Goal: Information Seeking & Learning: Learn about a topic

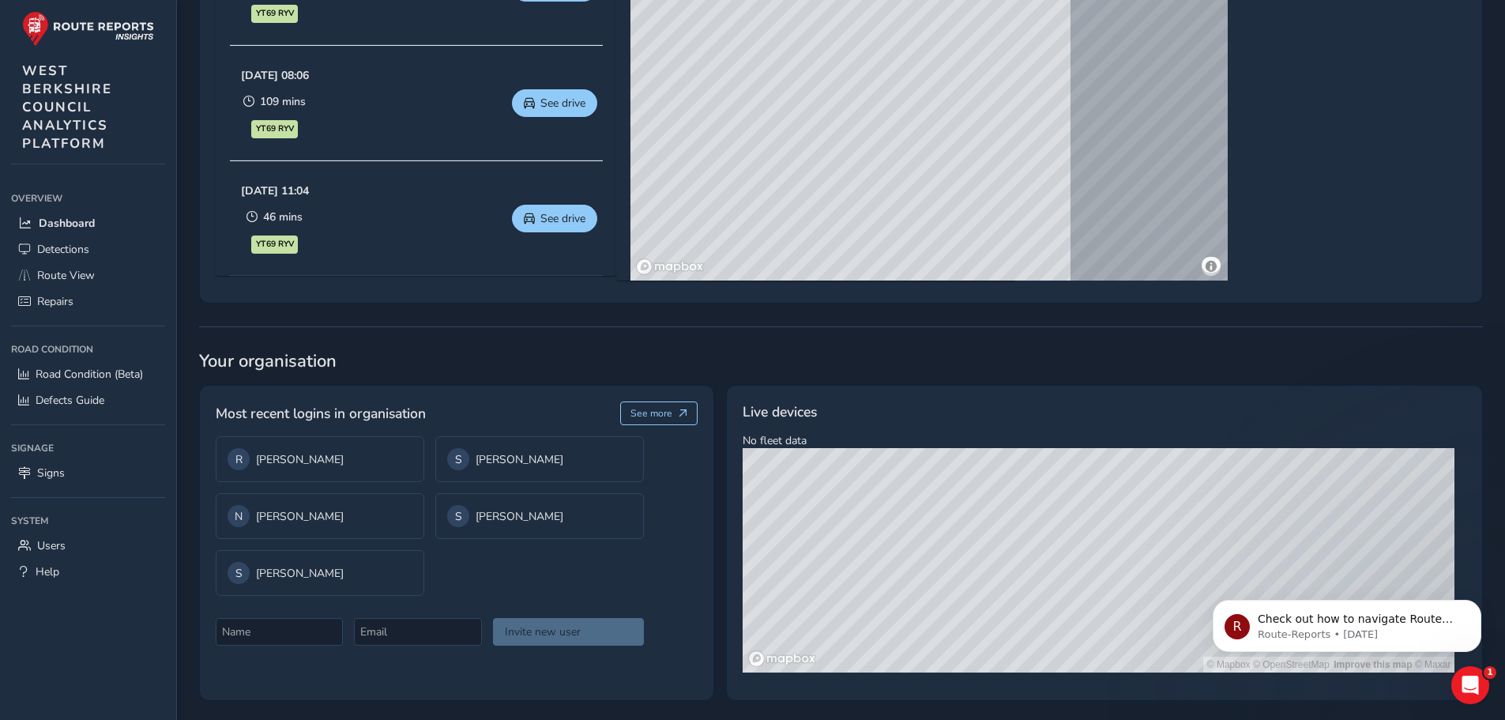
scroll to position [961, 0]
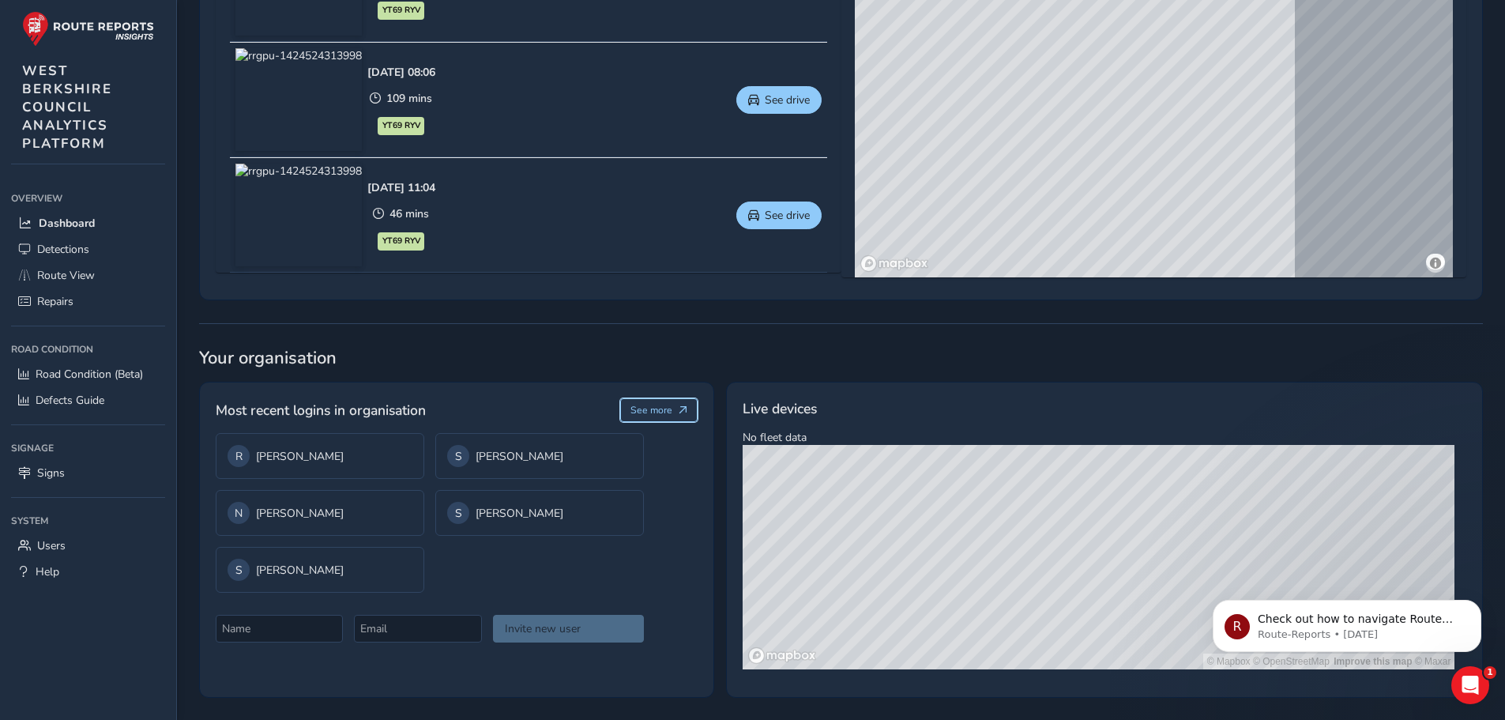
click at [679, 404] on button "See more" at bounding box center [659, 410] width 78 height 24
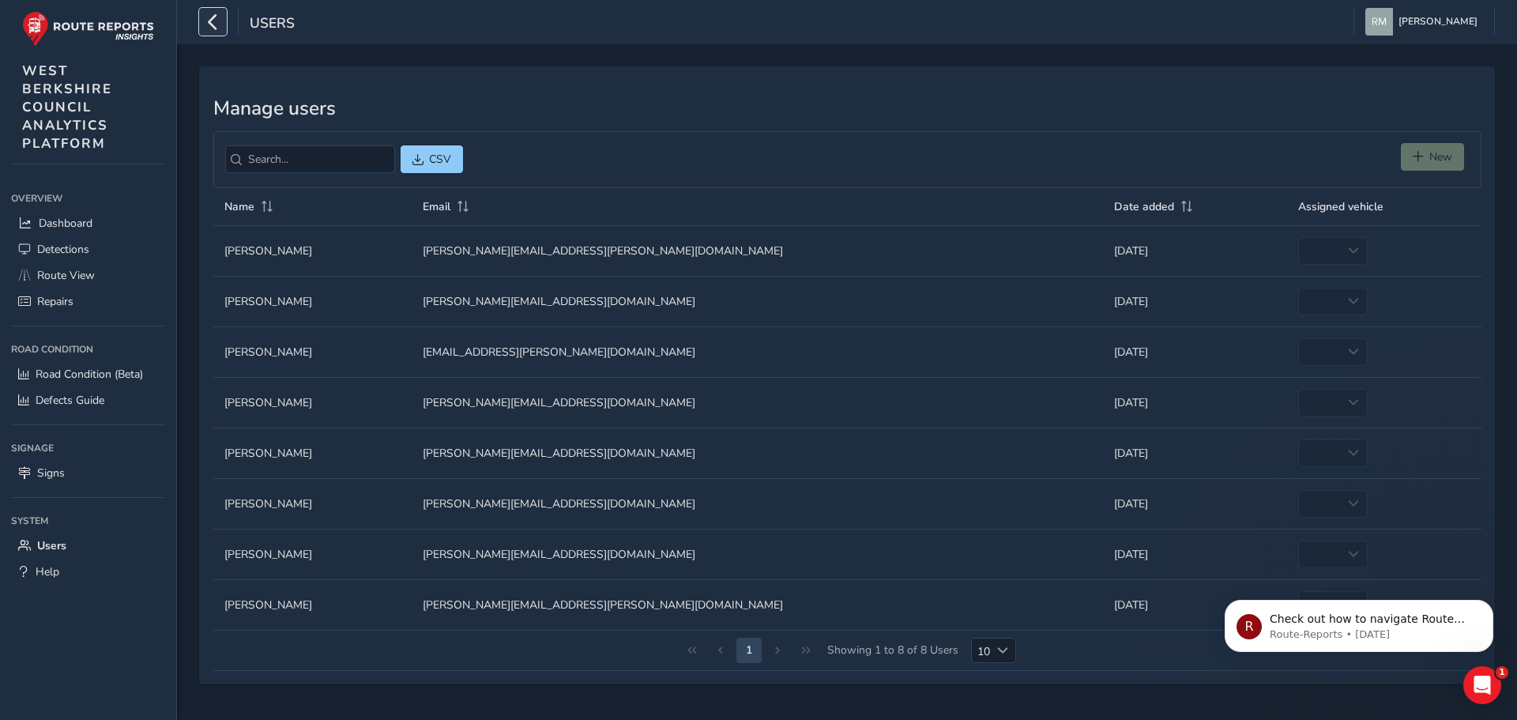
click at [214, 17] on icon "button" at bounding box center [213, 22] width 17 height 28
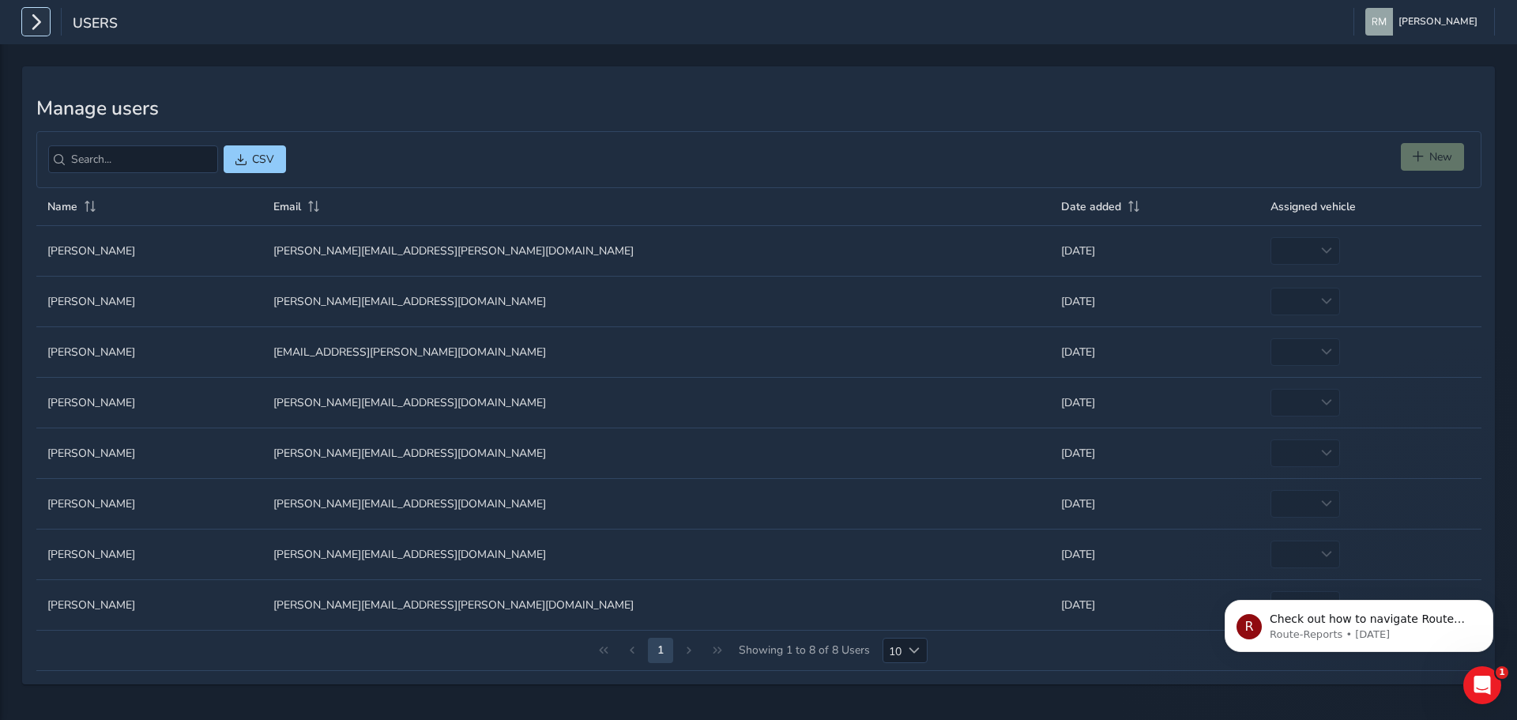
click at [38, 28] on icon "button" at bounding box center [36, 22] width 17 height 28
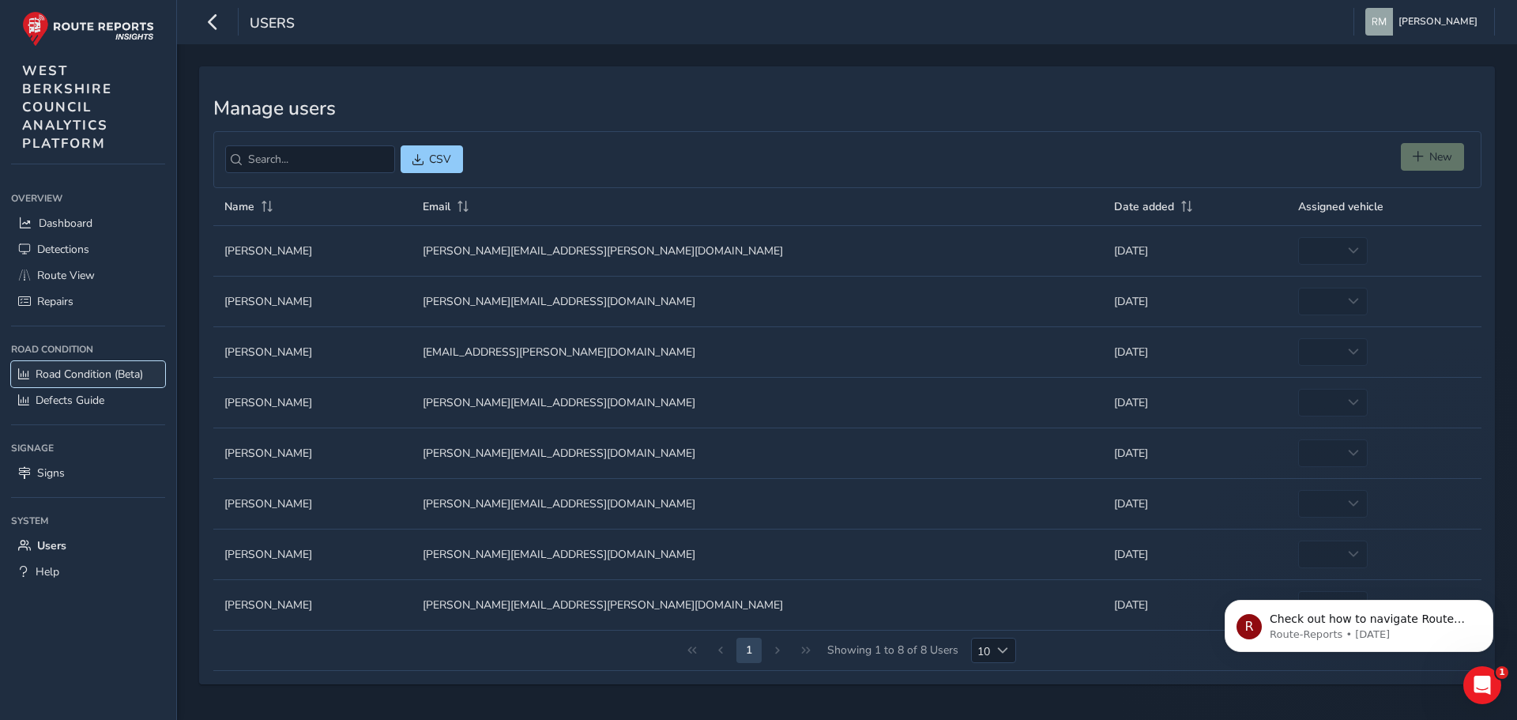
click at [70, 380] on span "Road Condition (Beta)" at bounding box center [89, 374] width 107 height 15
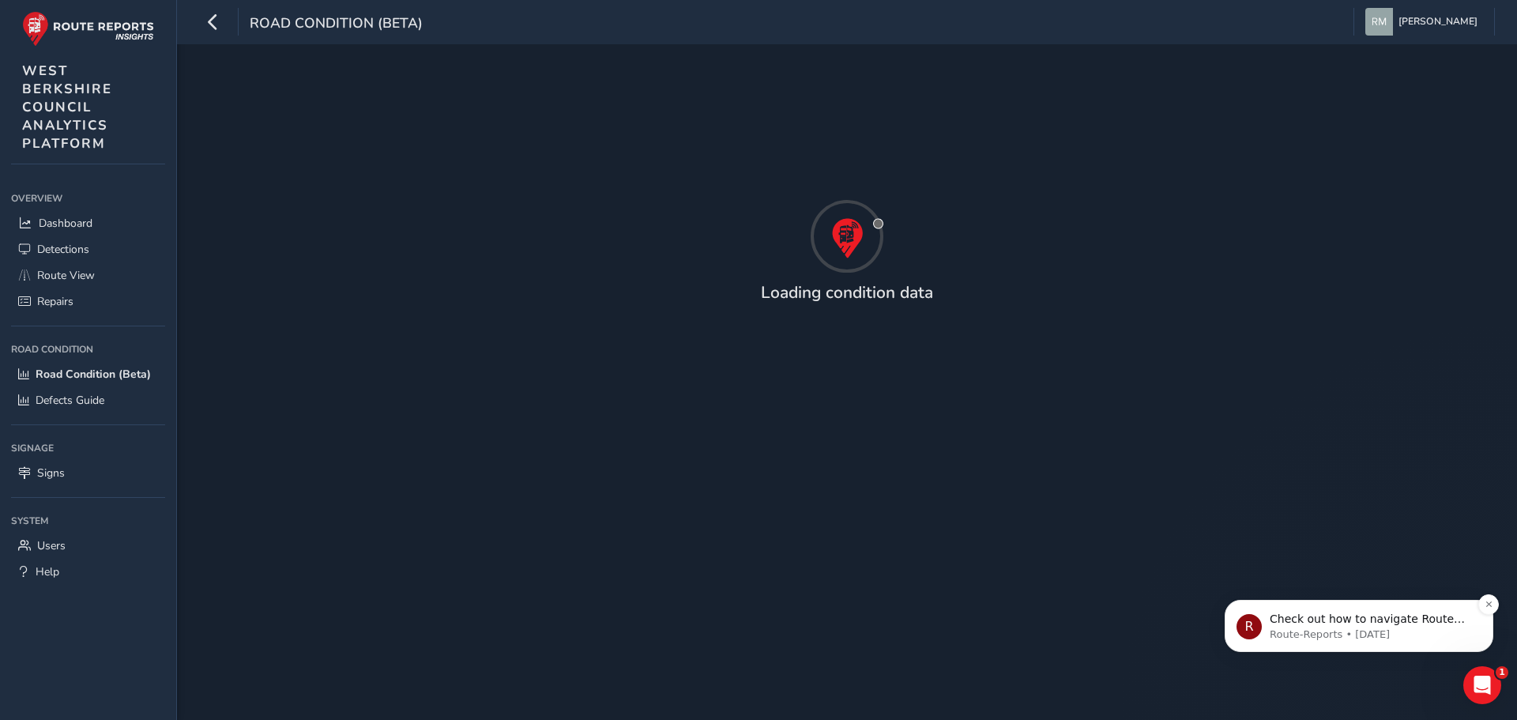
drag, startPoint x: 2333, startPoint y: 1222, endPoint x: 1288, endPoint y: 709, distance: 1164.0
click at [1486, 607] on icon "Dismiss notification" at bounding box center [1488, 604] width 6 height 6
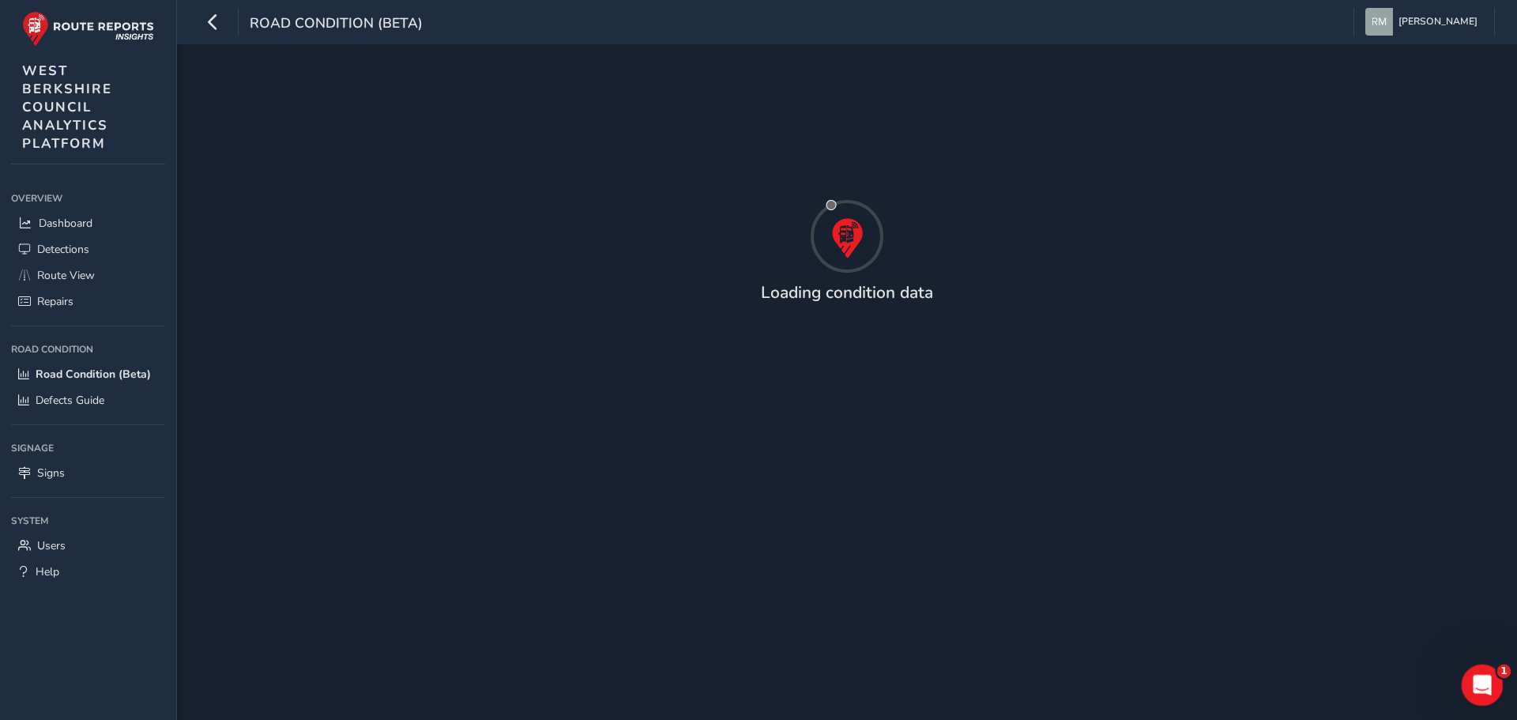
click at [1487, 688] on icon "Open Intercom Messenger" at bounding box center [1480, 683] width 26 height 26
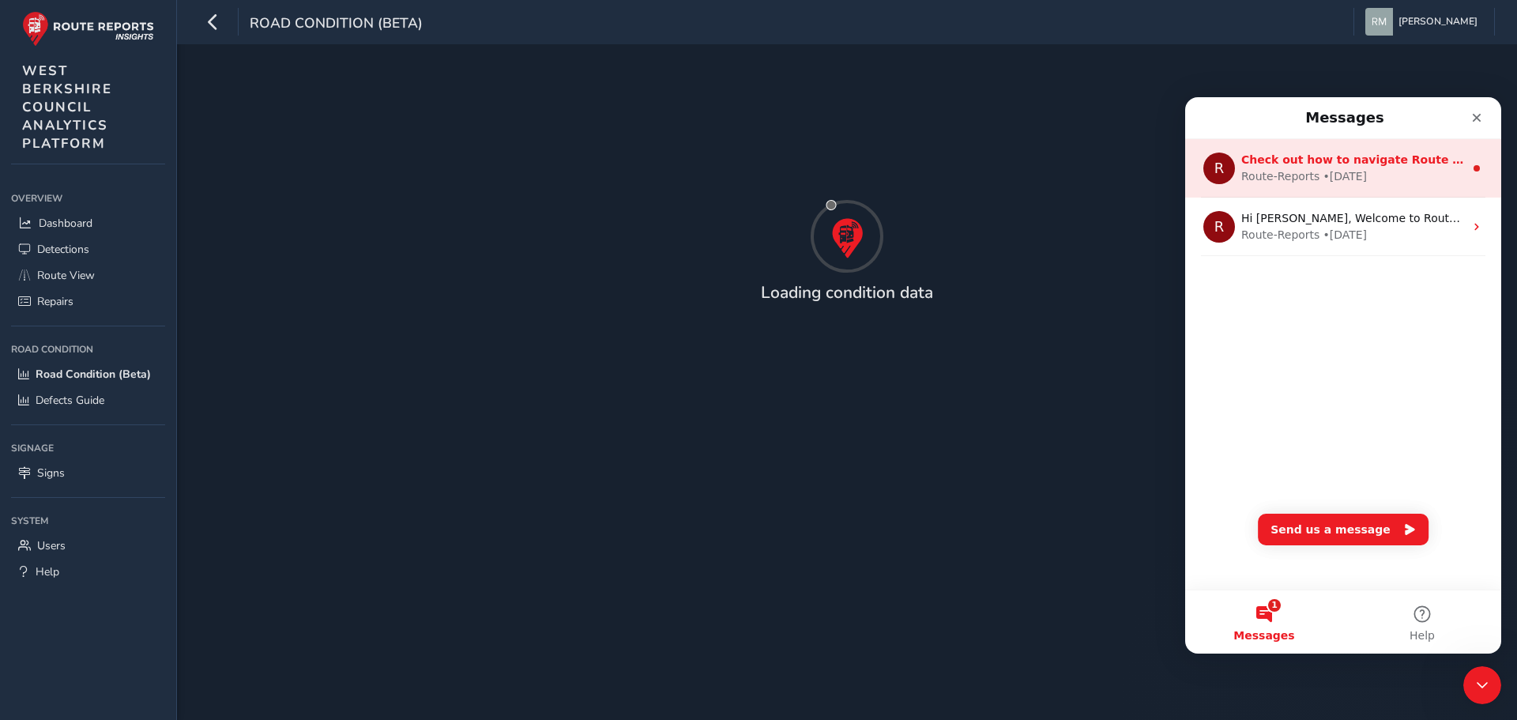
click at [1381, 164] on span "Check out how to navigate Route View here!" at bounding box center [1380, 159] width 278 height 13
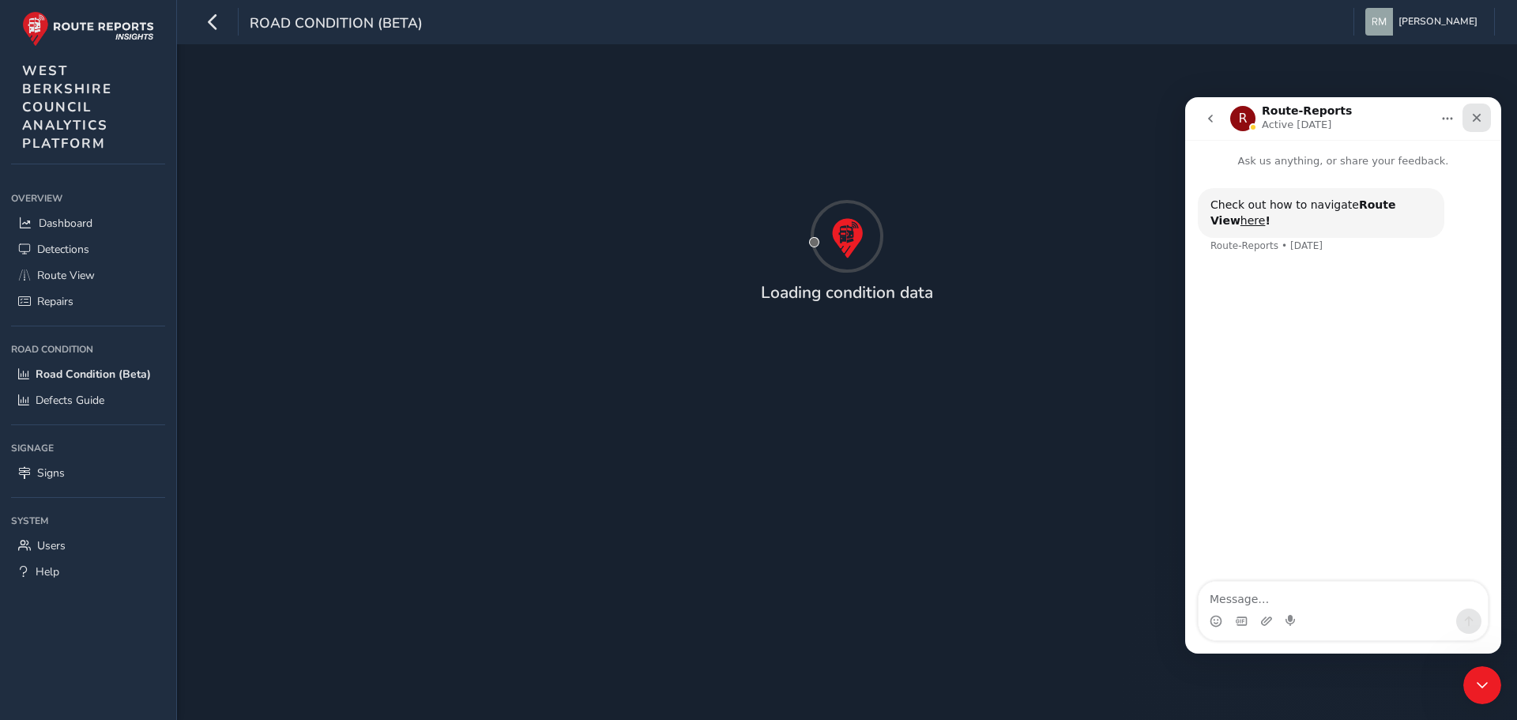
click at [1476, 117] on icon "Close" at bounding box center [1476, 118] width 9 height 9
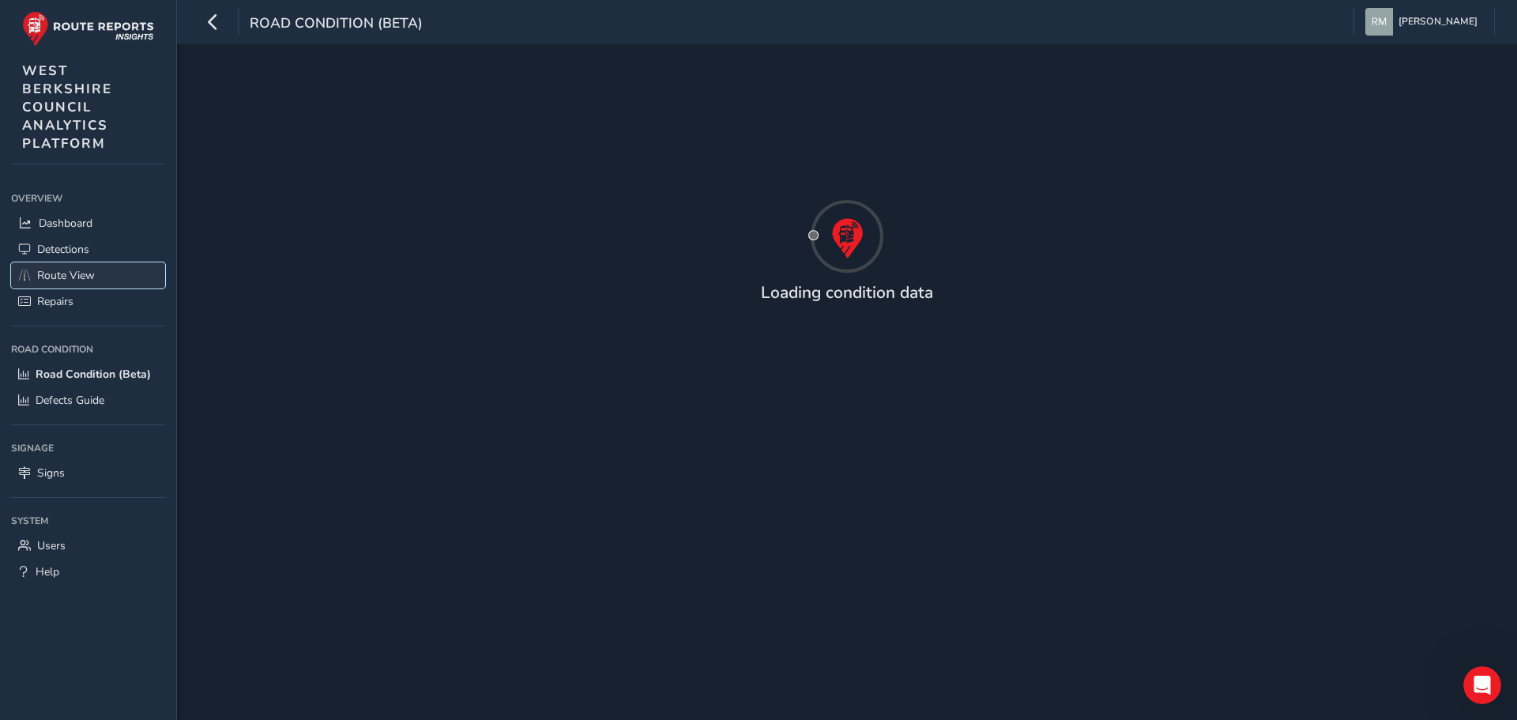
click at [58, 275] on span "Route View" at bounding box center [66, 275] width 58 height 15
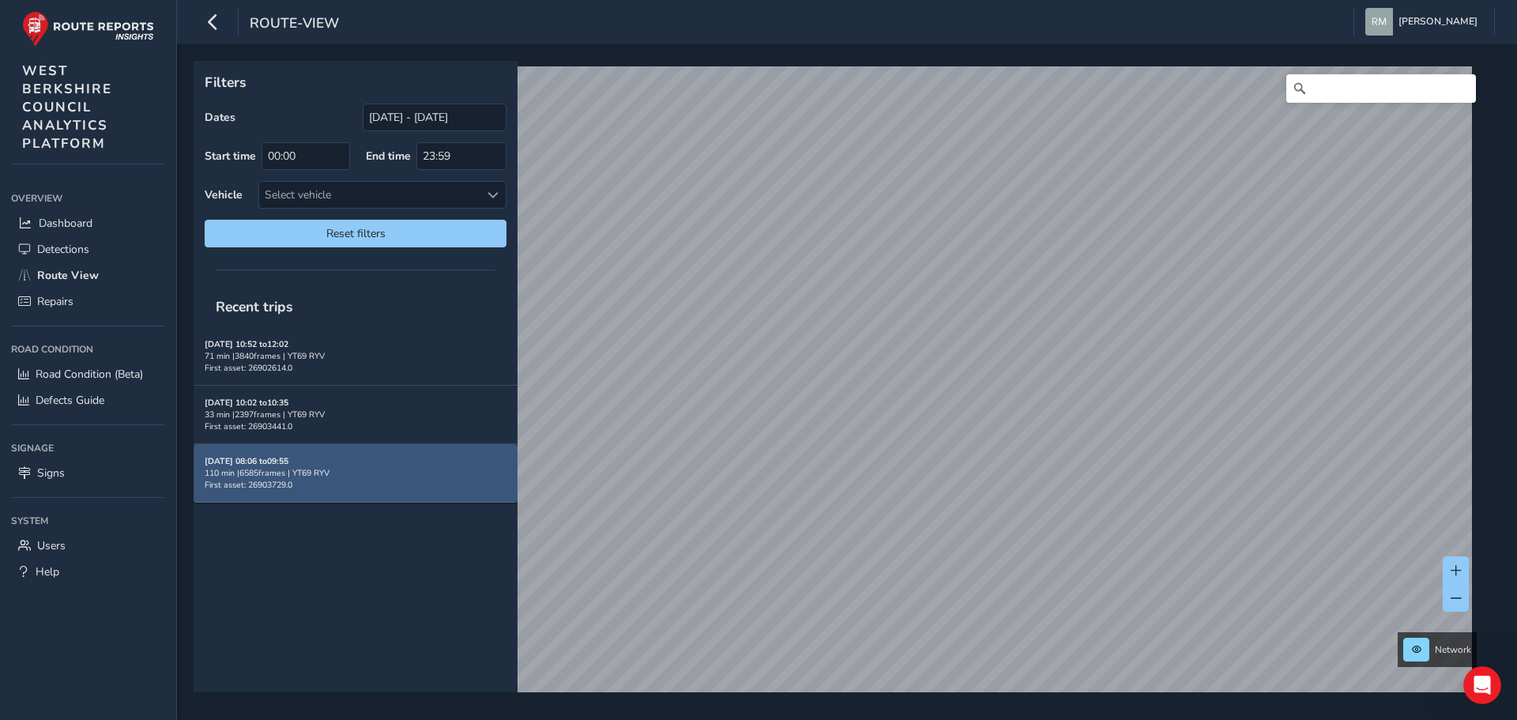
click at [337, 483] on div "[DATE] 08:06 to 09:55 110 min | 6585 frames | YT69 RYV First asset: 26903729.0" at bounding box center [356, 473] width 302 height 36
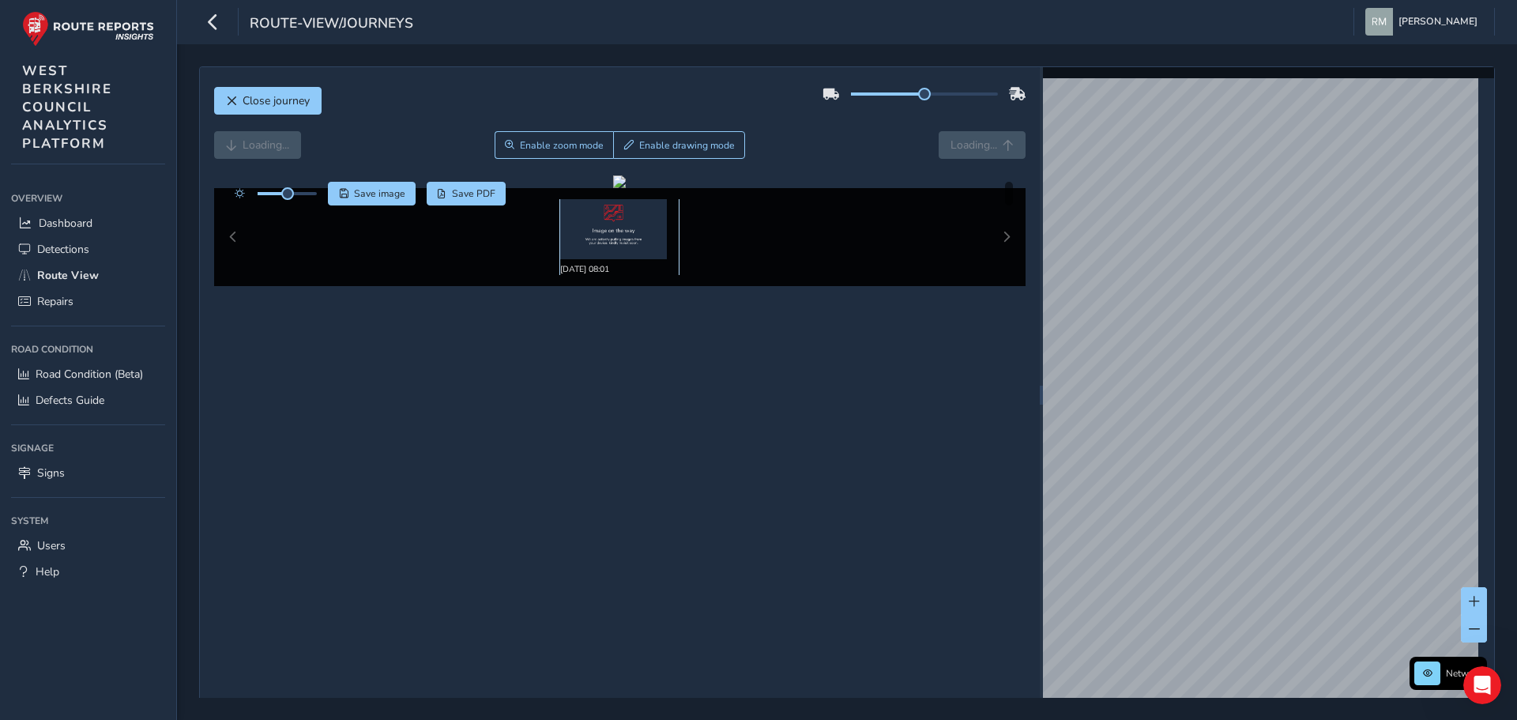
click at [614, 231] on img at bounding box center [613, 229] width 107 height 60
click at [62, 368] on span "Road Condition (Beta)" at bounding box center [89, 374] width 107 height 15
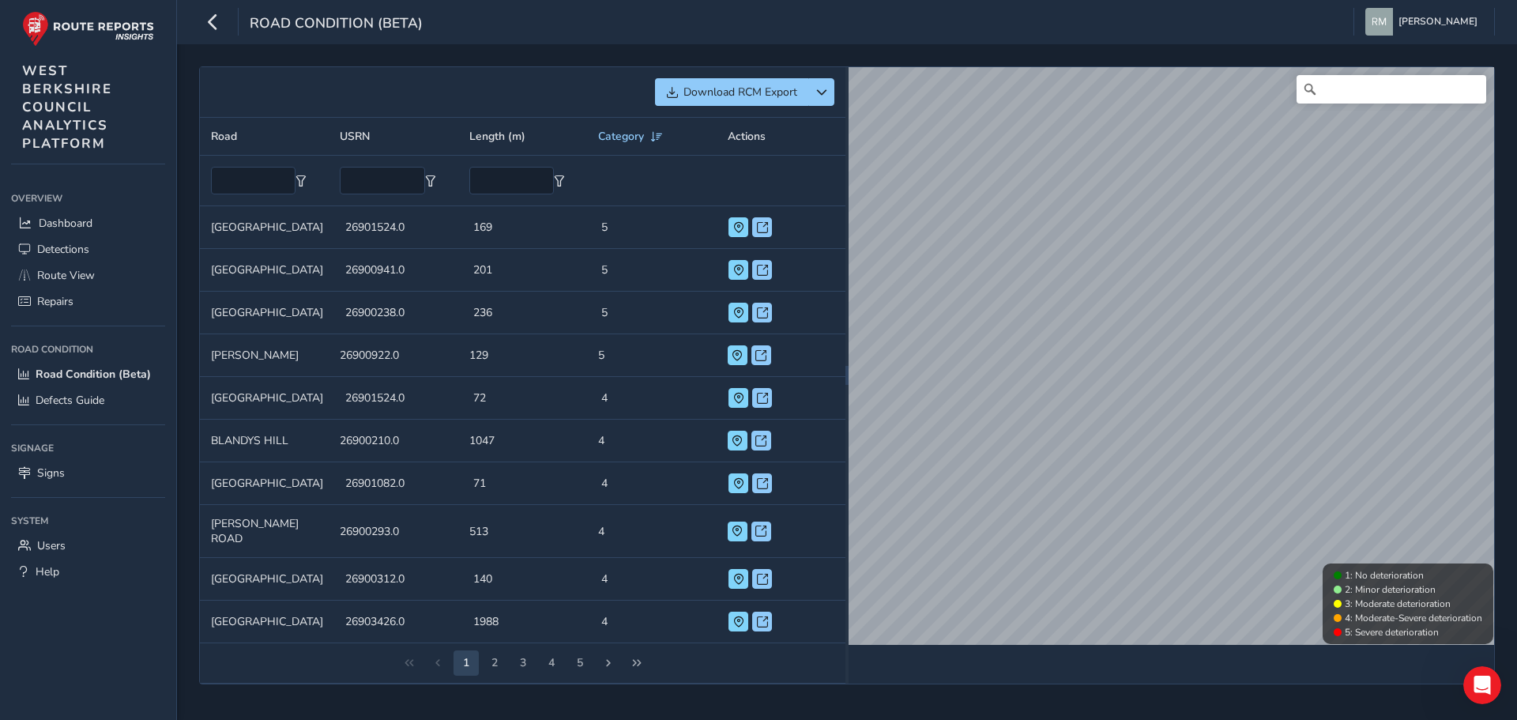
click at [426, 224] on td "USRN 26901524.0" at bounding box center [398, 227] width 128 height 43
drag, startPoint x: 325, startPoint y: 234, endPoint x: 589, endPoint y: 224, distance: 264.0
click at [585, 223] on td "Length (m) 169" at bounding box center [526, 227] width 128 height 43
click at [737, 224] on span at bounding box center [738, 227] width 11 height 11
click at [656, 138] on span at bounding box center [656, 136] width 14 height 11
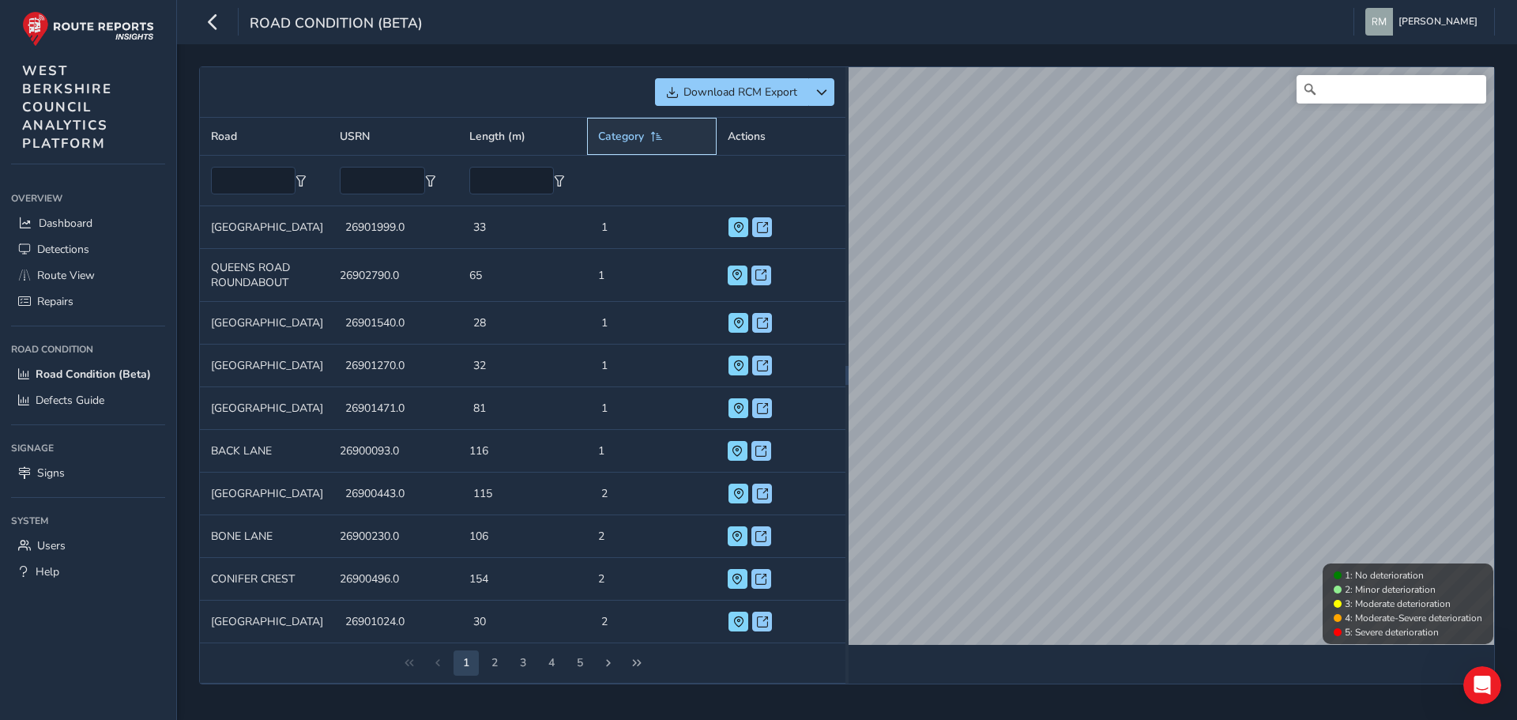
click at [656, 138] on span at bounding box center [656, 136] width 14 height 11
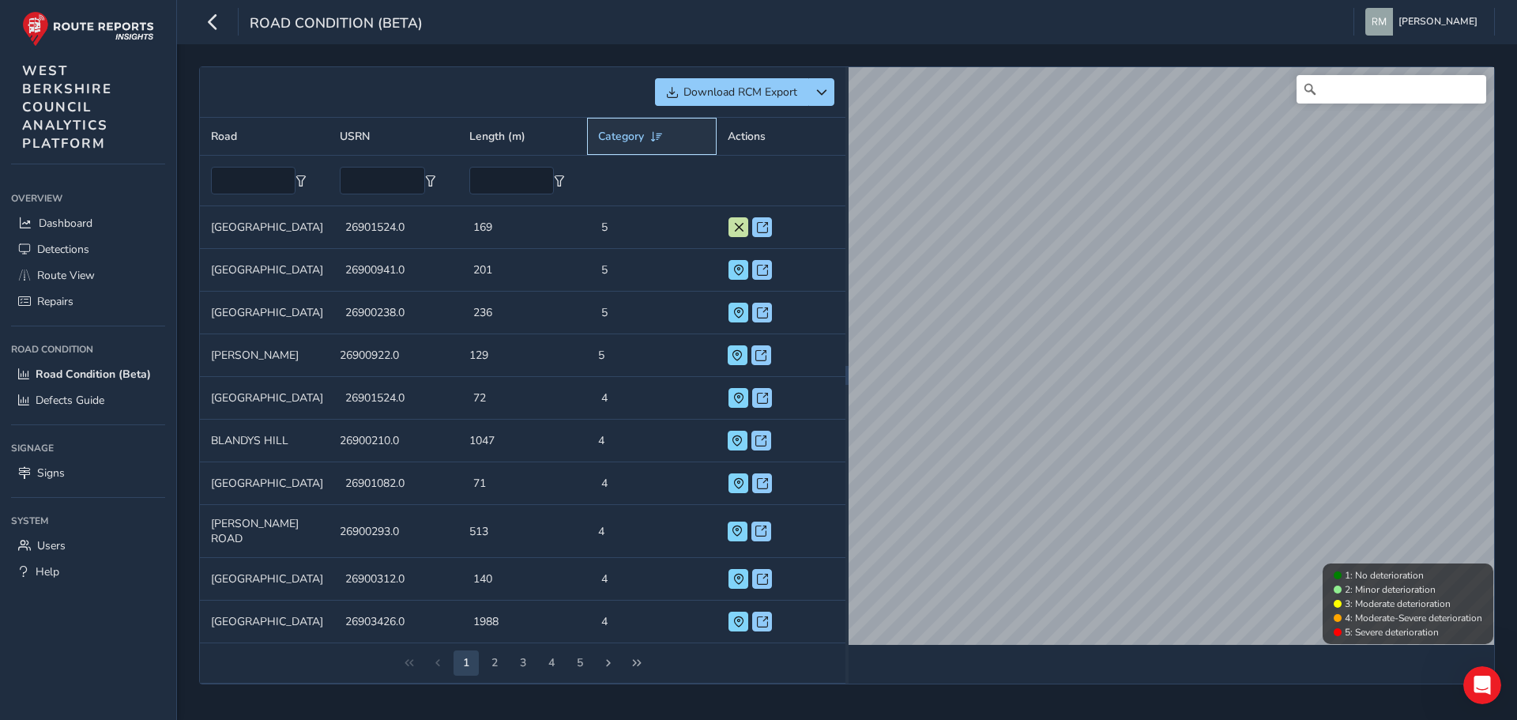
click at [622, 144] on th "Category" at bounding box center [651, 137] width 129 height 38
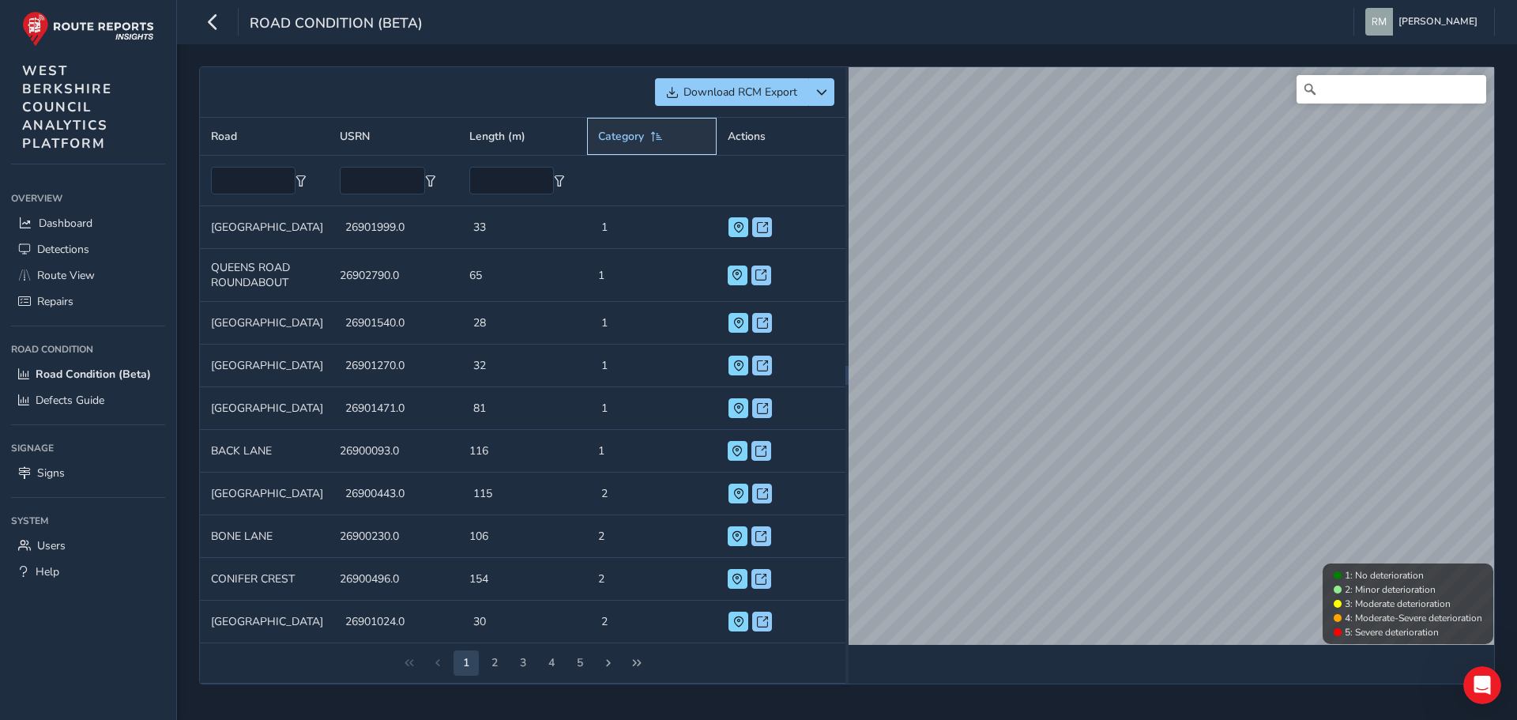
click at [622, 144] on th "Category" at bounding box center [651, 137] width 129 height 38
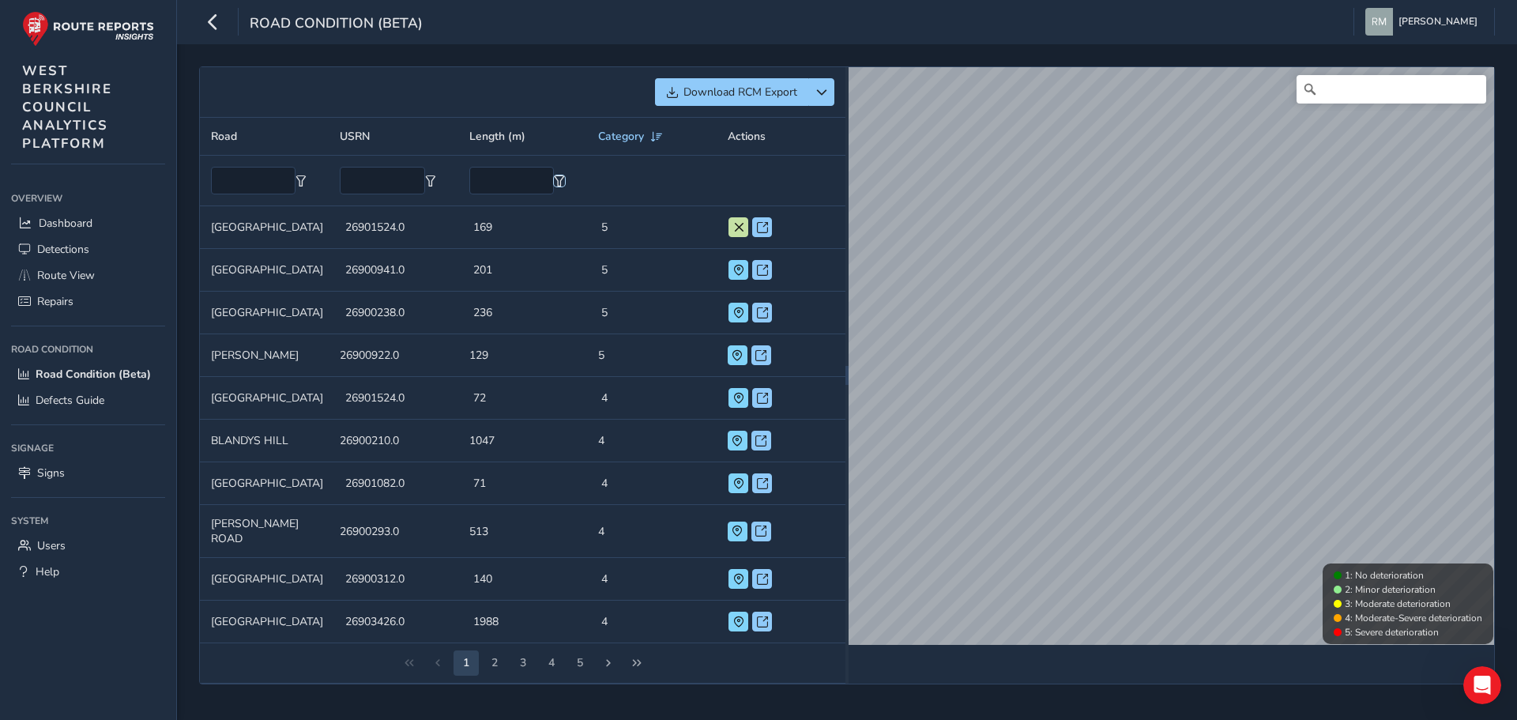
click at [560, 182] on span "Filter" at bounding box center [559, 180] width 11 height 11
click at [561, 182] on span "Filter" at bounding box center [559, 180] width 11 height 11
click at [739, 269] on span at bounding box center [738, 270] width 11 height 11
click at [735, 310] on span at bounding box center [738, 312] width 11 height 11
click at [740, 353] on span at bounding box center [736, 355] width 11 height 11
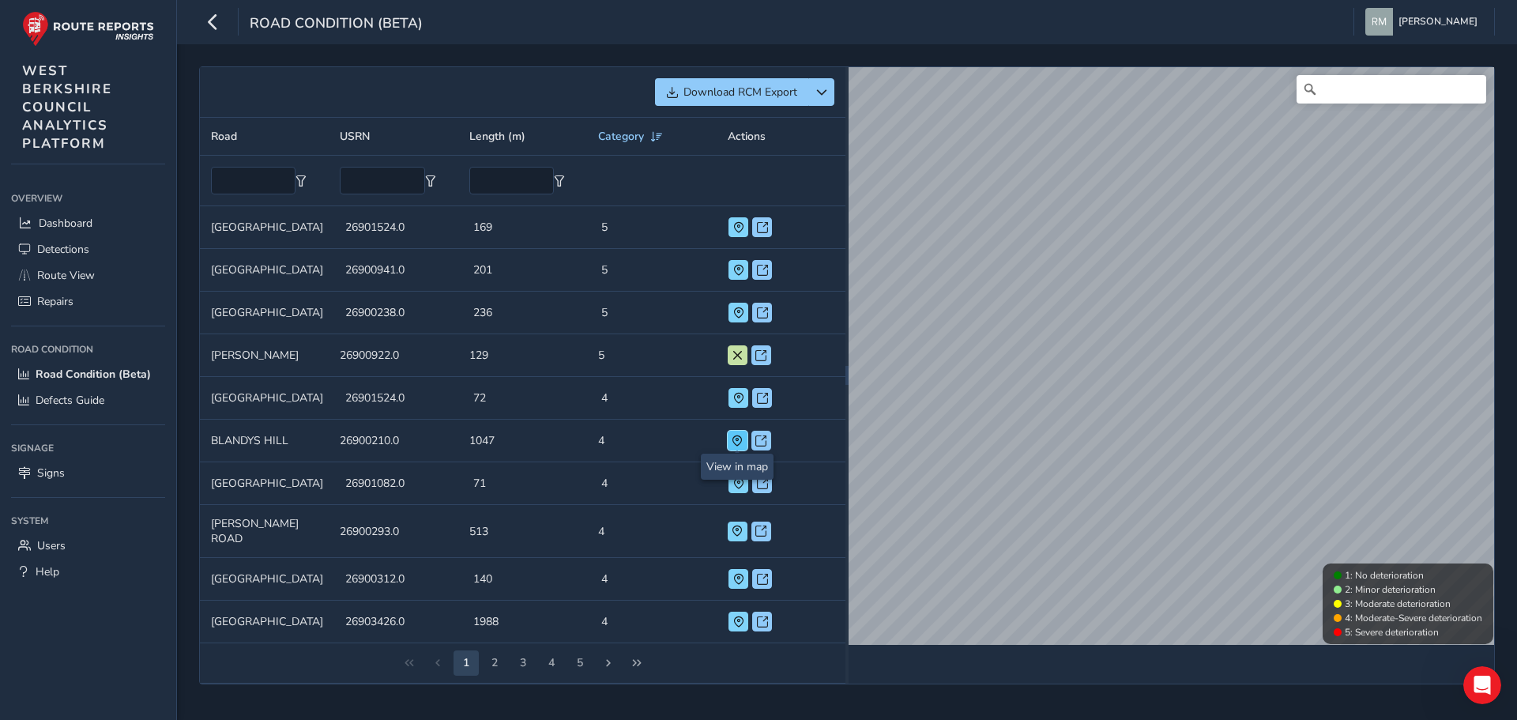
click at [735, 442] on span at bounding box center [736, 440] width 11 height 11
click at [739, 526] on span at bounding box center [736, 530] width 11 height 11
click at [735, 616] on span at bounding box center [738, 621] width 11 height 11
click at [495, 653] on button "2" at bounding box center [494, 662] width 25 height 25
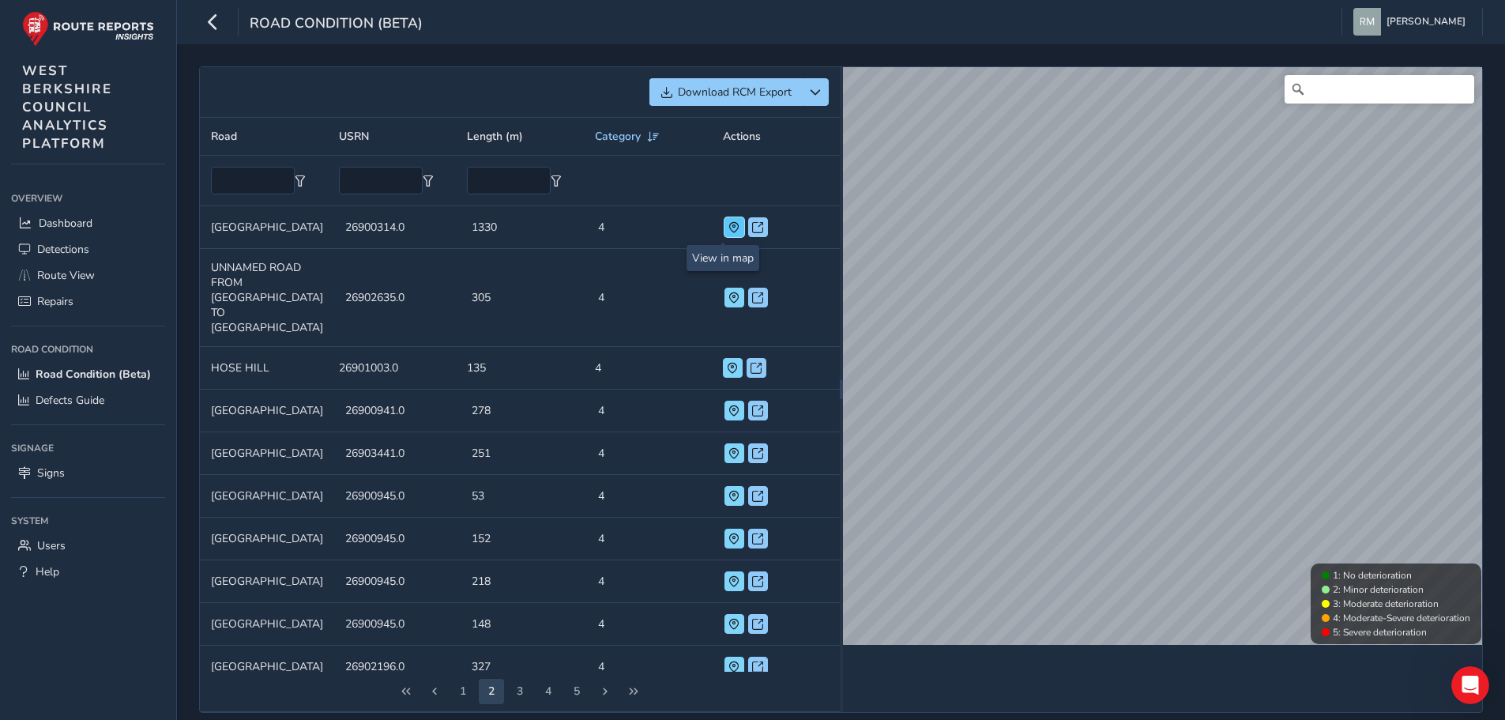
click at [724, 223] on button at bounding box center [734, 227] width 20 height 20
click at [728, 303] on span at bounding box center [733, 297] width 11 height 11
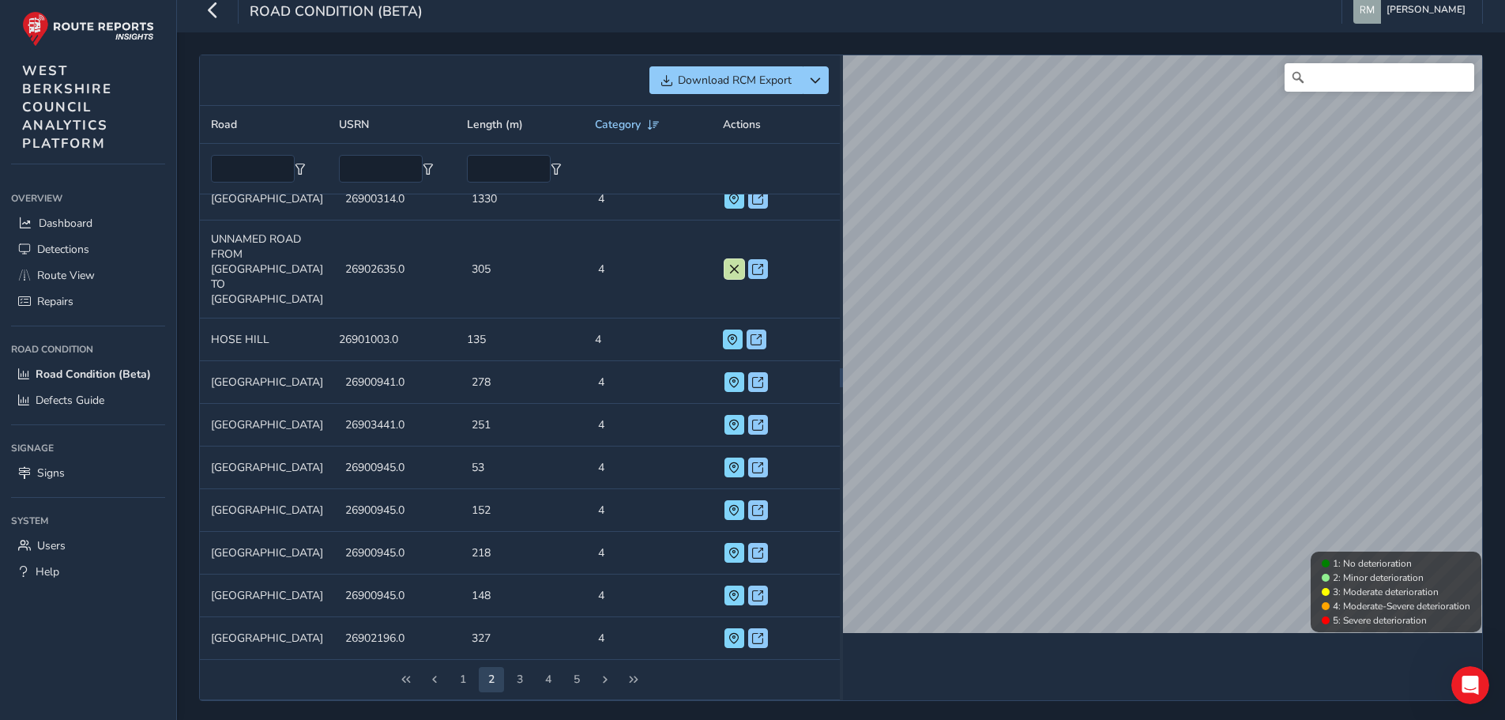
scroll to position [15, 0]
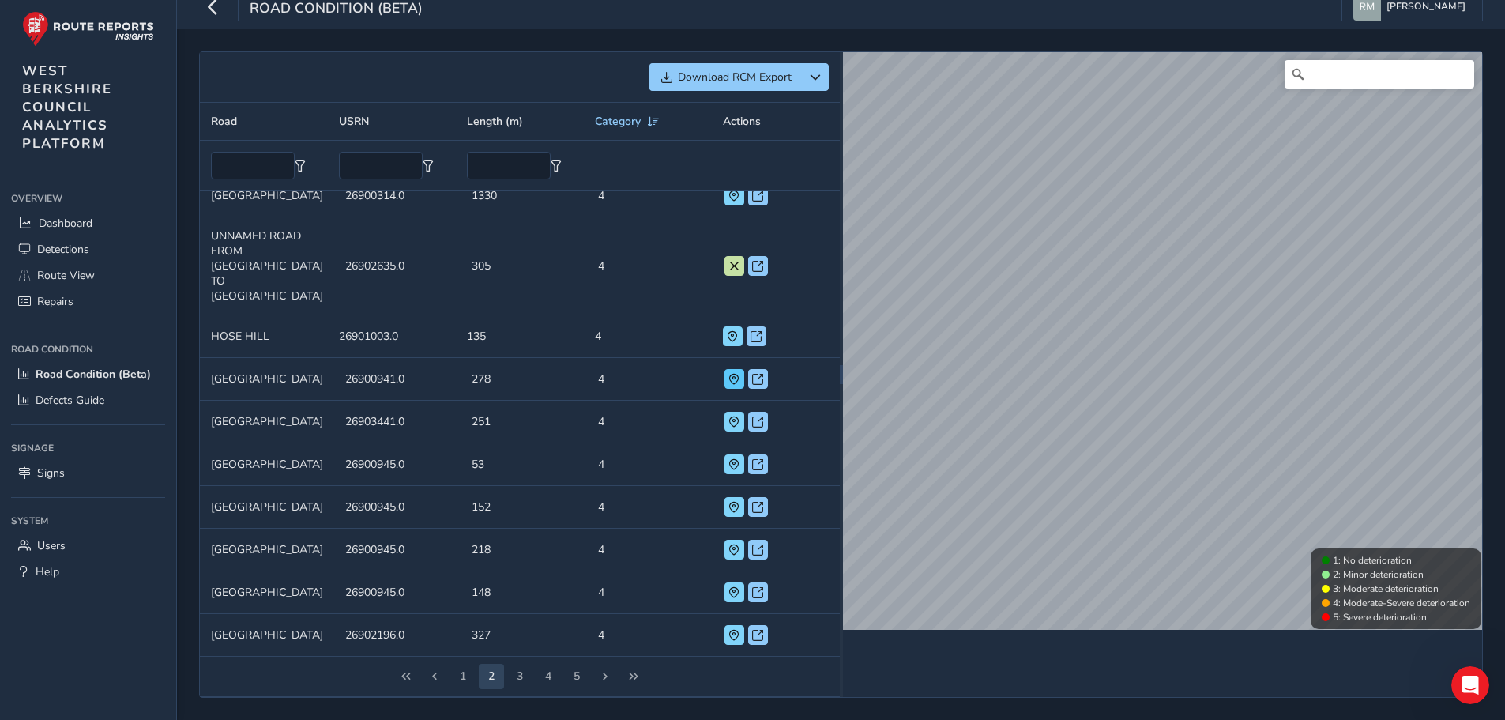
click at [718, 389] on td "Actions" at bounding box center [776, 379] width 126 height 43
click at [728, 380] on span at bounding box center [733, 379] width 11 height 11
click at [728, 420] on span at bounding box center [733, 421] width 11 height 11
click at [728, 637] on span at bounding box center [733, 635] width 11 height 11
click at [524, 678] on button "3" at bounding box center [519, 675] width 25 height 25
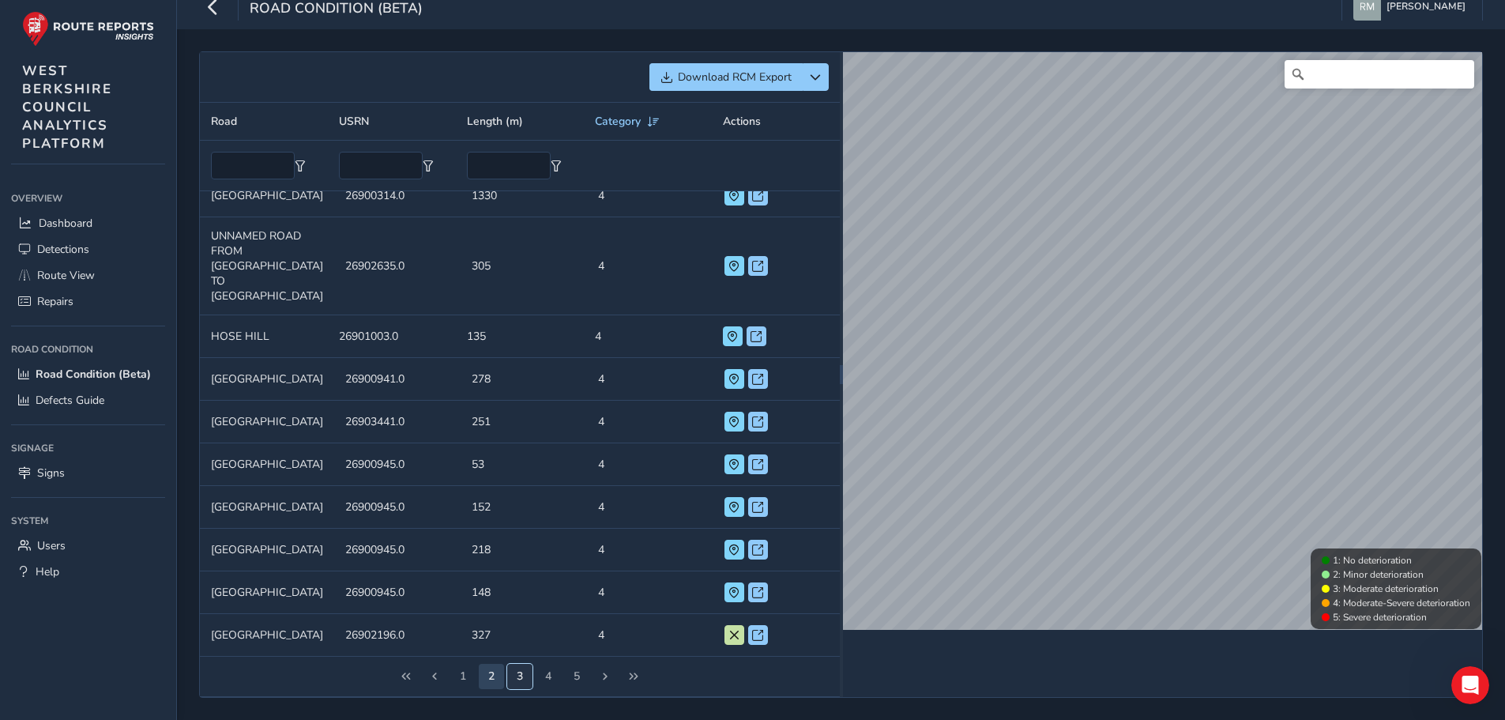
scroll to position [2, 0]
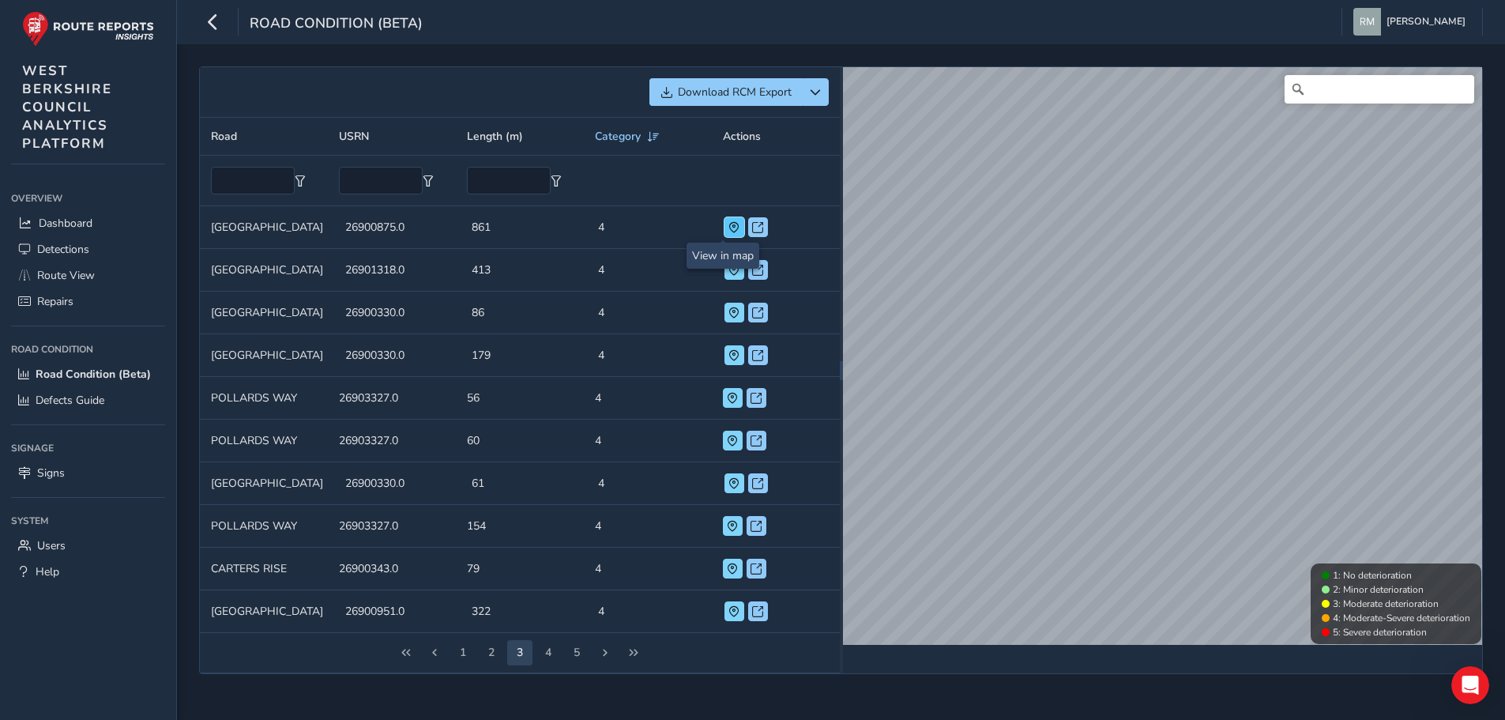
click at [728, 222] on span at bounding box center [733, 227] width 11 height 11
click at [728, 265] on span at bounding box center [733, 270] width 11 height 11
click at [728, 617] on span at bounding box center [733, 611] width 11 height 11
click at [607, 658] on span "Next Page" at bounding box center [605, 652] width 11 height 11
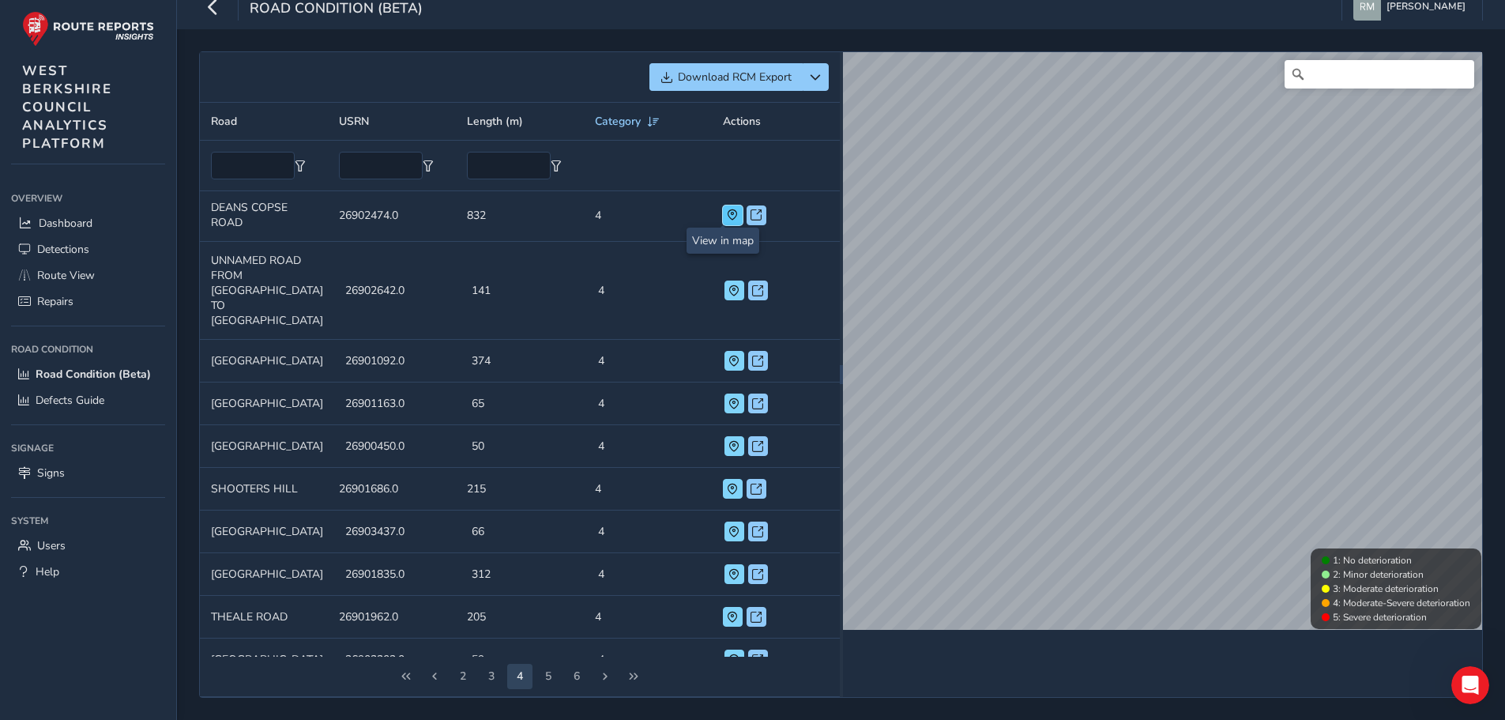
click at [727, 214] on span at bounding box center [732, 214] width 11 height 11
click at [727, 483] on span at bounding box center [732, 488] width 11 height 11
click at [728, 569] on span at bounding box center [733, 574] width 11 height 11
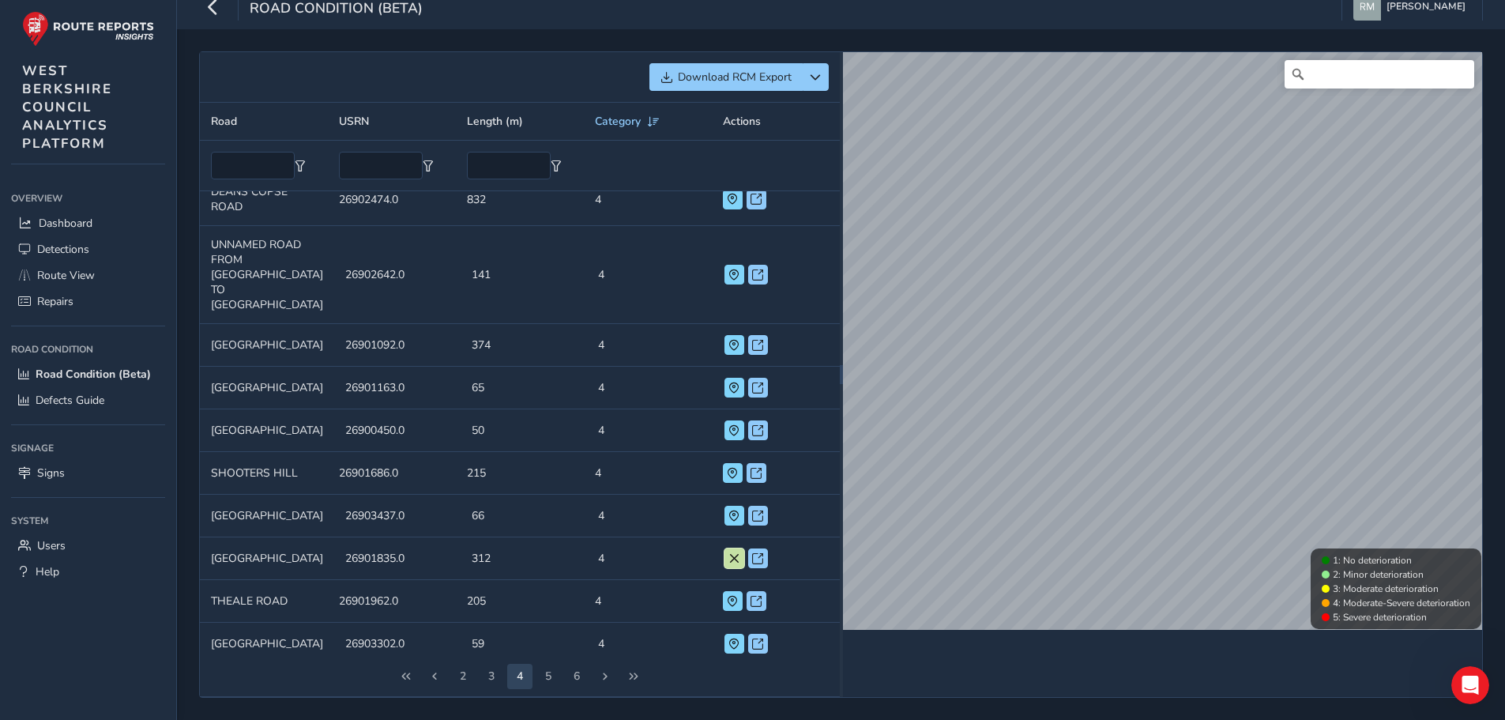
scroll to position [22, 0]
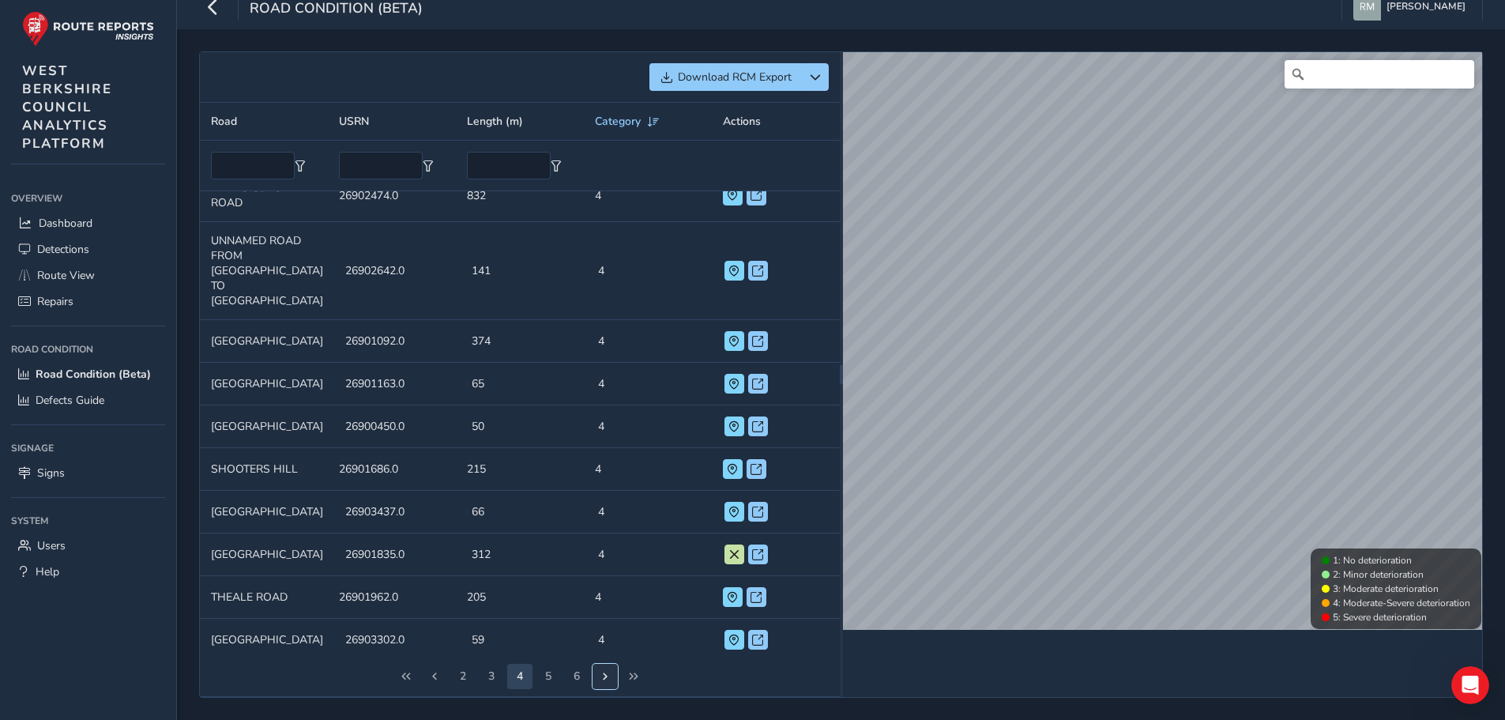
click at [608, 681] on span "Next Page" at bounding box center [605, 676] width 11 height 11
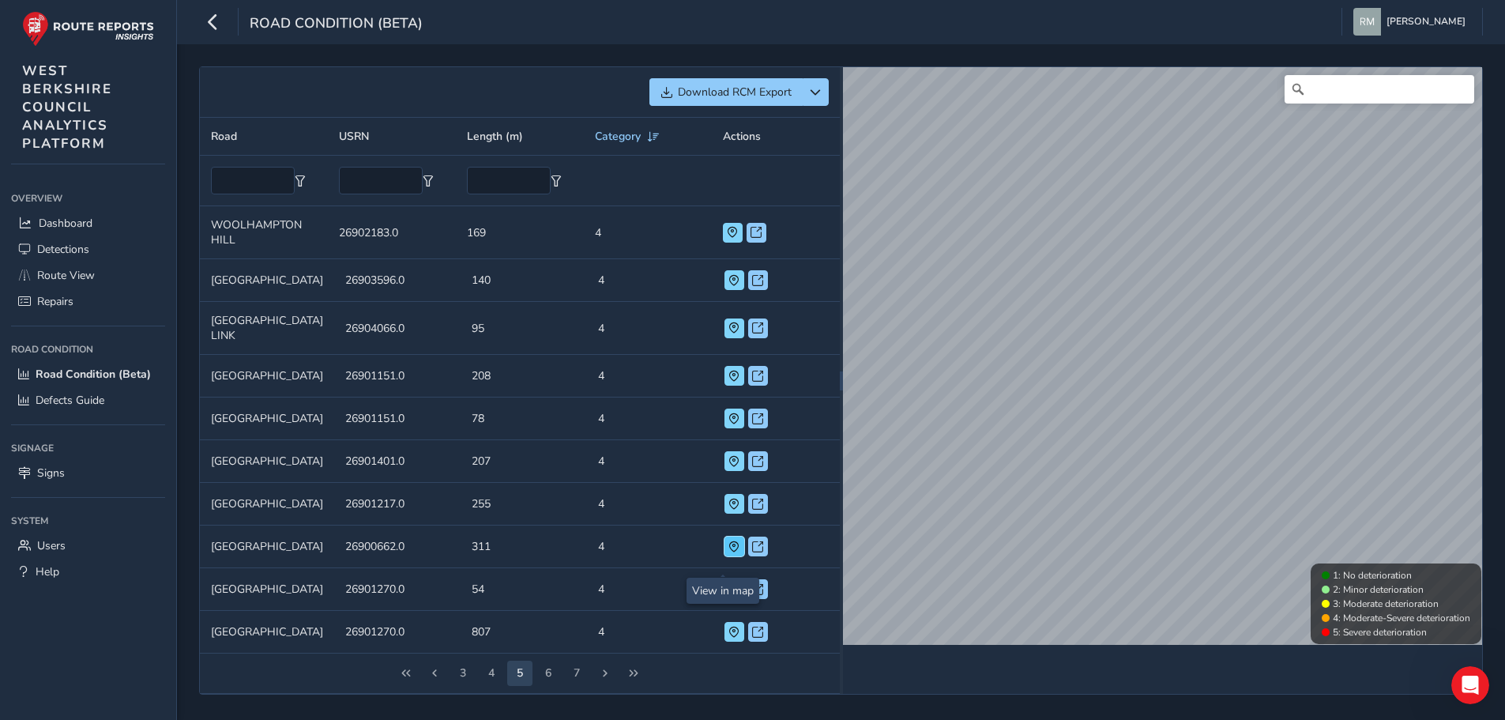
click at [728, 551] on span at bounding box center [733, 546] width 11 height 11
click at [728, 636] on span at bounding box center [733, 631] width 11 height 11
click at [605, 677] on span "Next Page" at bounding box center [605, 672] width 11 height 11
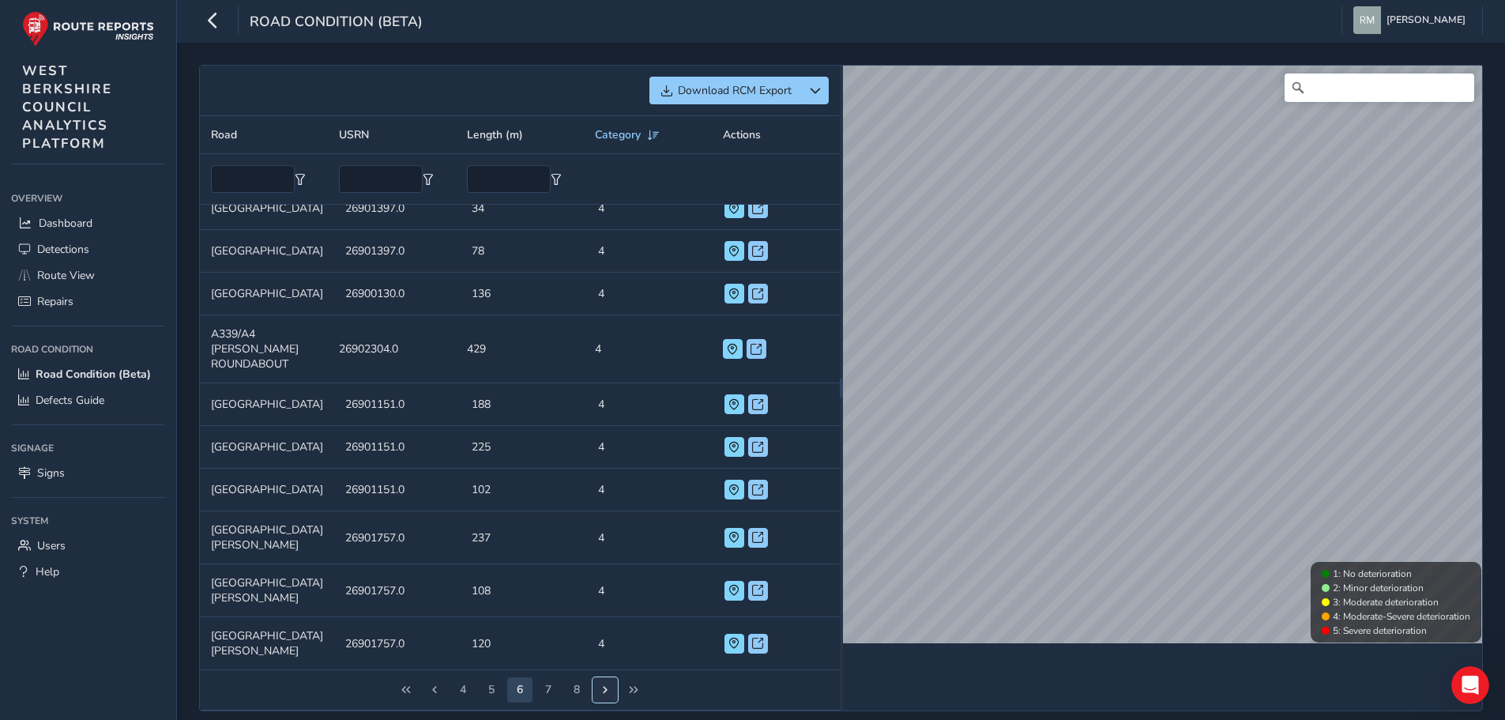
scroll to position [0, 0]
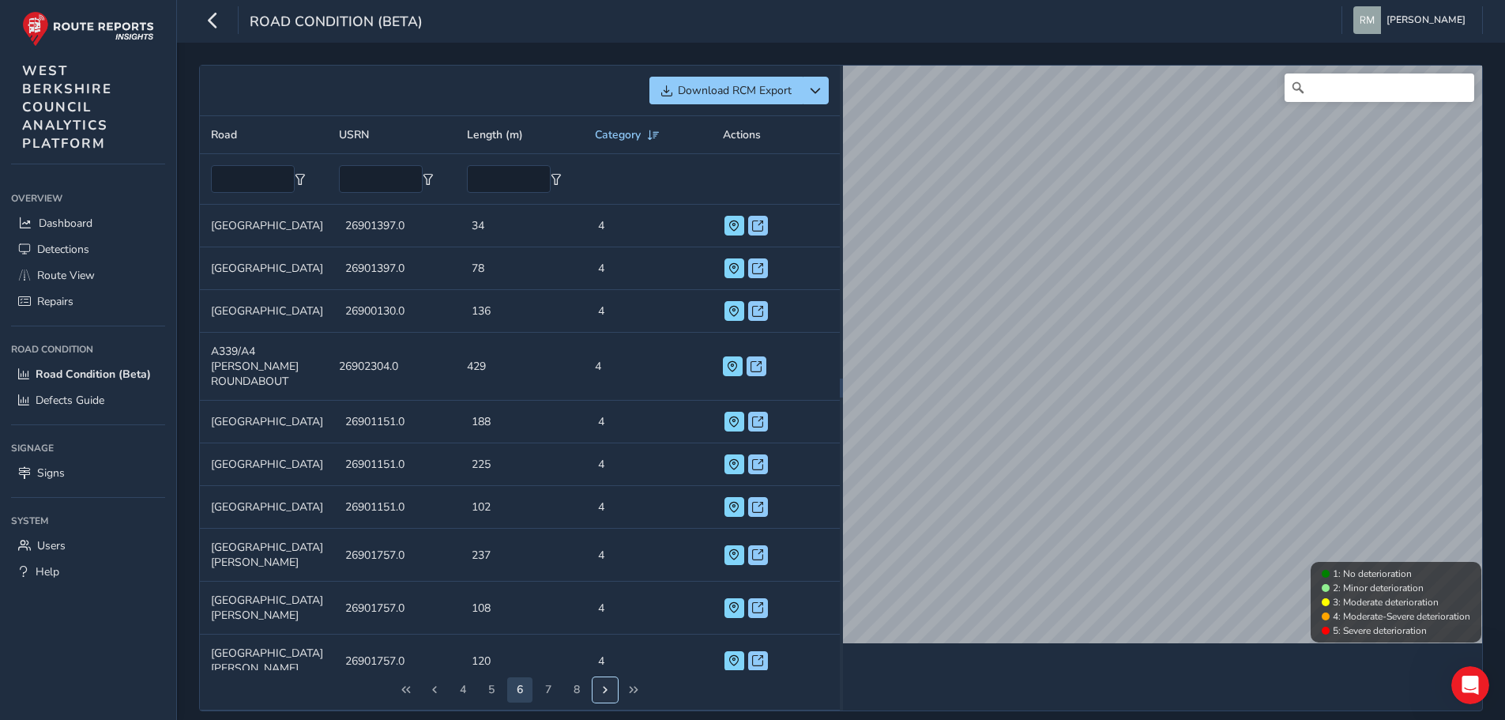
click at [601, 684] on span "Next Page" at bounding box center [605, 689] width 11 height 11
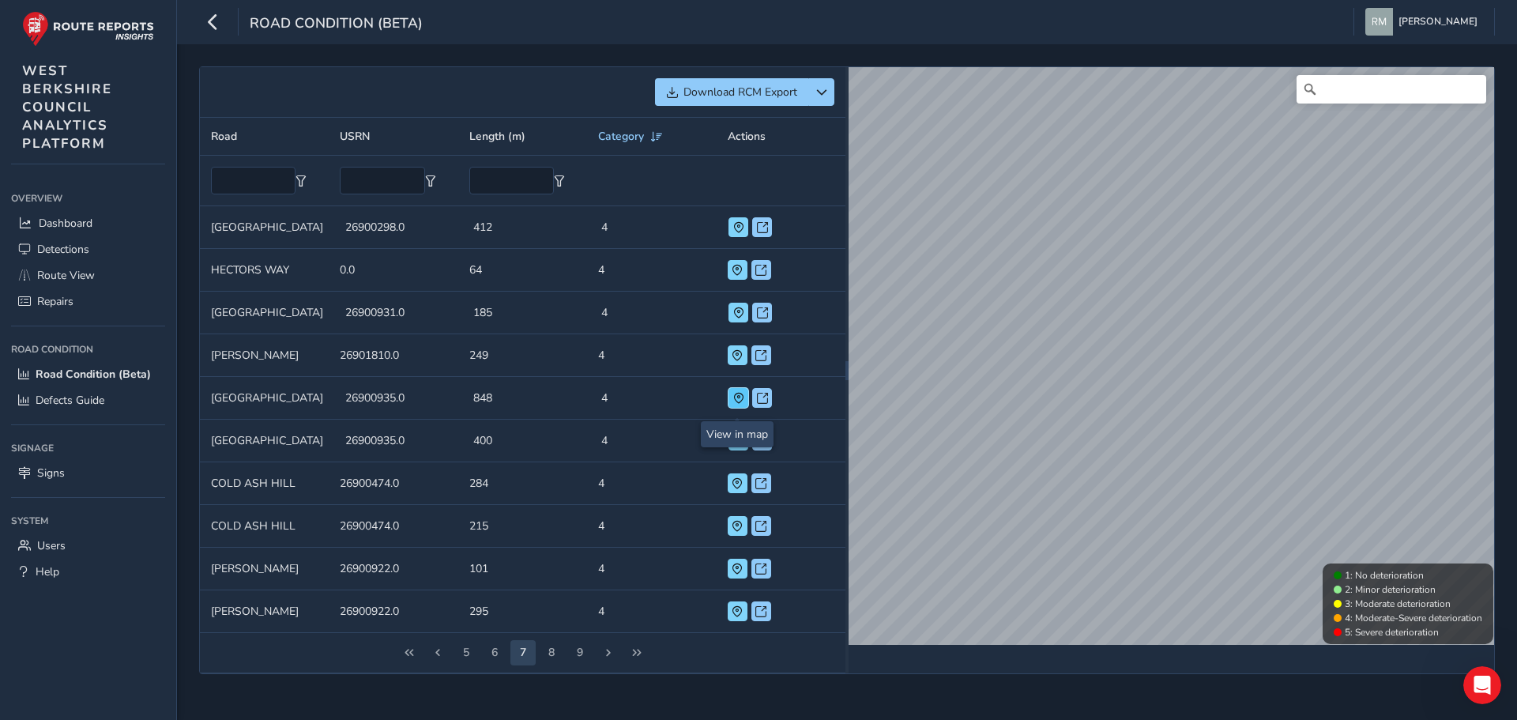
click at [735, 404] on span at bounding box center [738, 398] width 11 height 11
click at [609, 658] on span "Next Page" at bounding box center [608, 652] width 11 height 11
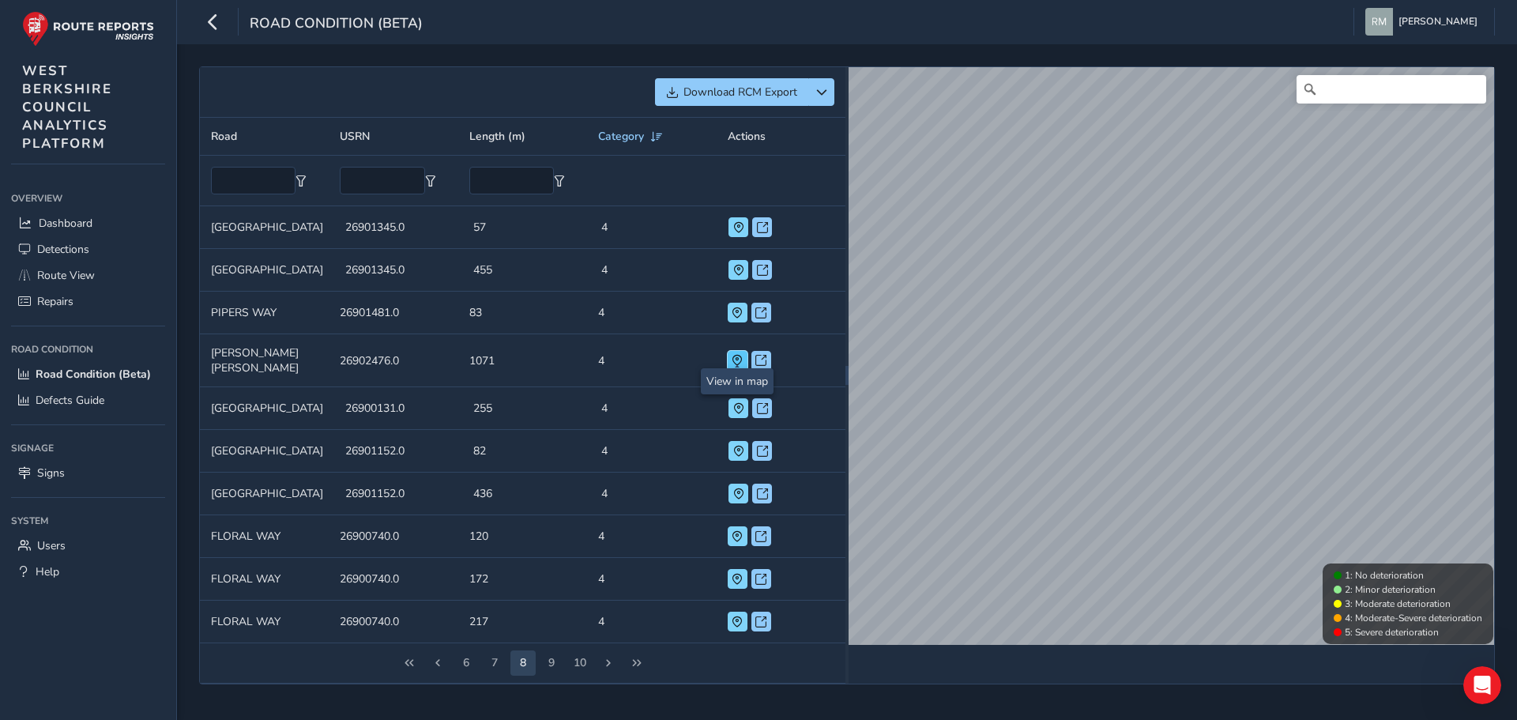
click at [735, 355] on span at bounding box center [736, 360] width 11 height 11
click at [735, 488] on span at bounding box center [738, 493] width 11 height 11
click at [604, 657] on span "Next Page" at bounding box center [608, 662] width 11 height 11
click at [728, 233] on span at bounding box center [733, 227] width 11 height 11
click at [728, 276] on span at bounding box center [733, 270] width 11 height 11
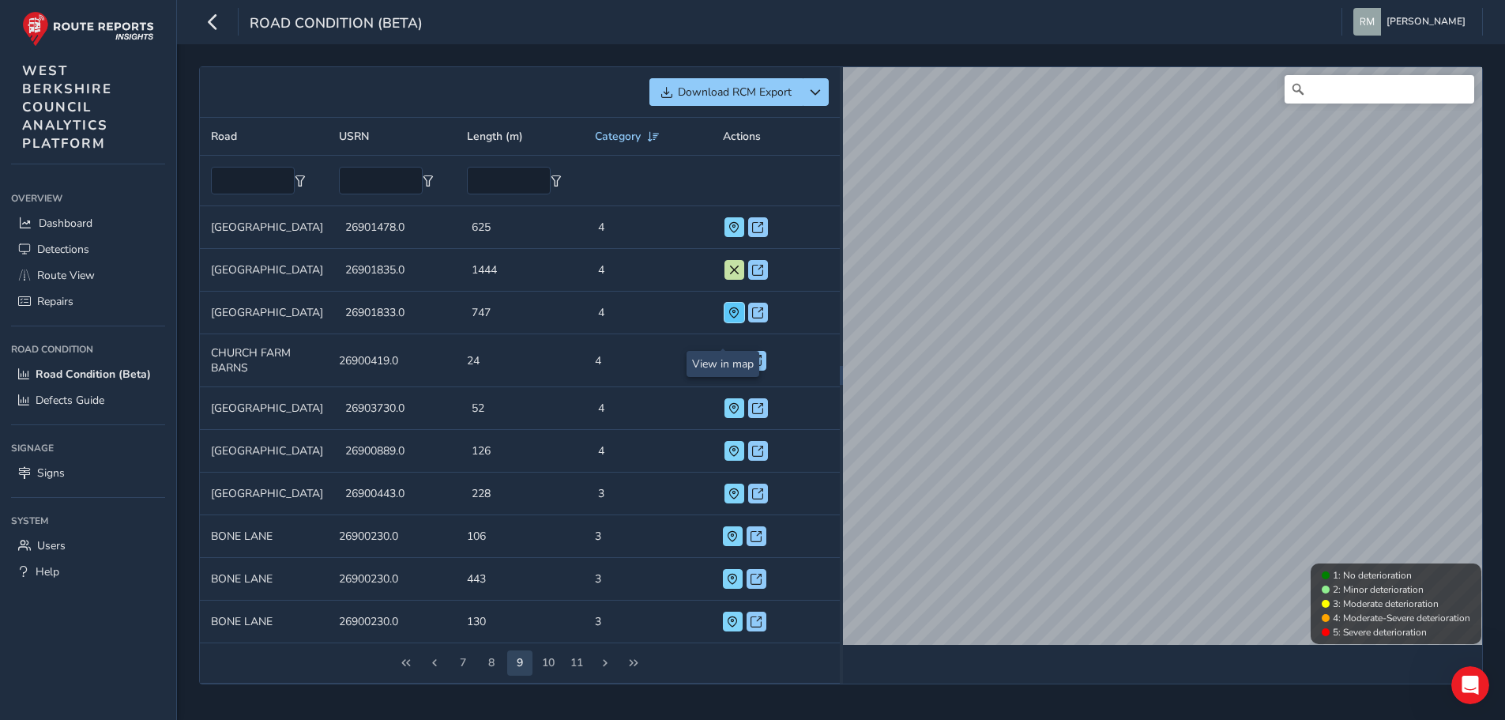
click at [728, 318] on span at bounding box center [733, 312] width 11 height 11
click at [400, 668] on span "First Page" at bounding box center [405, 662] width 11 height 11
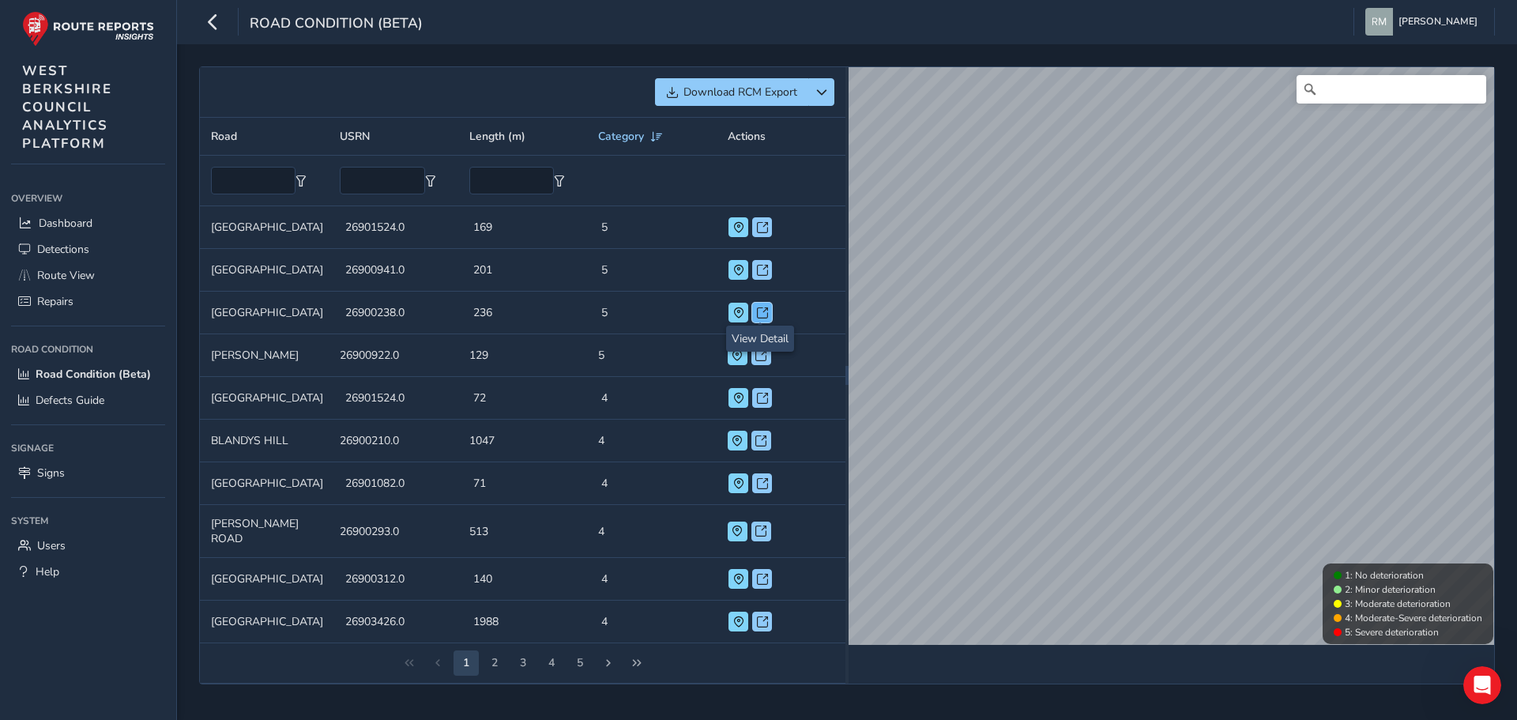
click at [757, 311] on span at bounding box center [762, 312] width 11 height 11
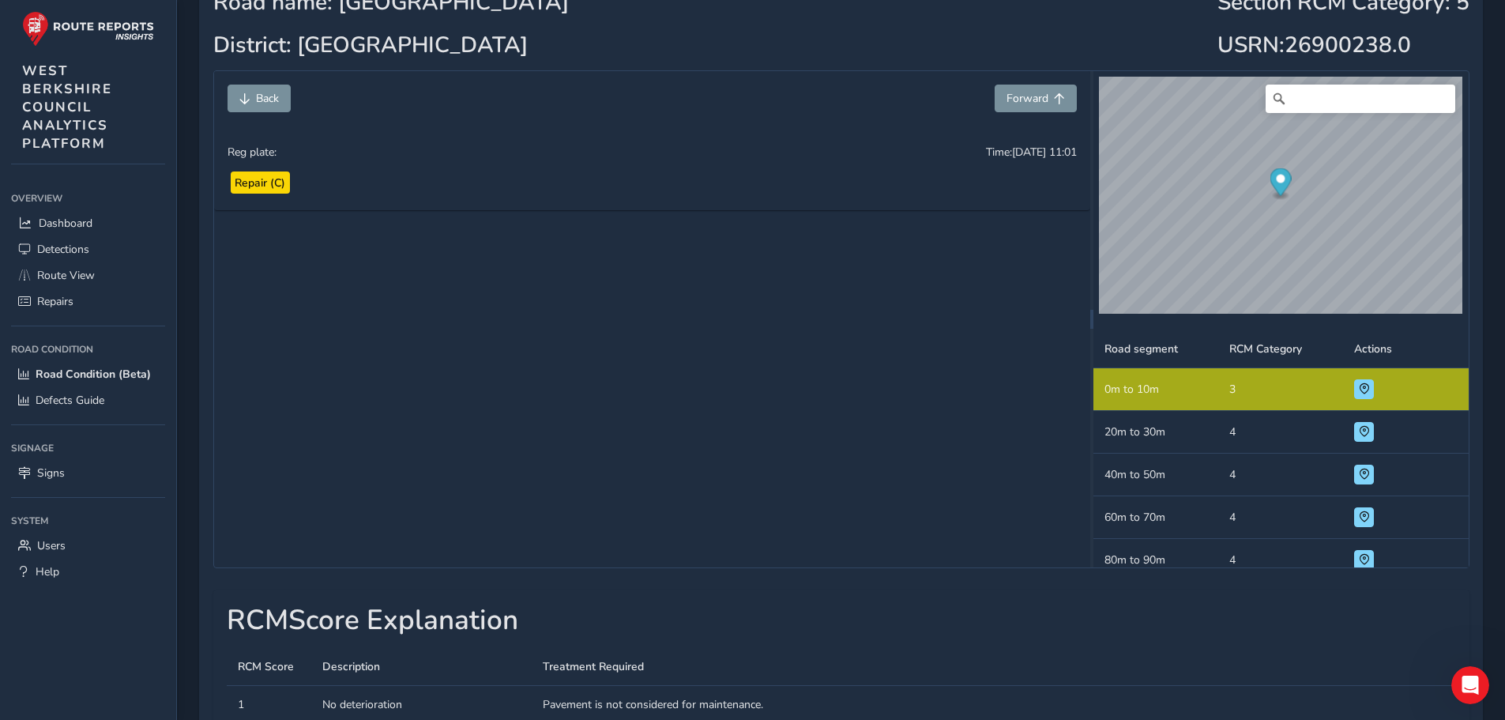
scroll to position [237, 0]
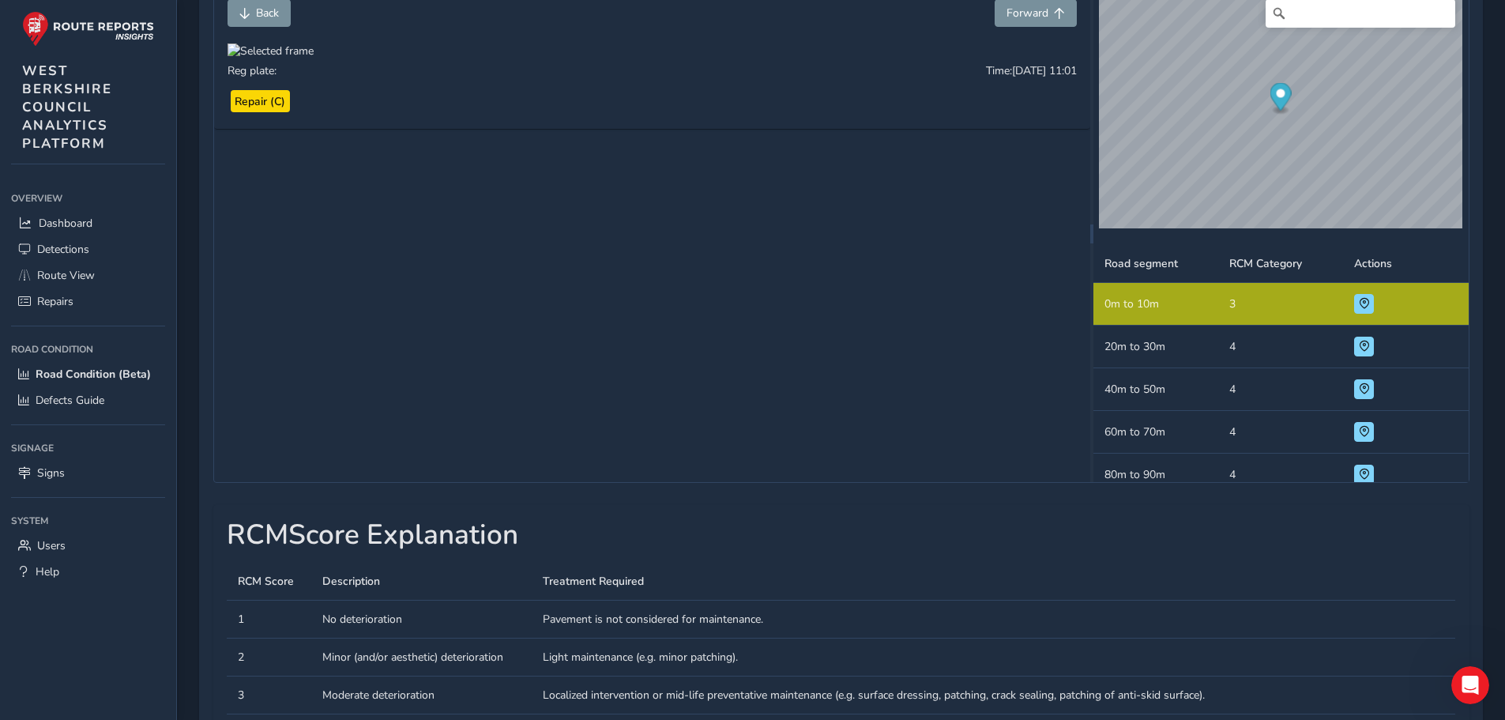
click at [1146, 351] on td "Road segment 20m to 30m" at bounding box center [1155, 346] width 125 height 43
click at [1418, 343] on td "Actions" at bounding box center [1405, 346] width 125 height 43
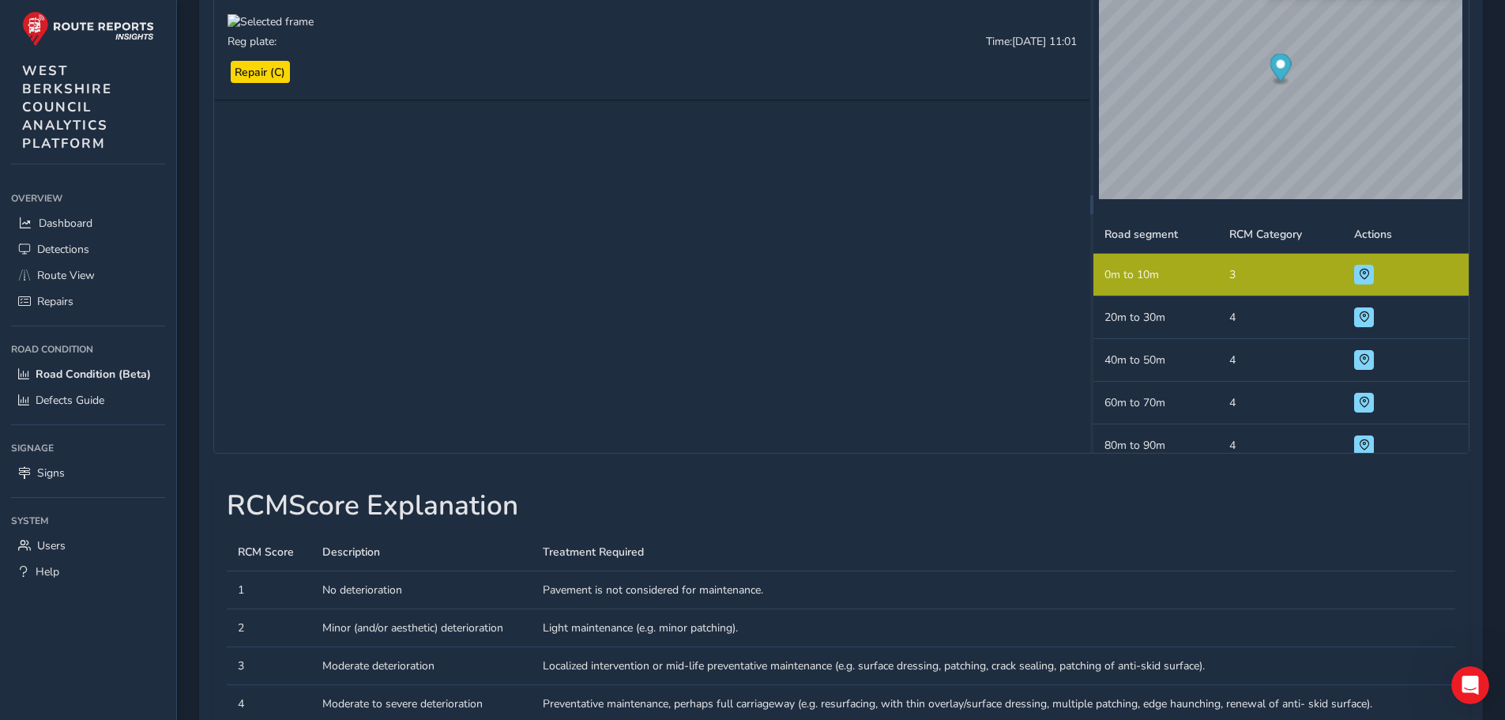
scroll to position [269, 0]
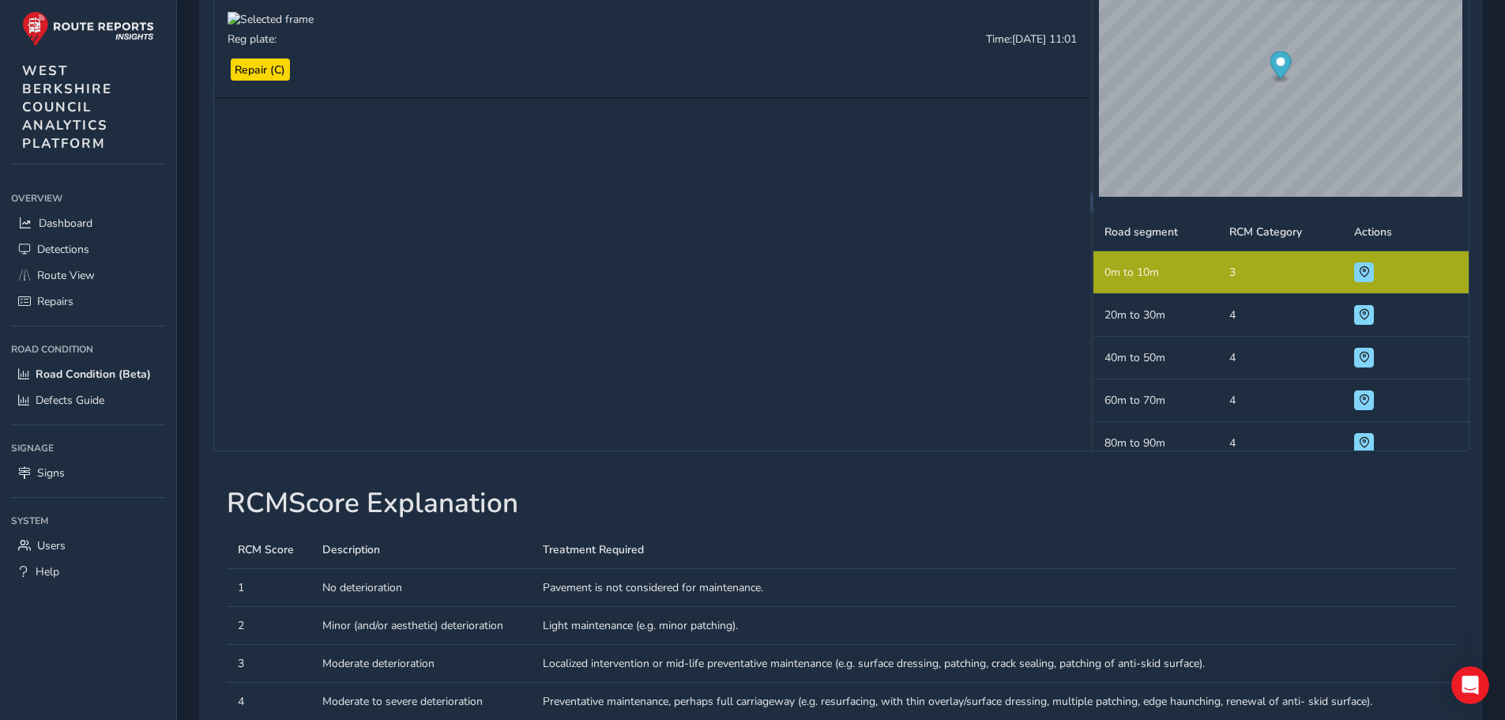
click at [1274, 281] on td "RCM Category 3" at bounding box center [1280, 272] width 125 height 43
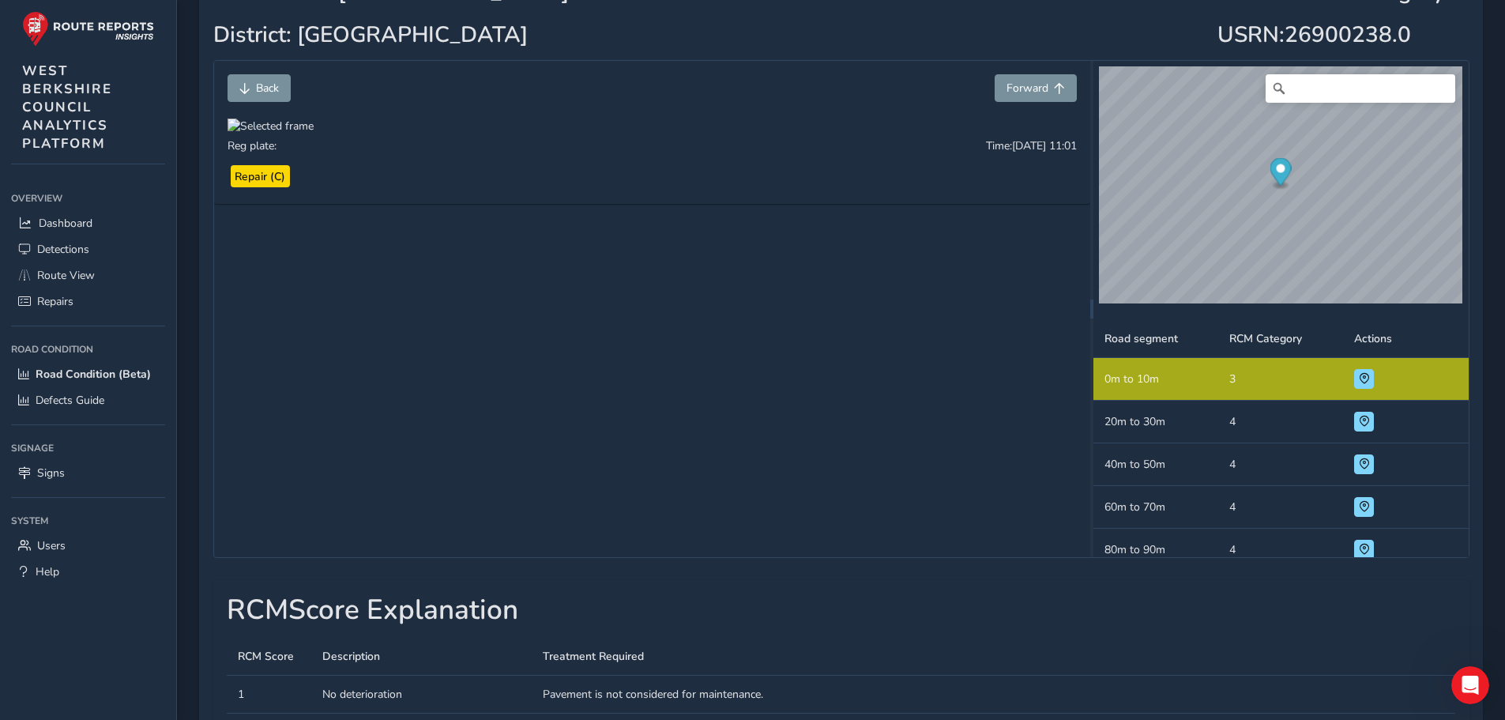
scroll to position [190, 0]
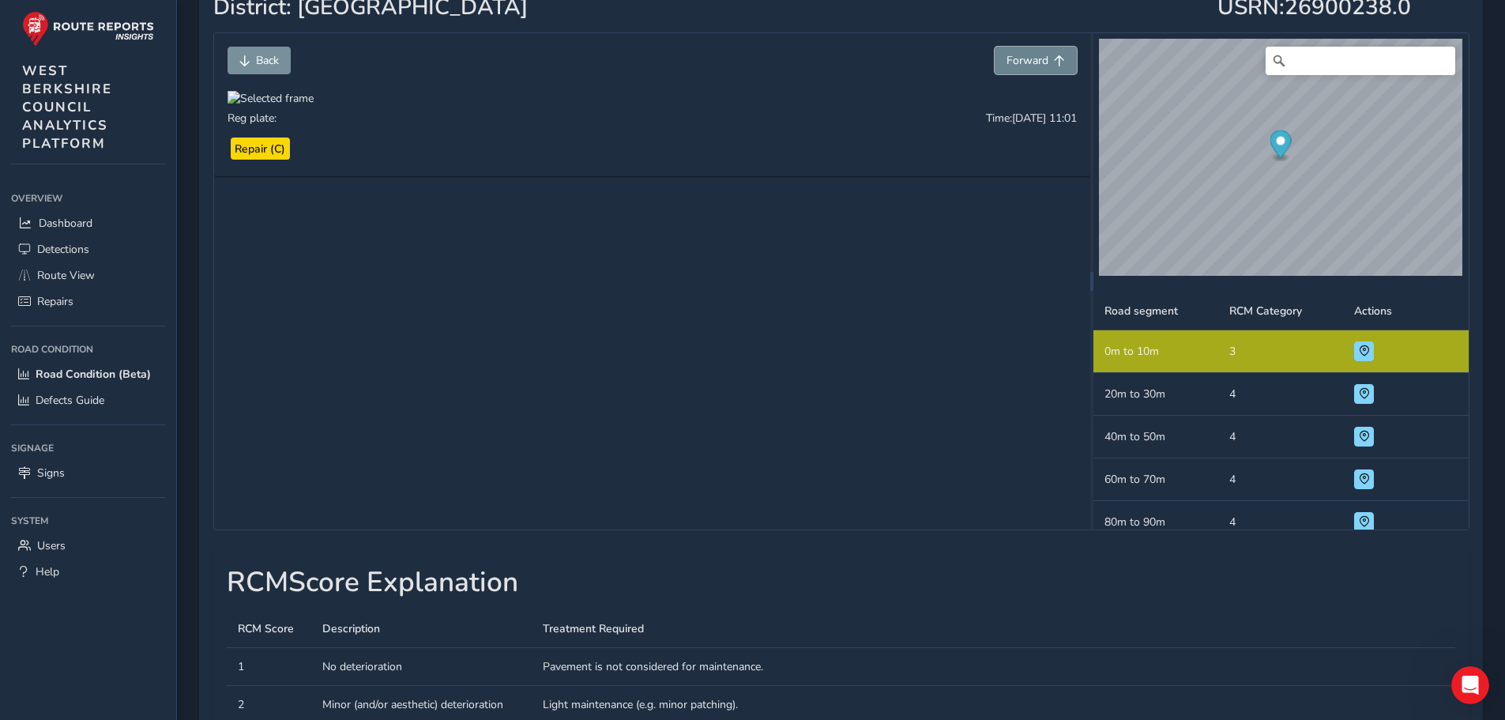
click at [1042, 63] on span "Forward" at bounding box center [1027, 60] width 42 height 15
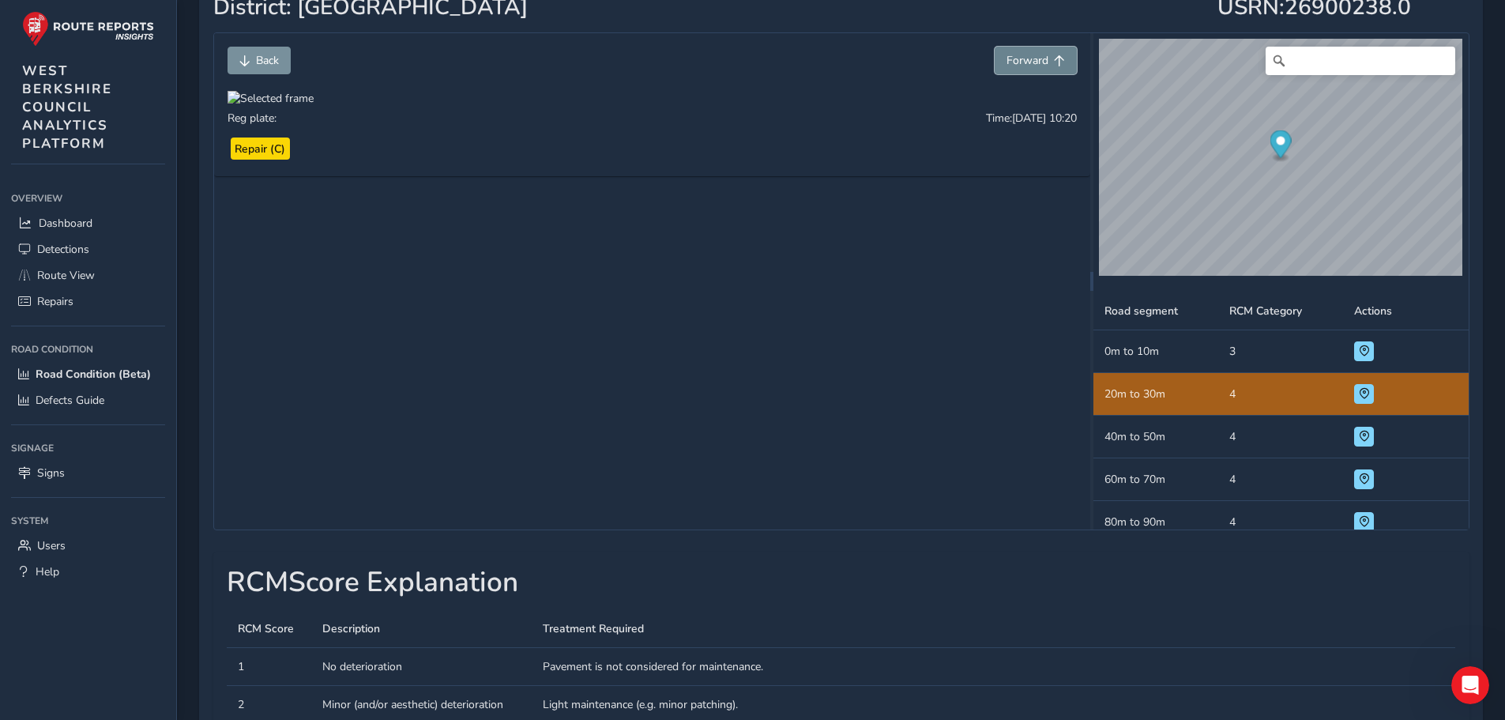
scroll to position [2, 0]
click at [1042, 63] on span "Forward" at bounding box center [1027, 60] width 42 height 15
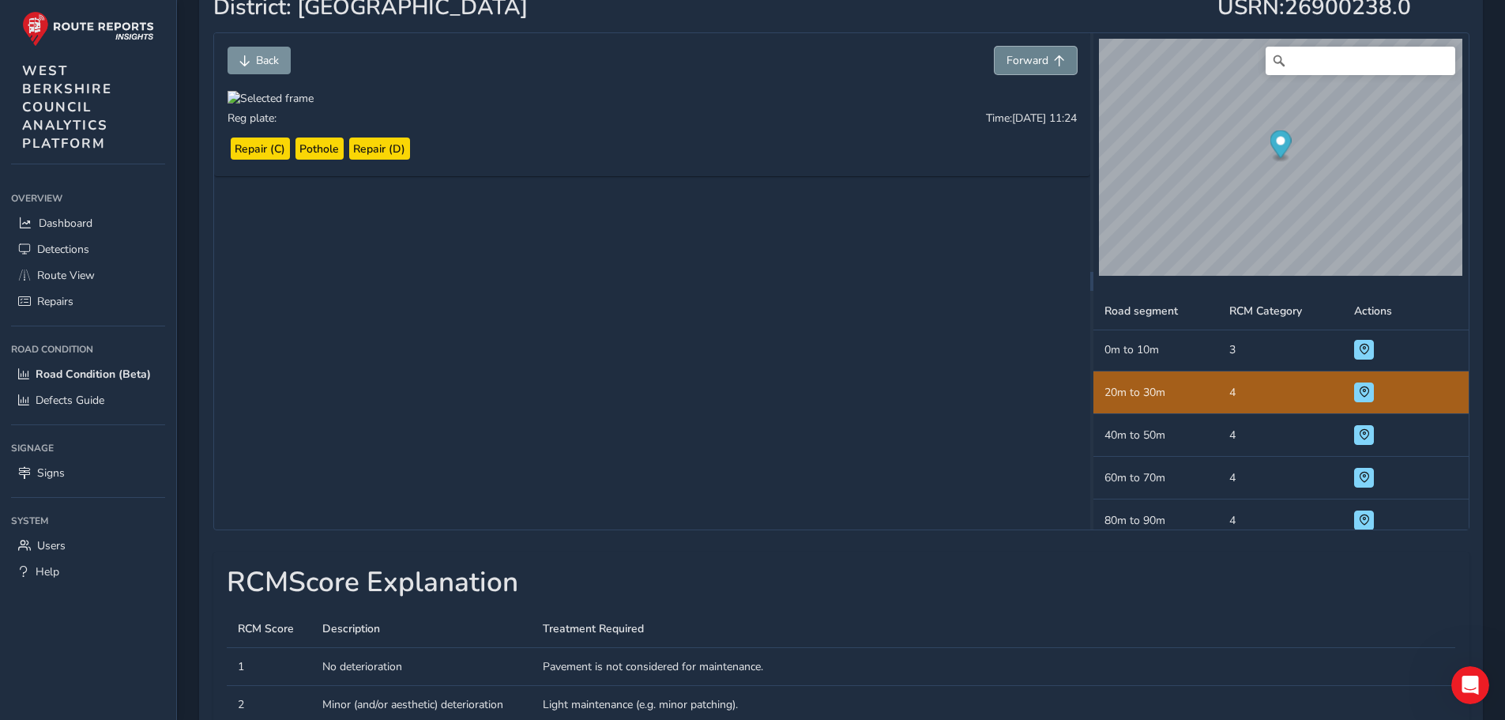
click at [1042, 63] on span "Forward" at bounding box center [1027, 60] width 42 height 15
drag, startPoint x: 1042, startPoint y: 63, endPoint x: 1028, endPoint y: 63, distance: 14.2
click at [1028, 63] on span "Forward" at bounding box center [1027, 60] width 42 height 15
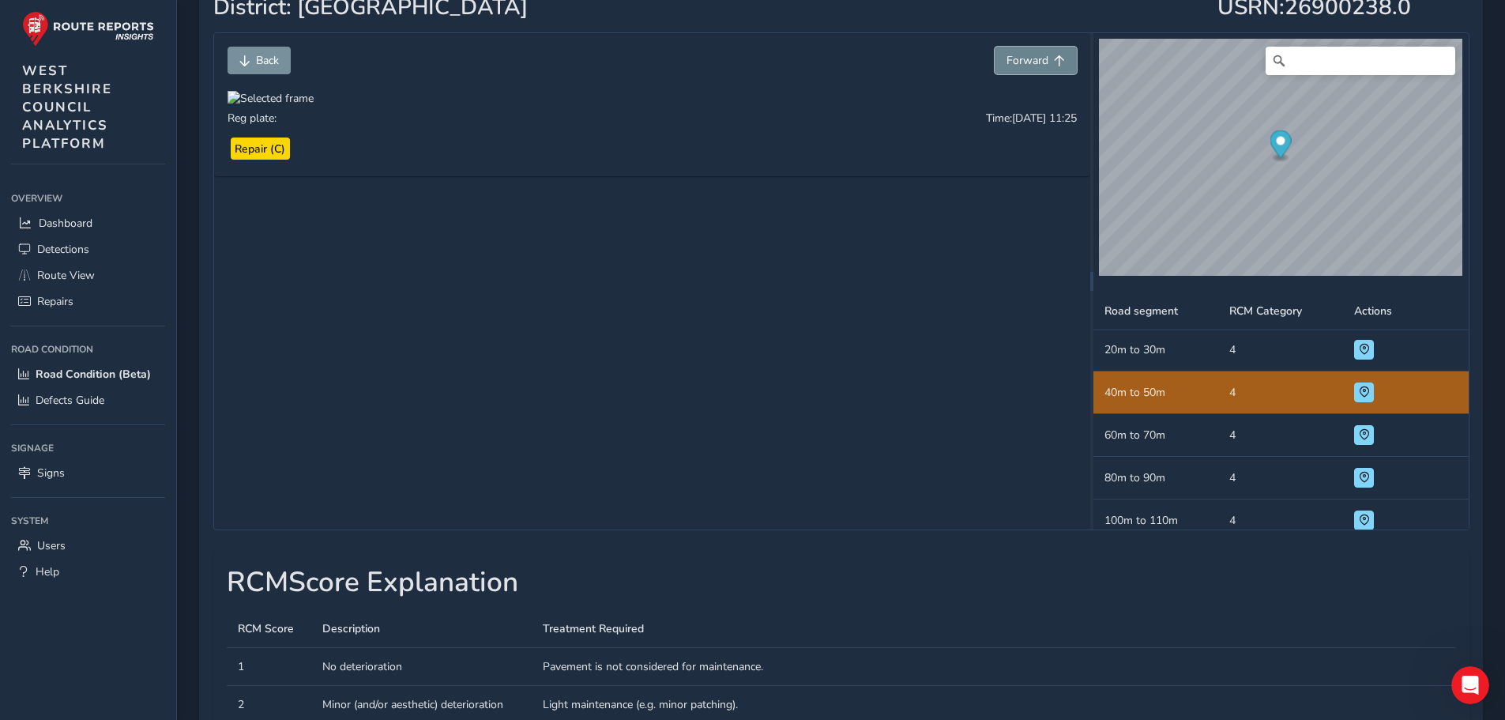
click at [1028, 63] on span "Forward" at bounding box center [1027, 60] width 42 height 15
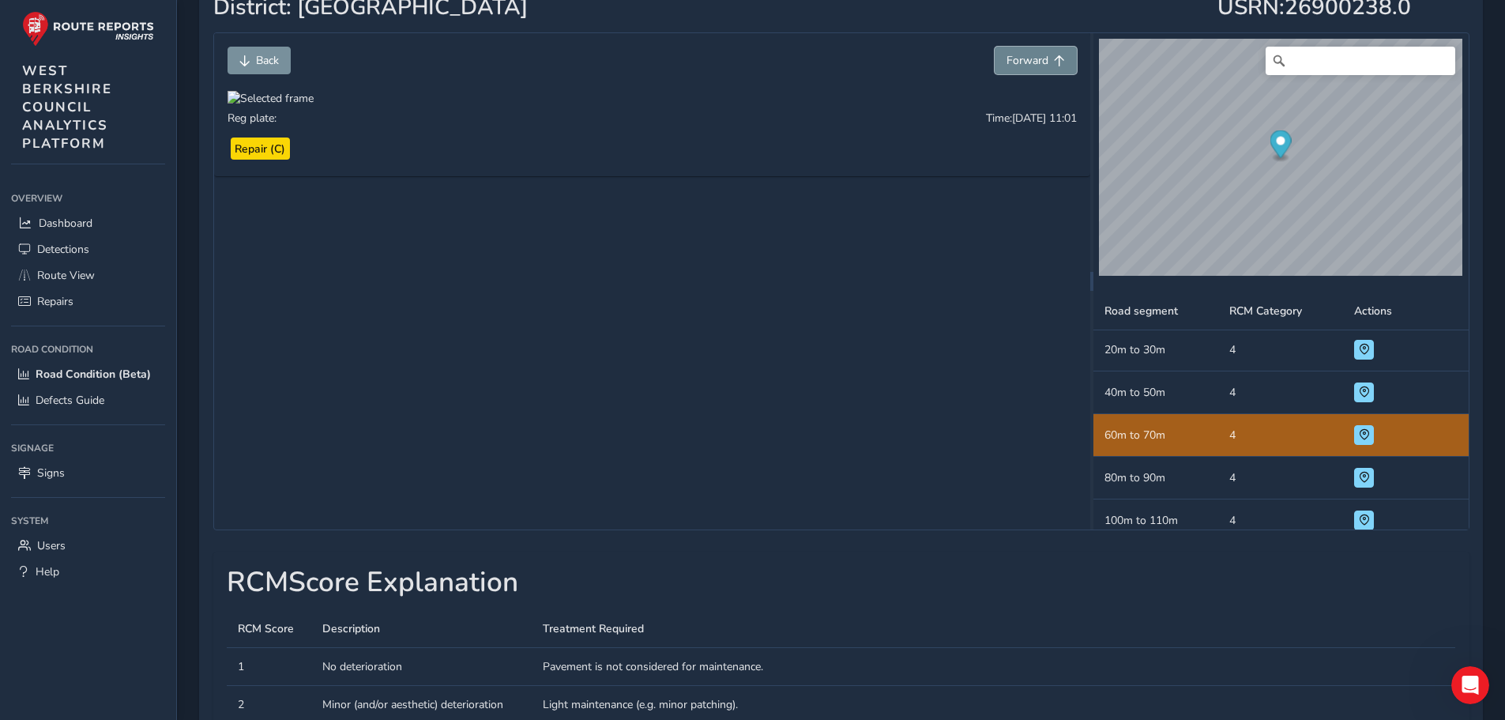
scroll to position [87, 0]
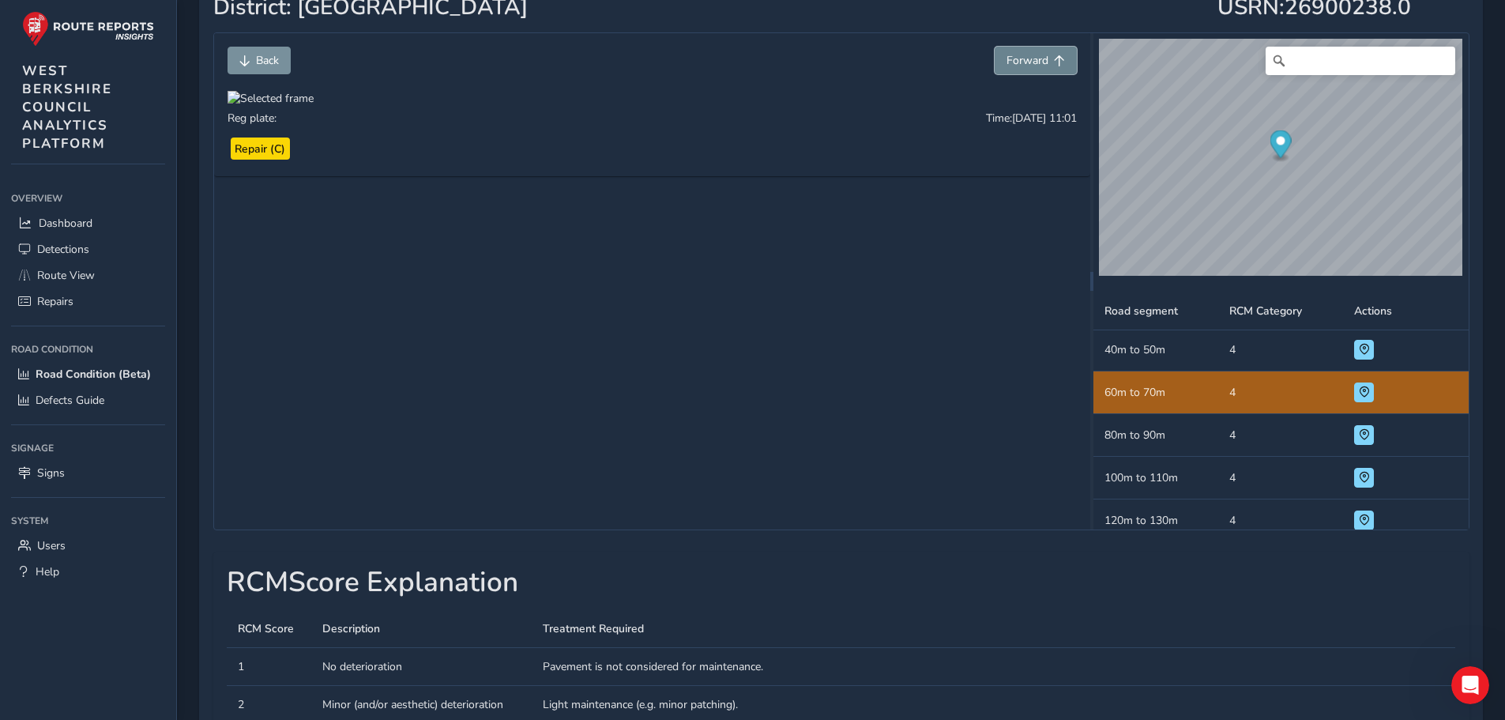
click at [1028, 63] on span "Forward" at bounding box center [1027, 60] width 42 height 15
click at [1027, 64] on span "Forward" at bounding box center [1027, 60] width 42 height 15
click at [1032, 61] on span "Forward" at bounding box center [1027, 60] width 42 height 15
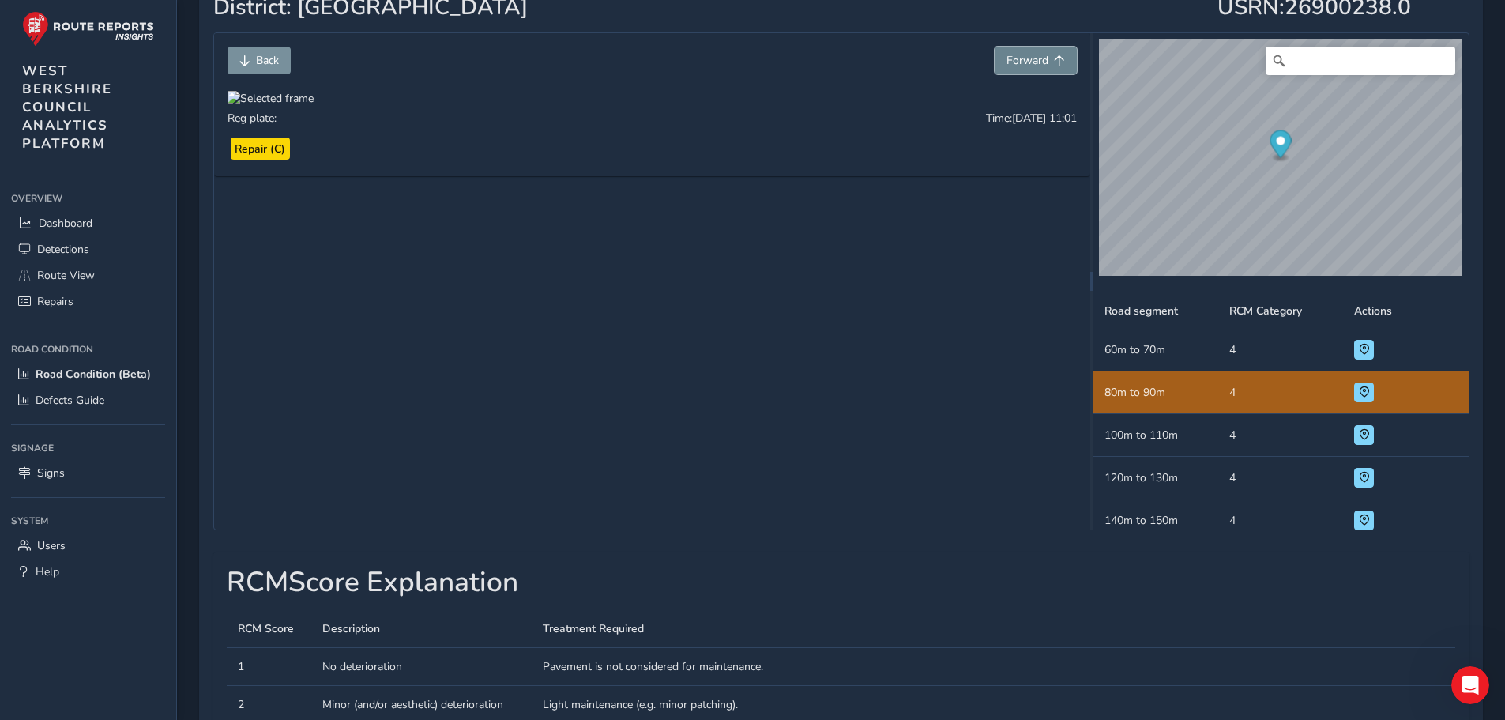
click at [1034, 61] on span "Forward" at bounding box center [1027, 60] width 42 height 15
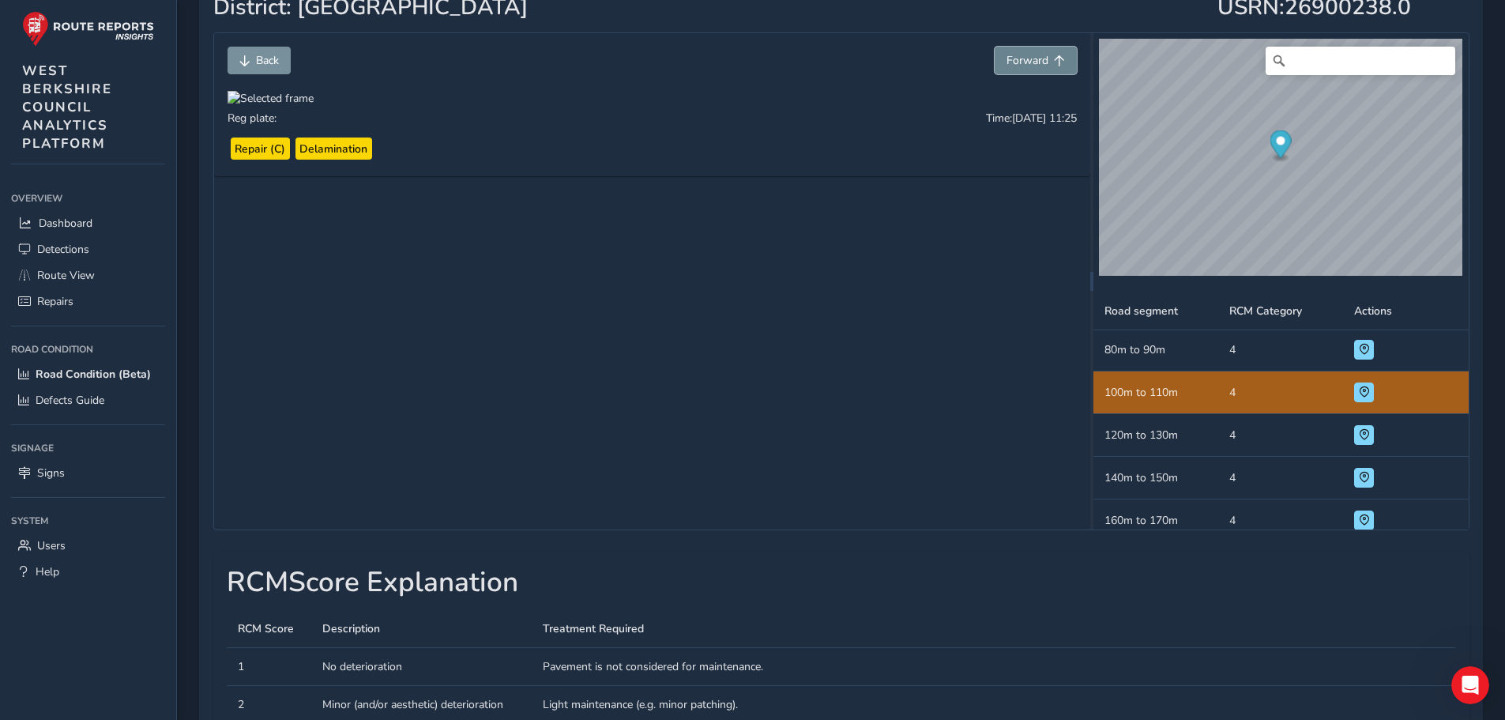
click at [1034, 61] on span "Forward" at bounding box center [1027, 60] width 42 height 15
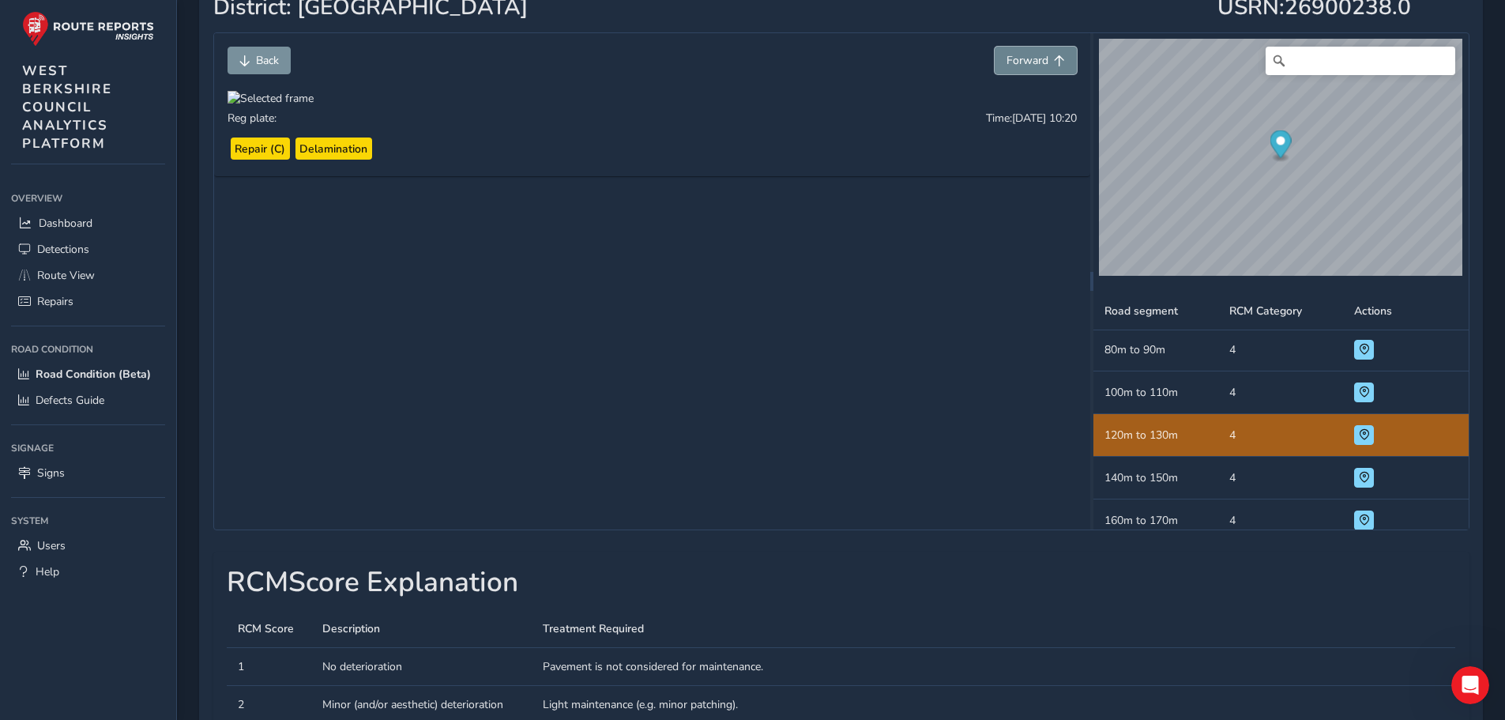
scroll to position [215, 0]
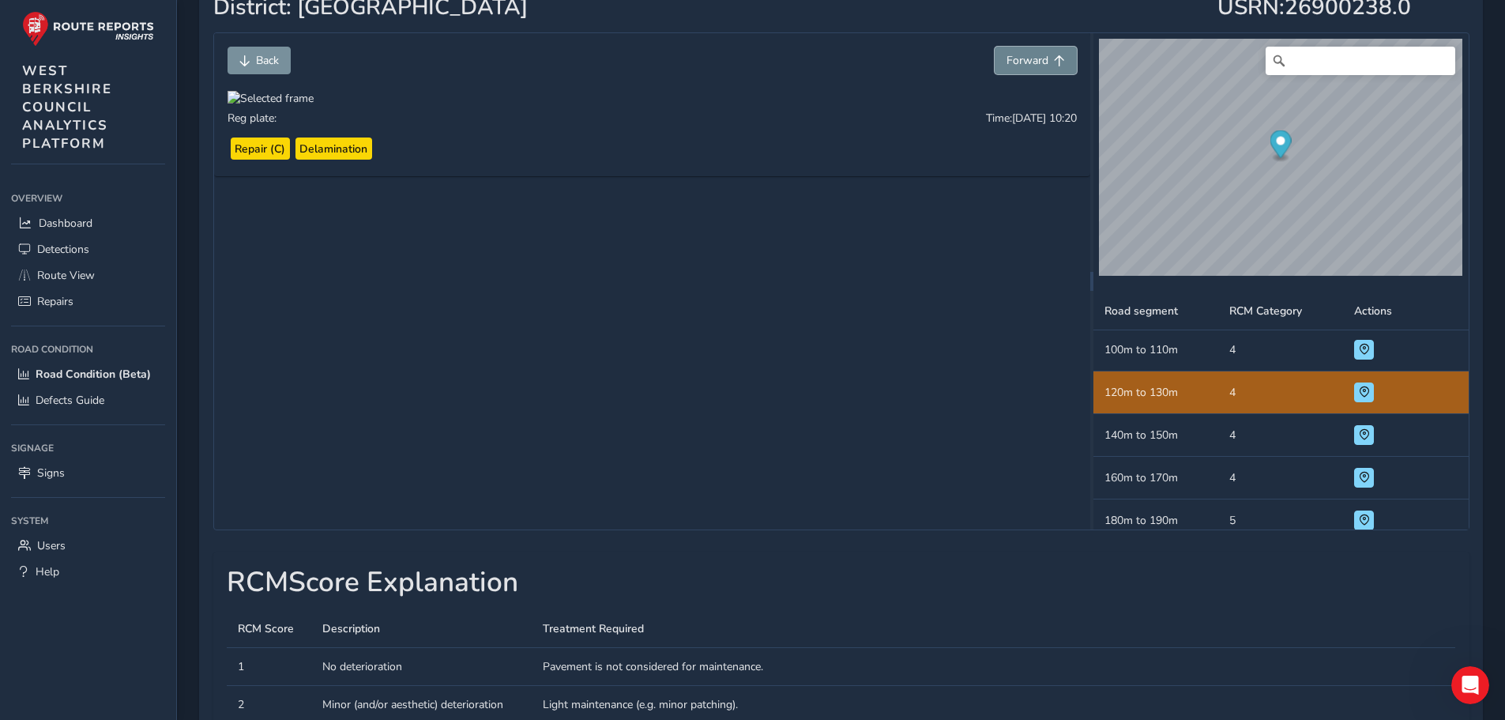
click at [1034, 61] on span "Forward" at bounding box center [1027, 60] width 42 height 15
click at [1034, 62] on span "Forward" at bounding box center [1027, 60] width 42 height 15
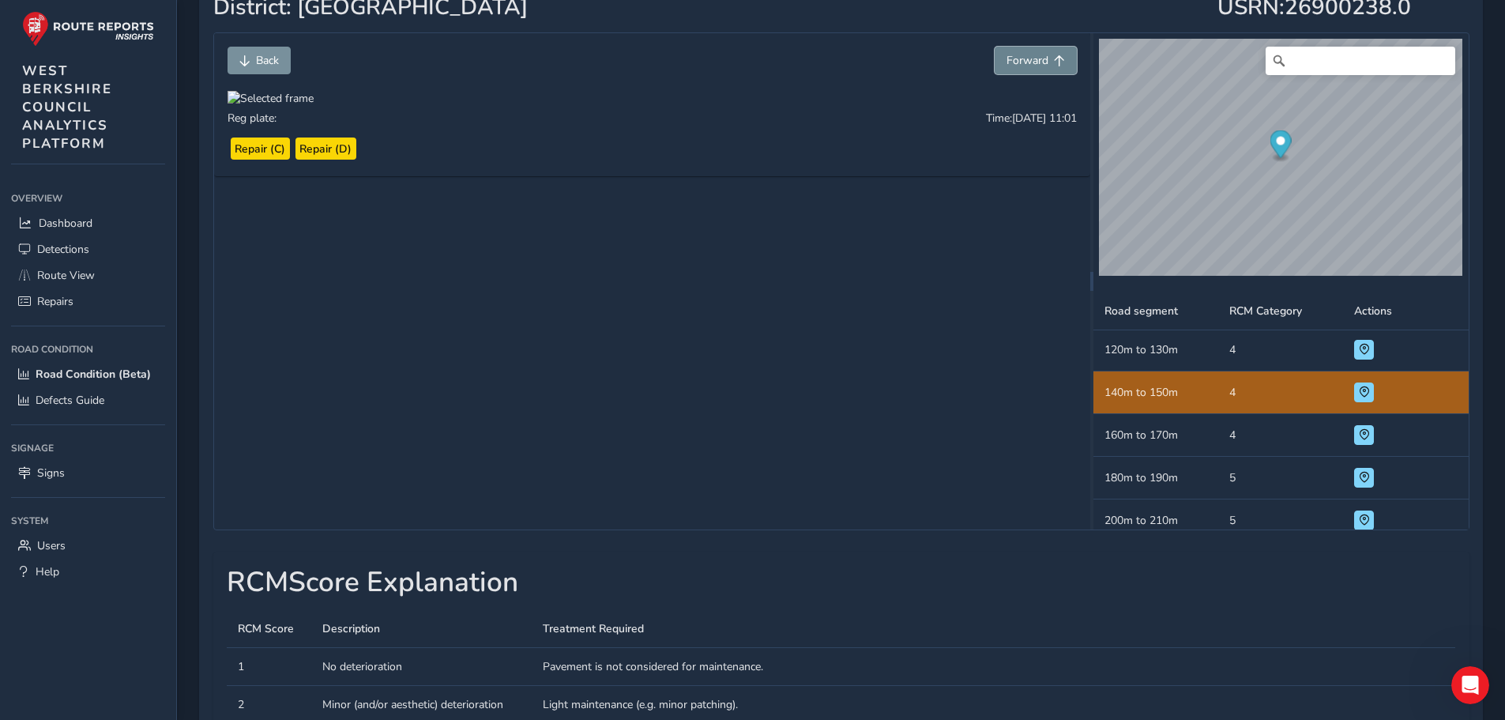
click at [1034, 62] on span "Forward" at bounding box center [1027, 60] width 42 height 15
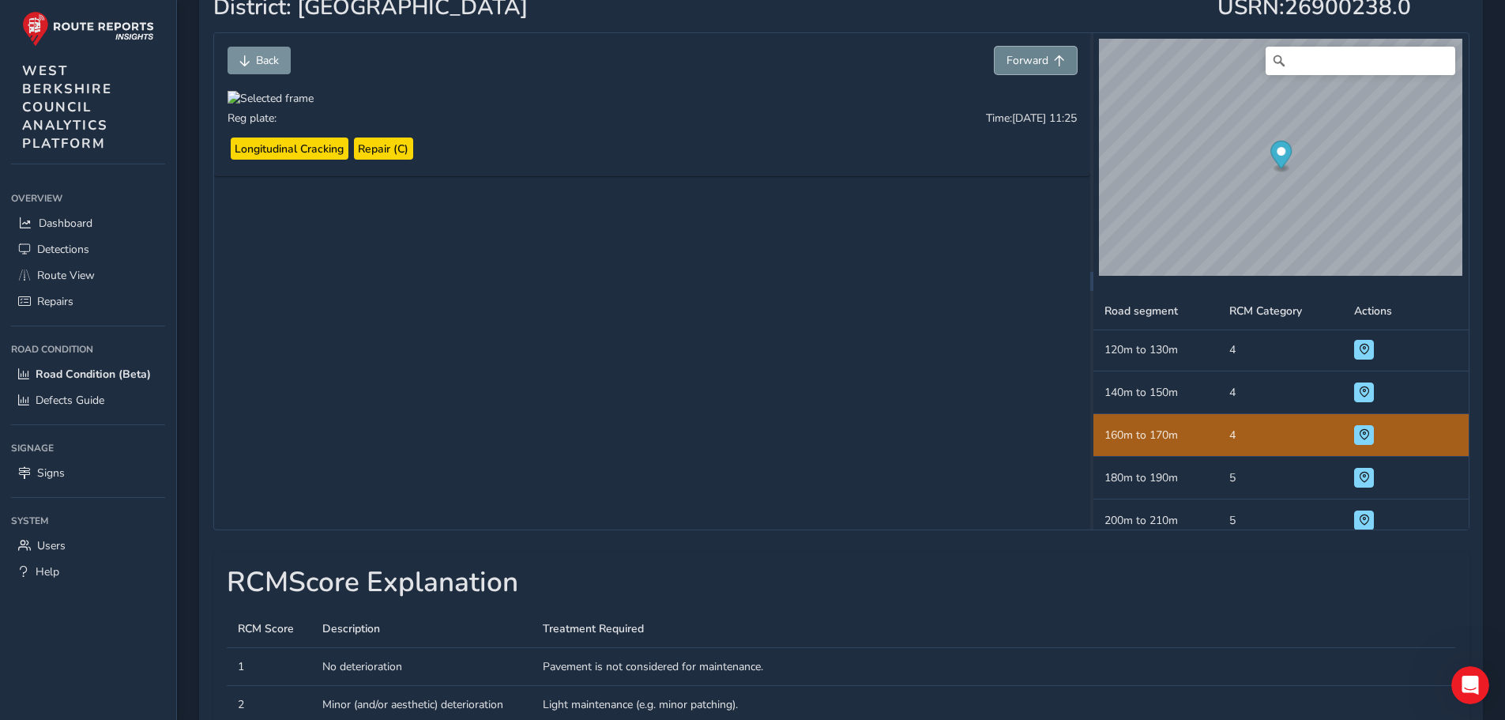
scroll to position [300, 0]
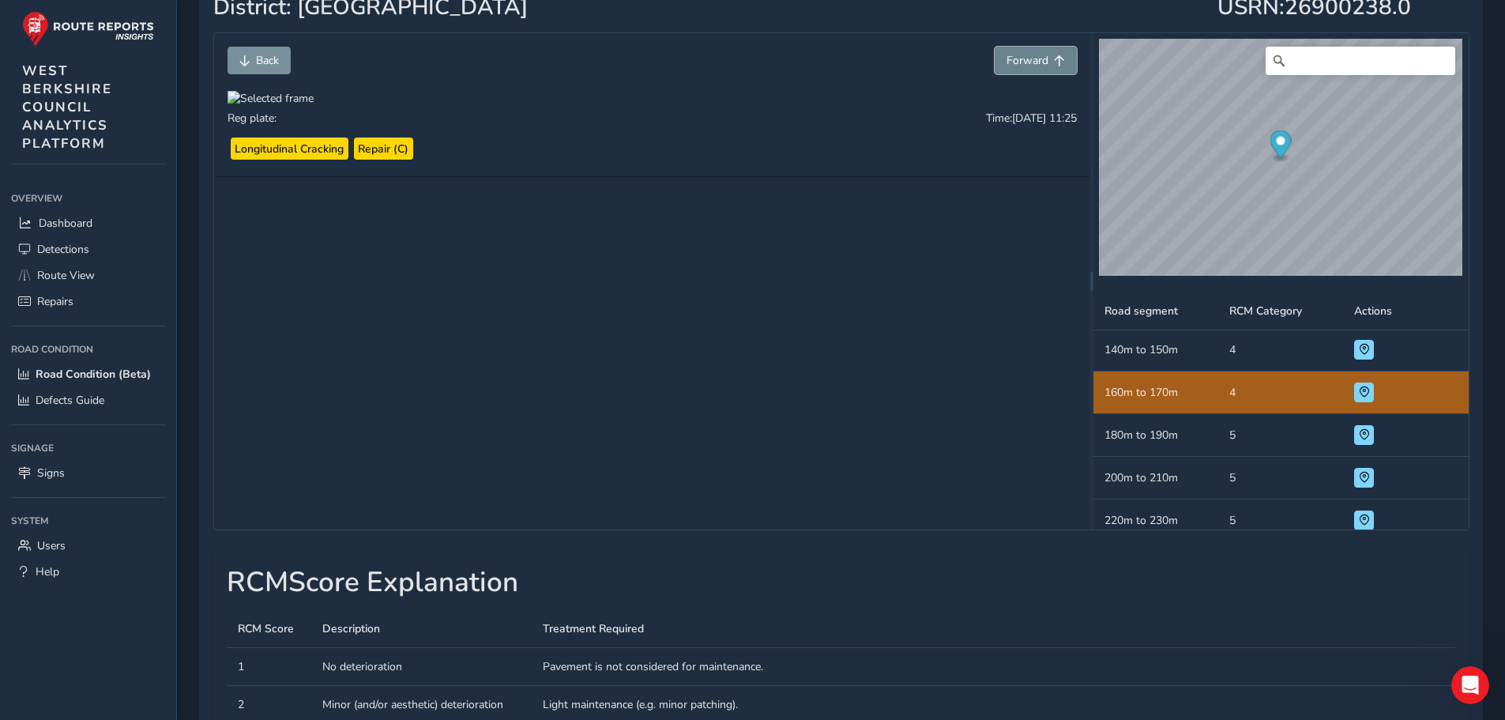
click at [1034, 62] on span "Forward" at bounding box center [1027, 60] width 42 height 15
click at [1021, 60] on span "Forward" at bounding box center [1027, 60] width 42 height 15
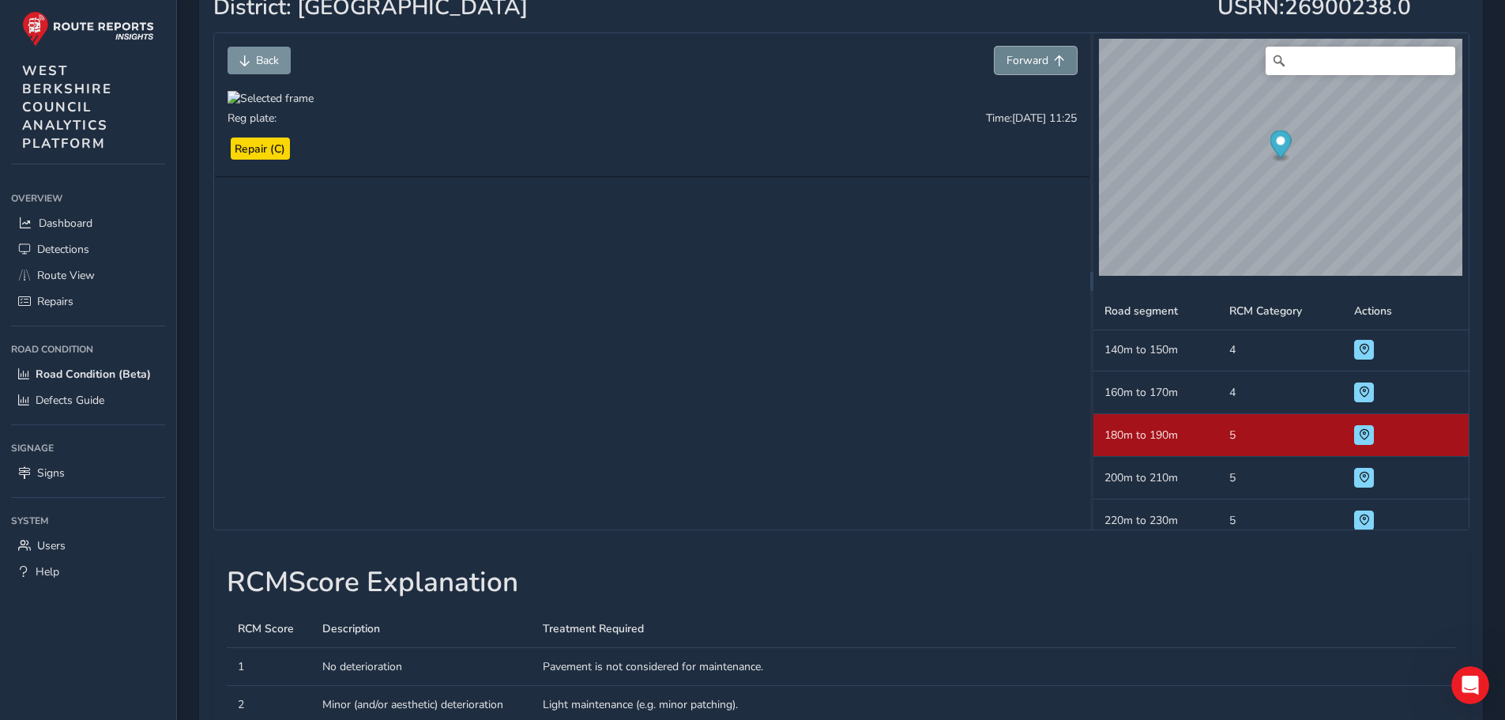
scroll to position [343, 0]
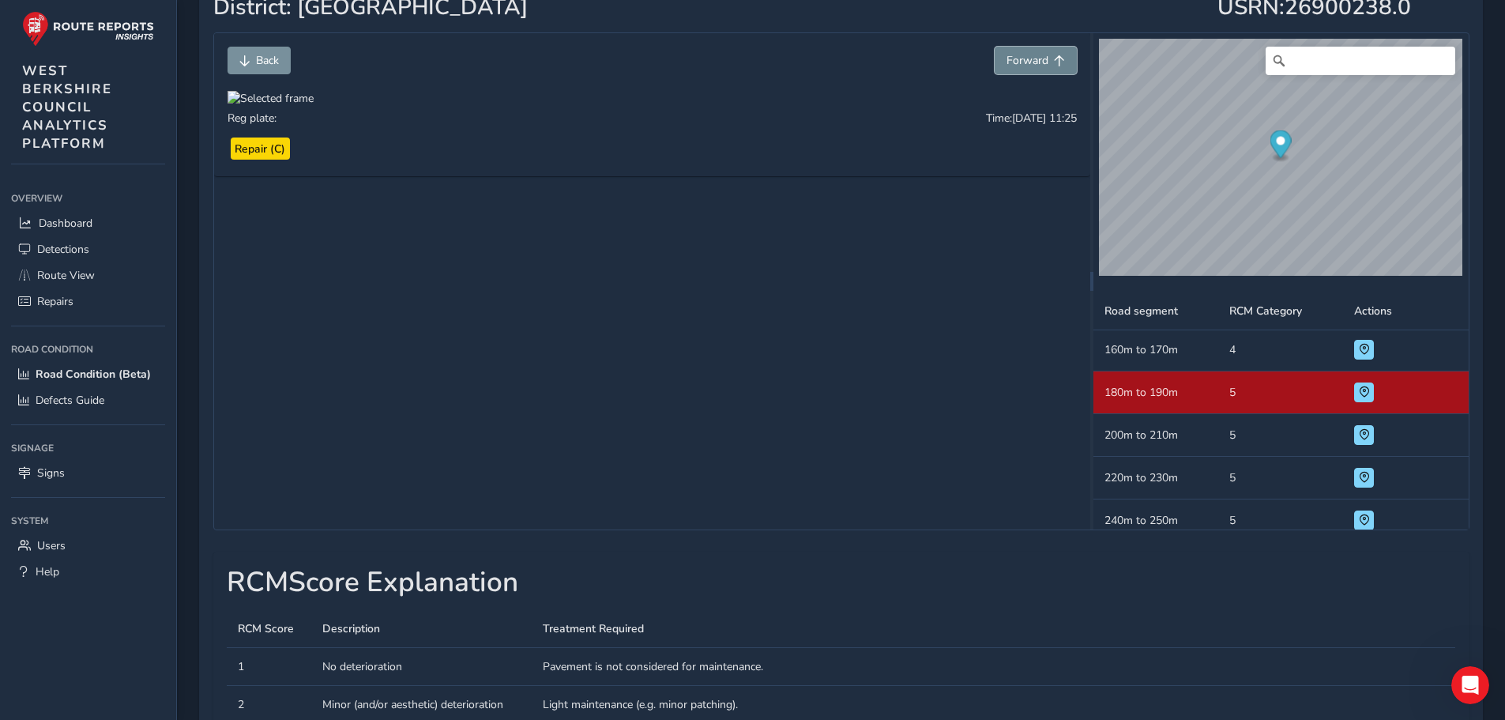
click at [1021, 61] on span "Forward" at bounding box center [1027, 60] width 42 height 15
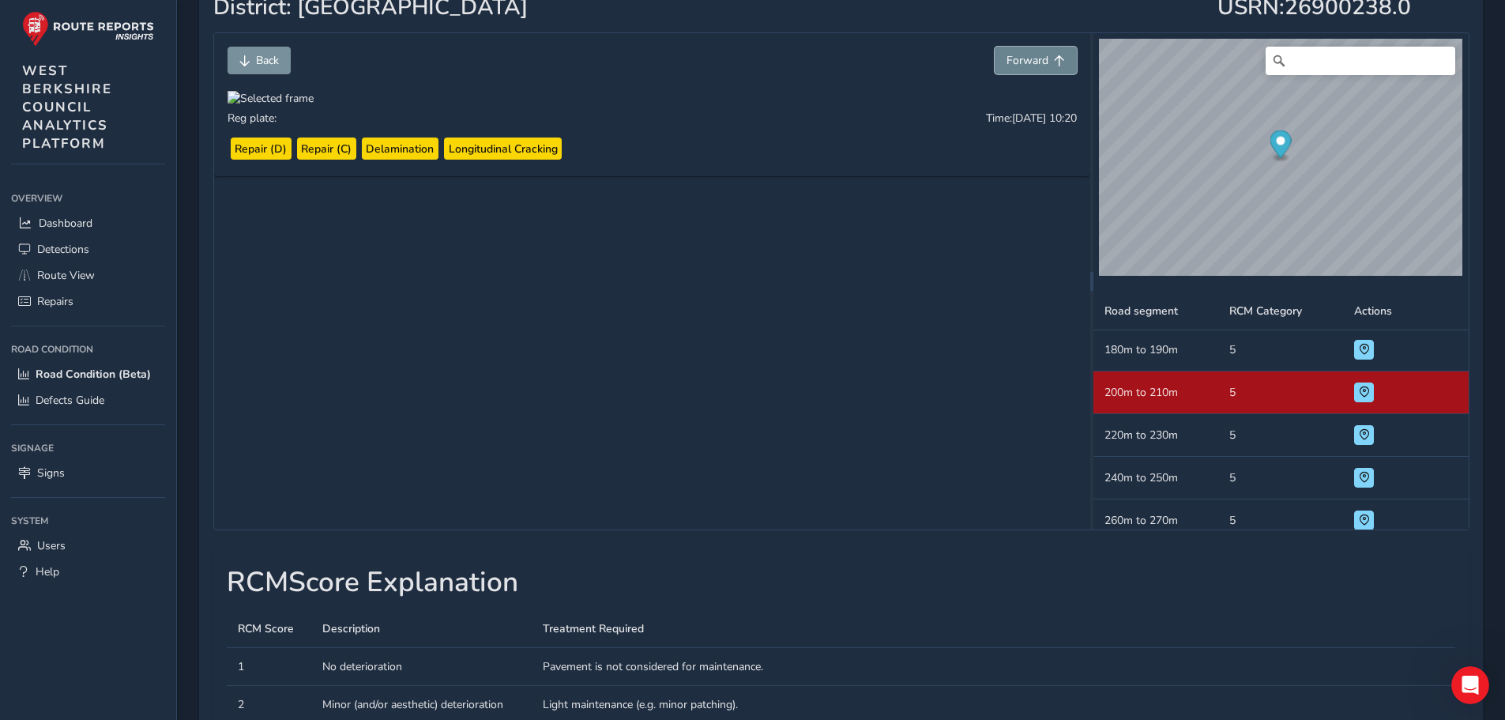
click at [1017, 62] on span "Forward" at bounding box center [1027, 60] width 42 height 15
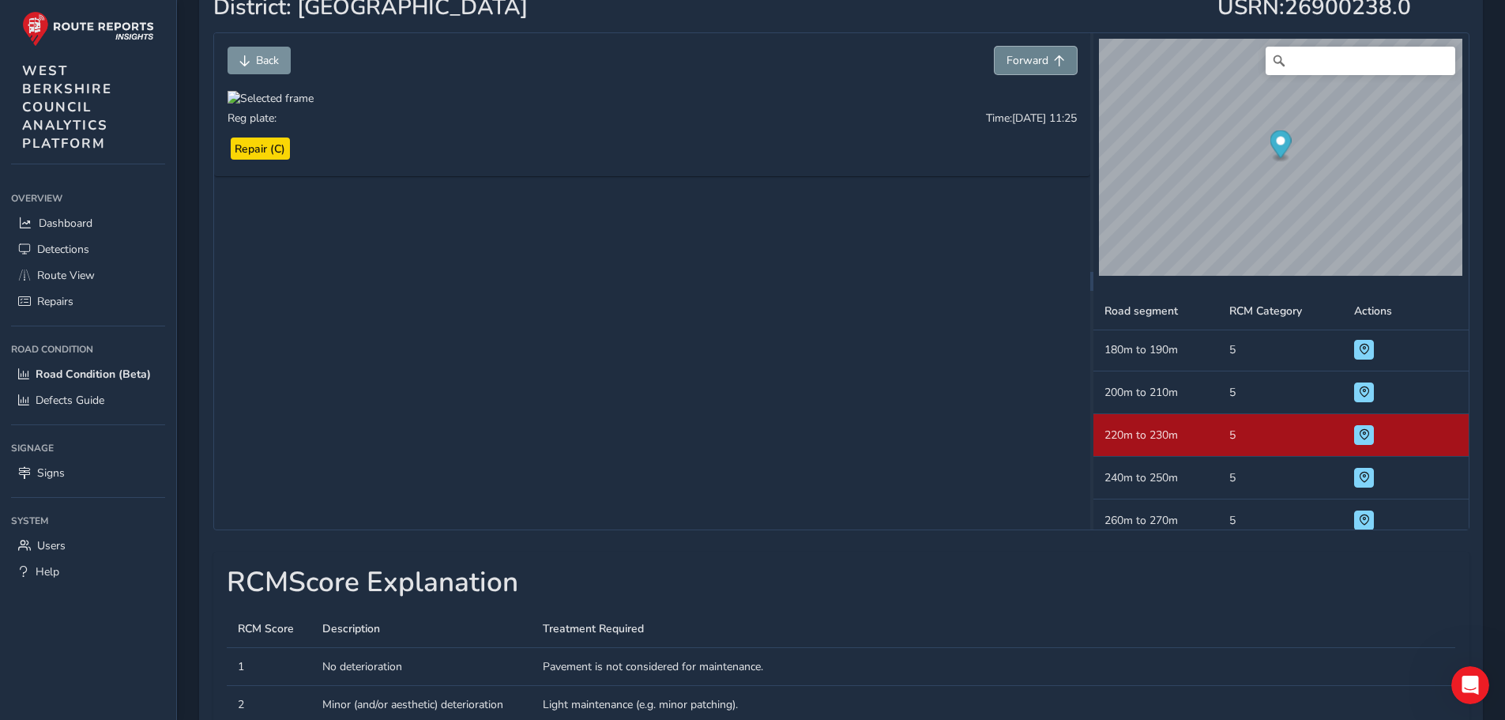
scroll to position [428, 0]
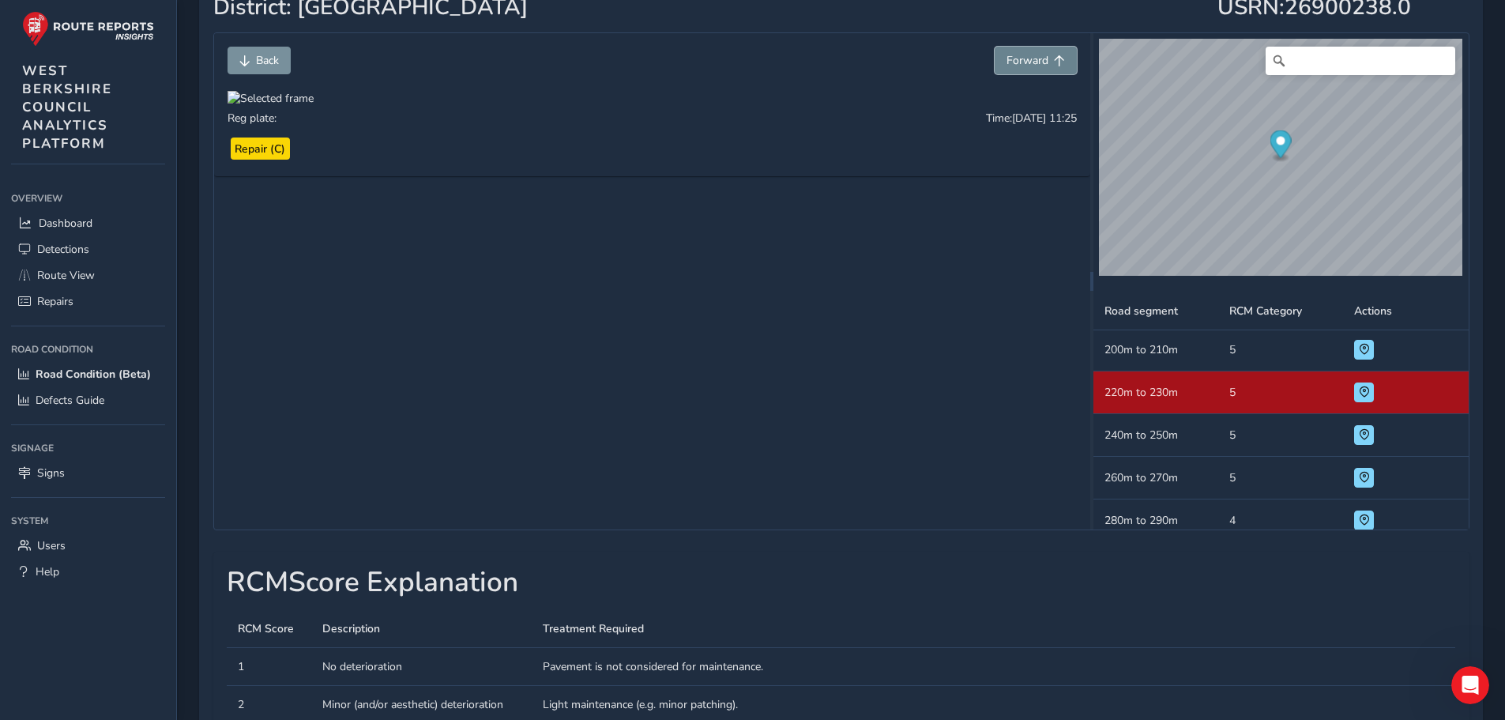
click at [1017, 61] on span "Forward" at bounding box center [1027, 60] width 42 height 15
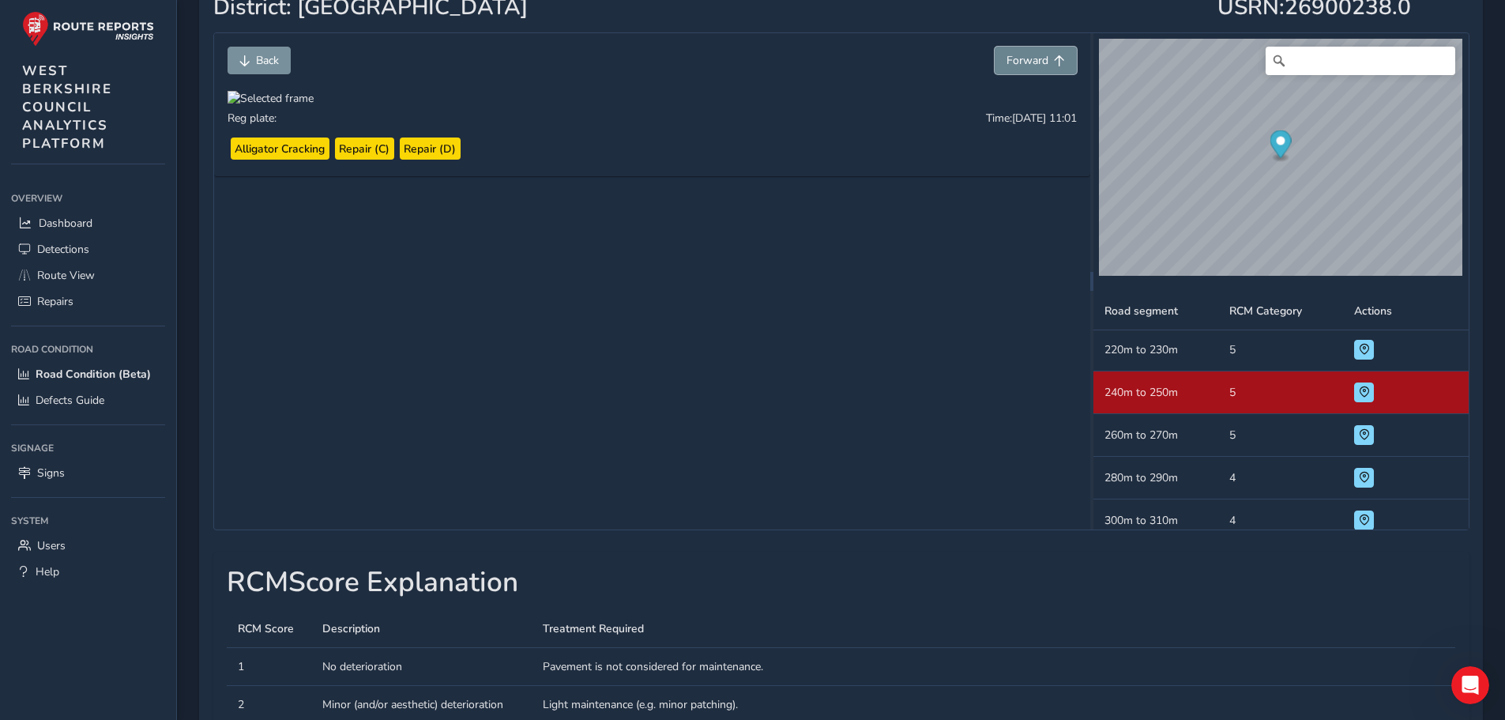
click at [1017, 61] on span "Forward" at bounding box center [1027, 60] width 42 height 15
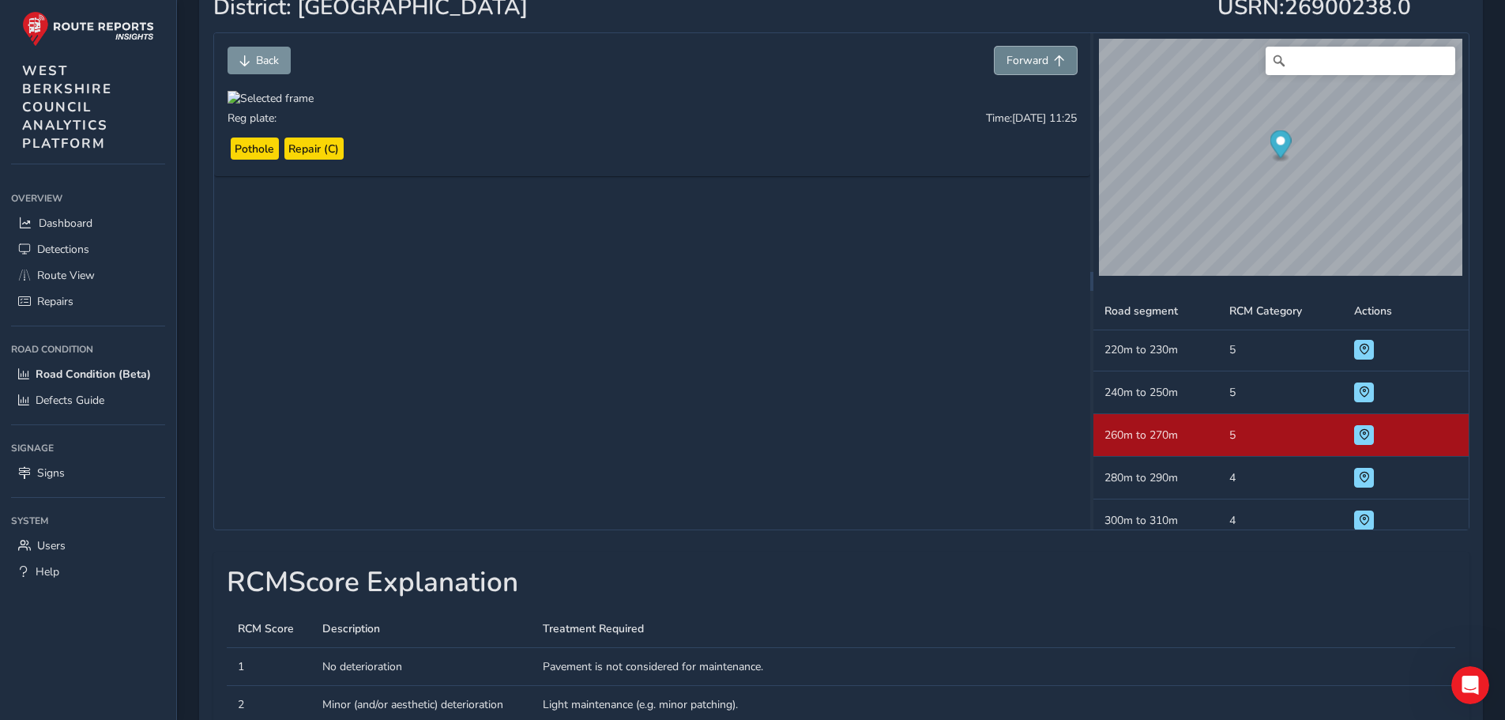
scroll to position [513, 0]
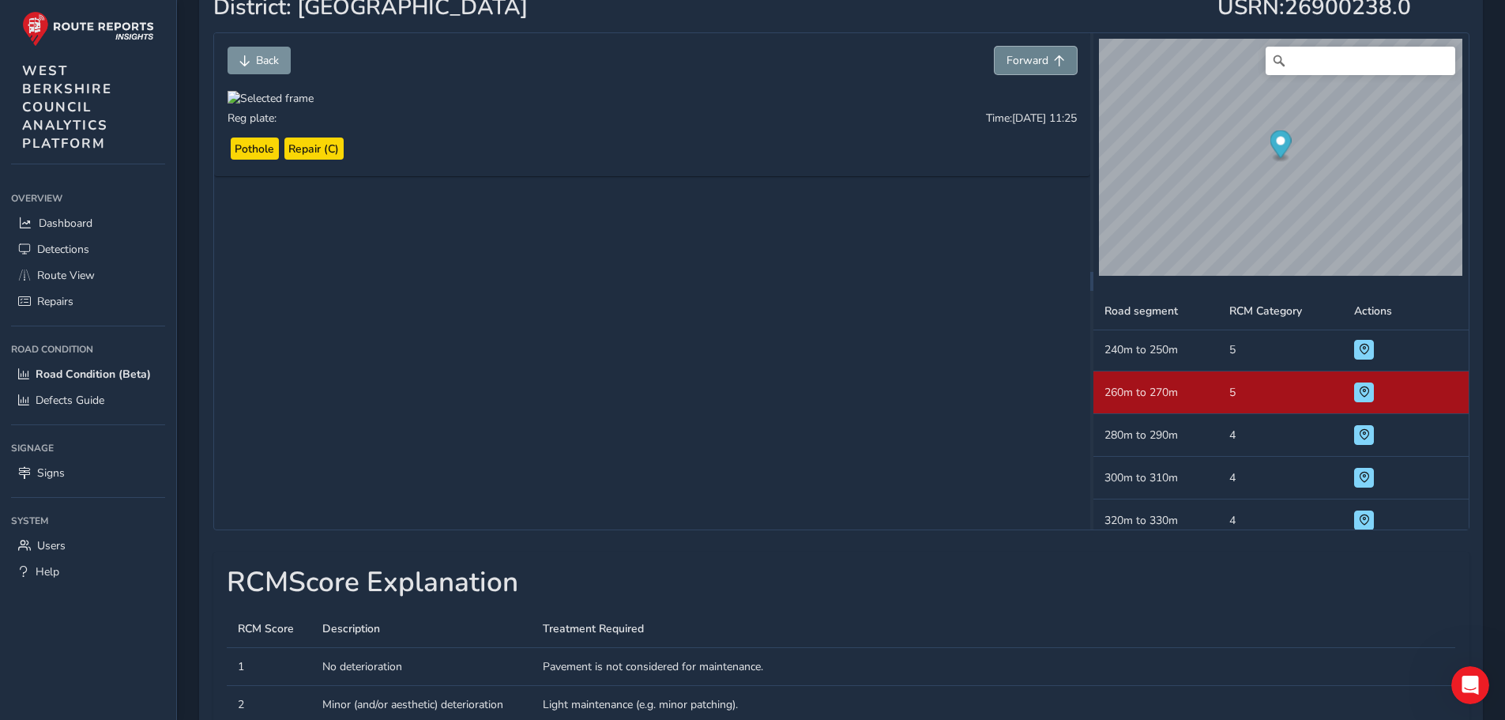
click at [1017, 61] on span "Forward" at bounding box center [1027, 60] width 42 height 15
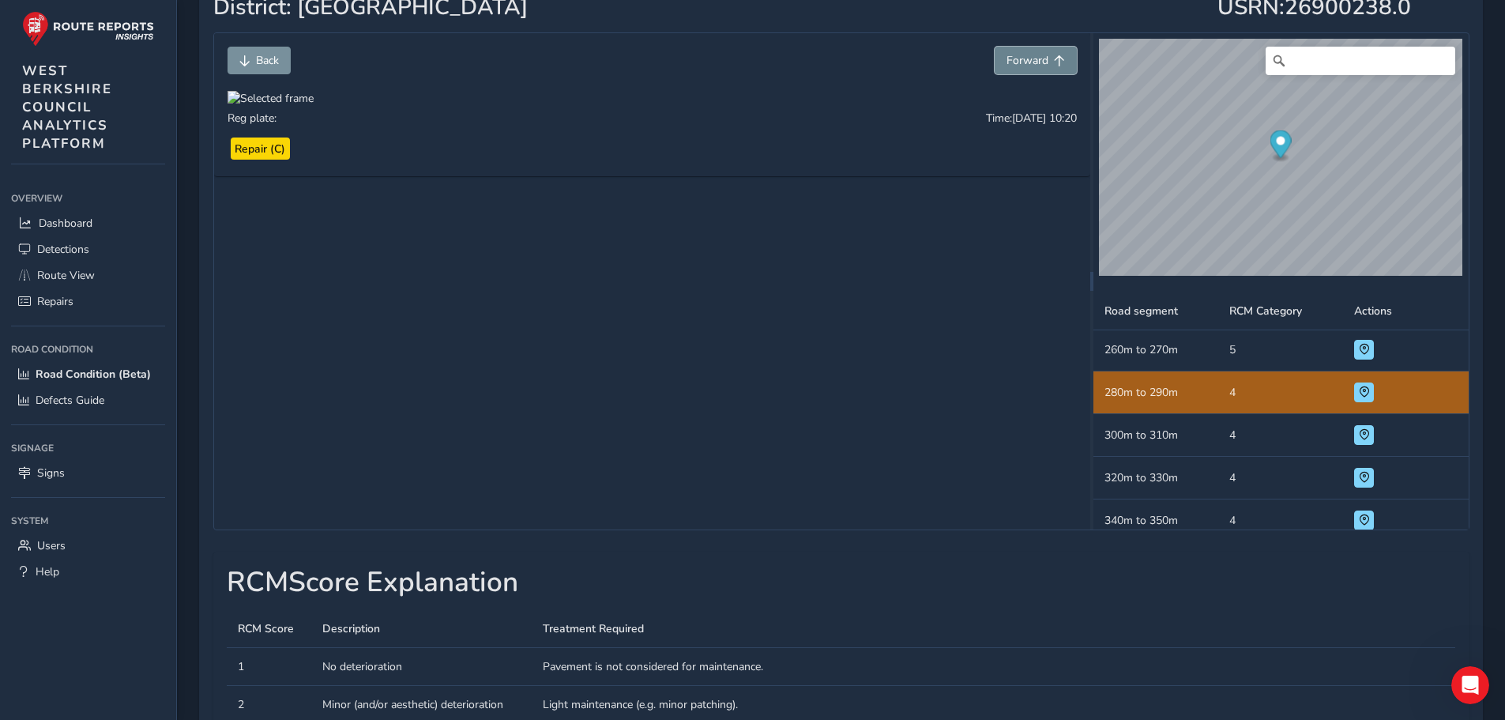
click at [1017, 61] on span "Forward" at bounding box center [1027, 60] width 42 height 15
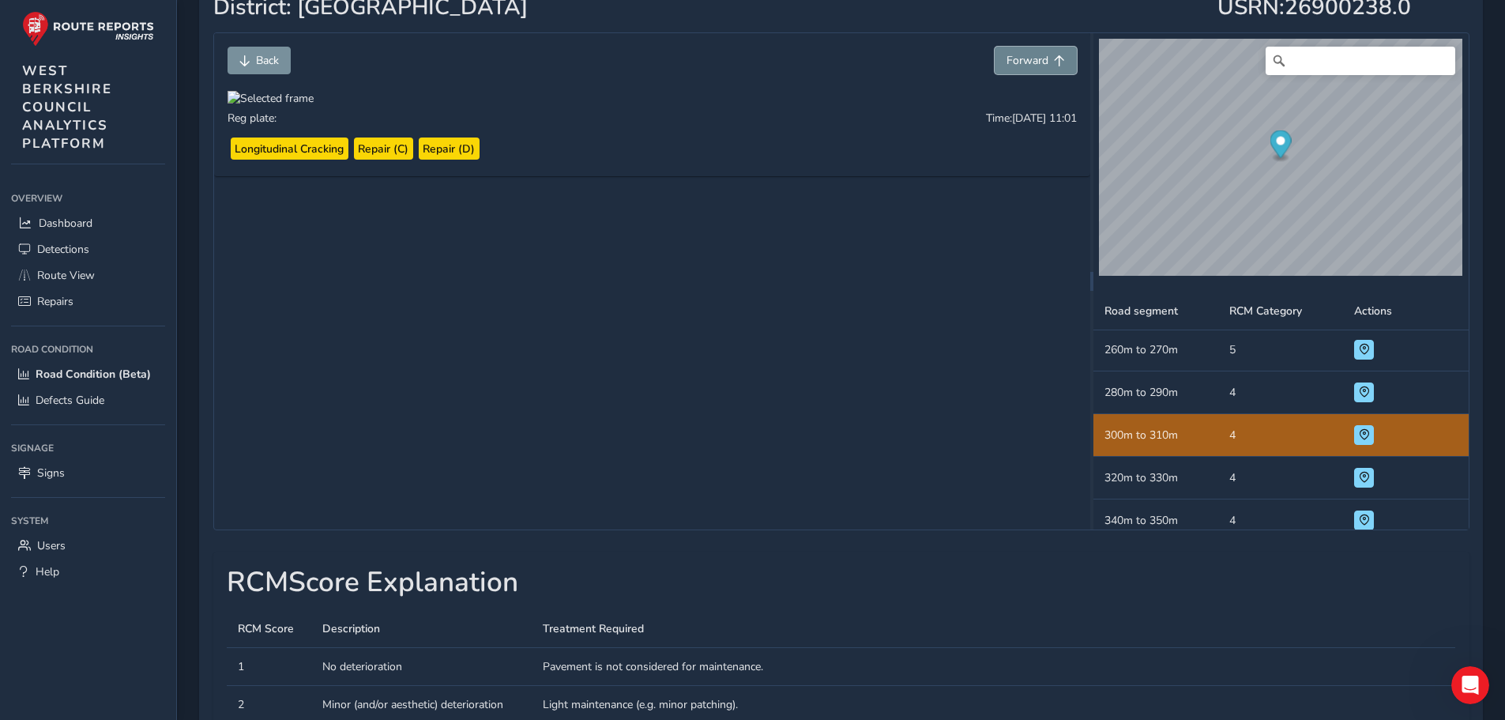
scroll to position [599, 0]
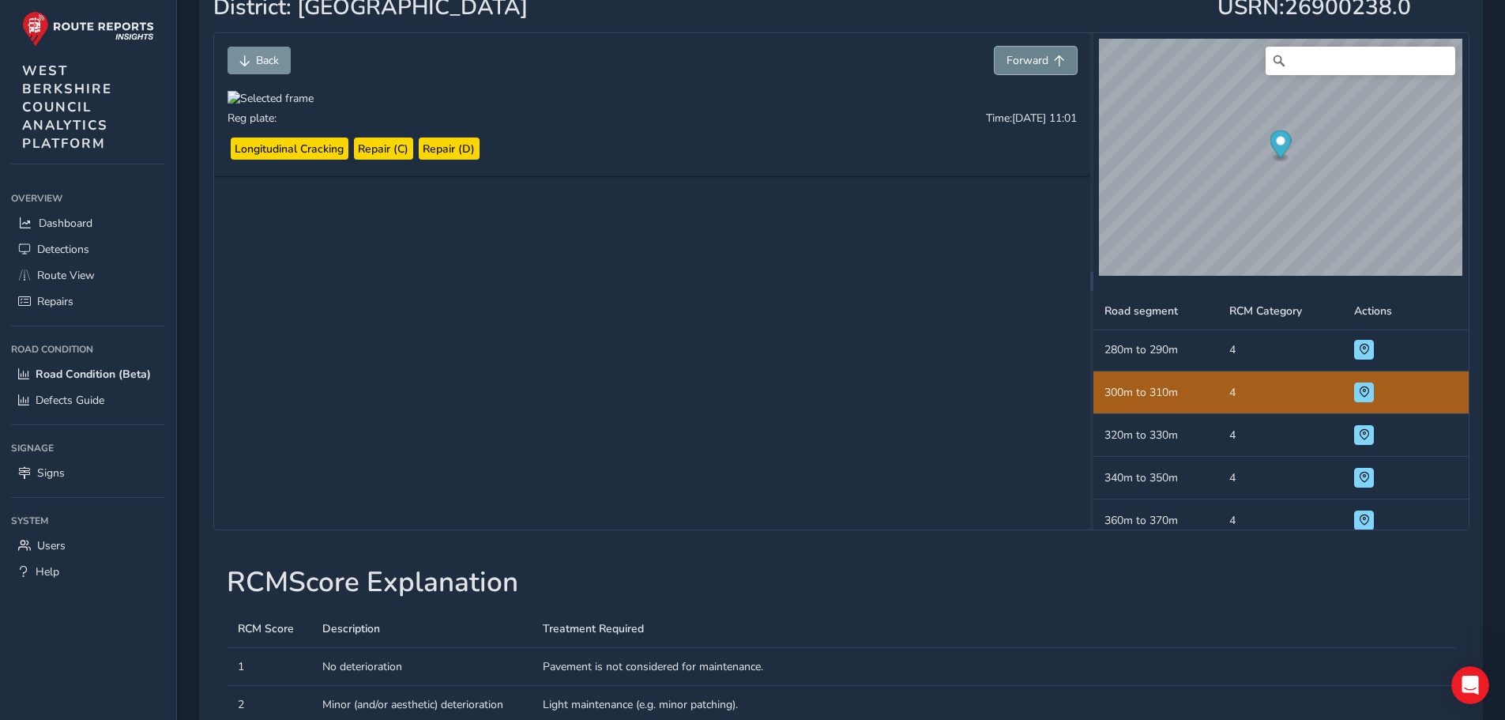
click at [1017, 61] on span "Forward" at bounding box center [1027, 60] width 42 height 15
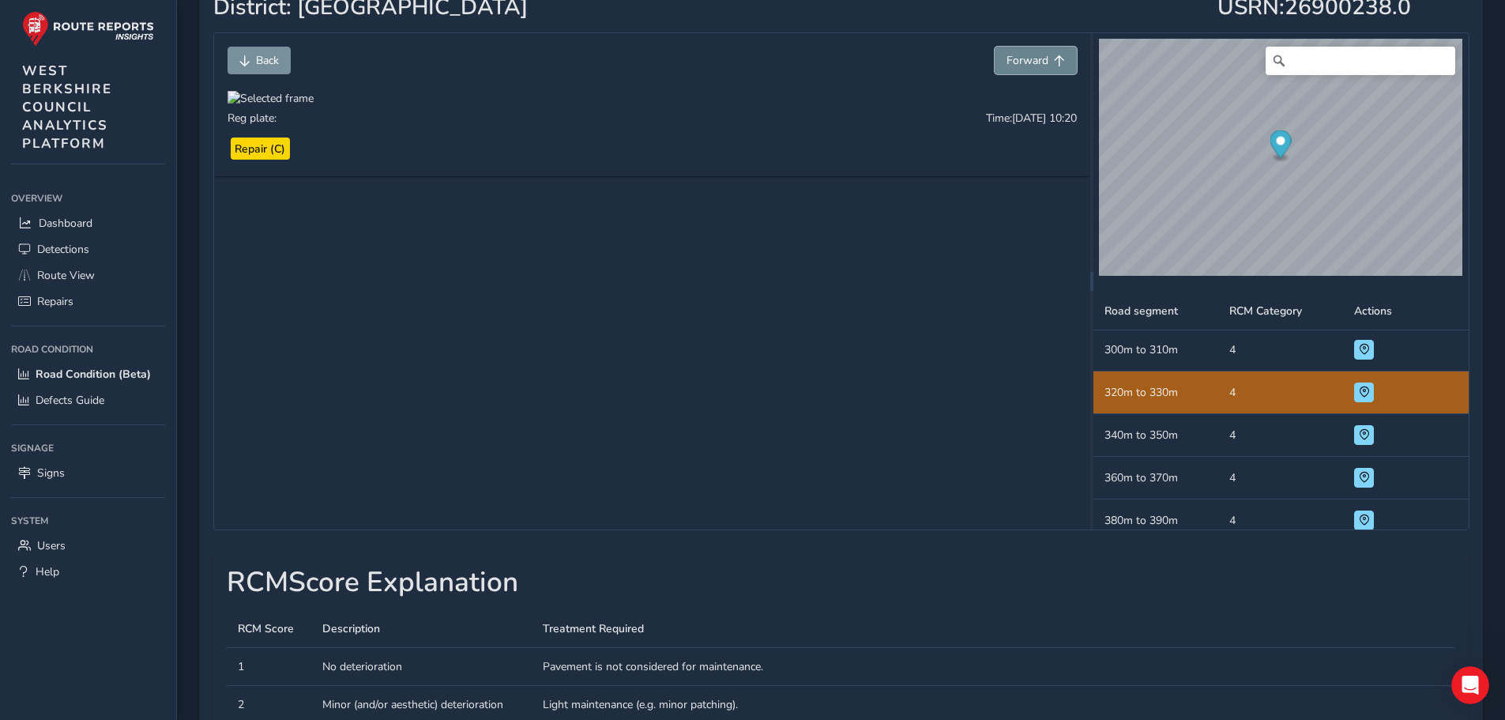
click at [1017, 61] on span "Forward" at bounding box center [1027, 60] width 42 height 15
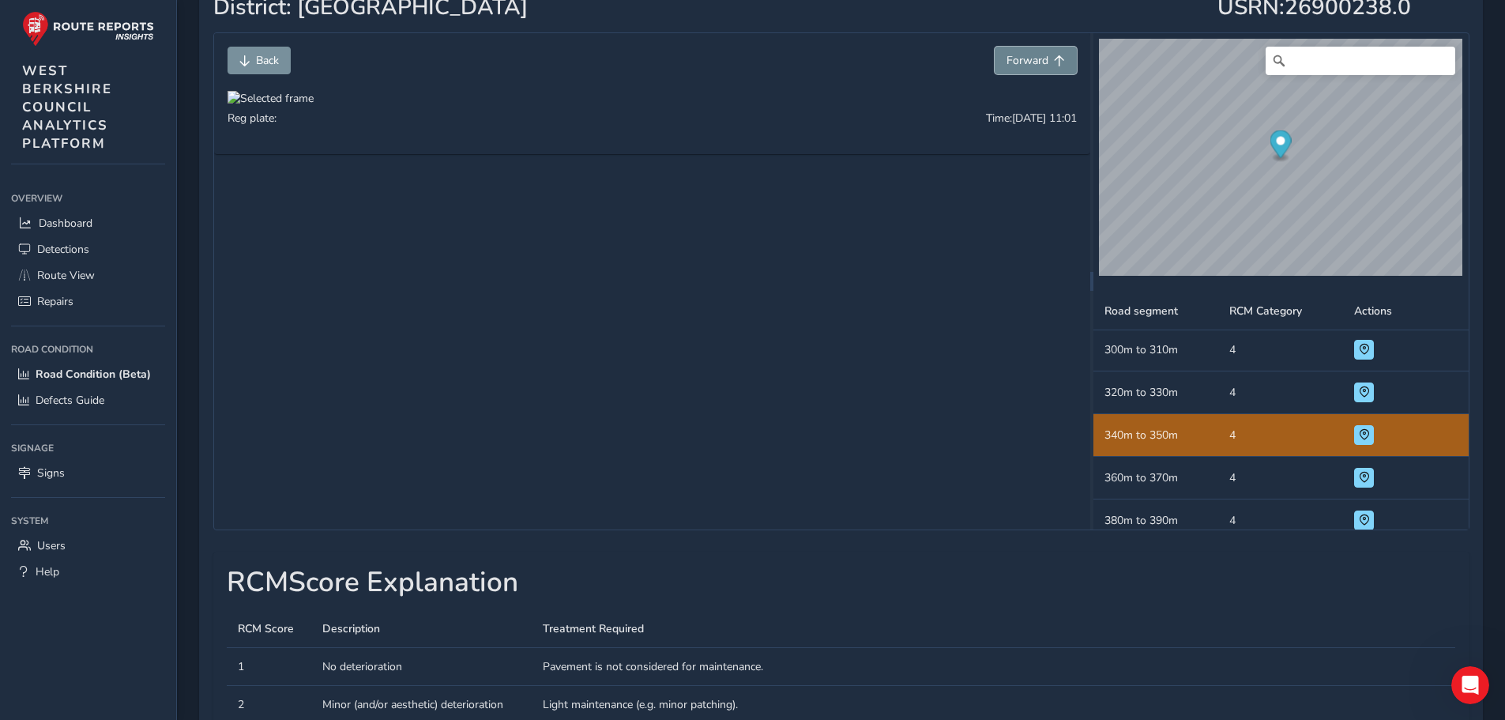
scroll to position [684, 0]
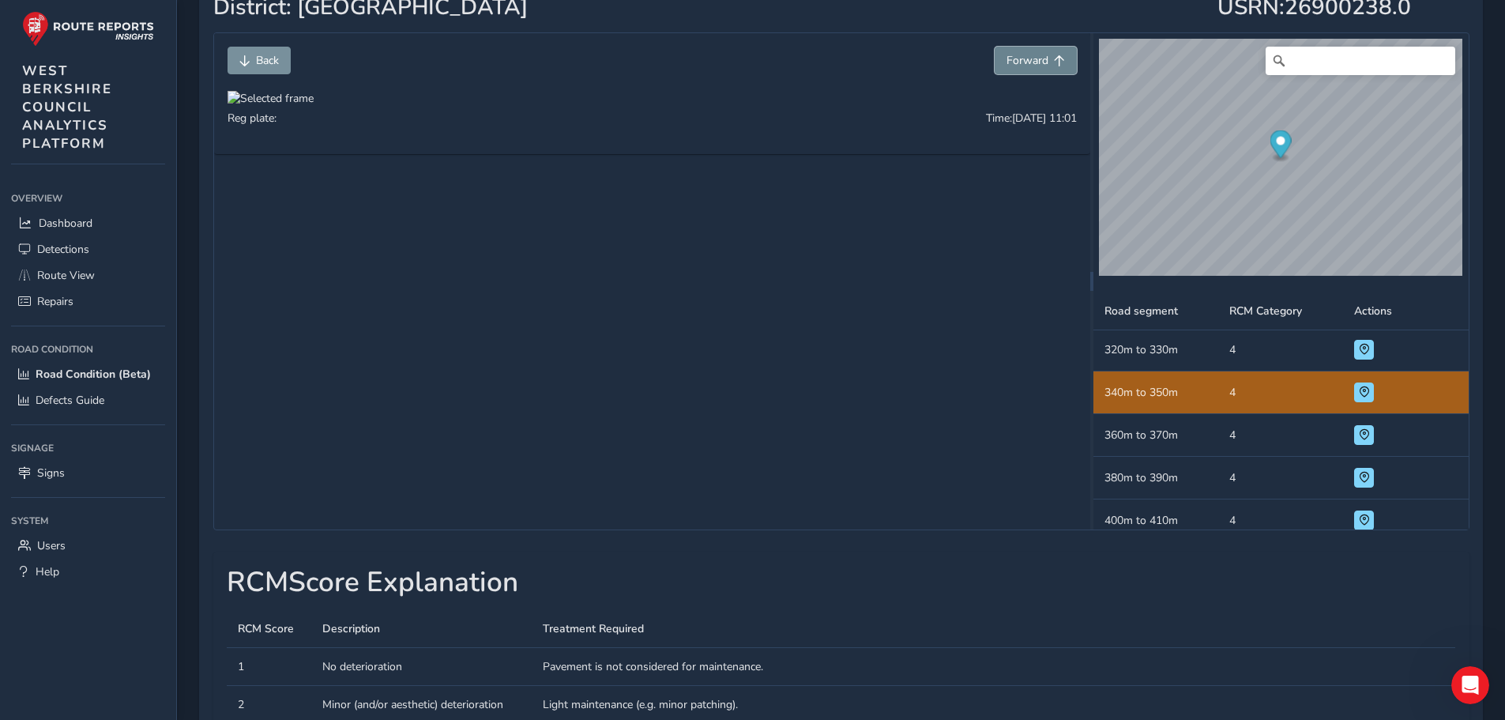
click at [1017, 61] on span "Forward" at bounding box center [1027, 60] width 42 height 15
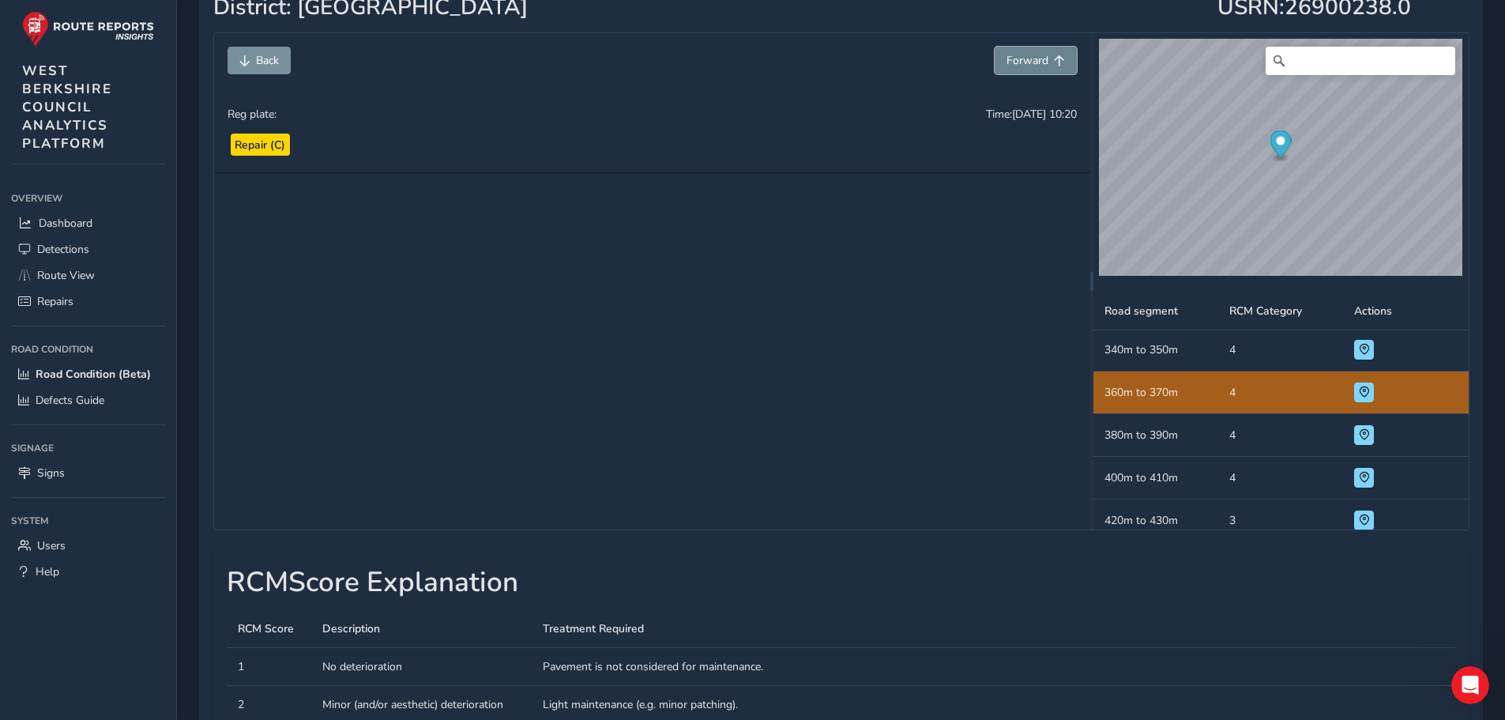
click at [1017, 61] on span "Forward" at bounding box center [1027, 60] width 42 height 15
click at [1017, 60] on span "Forward" at bounding box center [1027, 60] width 42 height 15
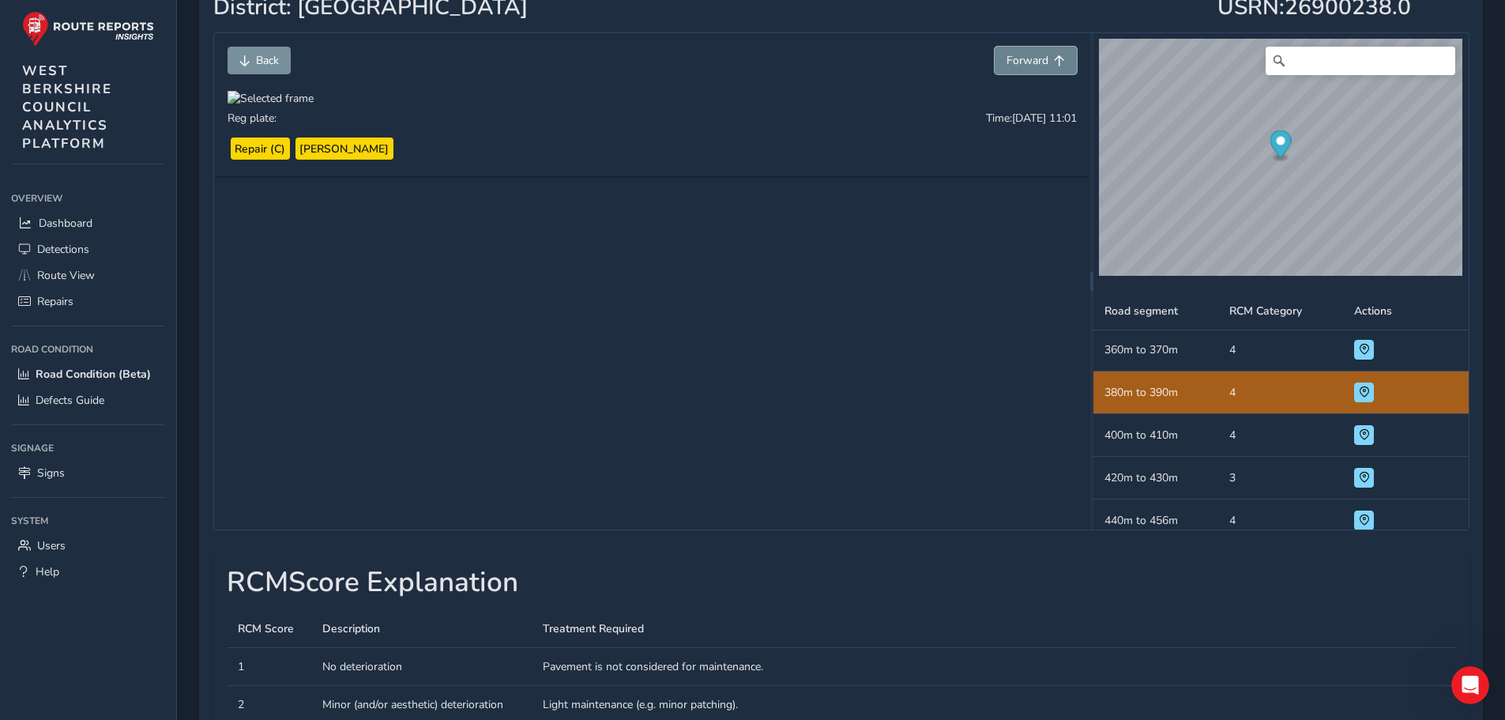
click at [1017, 60] on span "Forward" at bounding box center [1027, 60] width 42 height 15
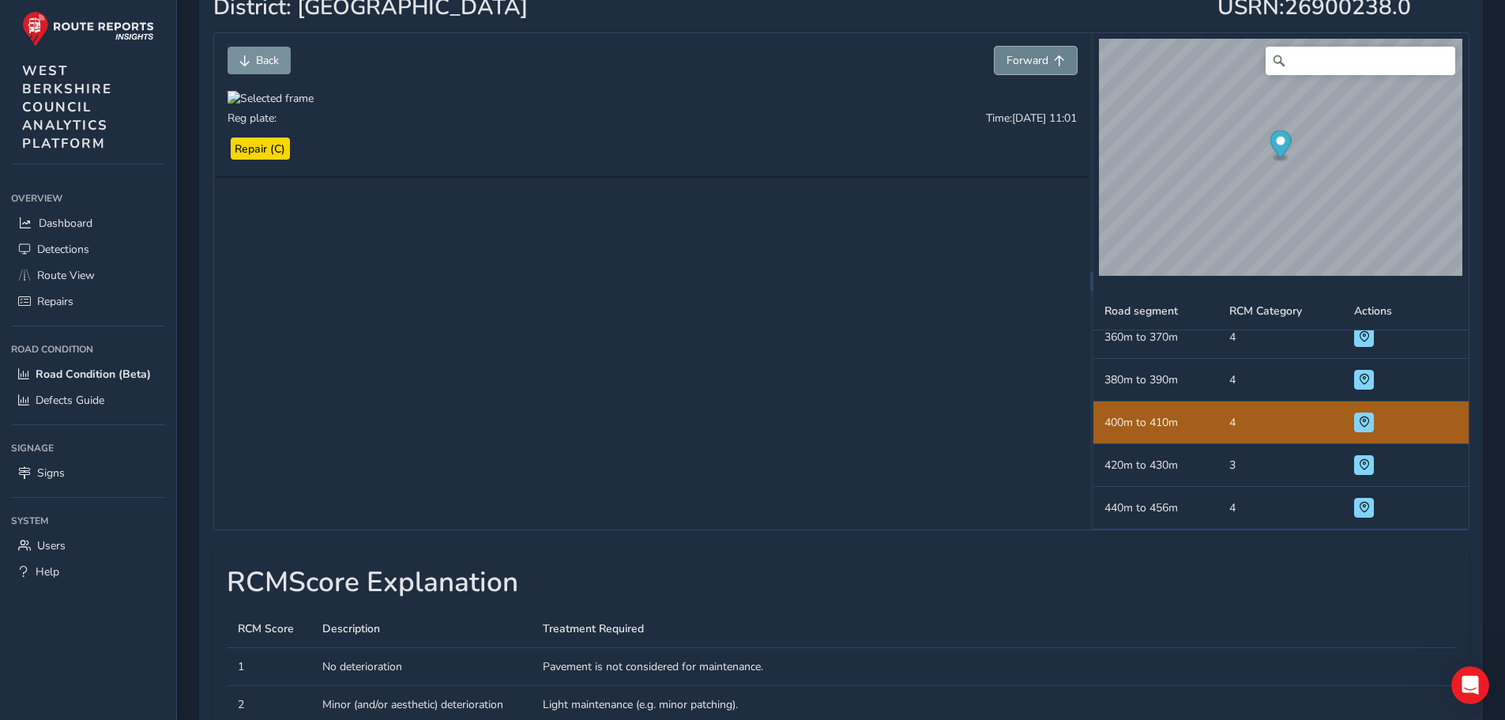
click at [1017, 60] on span "Forward" at bounding box center [1027, 60] width 42 height 15
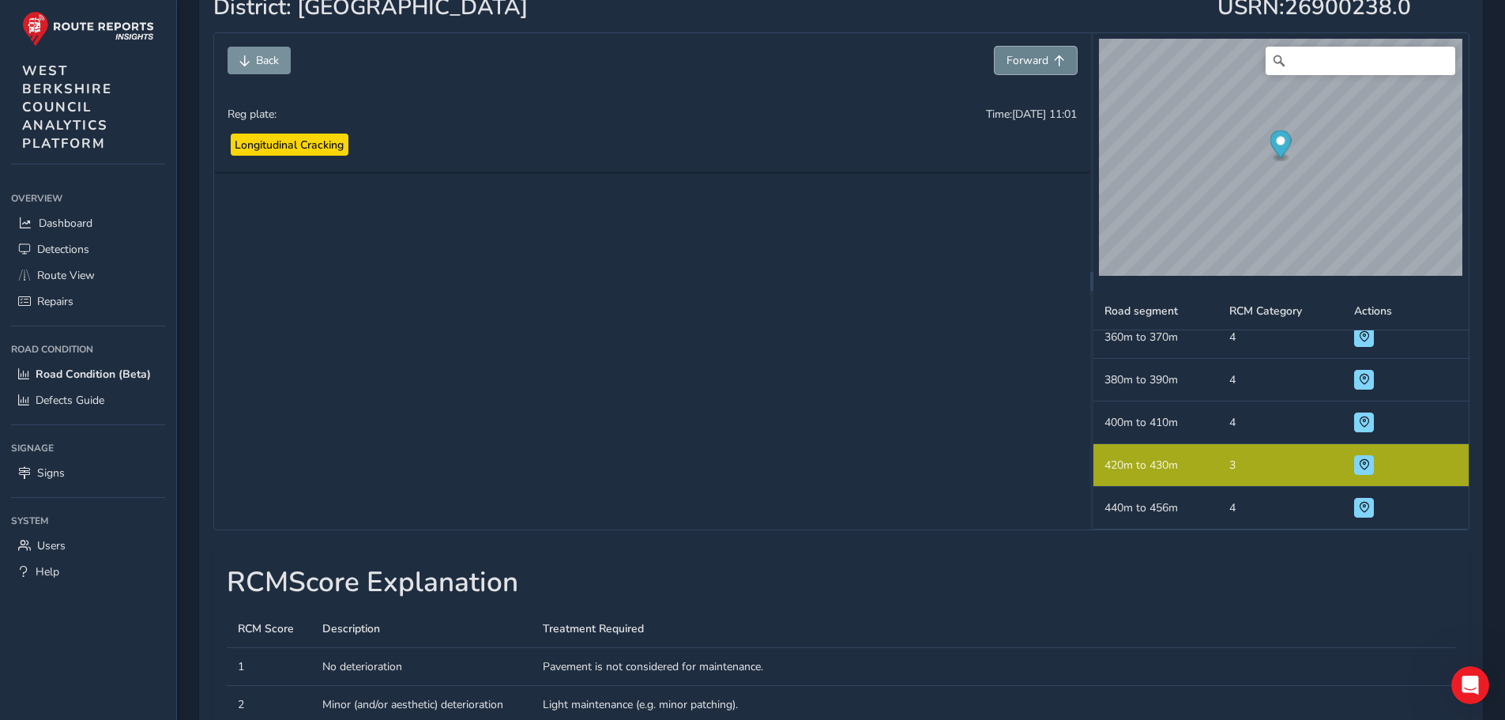
click at [1017, 60] on span "Forward" at bounding box center [1027, 60] width 42 height 15
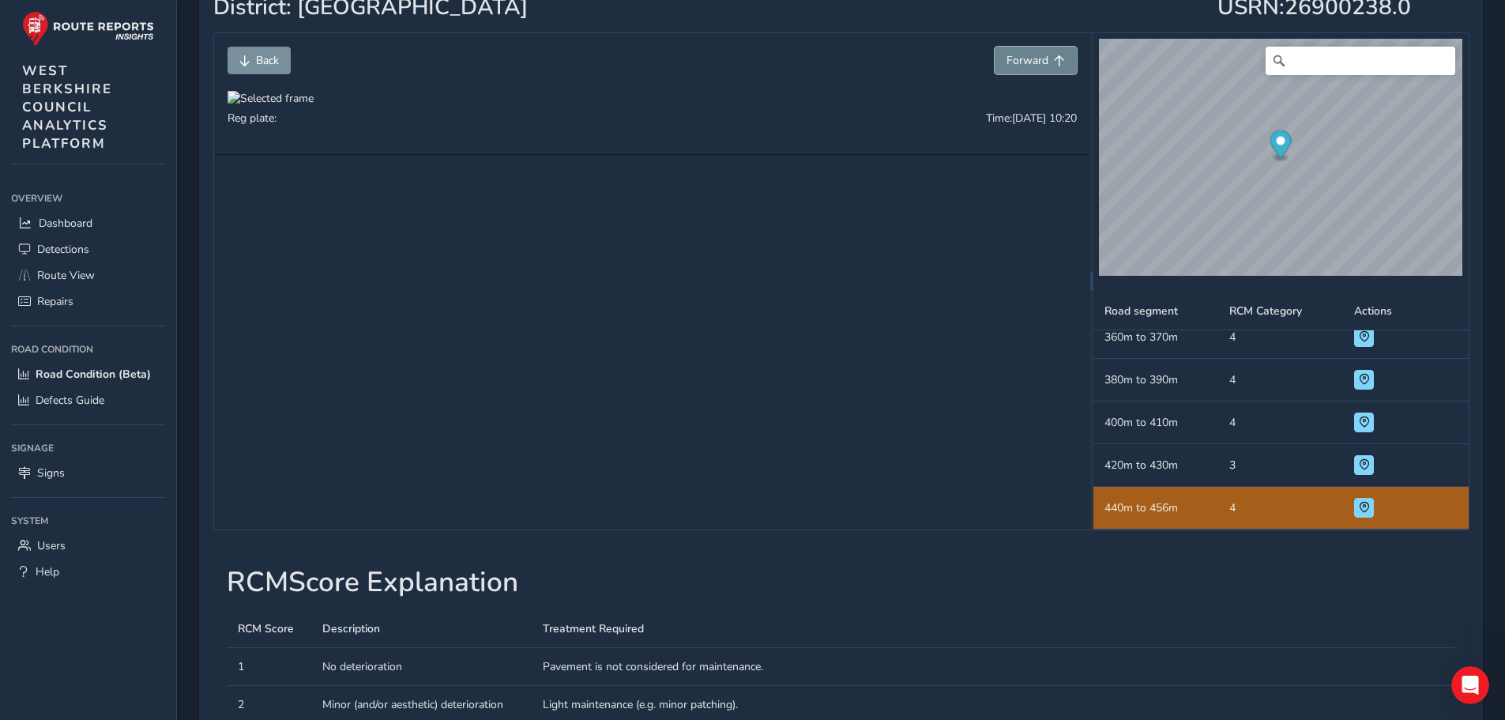
click at [1017, 60] on span "Forward" at bounding box center [1027, 60] width 42 height 15
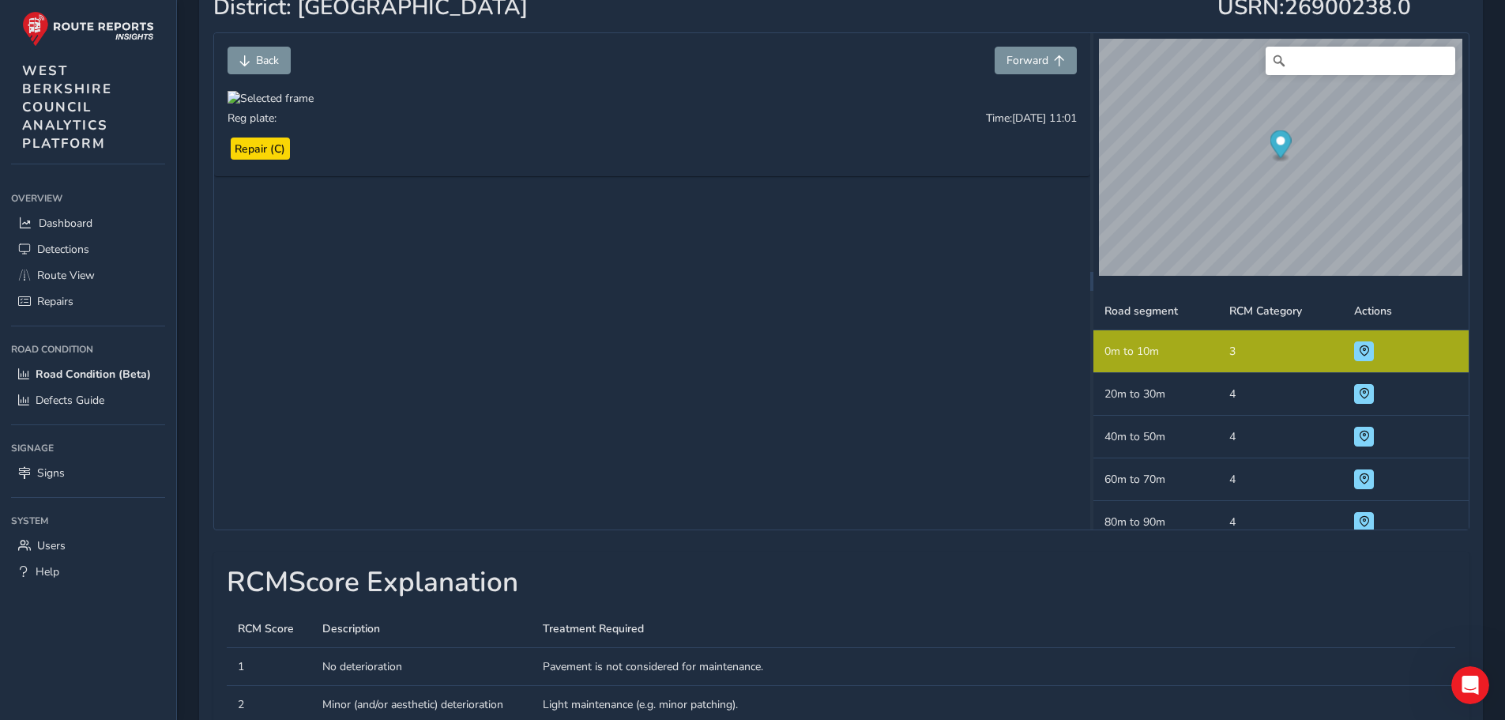
click at [1175, 394] on td "Road segment 20m to 30m" at bounding box center [1155, 394] width 125 height 43
click at [1035, 64] on span "Forward" at bounding box center [1027, 60] width 42 height 15
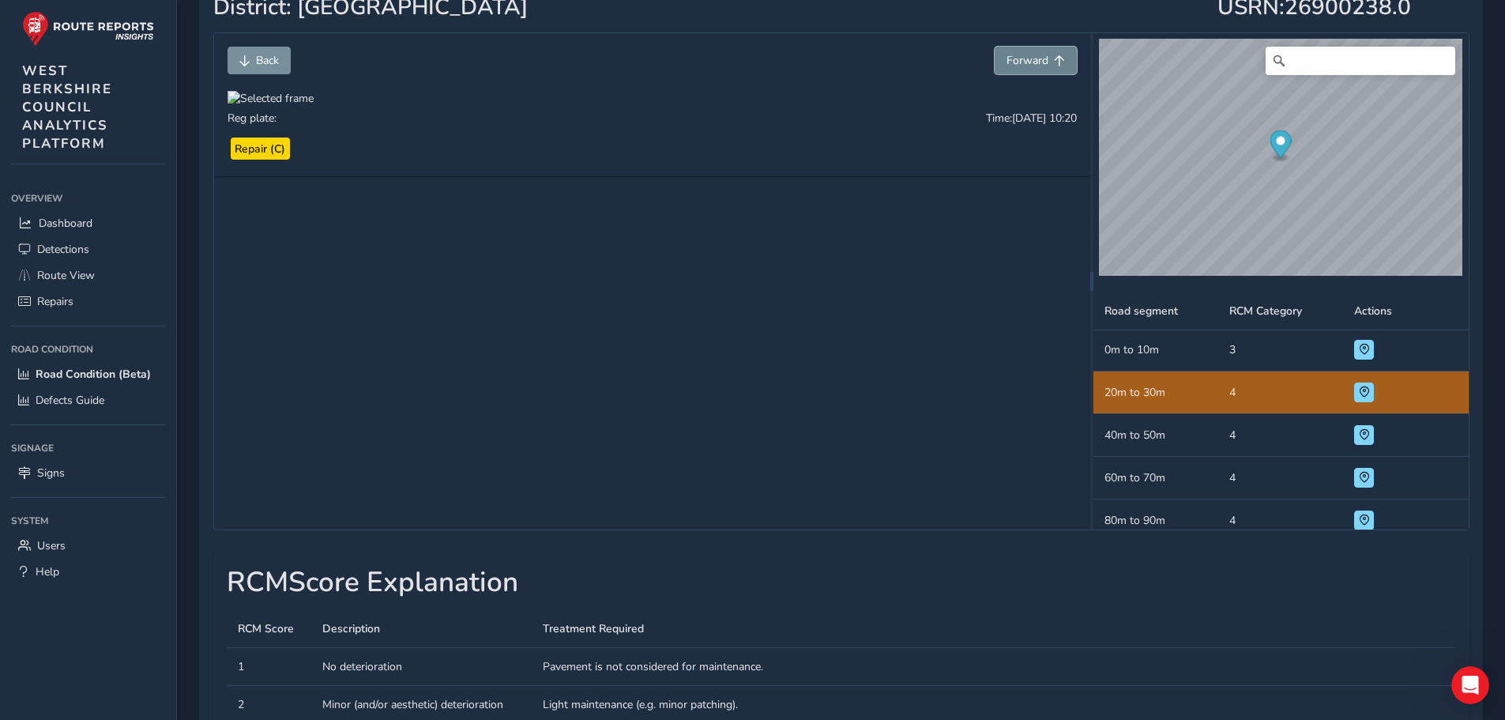
click at [1035, 63] on span "Forward" at bounding box center [1027, 60] width 42 height 15
click at [1035, 62] on span "Forward" at bounding box center [1027, 60] width 42 height 15
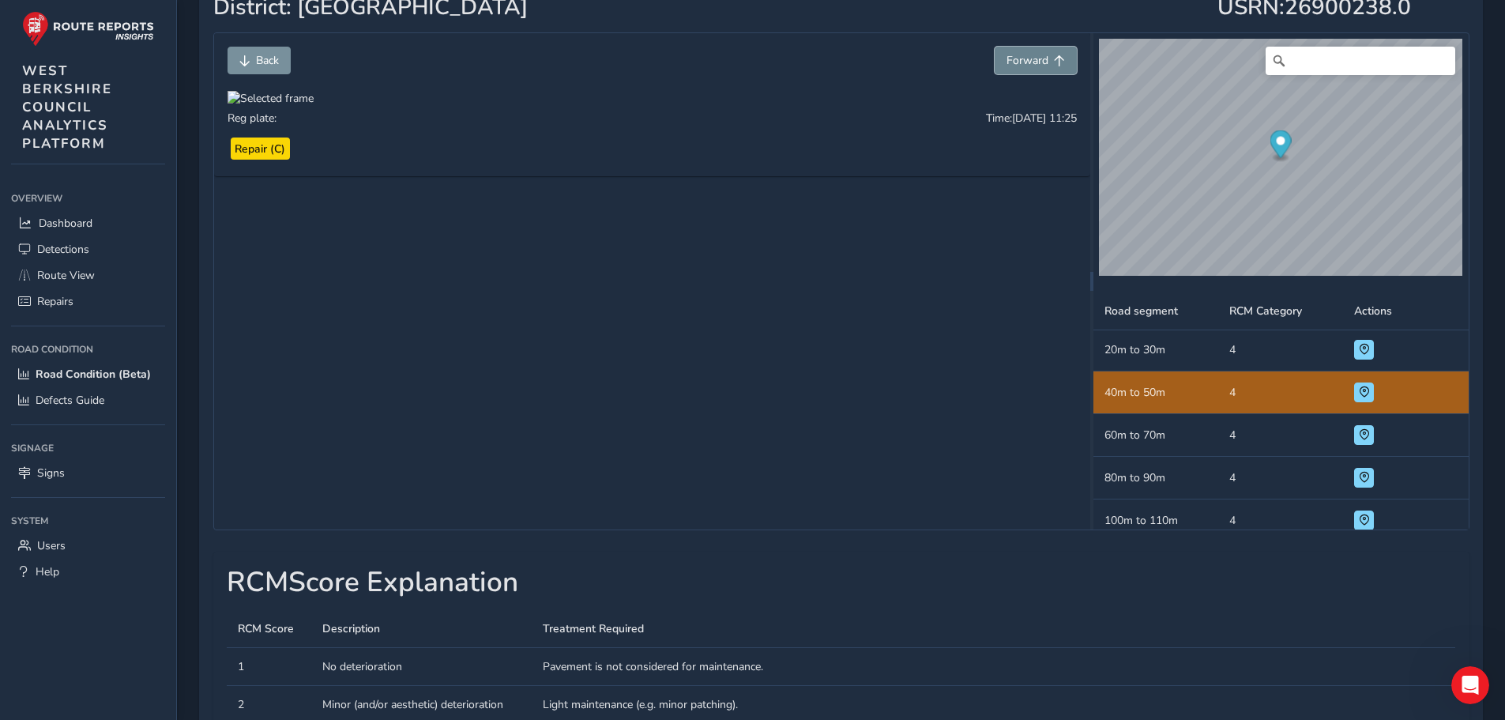
click at [1035, 62] on span "Forward" at bounding box center [1027, 60] width 42 height 15
click at [1034, 62] on span "Forward" at bounding box center [1027, 60] width 42 height 15
click at [1033, 61] on span "Forward" at bounding box center [1027, 60] width 42 height 15
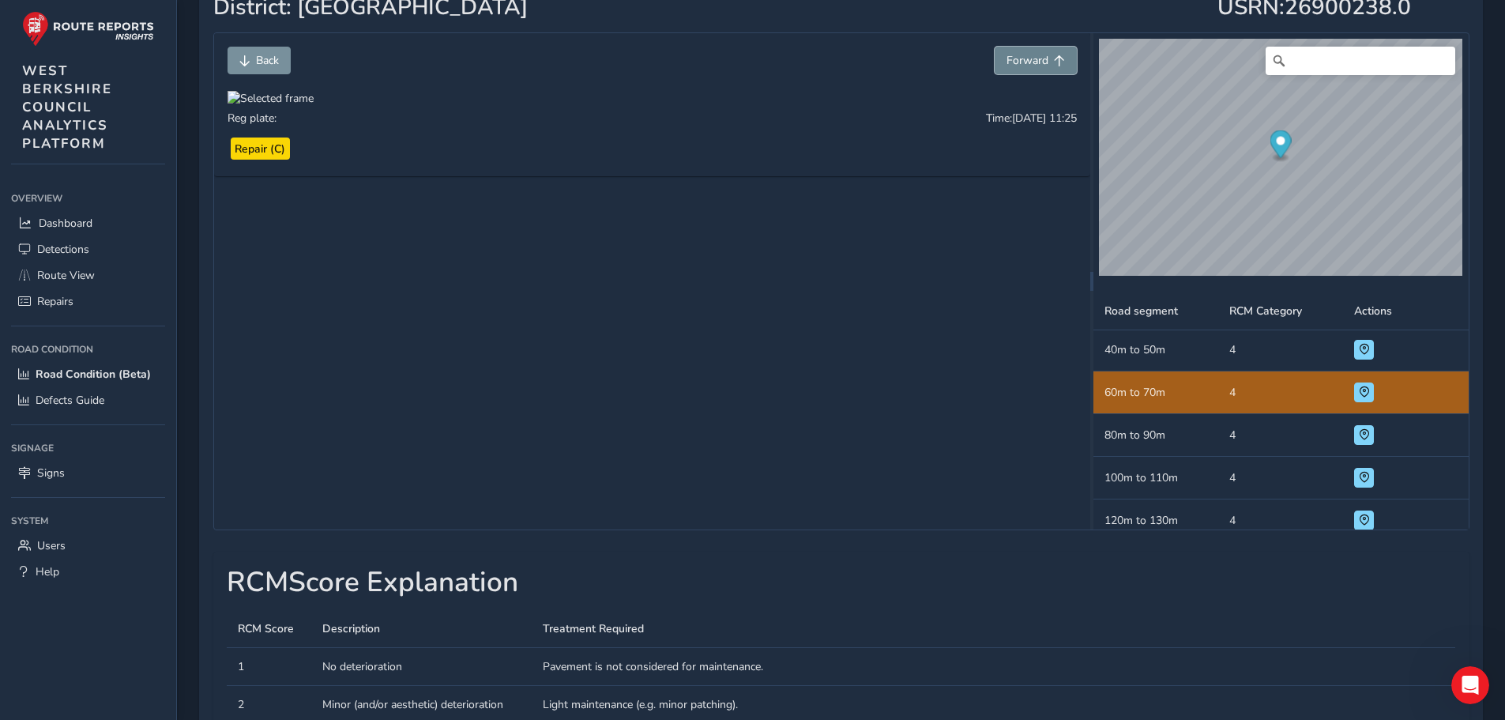
scroll to position [130, 0]
click at [1031, 58] on span "Forward" at bounding box center [1027, 60] width 42 height 15
click at [1030, 58] on span "Forward" at bounding box center [1027, 60] width 42 height 15
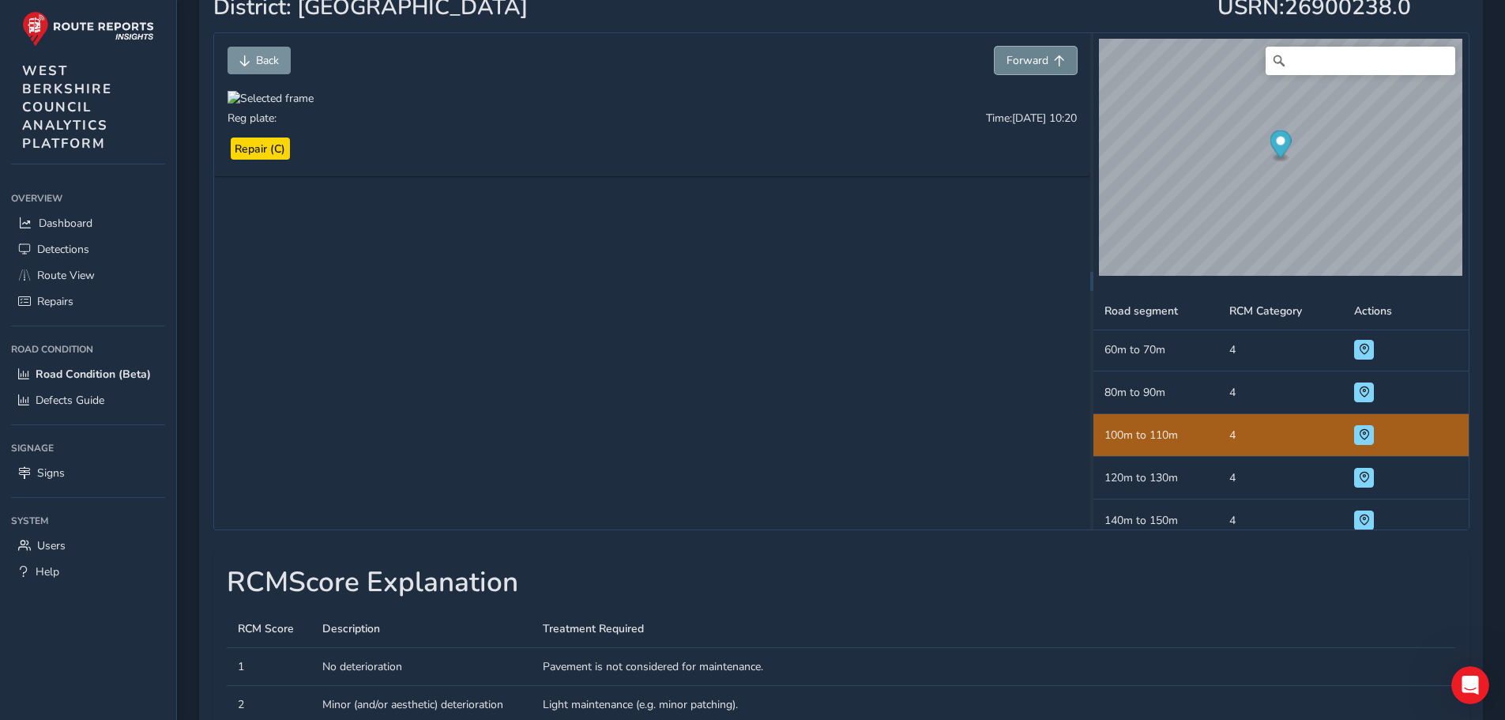
scroll to position [172, 0]
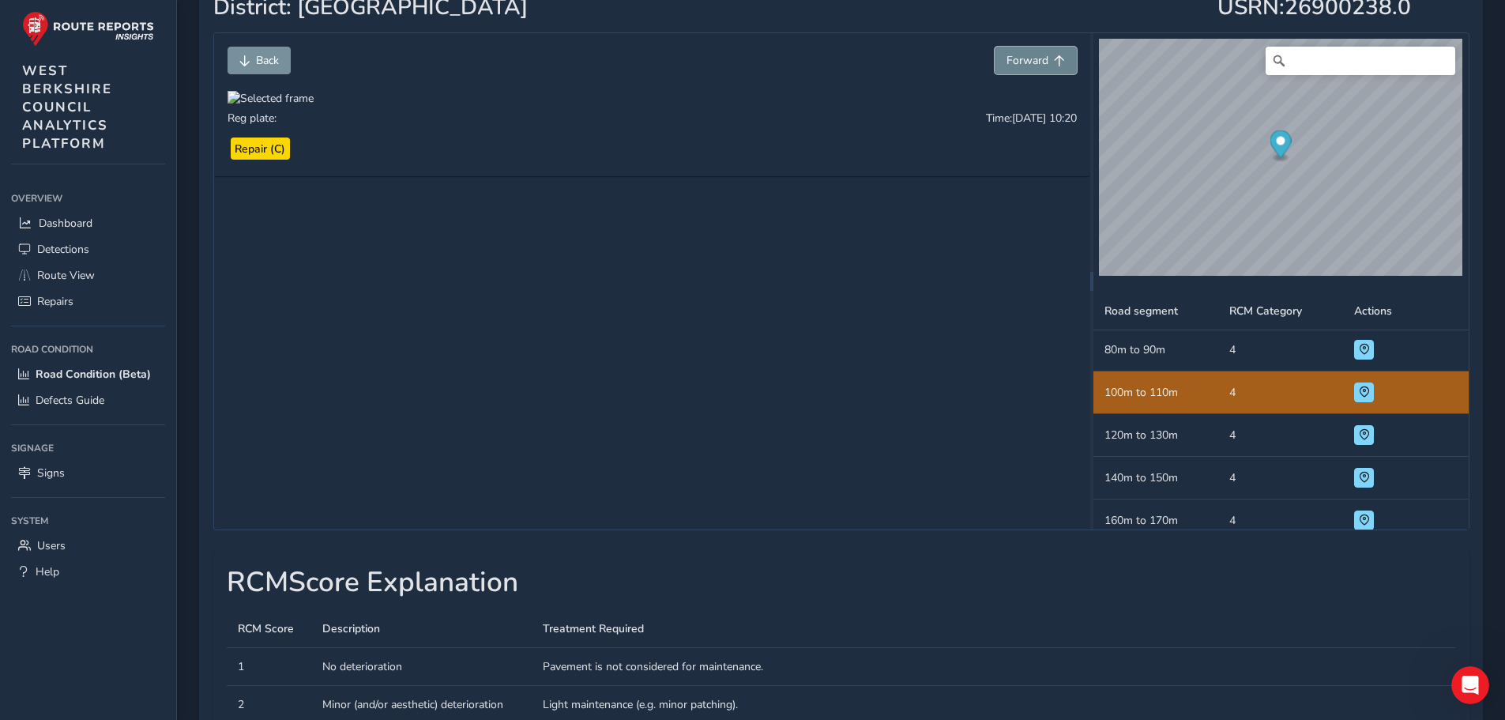
click at [1030, 58] on span "Forward" at bounding box center [1027, 60] width 42 height 15
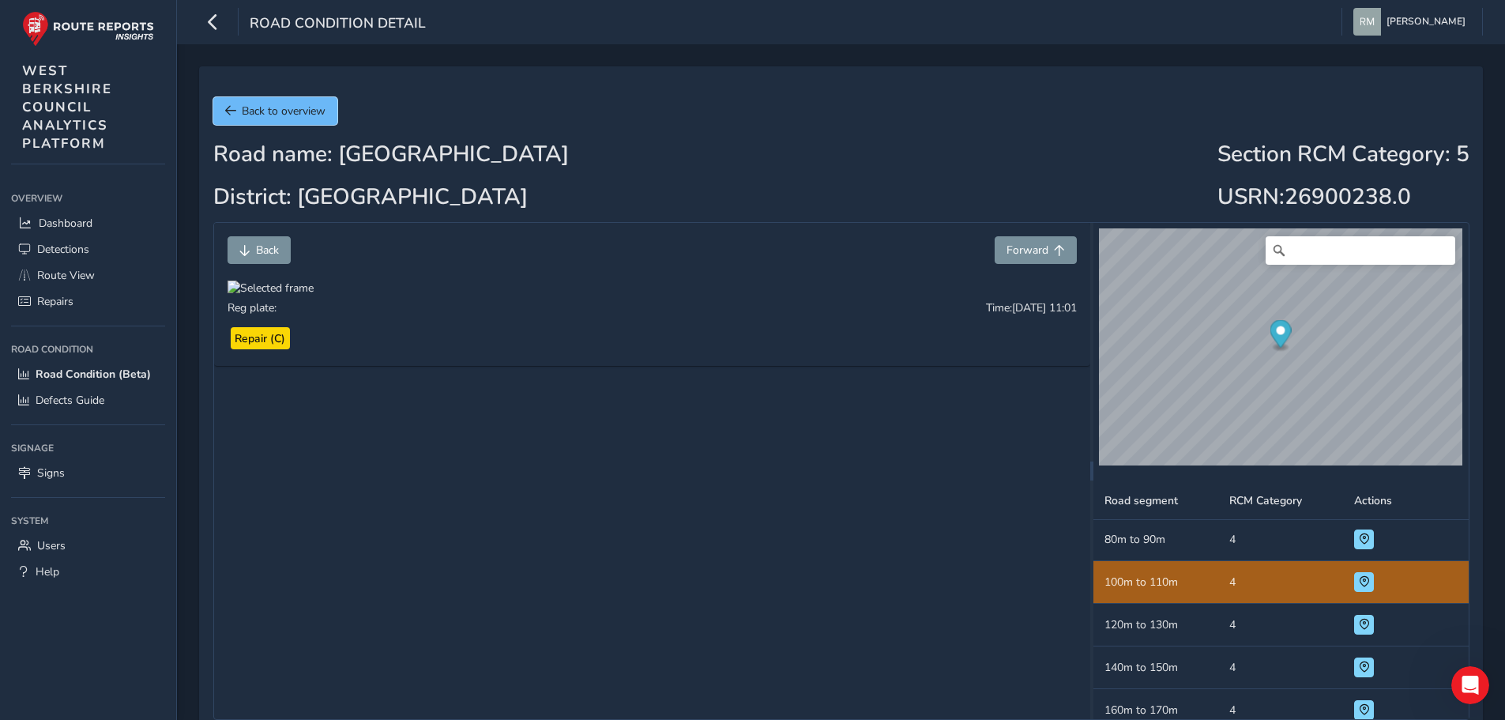
click at [276, 113] on span "Back to overview" at bounding box center [284, 110] width 84 height 15
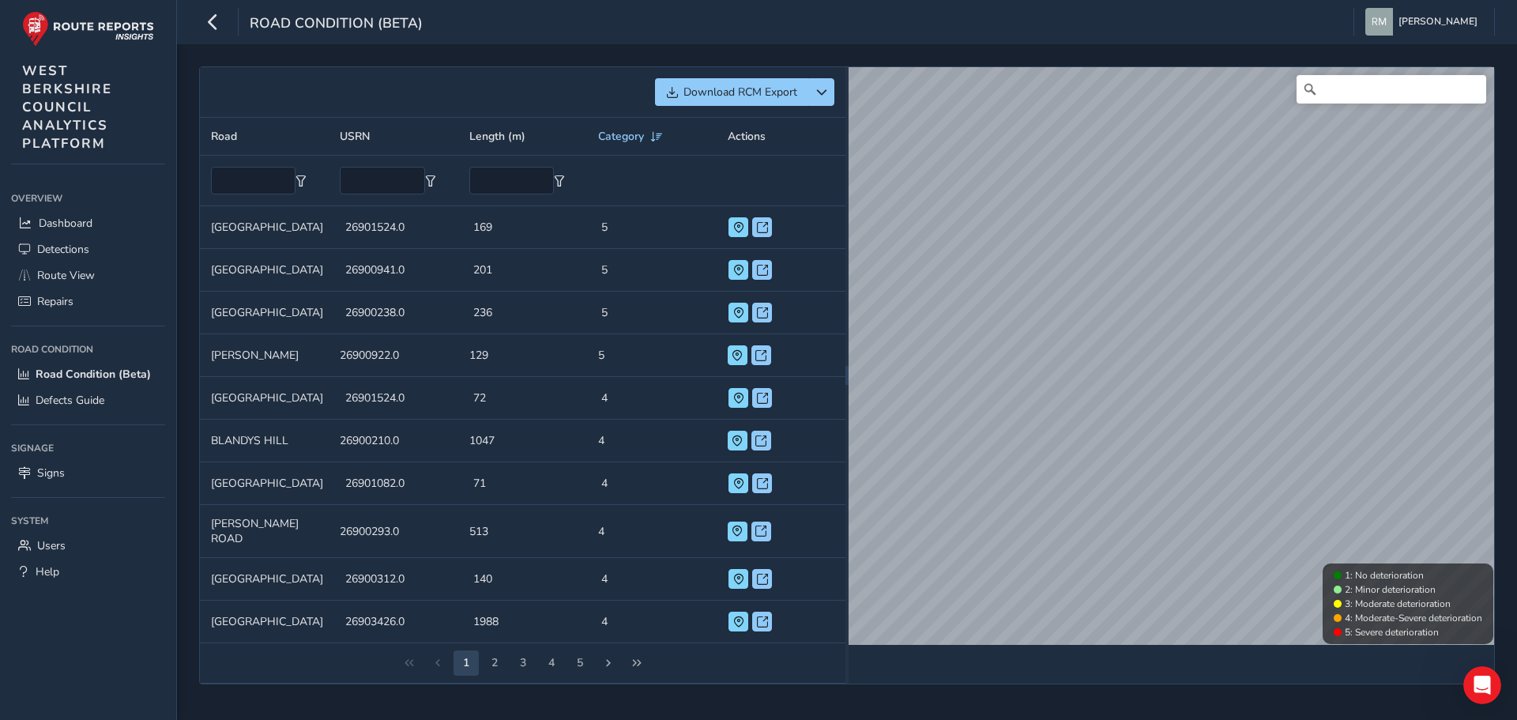
click at [520, 226] on td "Length (m) 169" at bounding box center [526, 227] width 128 height 43
click at [762, 225] on span at bounding box center [762, 227] width 11 height 11
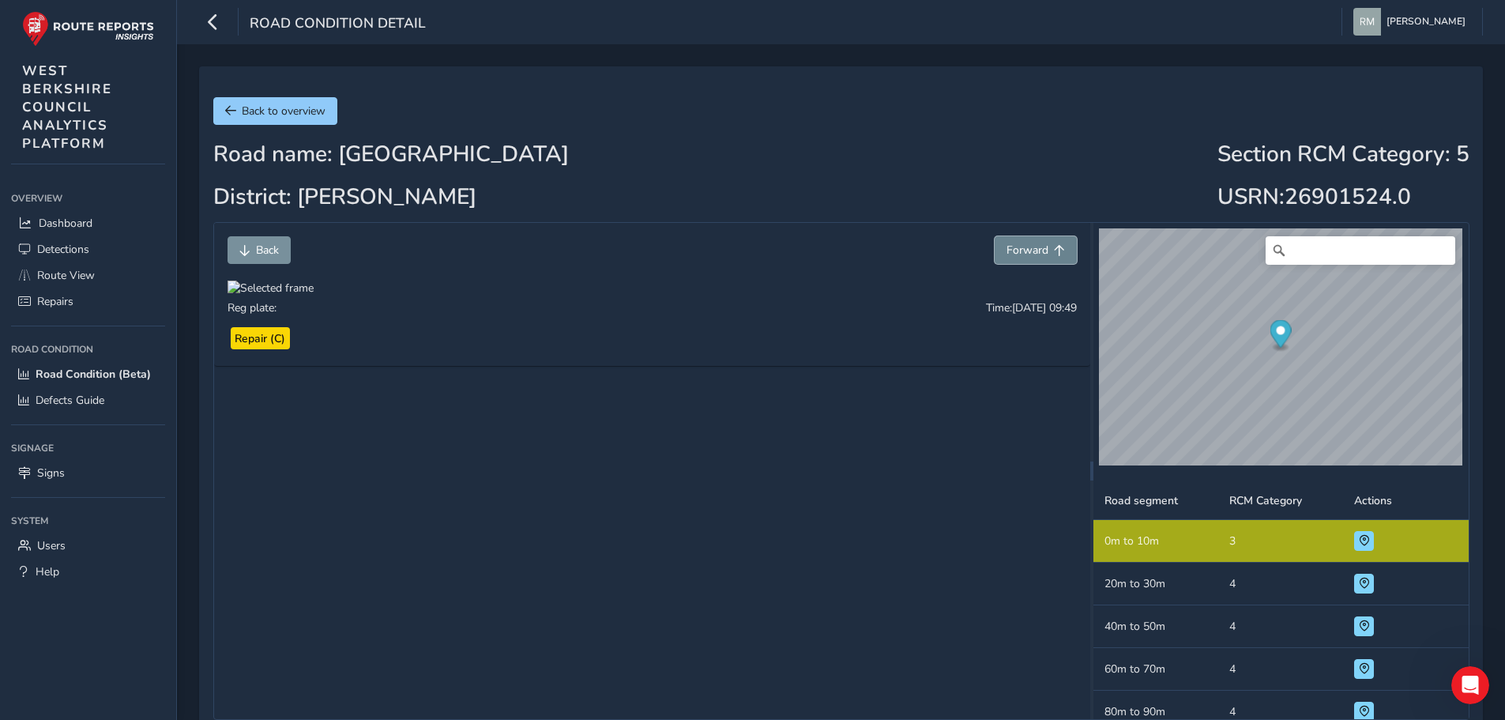
click at [1032, 248] on span "Forward" at bounding box center [1027, 249] width 42 height 15
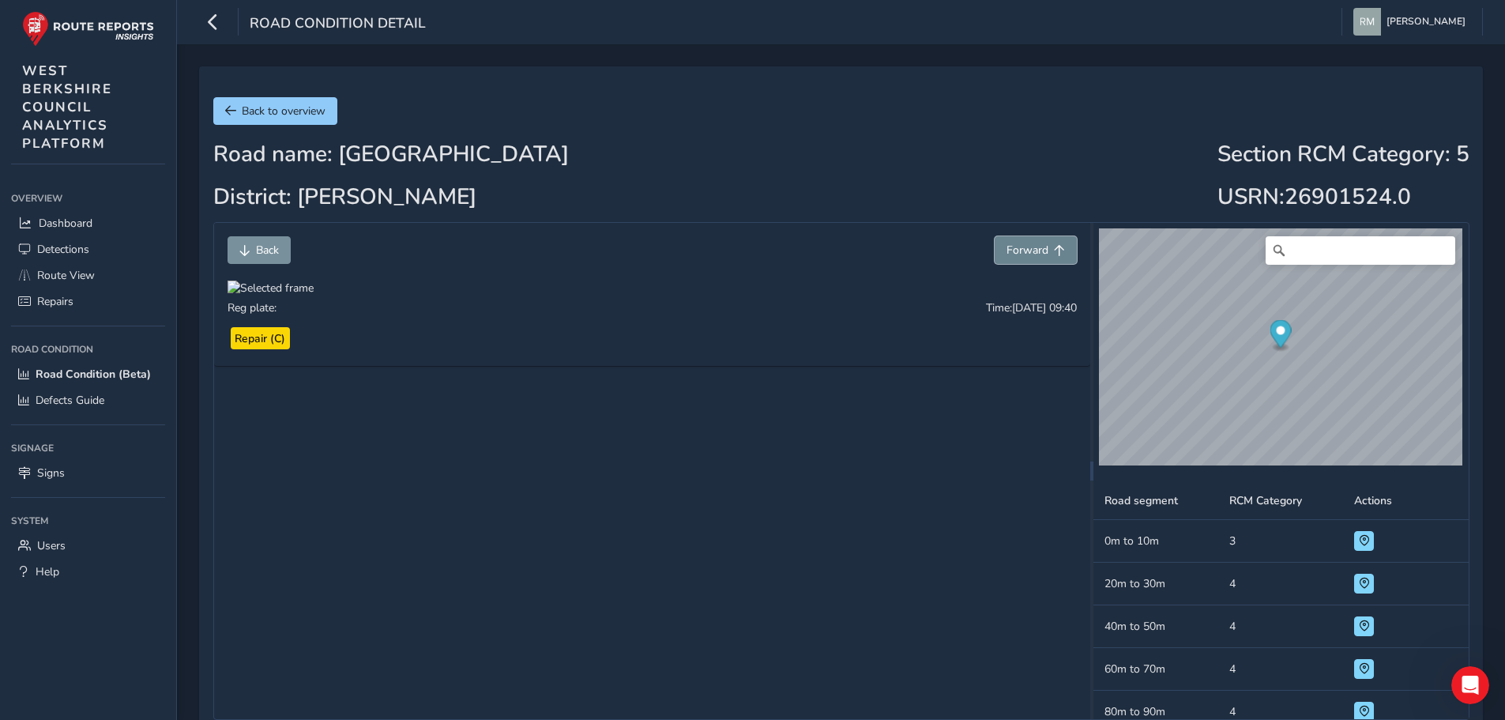
click at [1032, 248] on span "Forward" at bounding box center [1027, 249] width 42 height 15
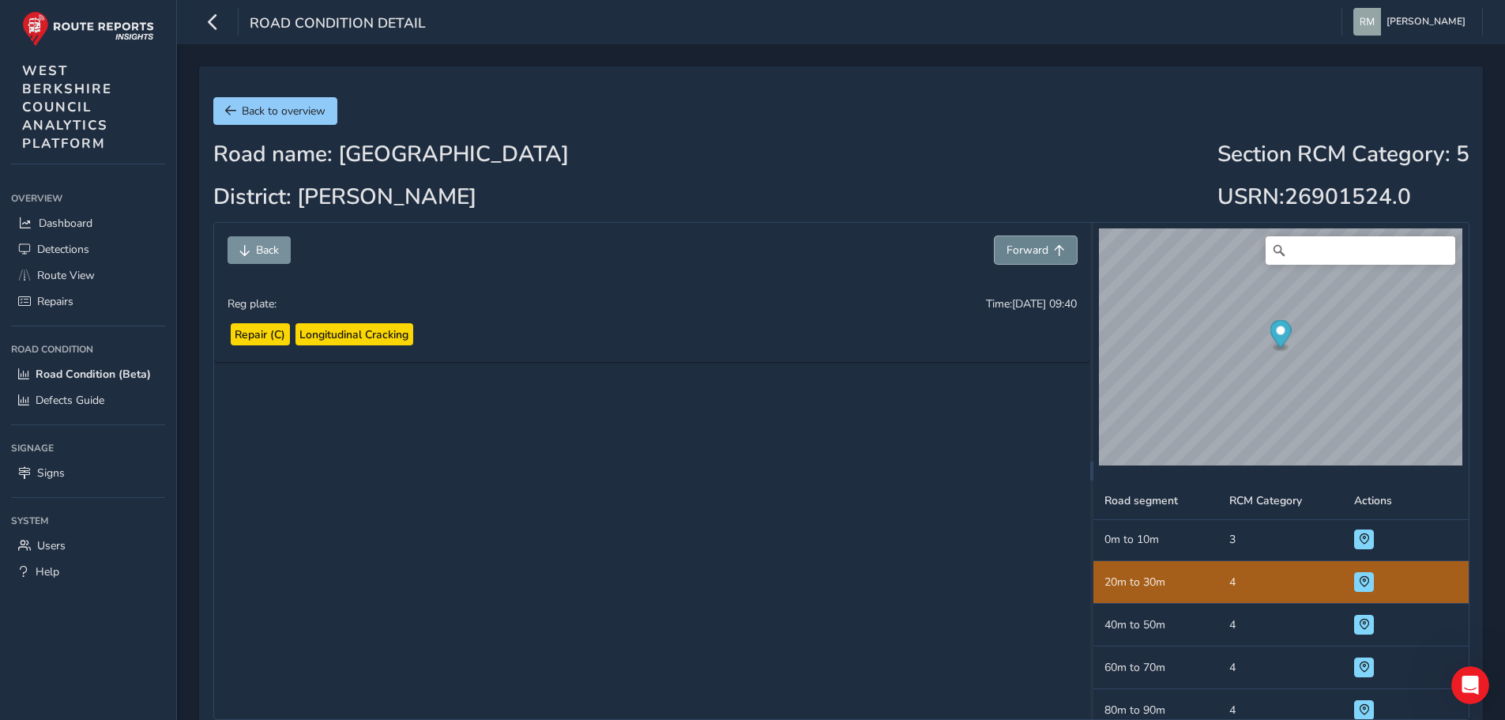
click at [1032, 248] on span "Forward" at bounding box center [1027, 249] width 42 height 15
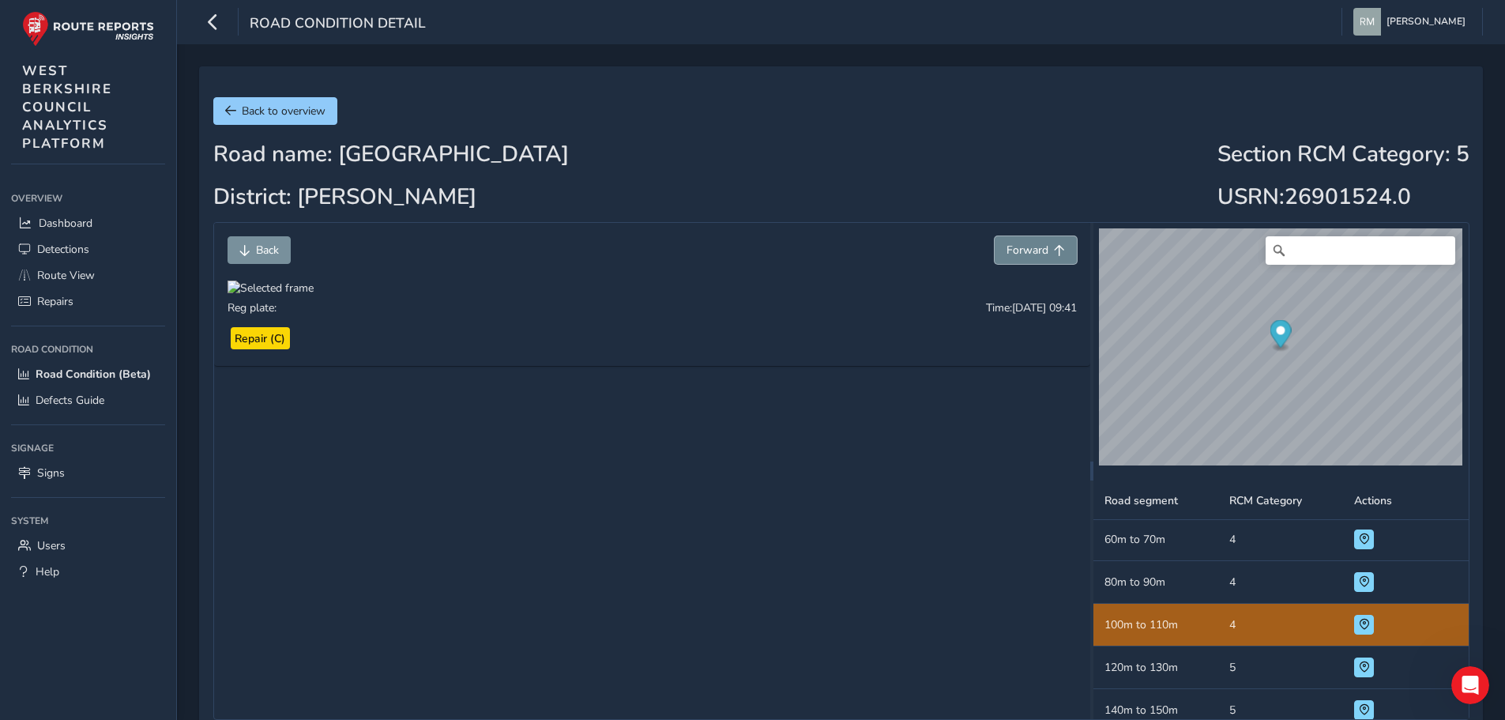
scroll to position [172, 0]
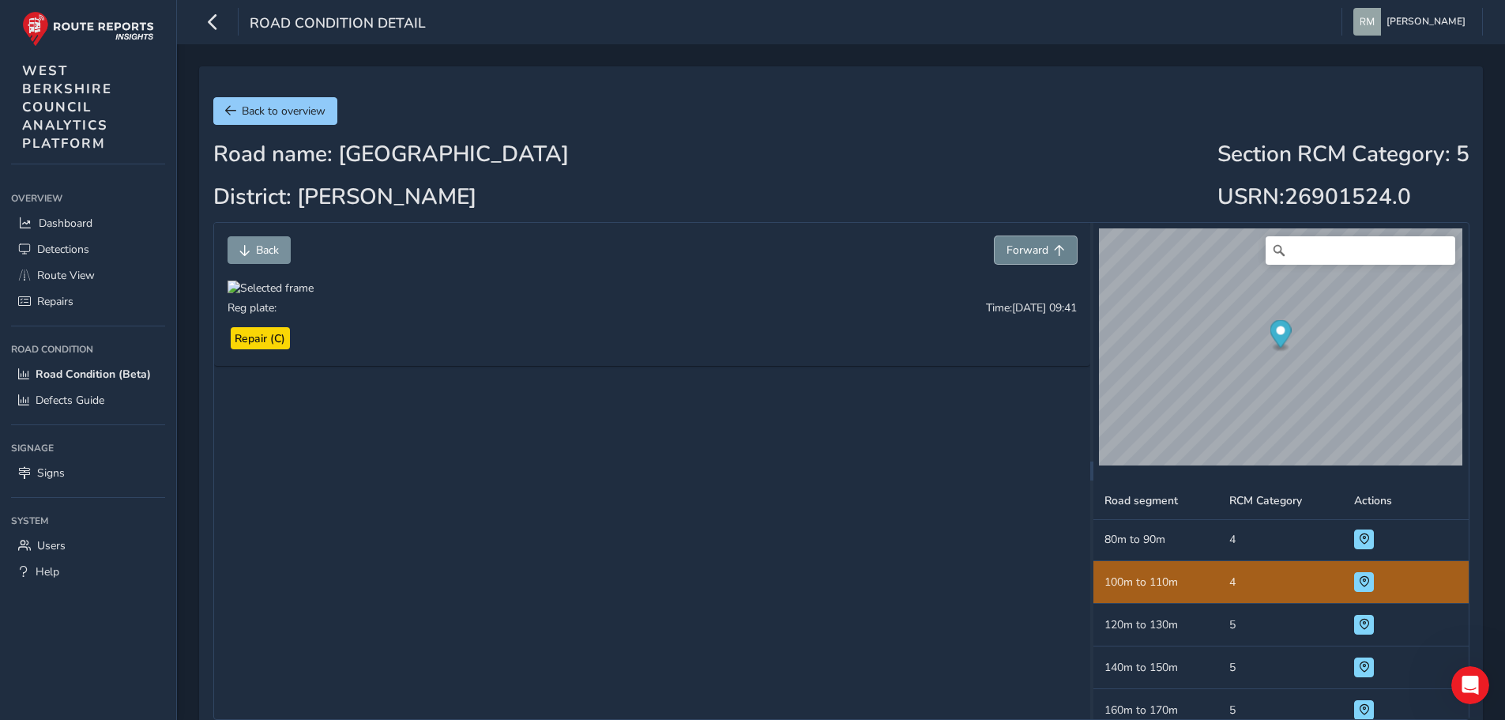
click at [1033, 248] on span "Forward" at bounding box center [1027, 249] width 42 height 15
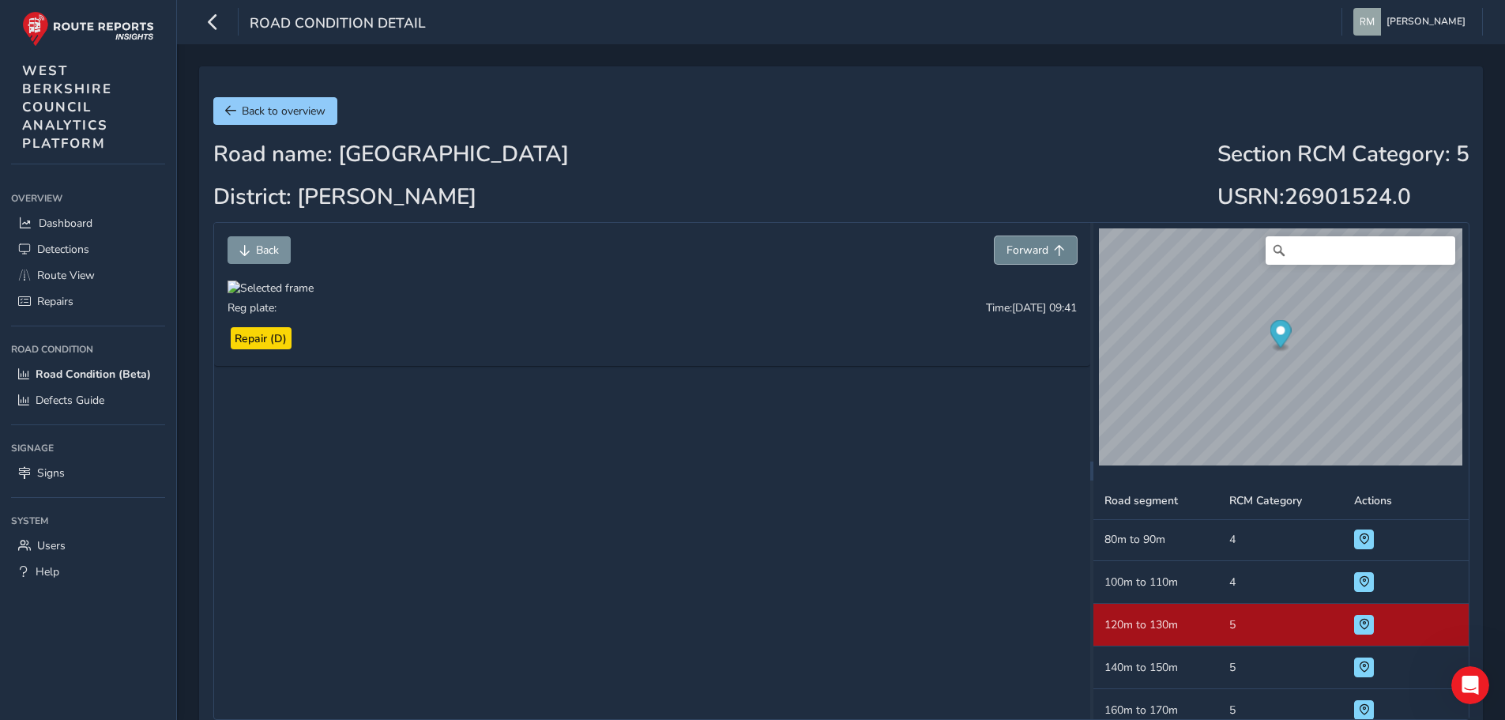
scroll to position [215, 0]
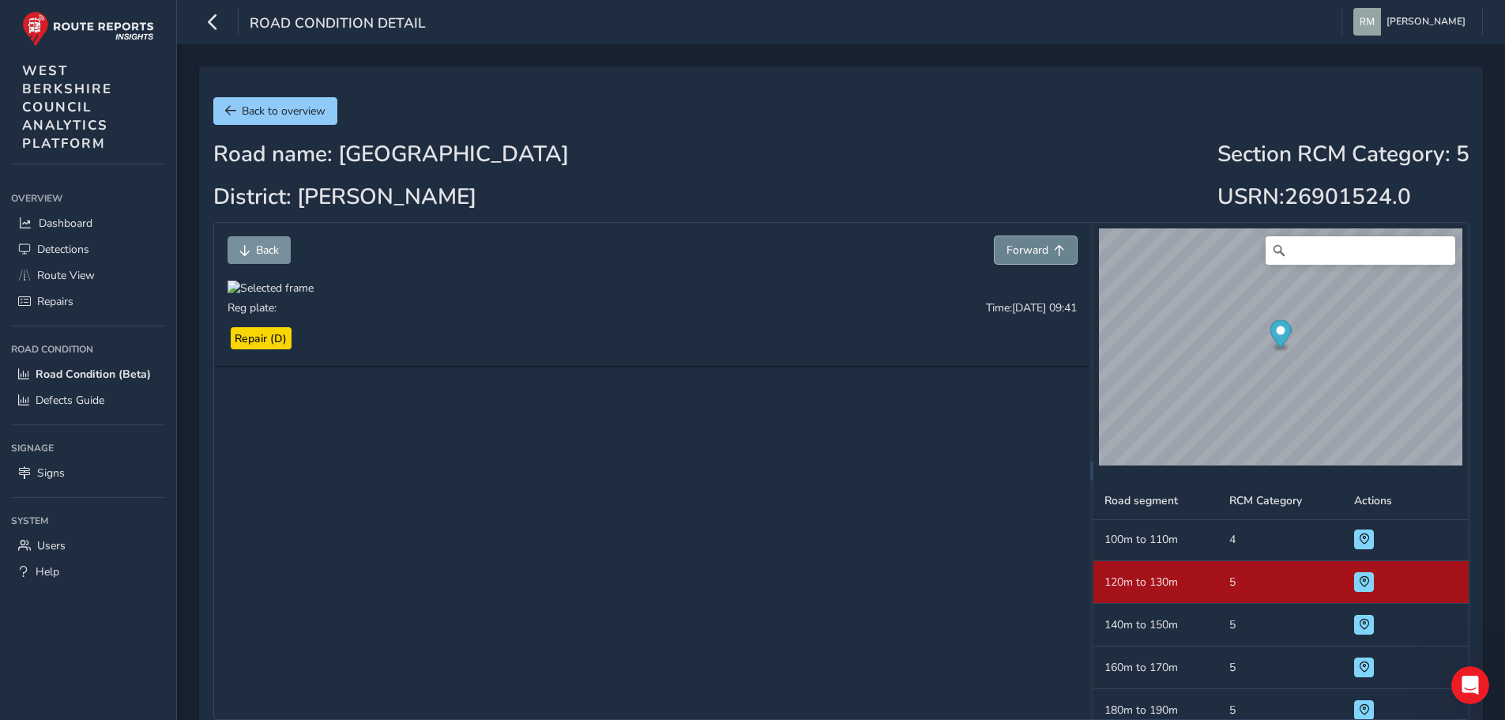
click at [1033, 248] on span "Forward" at bounding box center [1027, 249] width 42 height 15
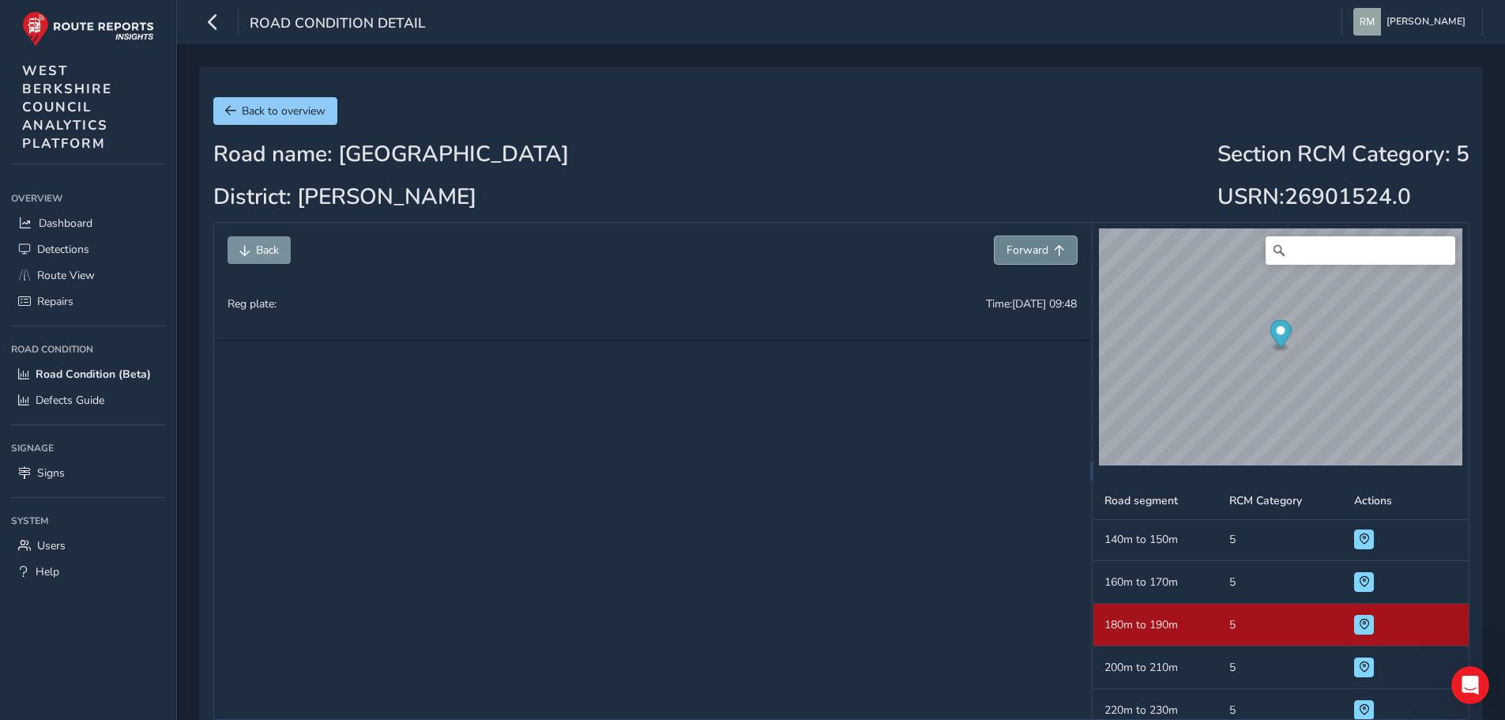
scroll to position [343, 0]
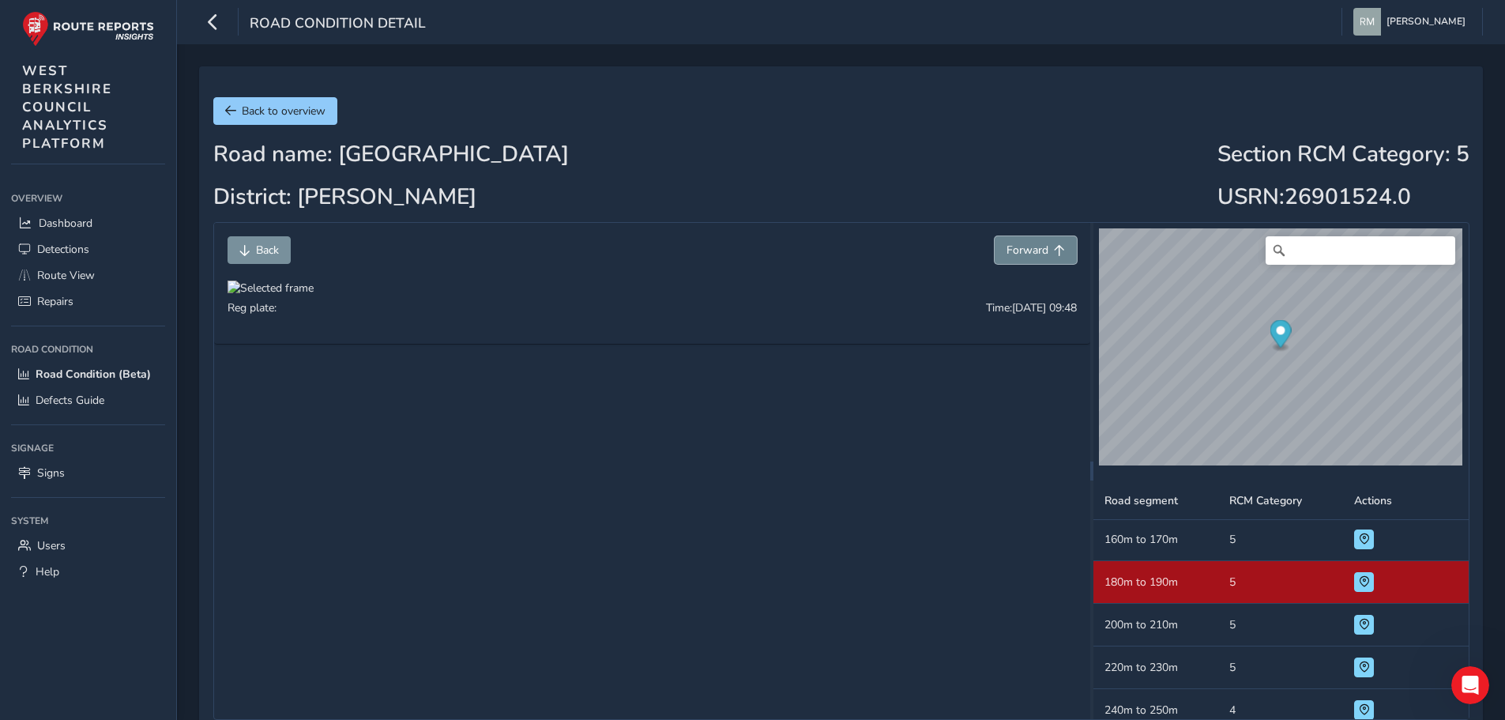
click at [1033, 248] on span "Forward" at bounding box center [1027, 249] width 42 height 15
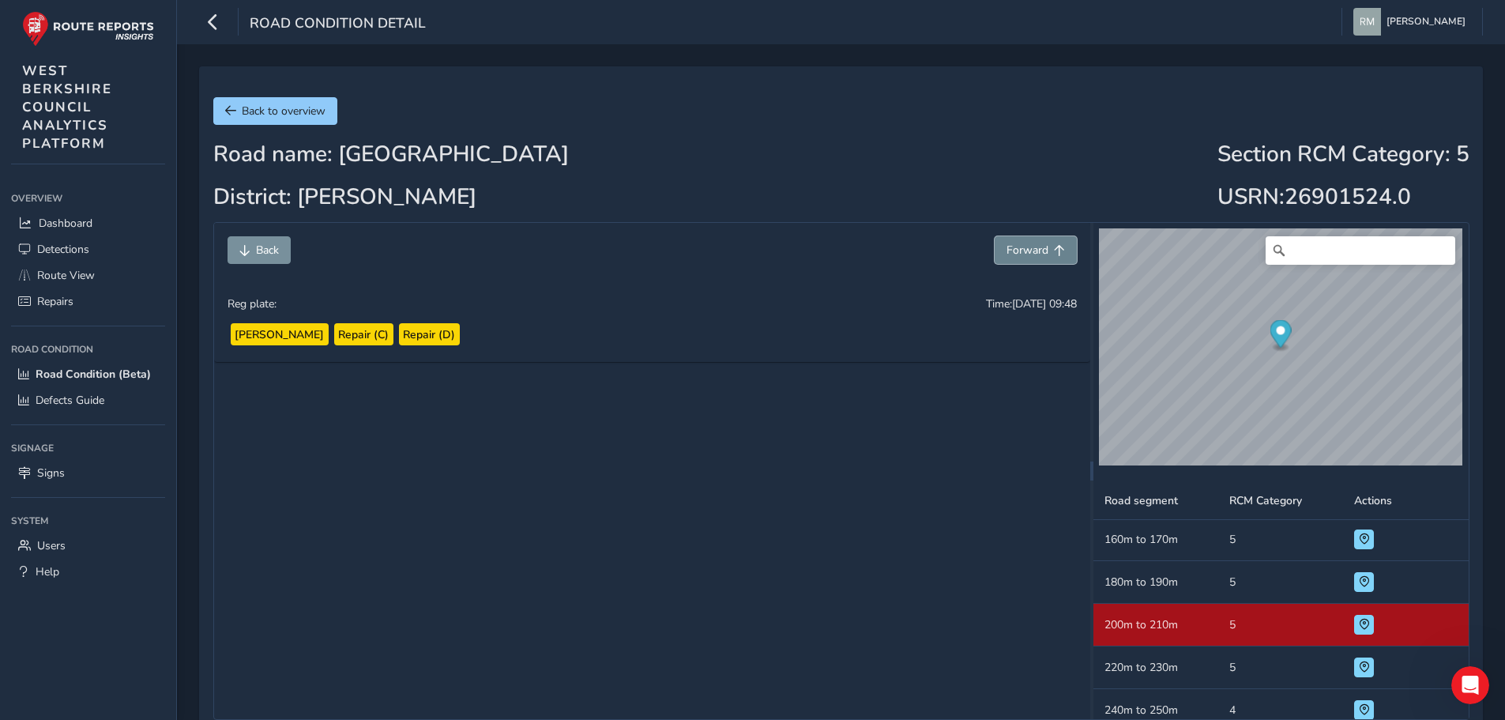
scroll to position [385, 0]
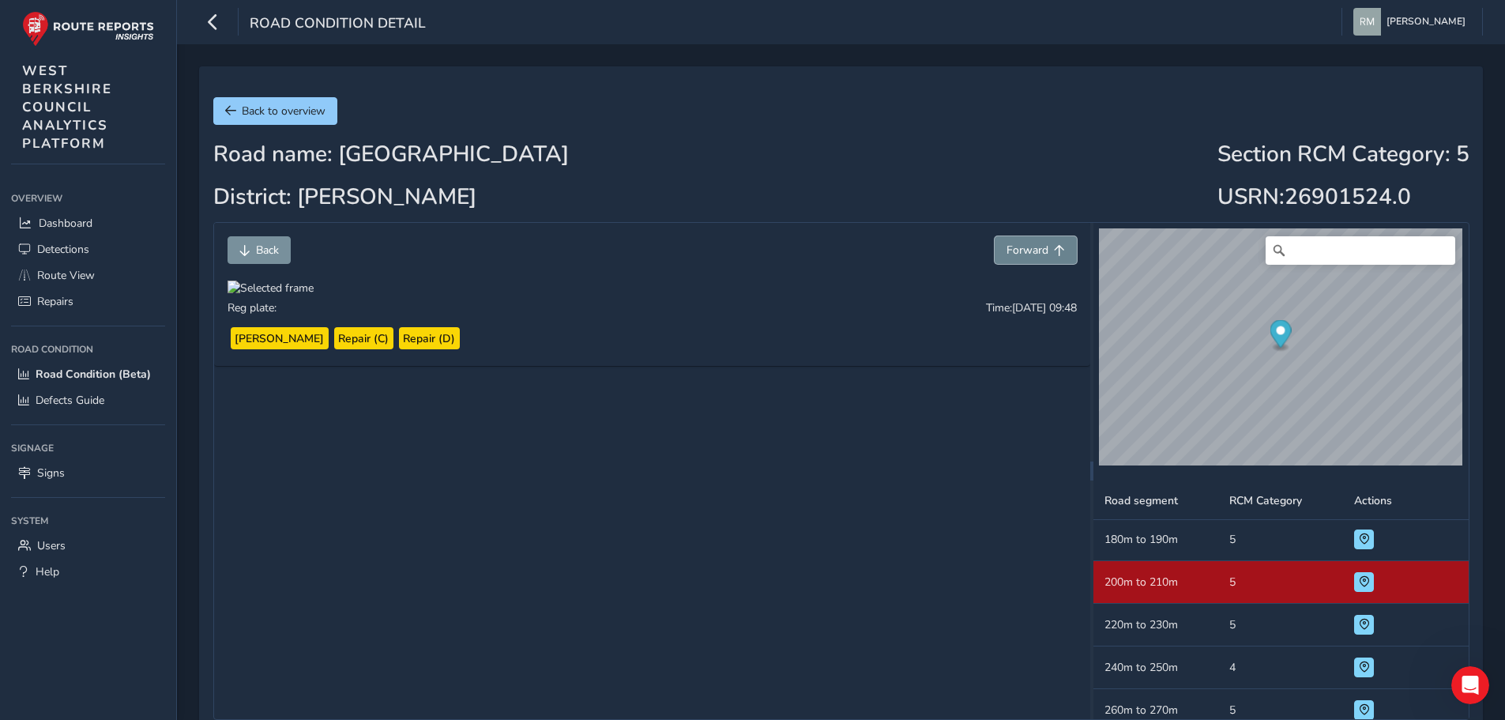
click at [1033, 248] on span "Forward" at bounding box center [1027, 249] width 42 height 15
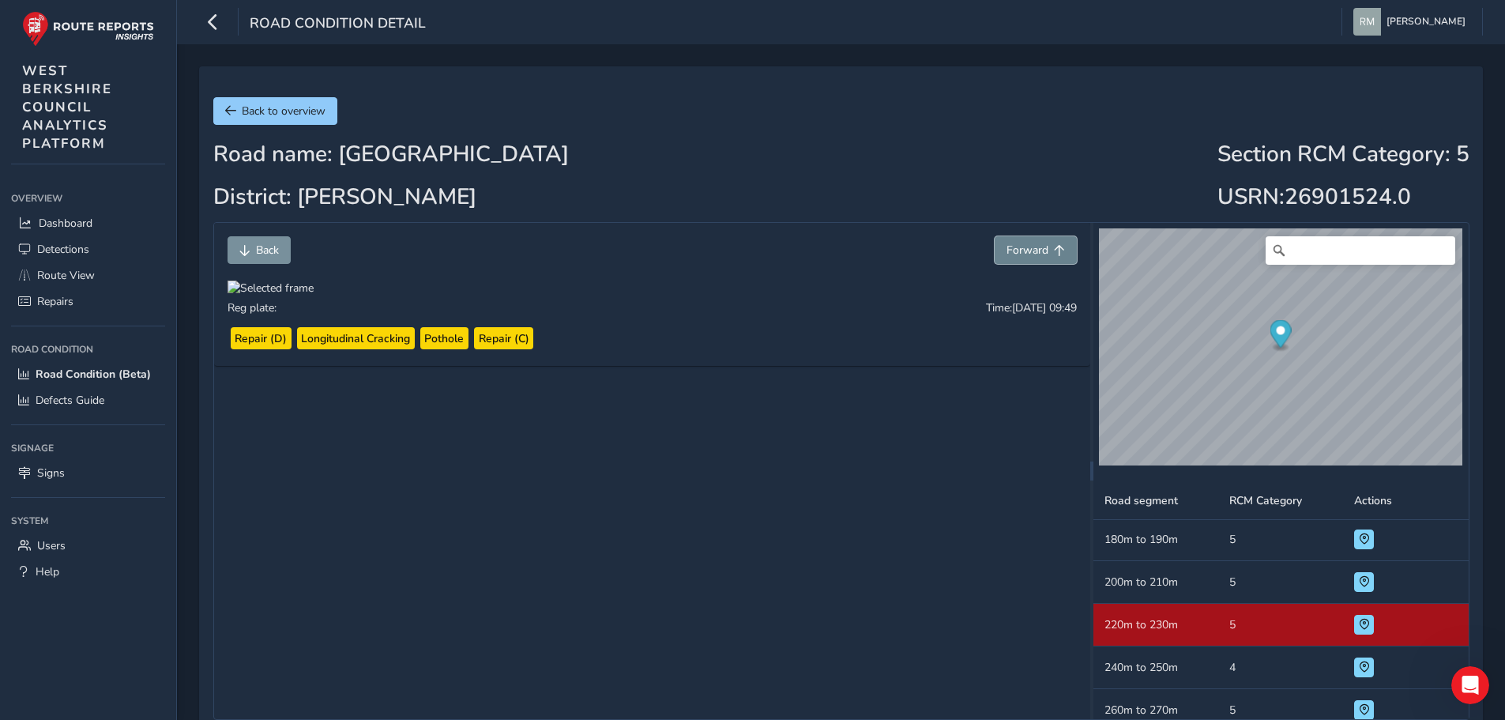
scroll to position [428, 0]
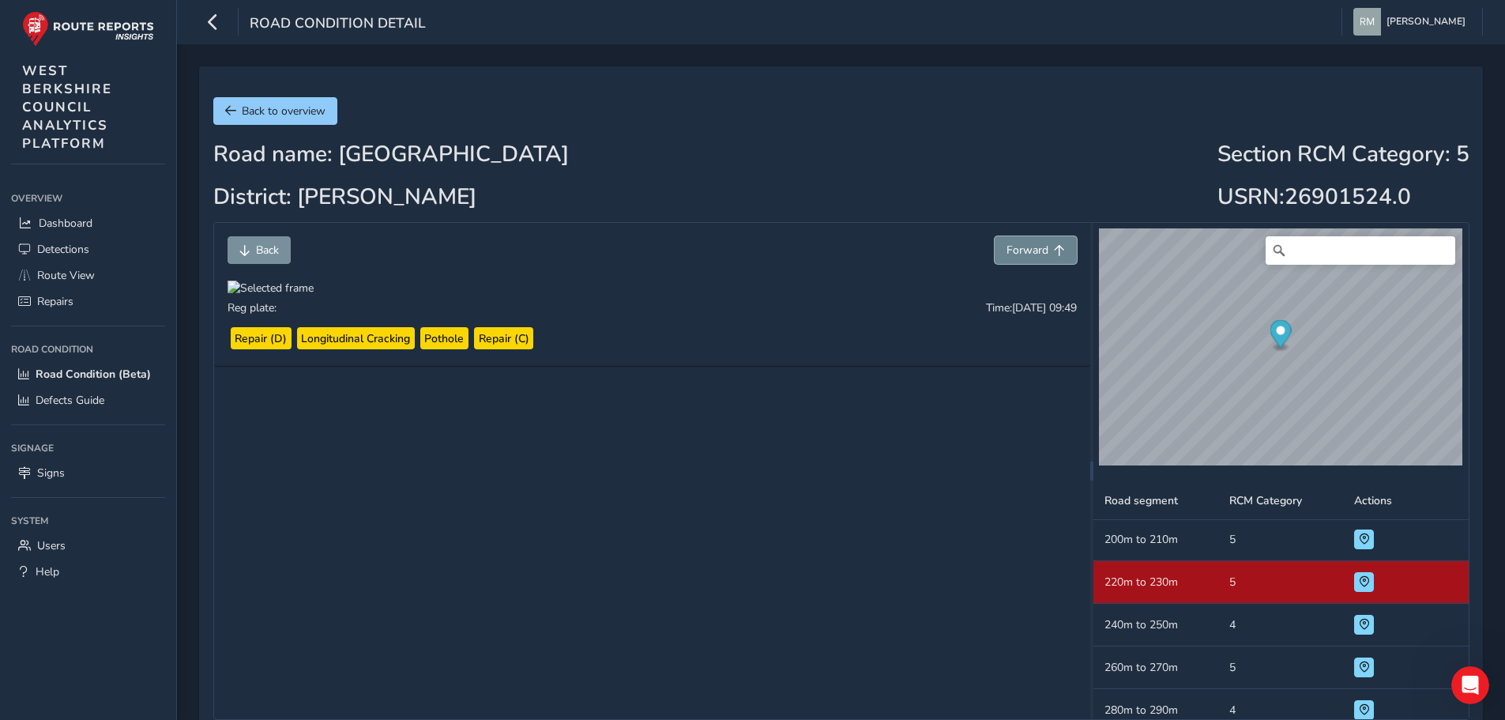
click at [1033, 248] on span "Forward" at bounding box center [1027, 249] width 42 height 15
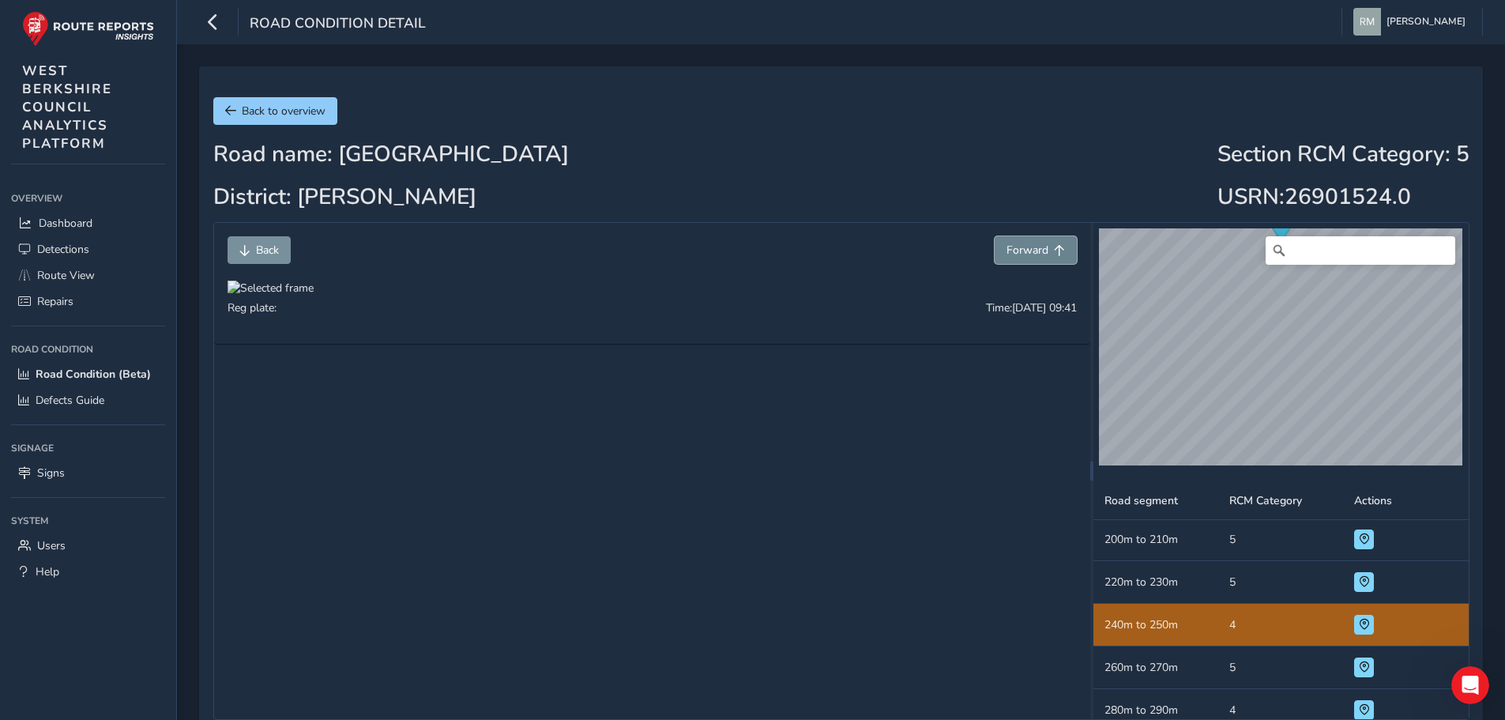
scroll to position [471, 0]
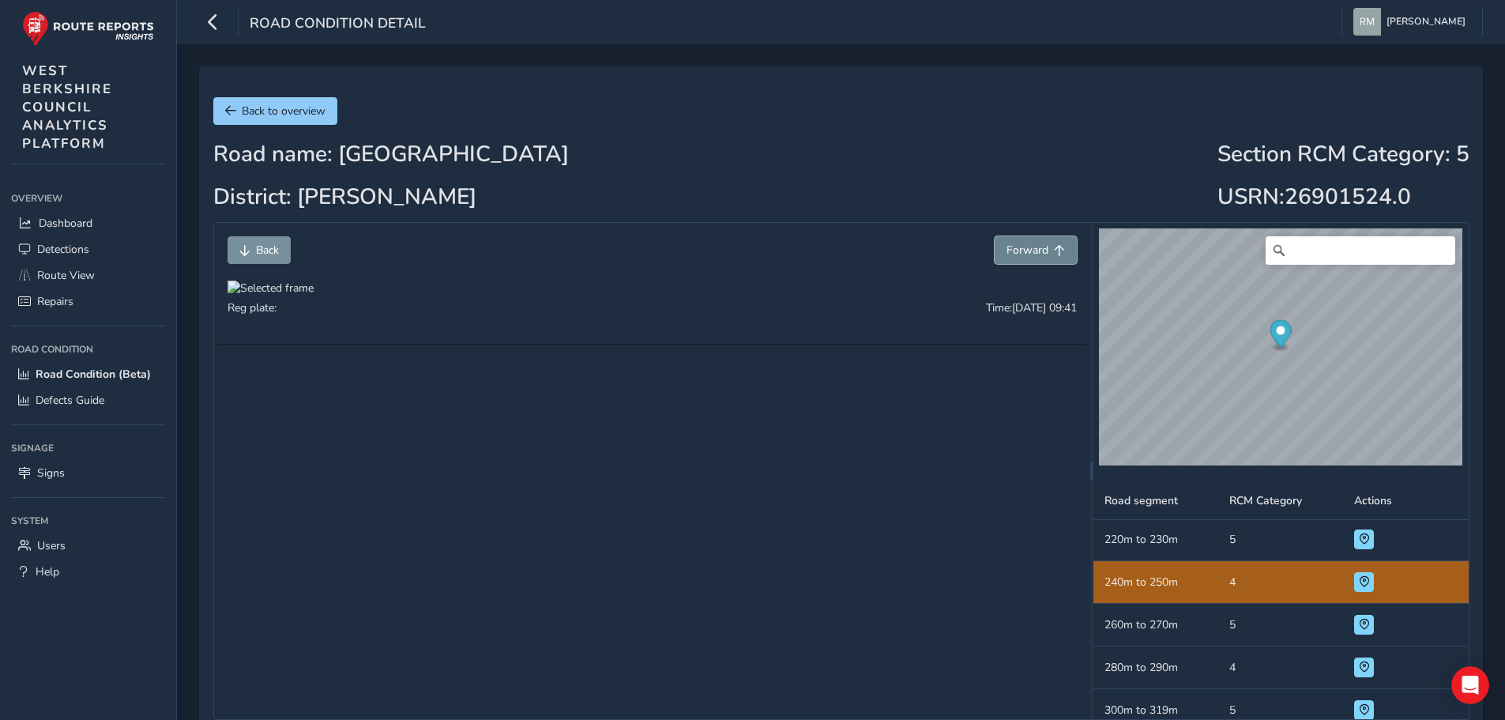
click at [1033, 248] on span "Forward" at bounding box center [1027, 249] width 42 height 15
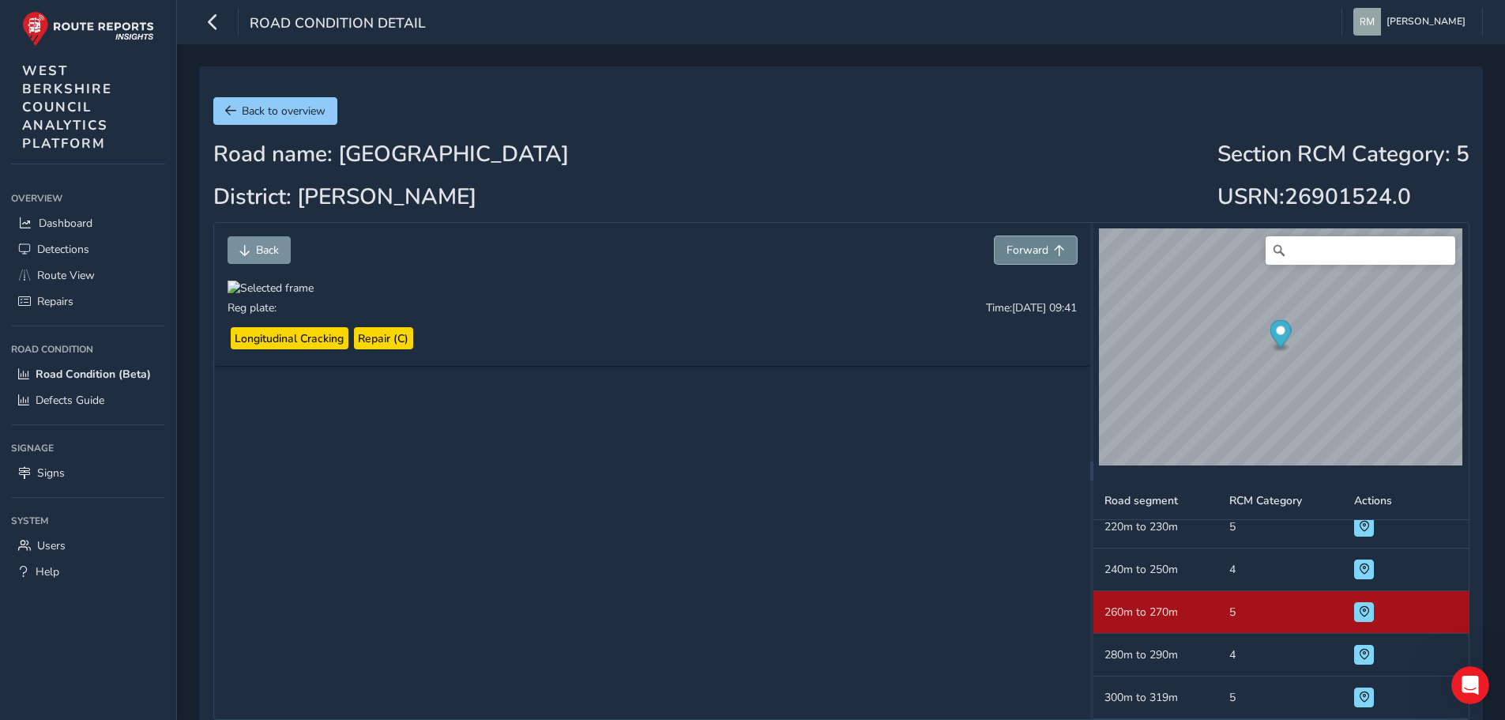
click at [1033, 248] on span "Forward" at bounding box center [1027, 249] width 42 height 15
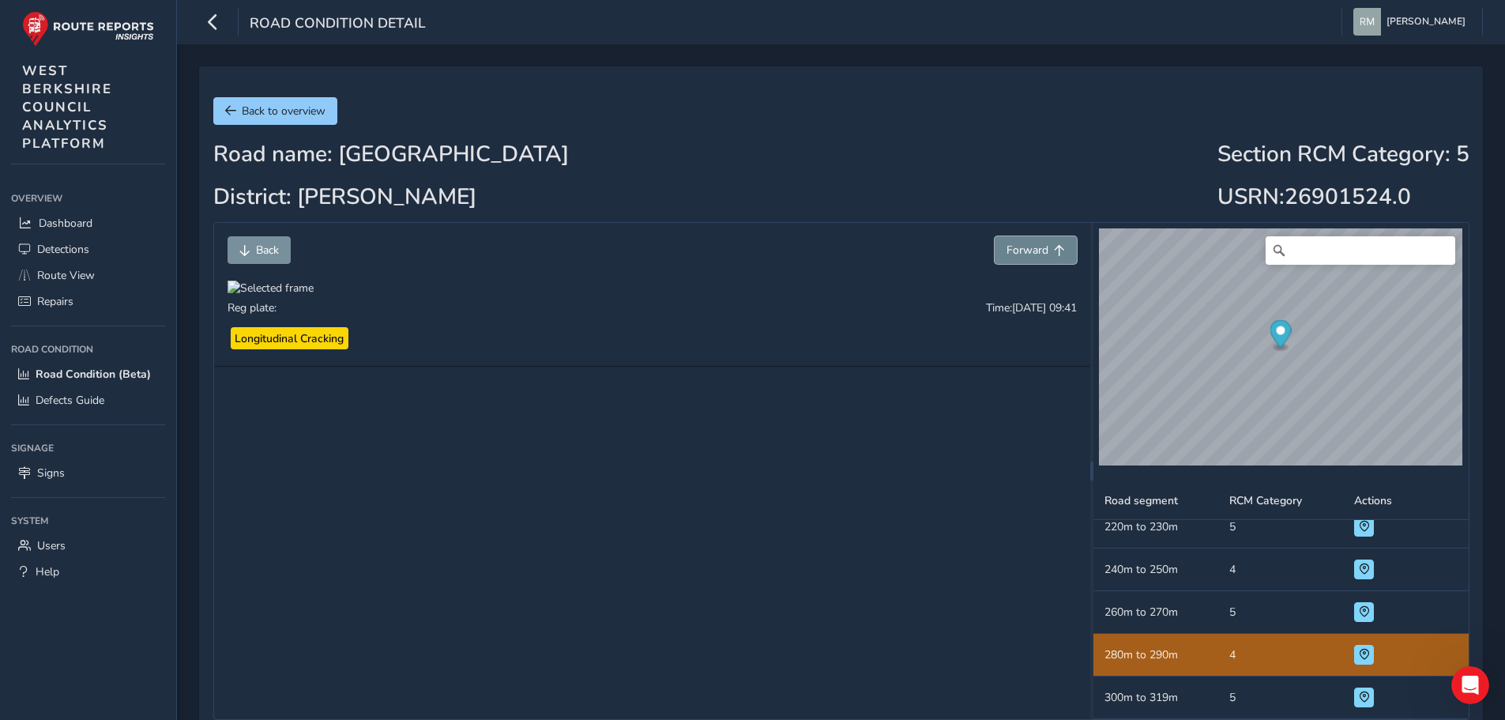
click at [1033, 248] on span "Forward" at bounding box center [1027, 249] width 42 height 15
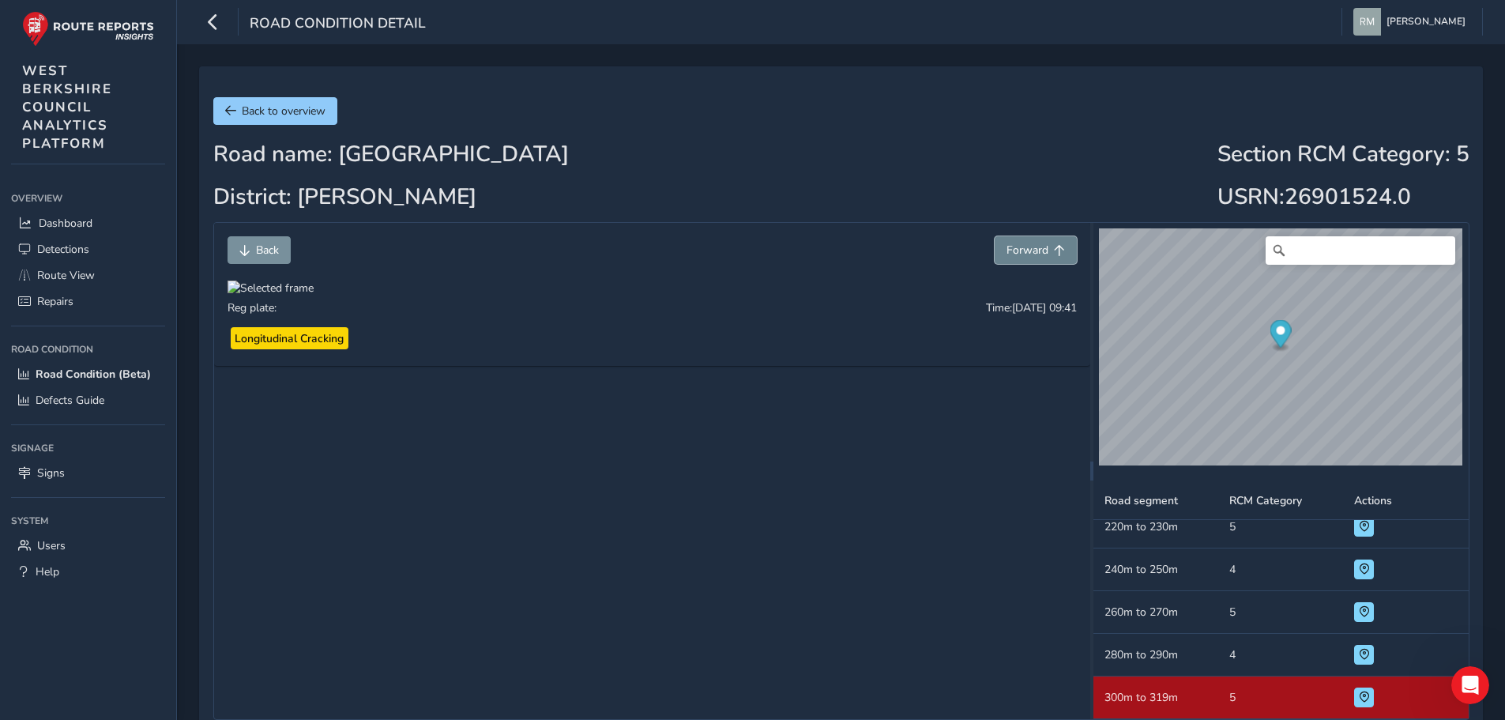
click at [1033, 248] on span "Forward" at bounding box center [1027, 249] width 42 height 15
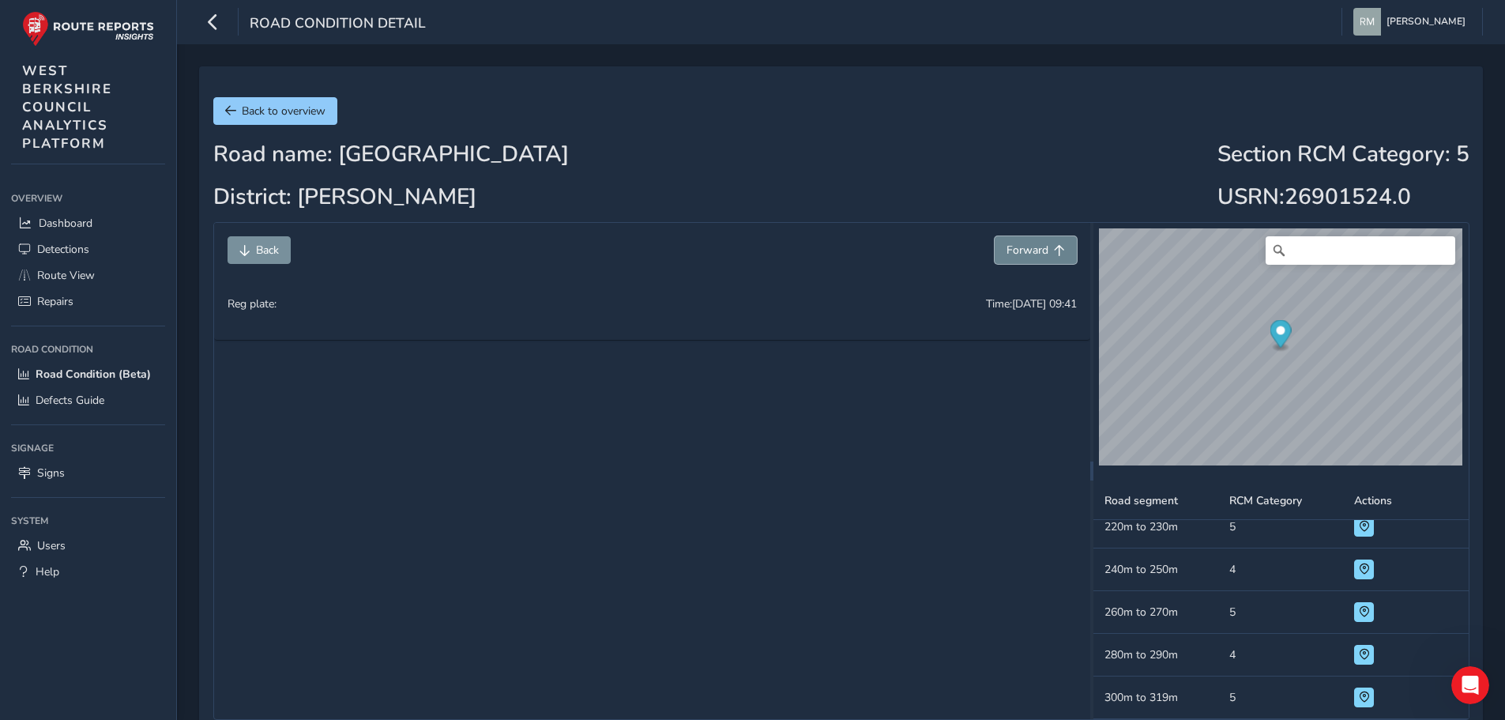
click at [1033, 248] on span "Forward" at bounding box center [1027, 249] width 42 height 15
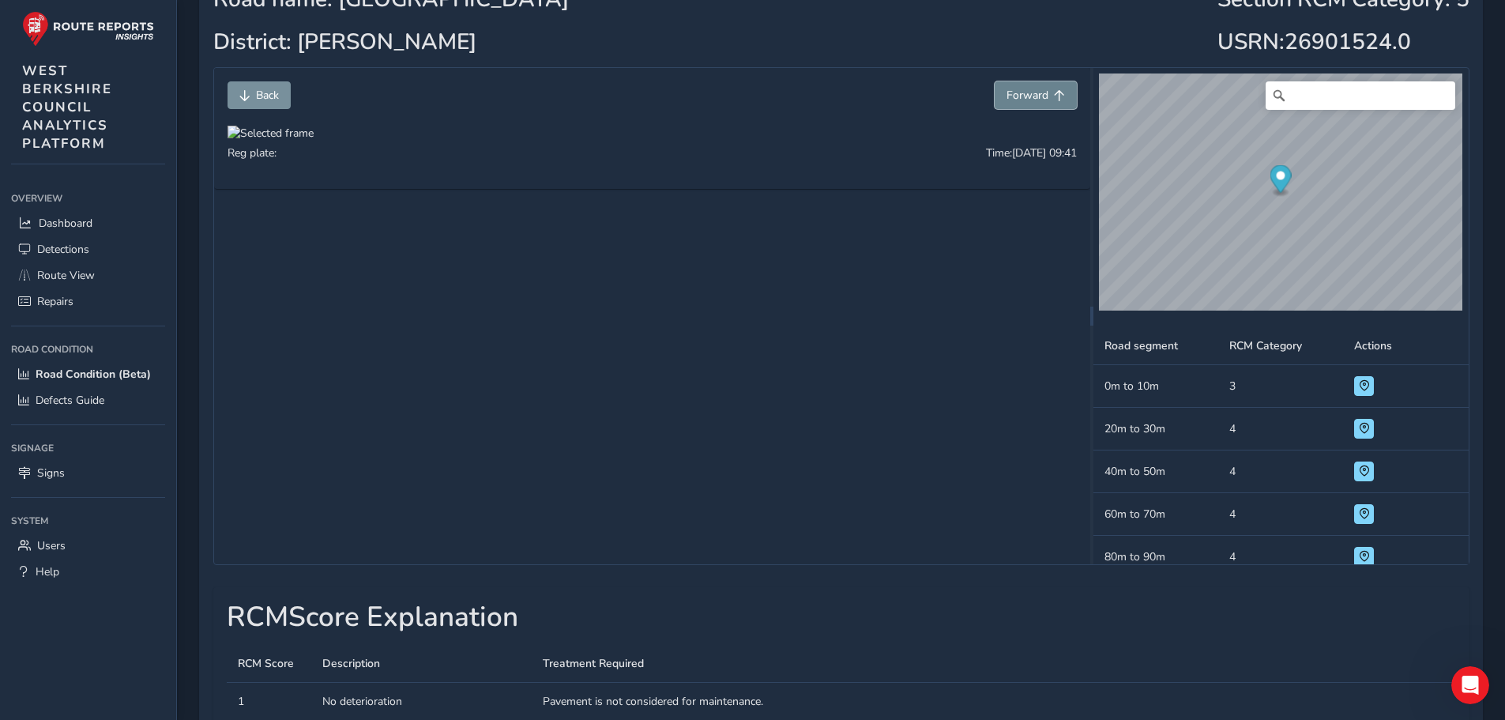
click at [1043, 96] on span "Forward" at bounding box center [1027, 95] width 42 height 15
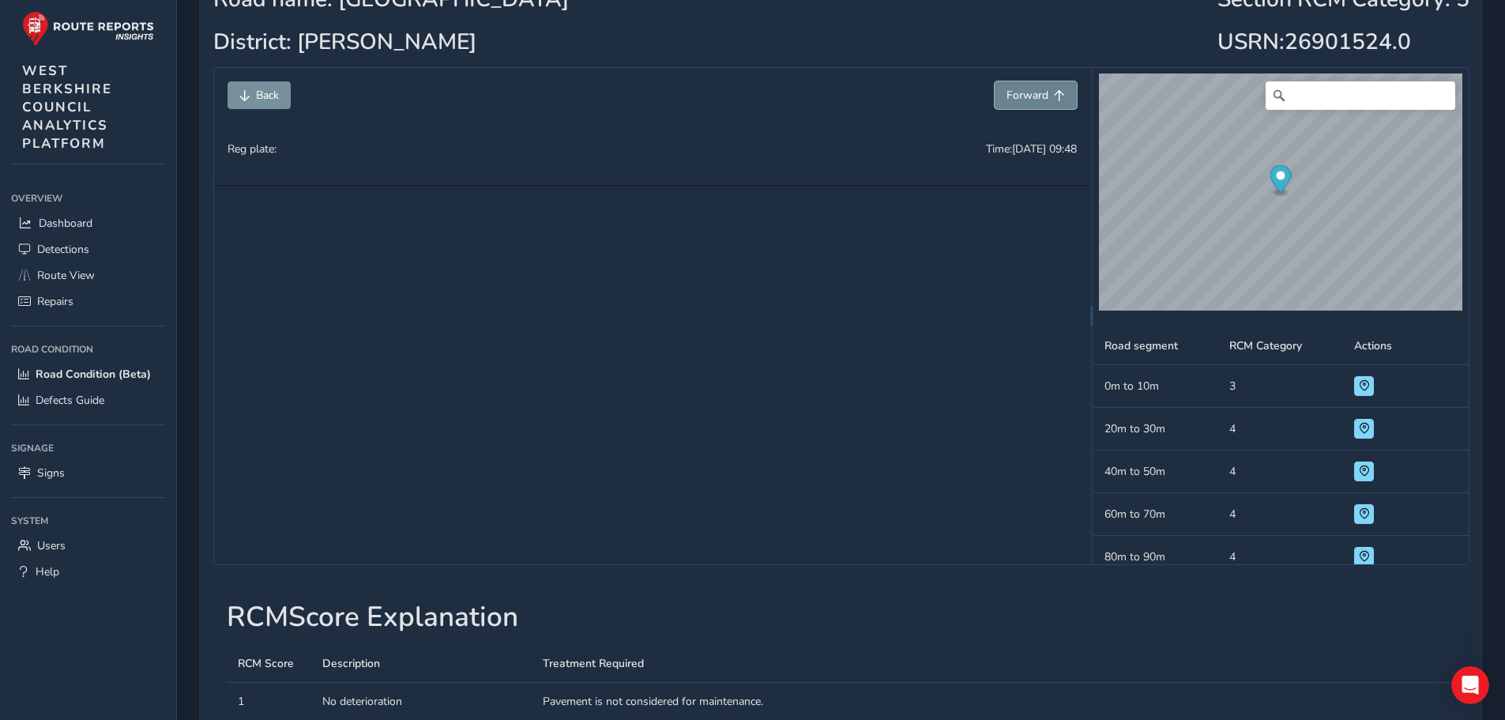
click at [1043, 96] on span "Forward" at bounding box center [1027, 95] width 42 height 15
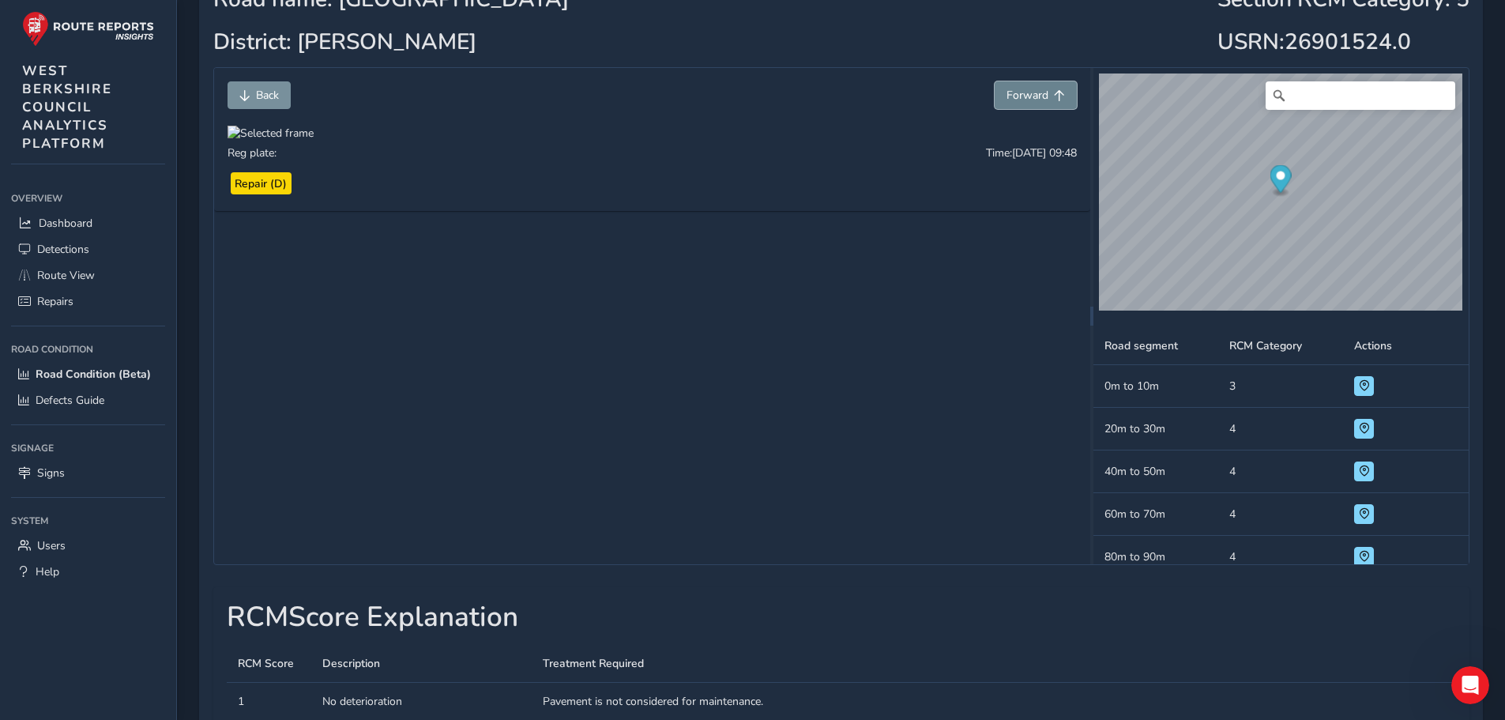
click at [1043, 96] on span "Forward" at bounding box center [1027, 95] width 42 height 15
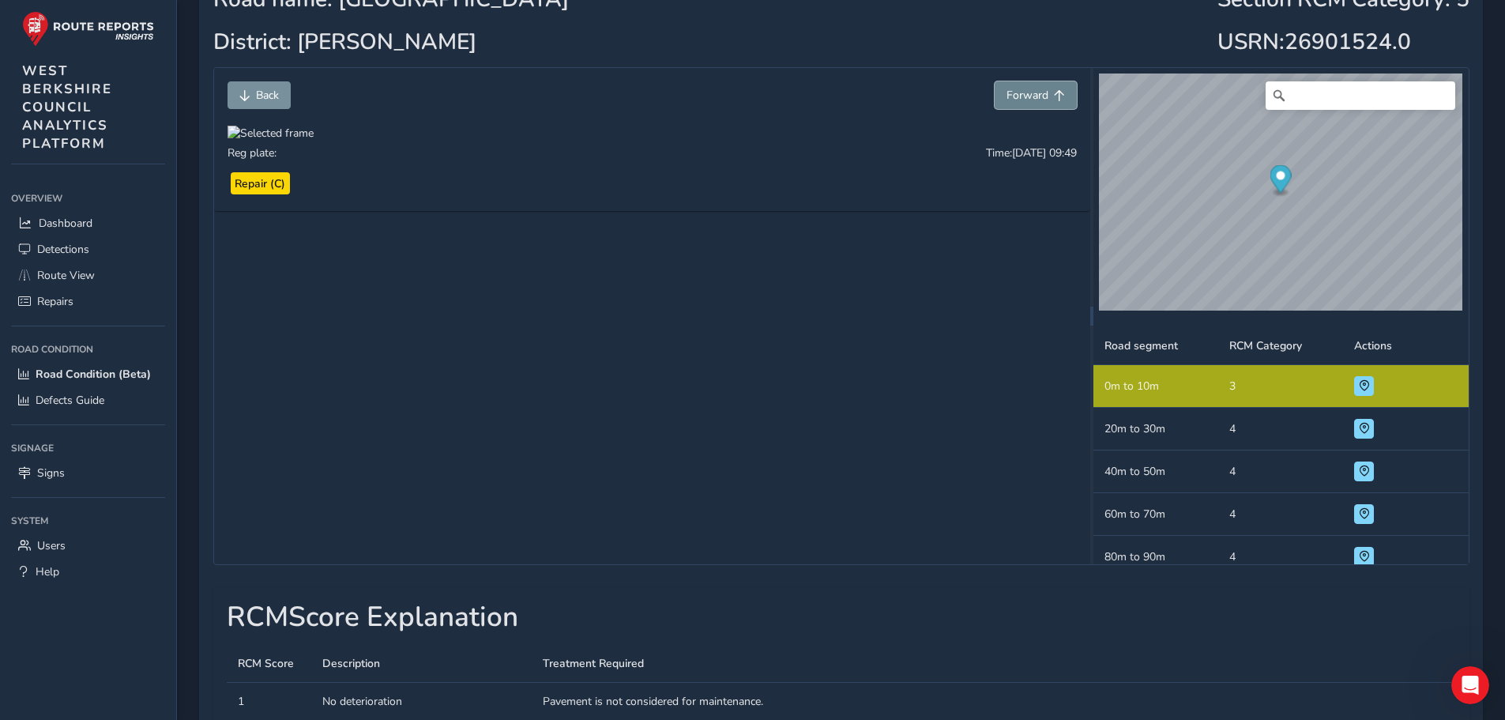
click at [1043, 96] on span "Forward" at bounding box center [1027, 95] width 42 height 15
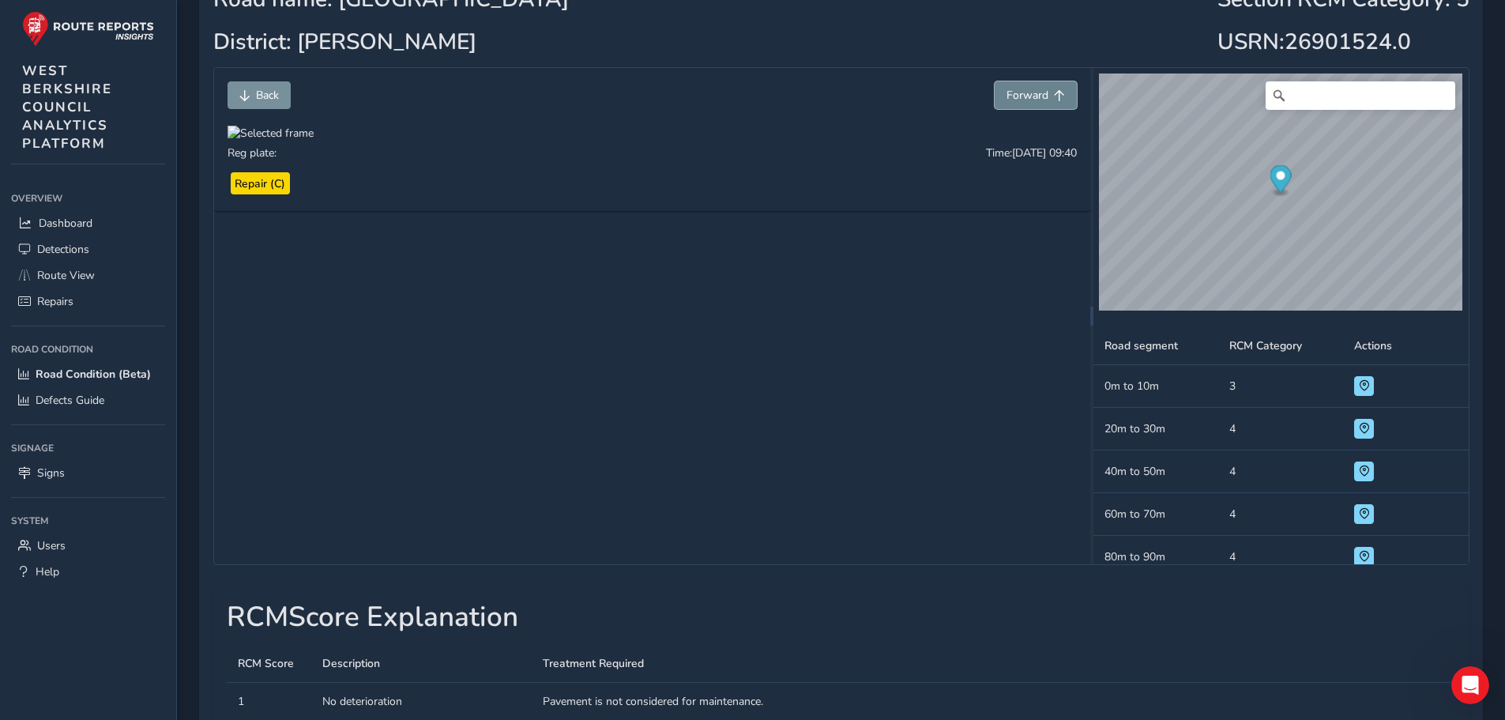
click at [1043, 96] on span "Forward" at bounding box center [1027, 95] width 42 height 15
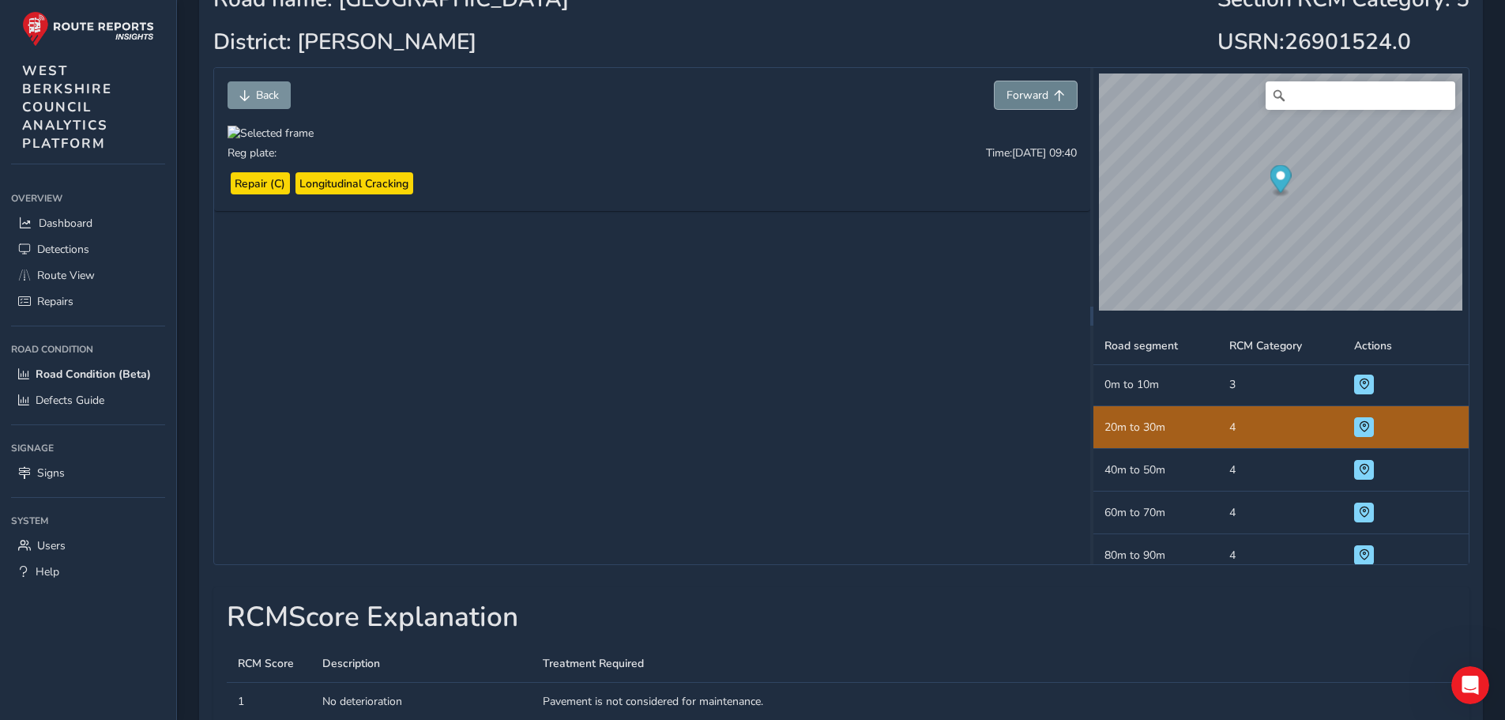
click at [1043, 96] on span "Forward" at bounding box center [1027, 95] width 42 height 15
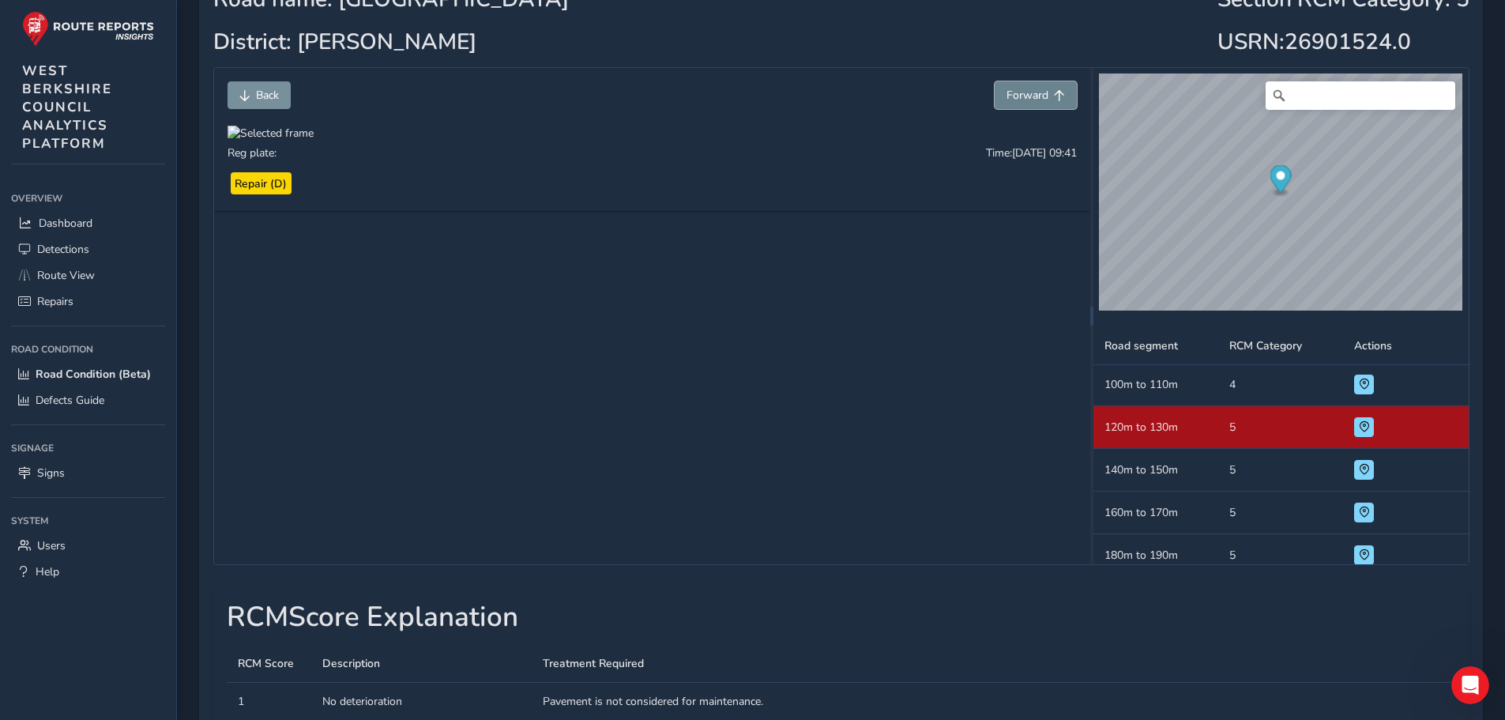
click at [1043, 96] on span "Forward" at bounding box center [1027, 95] width 42 height 15
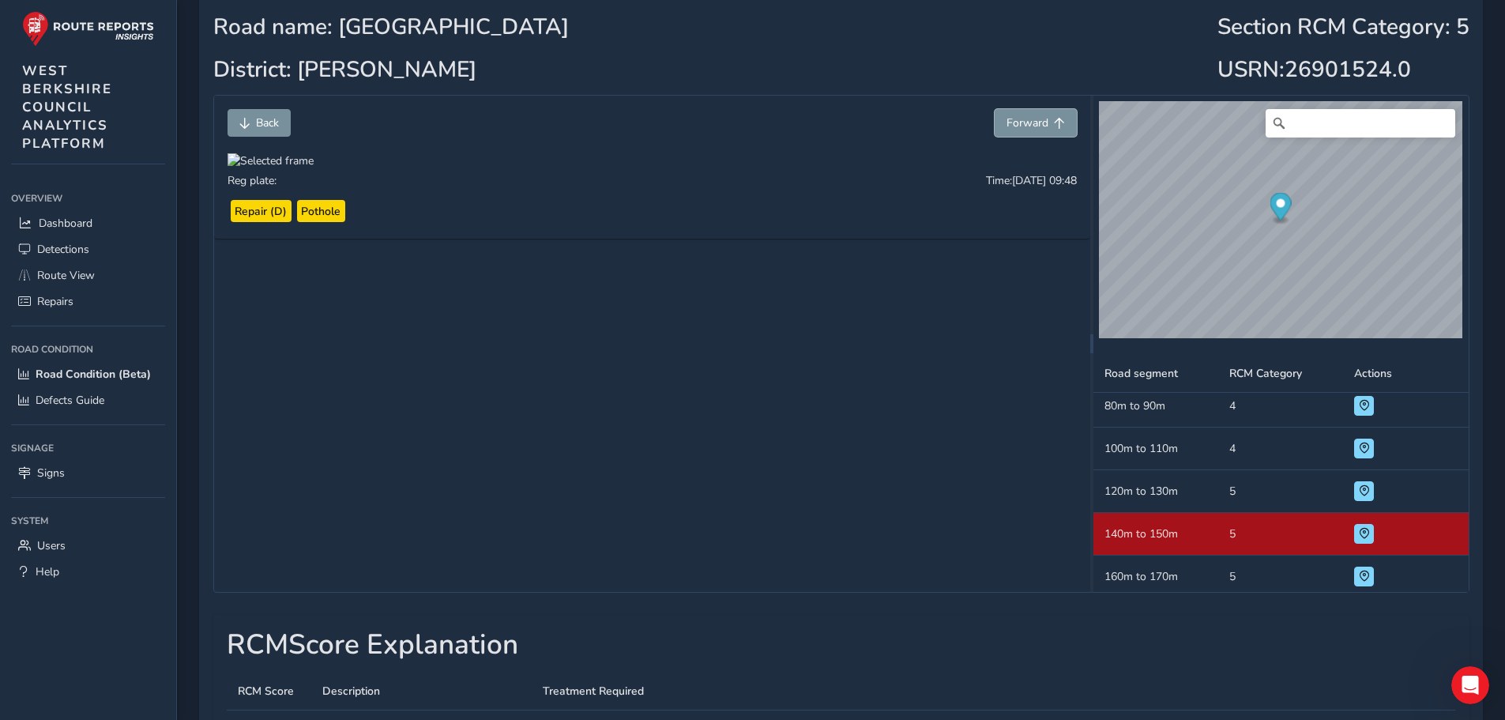
scroll to position [155, 0]
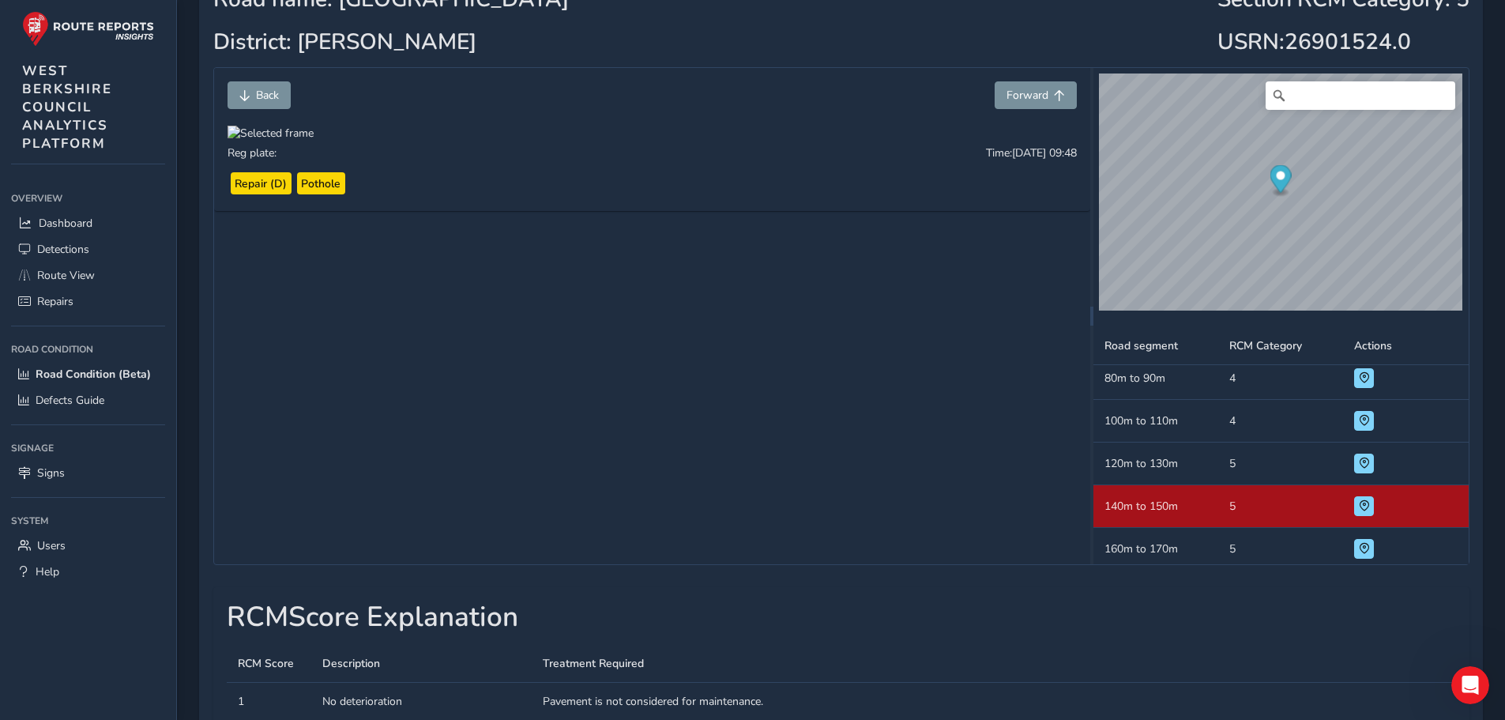
click at [314, 141] on div at bounding box center [270, 133] width 86 height 15
click at [1024, 524] on img at bounding box center [359, 240] width 1517 height 853
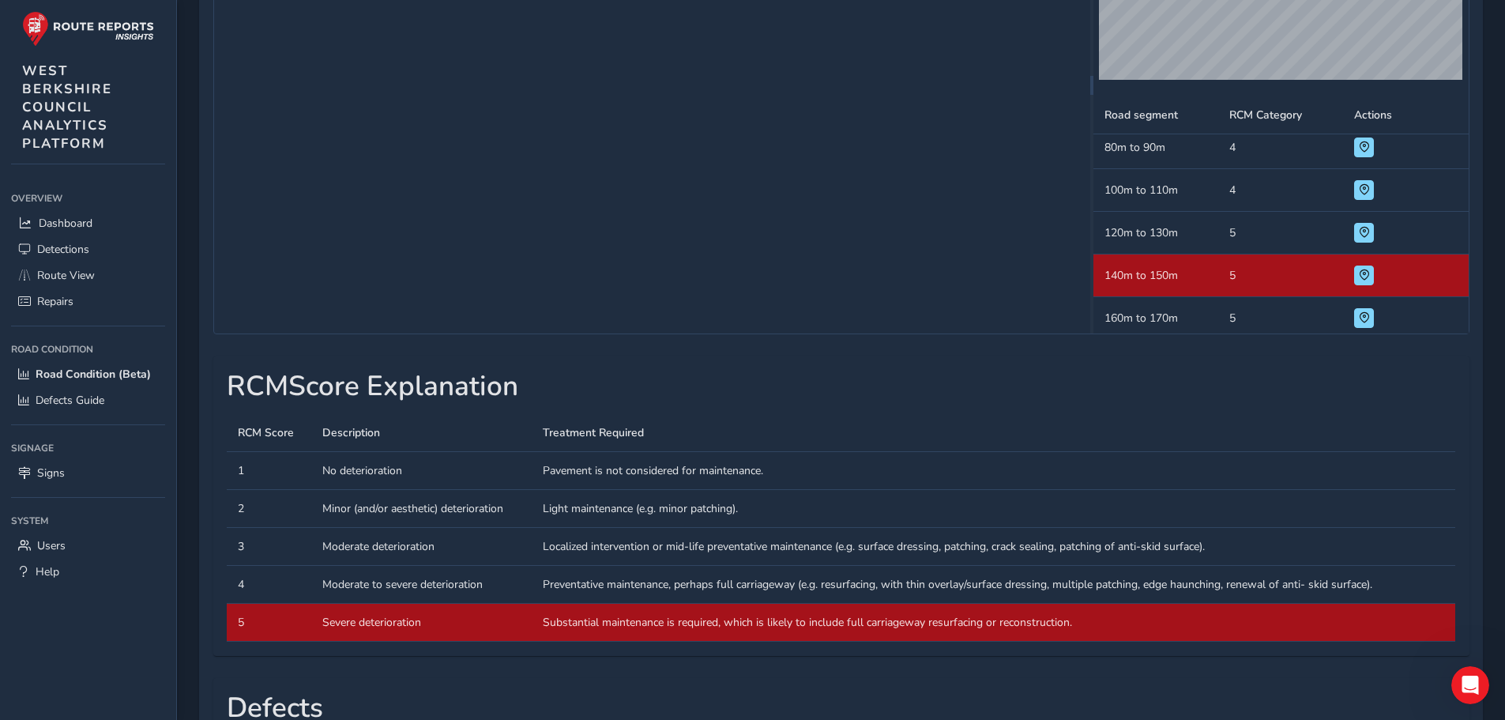
scroll to position [0, 0]
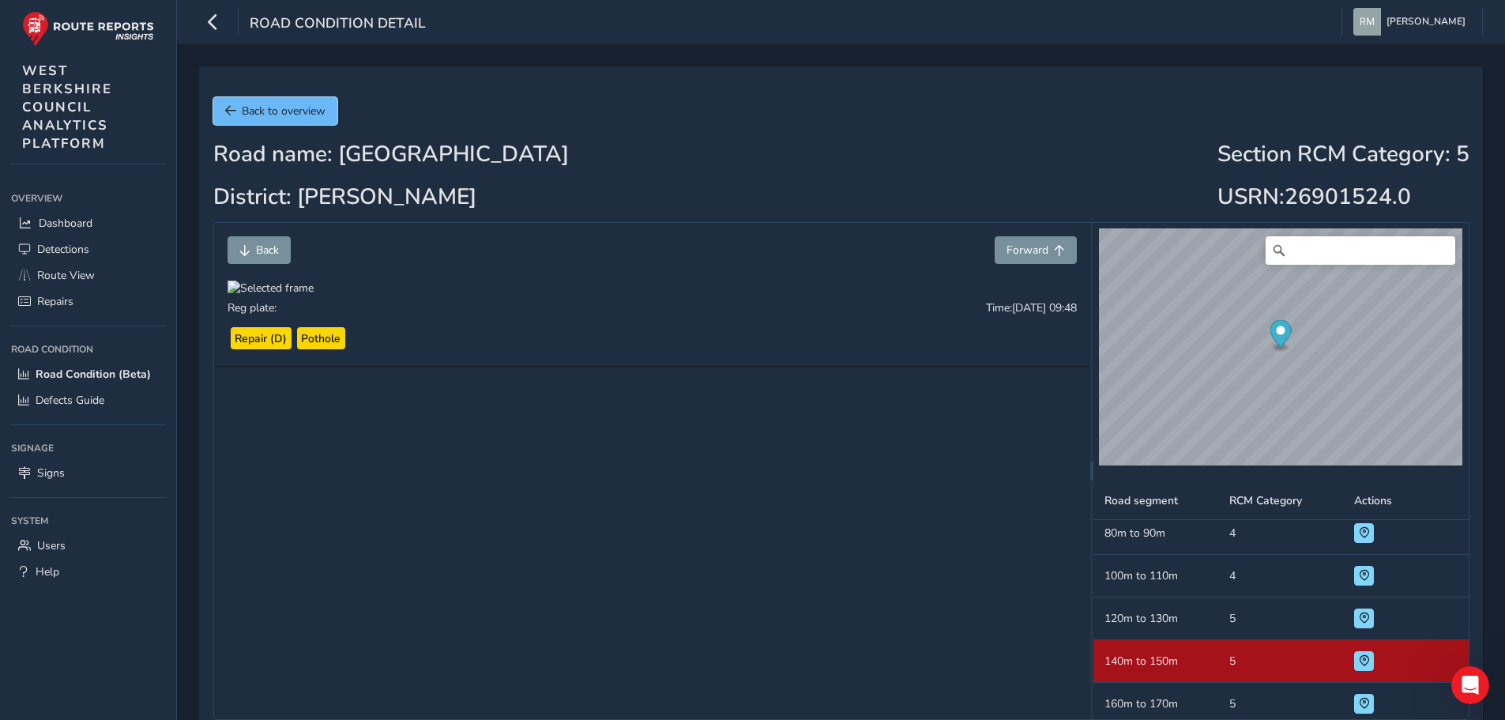
click at [307, 102] on button "Back to overview" at bounding box center [275, 111] width 124 height 28
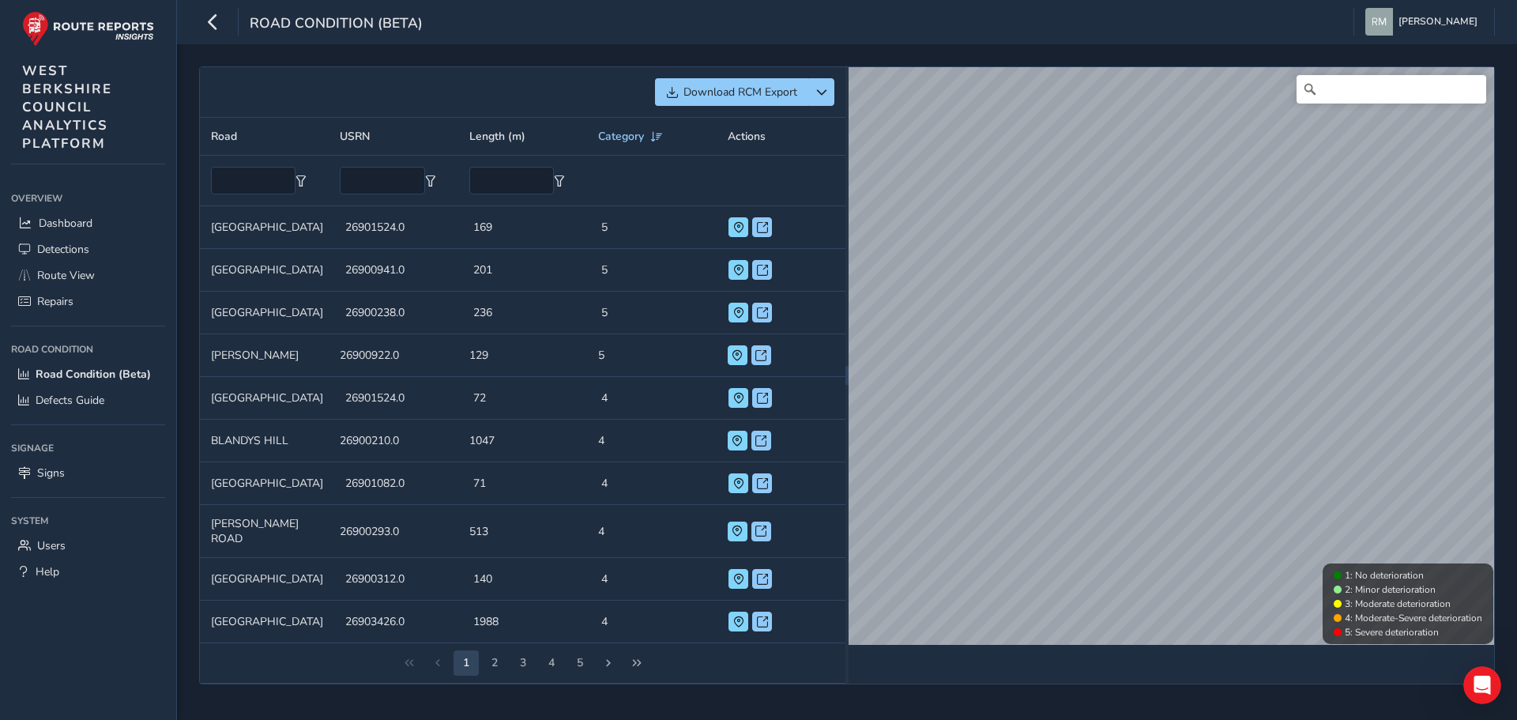
click at [524, 351] on td "Length (m) 129" at bounding box center [522, 355] width 129 height 43
click at [760, 358] on span at bounding box center [760, 355] width 11 height 11
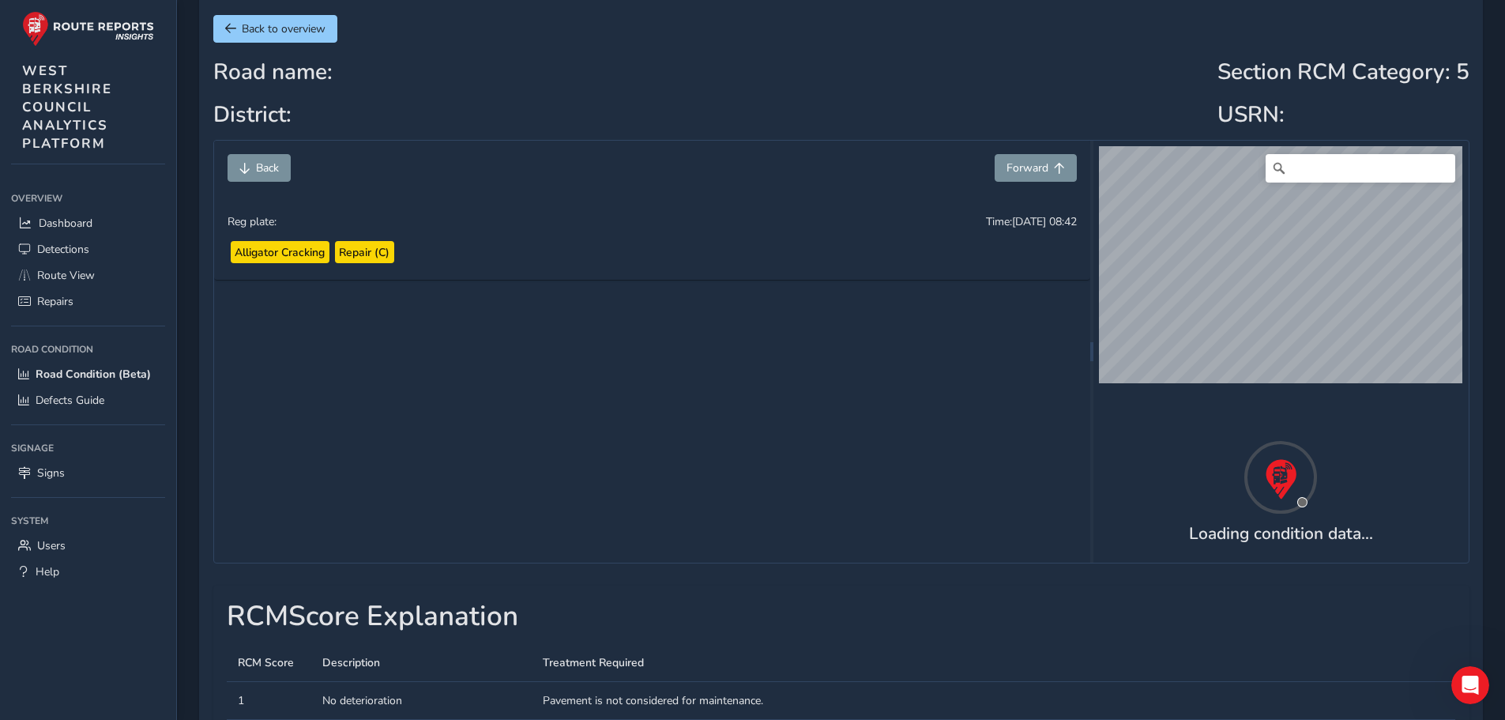
scroll to position [85, 0]
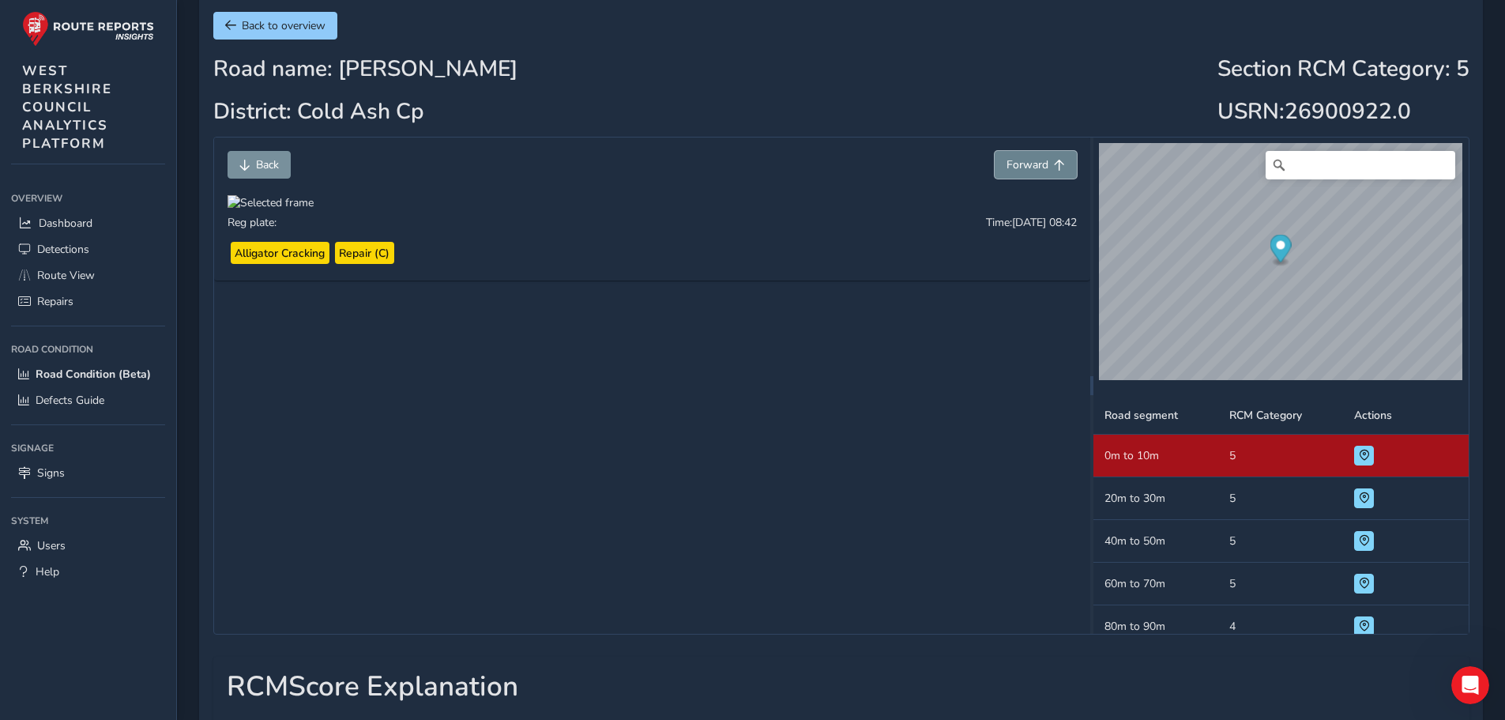
click at [1037, 167] on span "Forward" at bounding box center [1027, 164] width 42 height 15
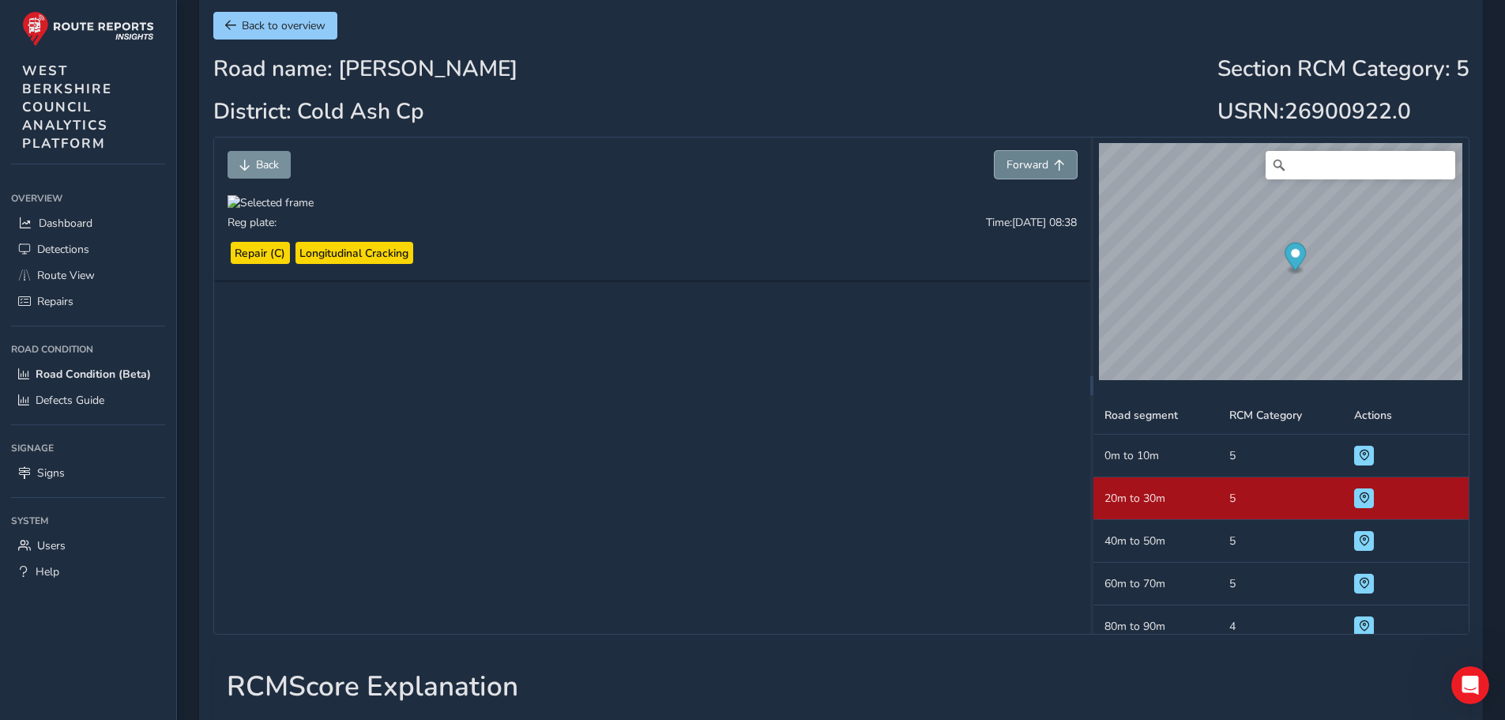
scroll to position [2, 0]
click at [1037, 167] on span "Forward" at bounding box center [1027, 164] width 42 height 15
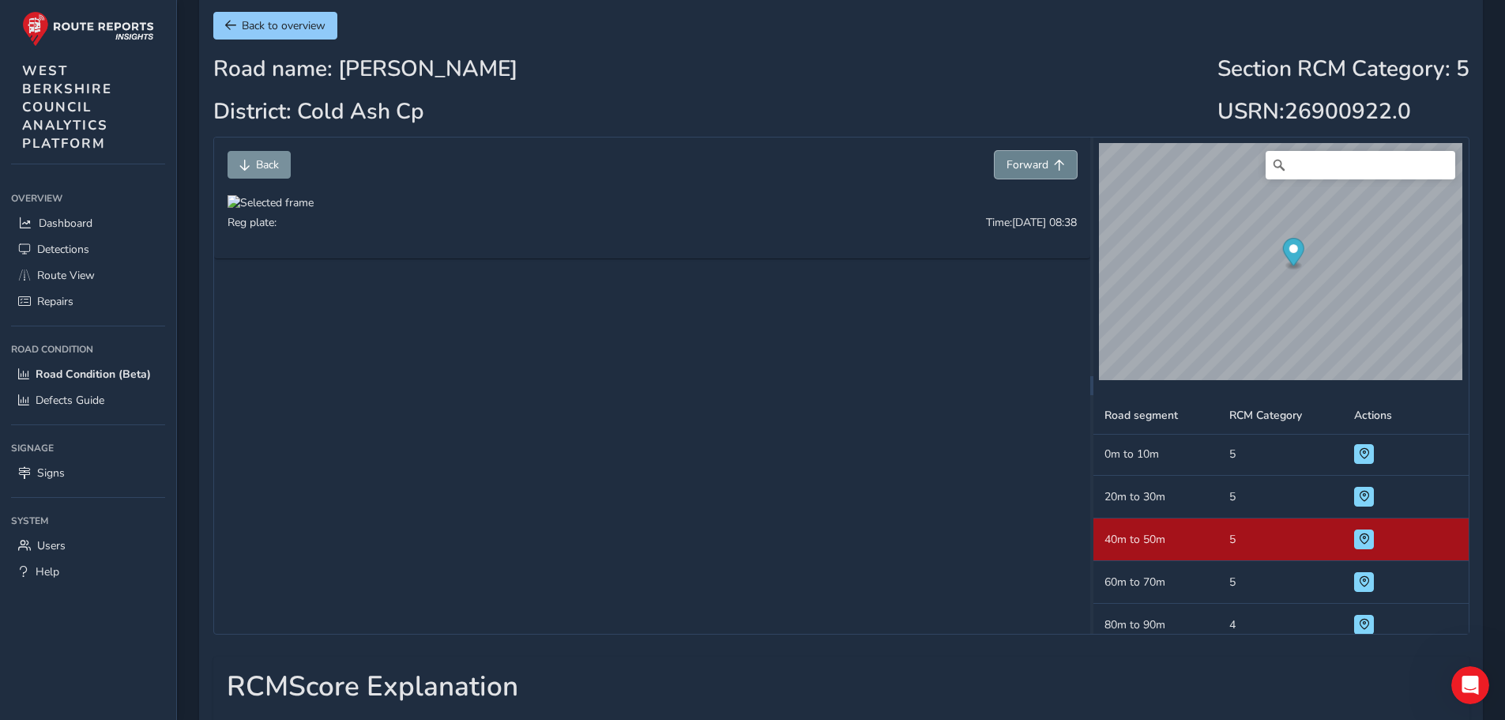
scroll to position [44, 0]
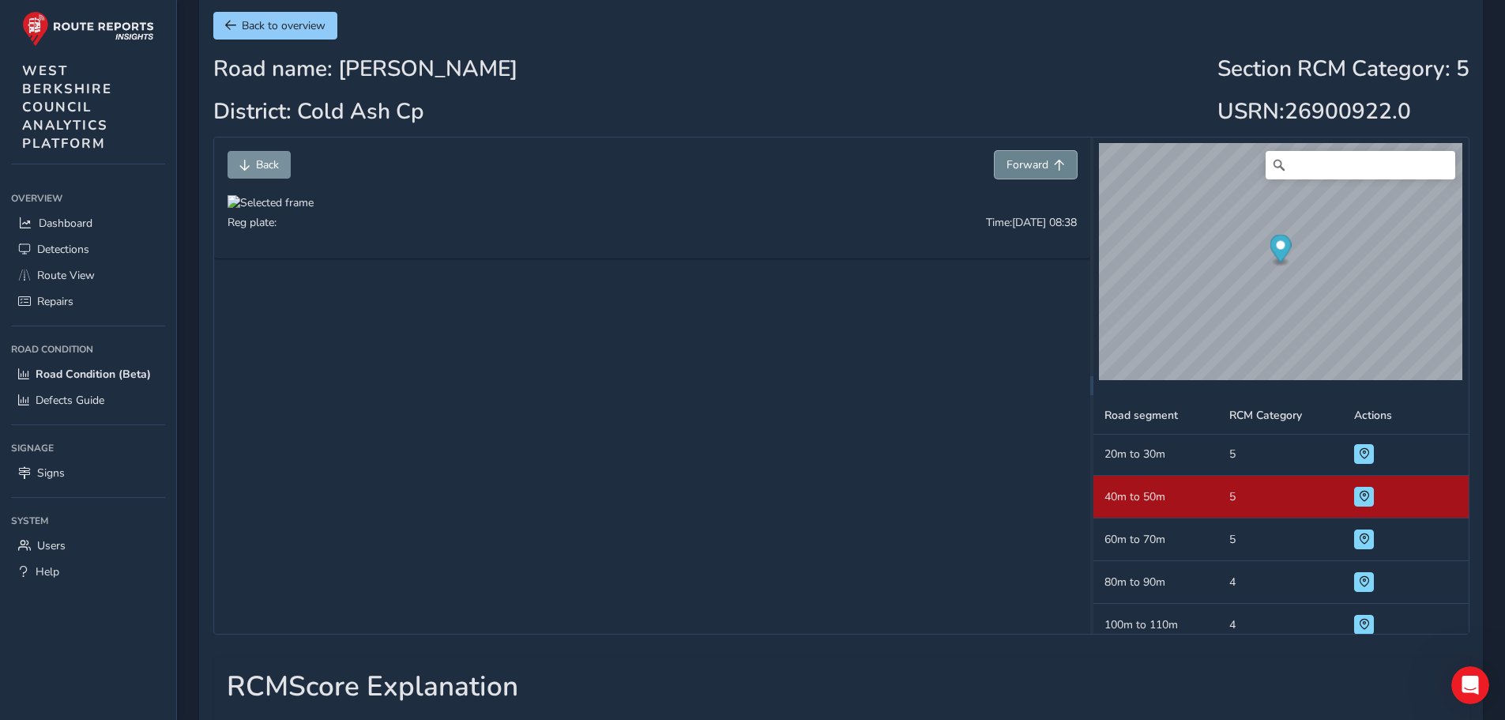
click at [1037, 167] on span "Forward" at bounding box center [1027, 164] width 42 height 15
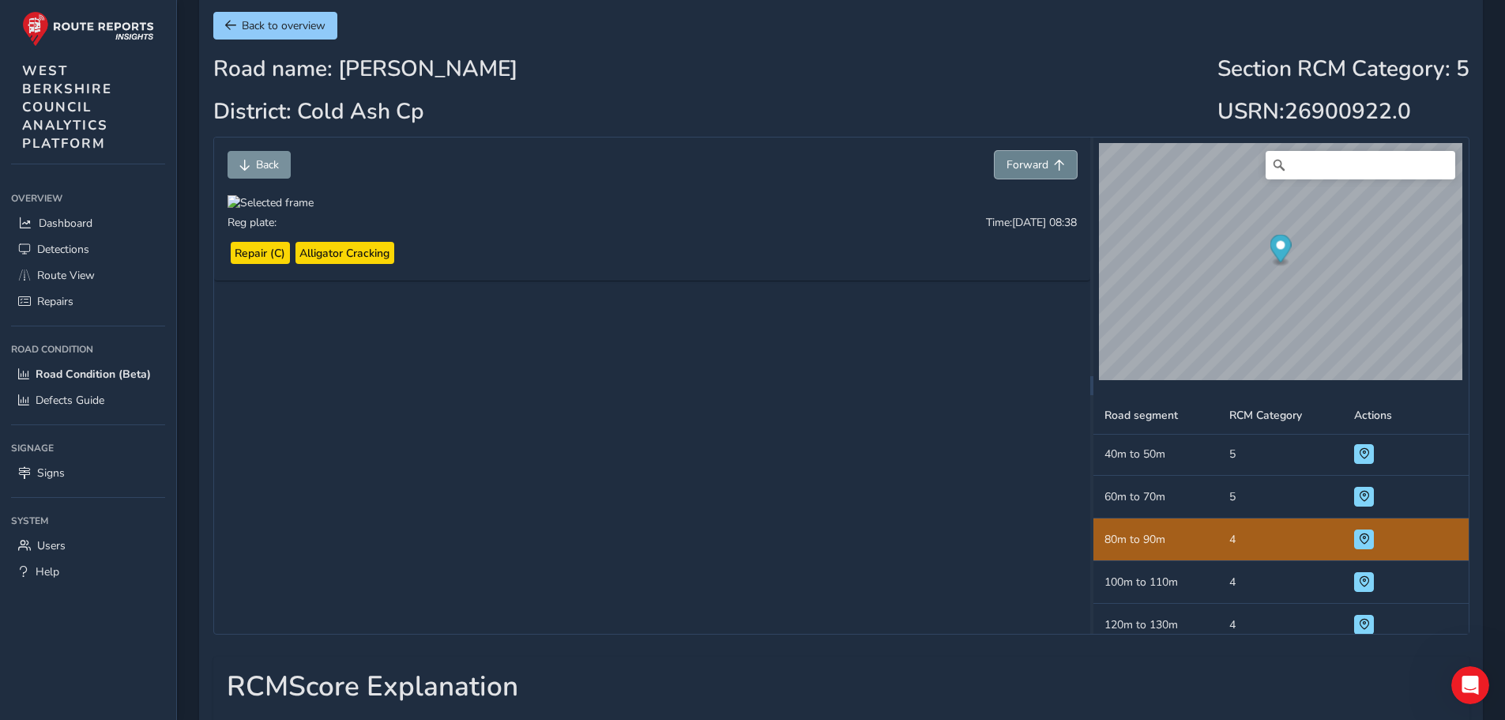
scroll to position [130, 0]
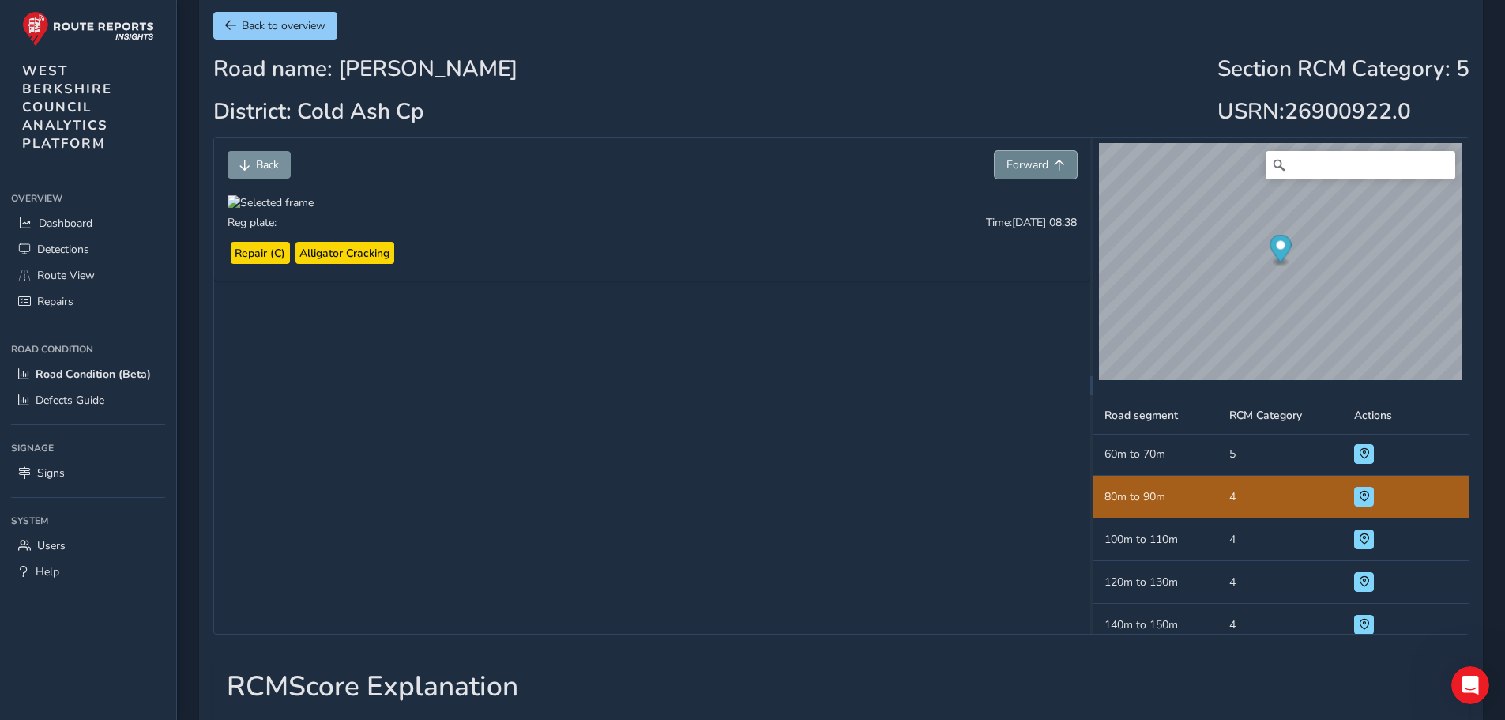
click at [1037, 167] on span "Forward" at bounding box center [1027, 164] width 42 height 15
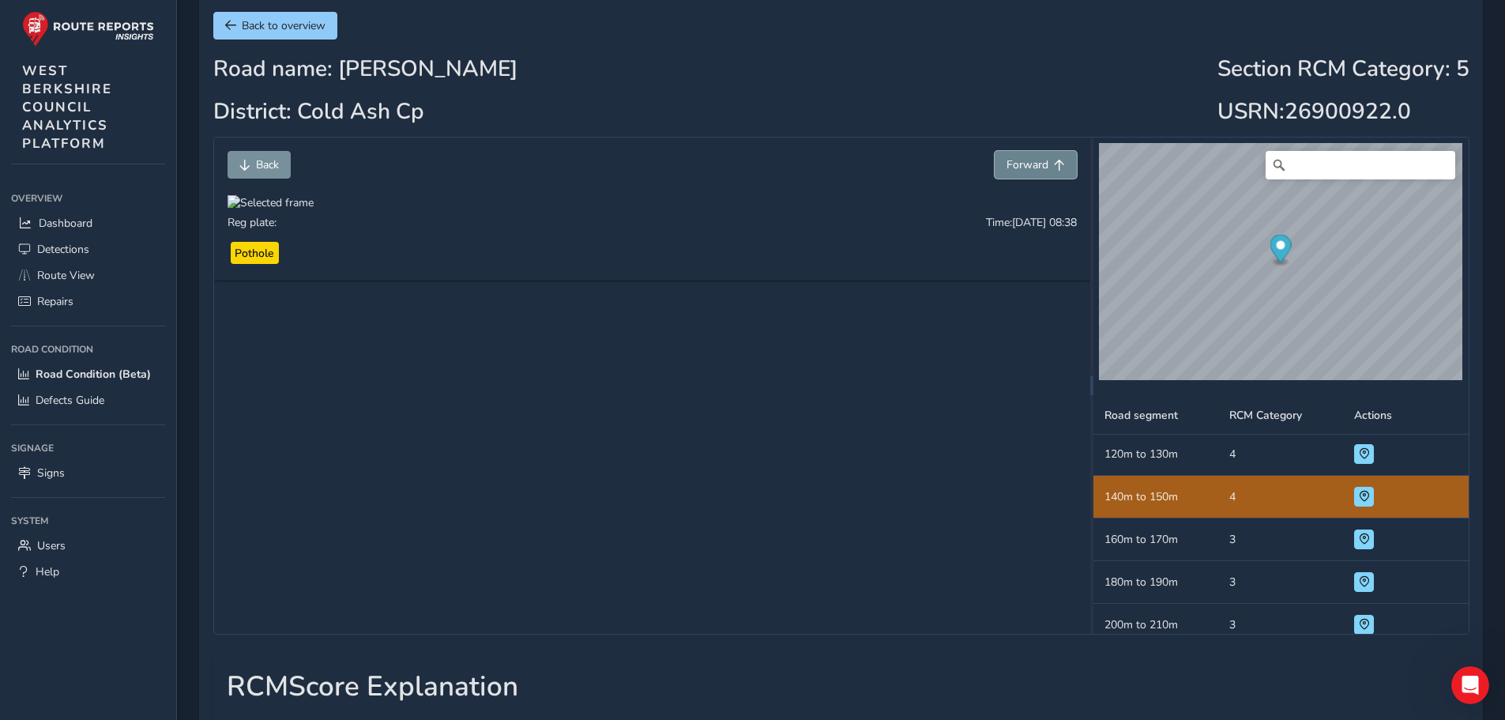
click at [1037, 167] on span "Forward" at bounding box center [1027, 164] width 42 height 15
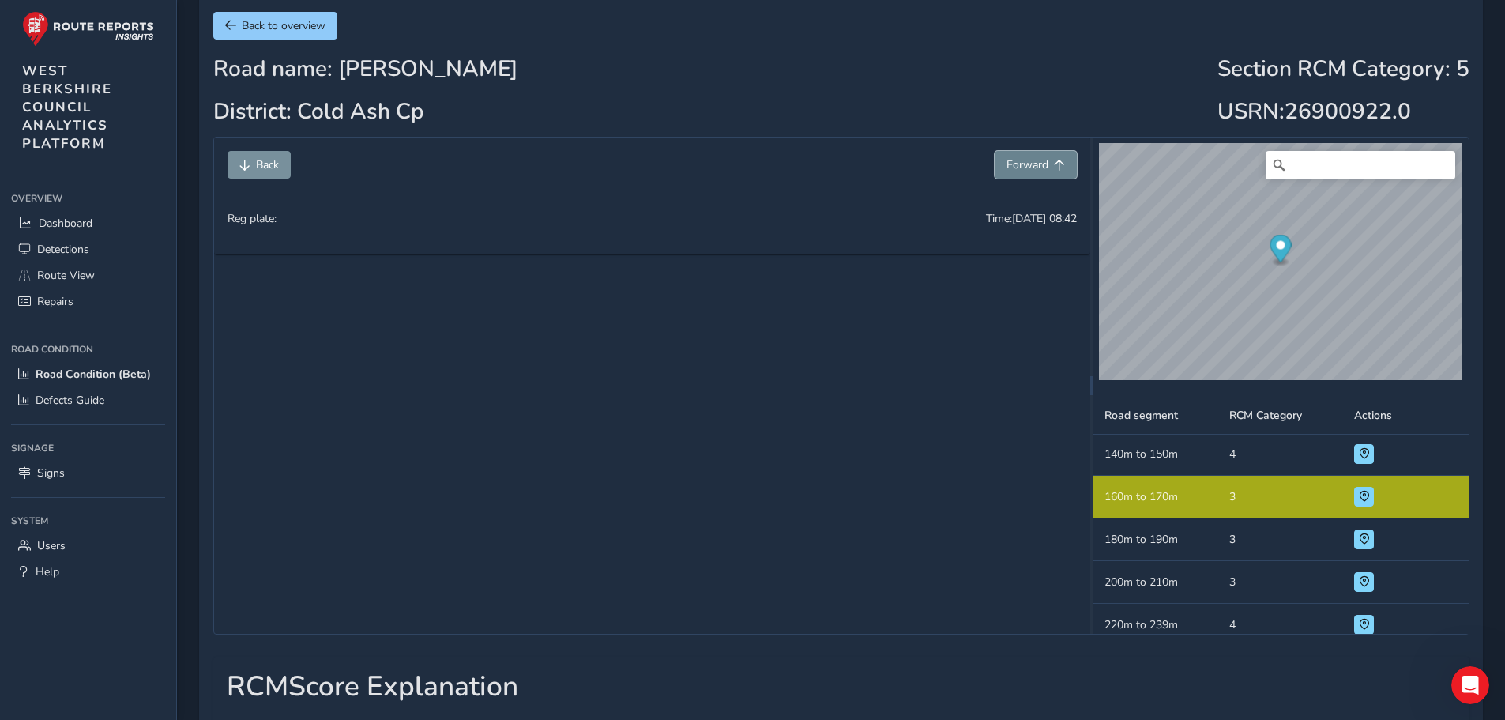
click at [1037, 167] on span "Forward" at bounding box center [1027, 164] width 42 height 15
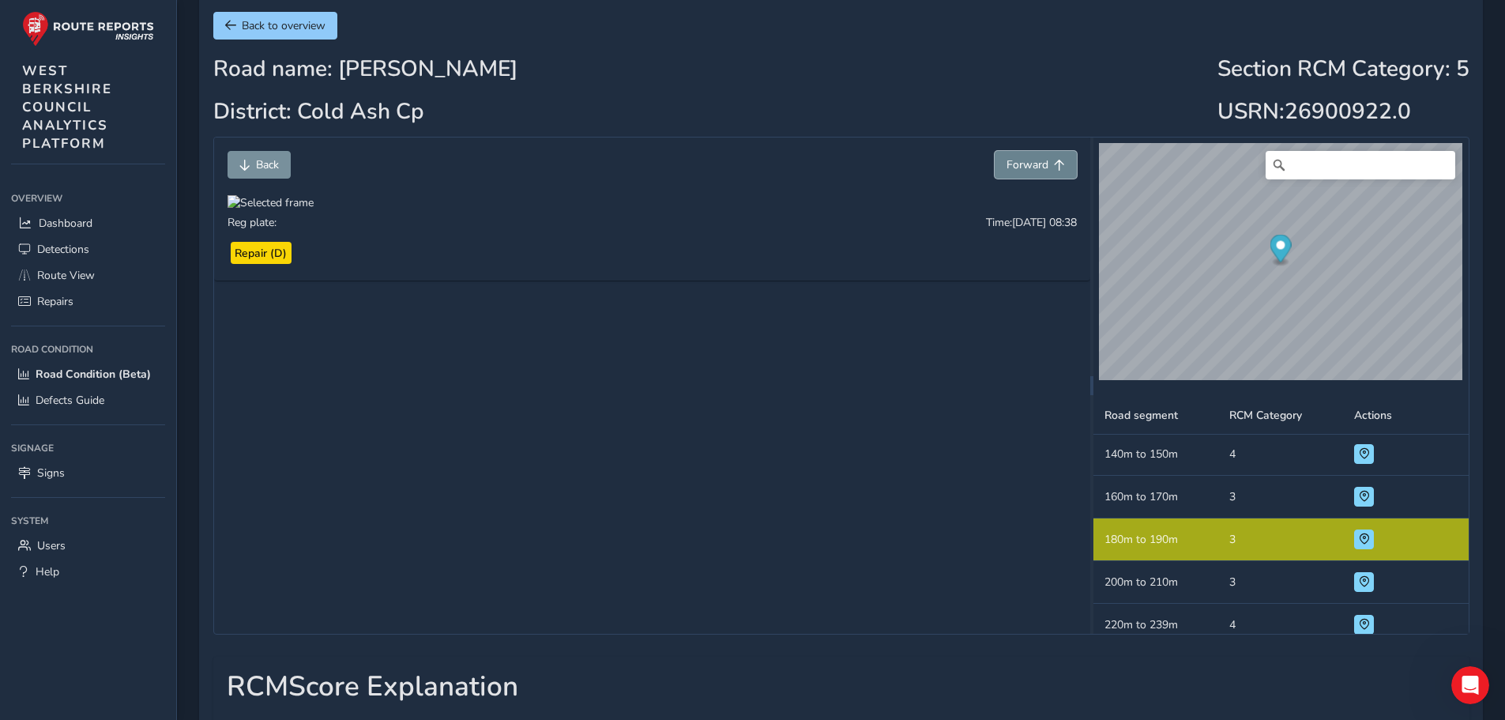
scroll to position [313, 0]
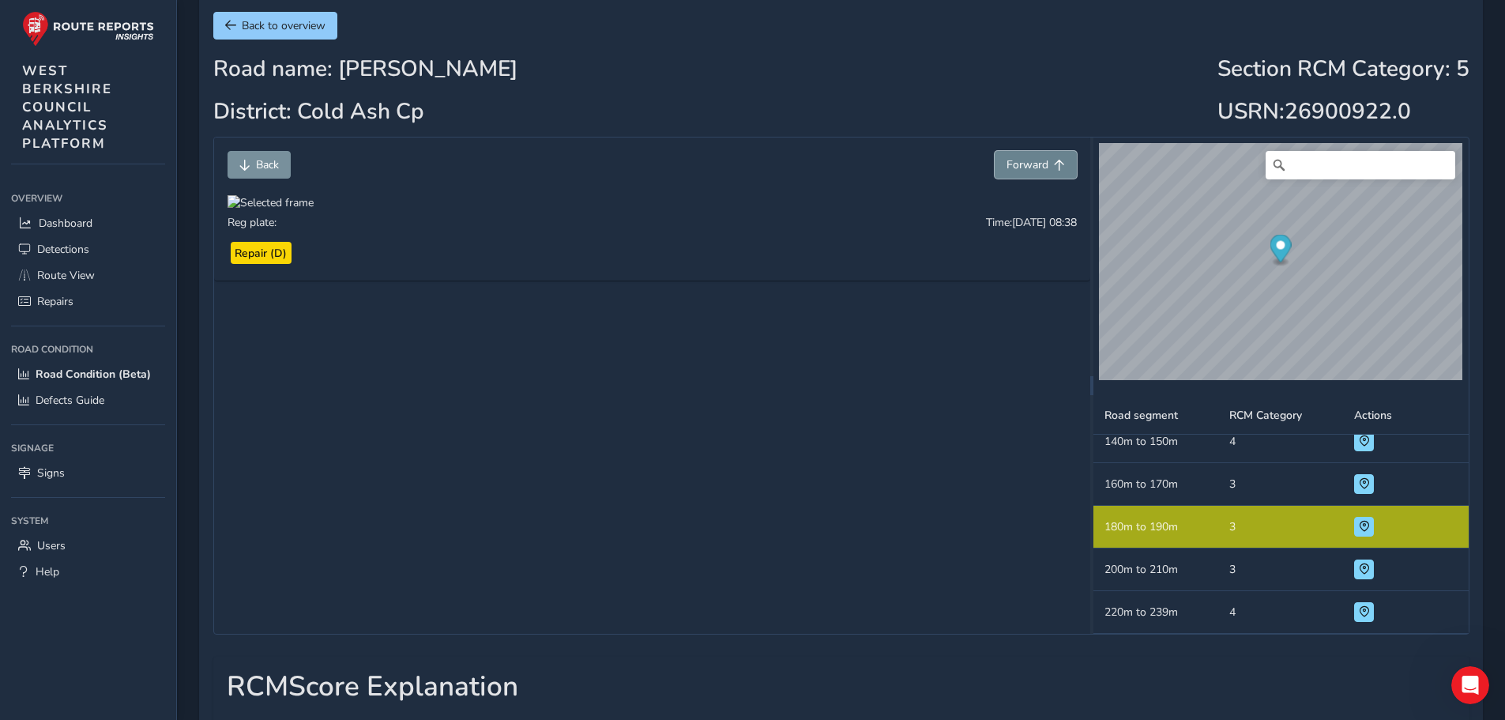
click at [1037, 167] on span "Forward" at bounding box center [1027, 164] width 42 height 15
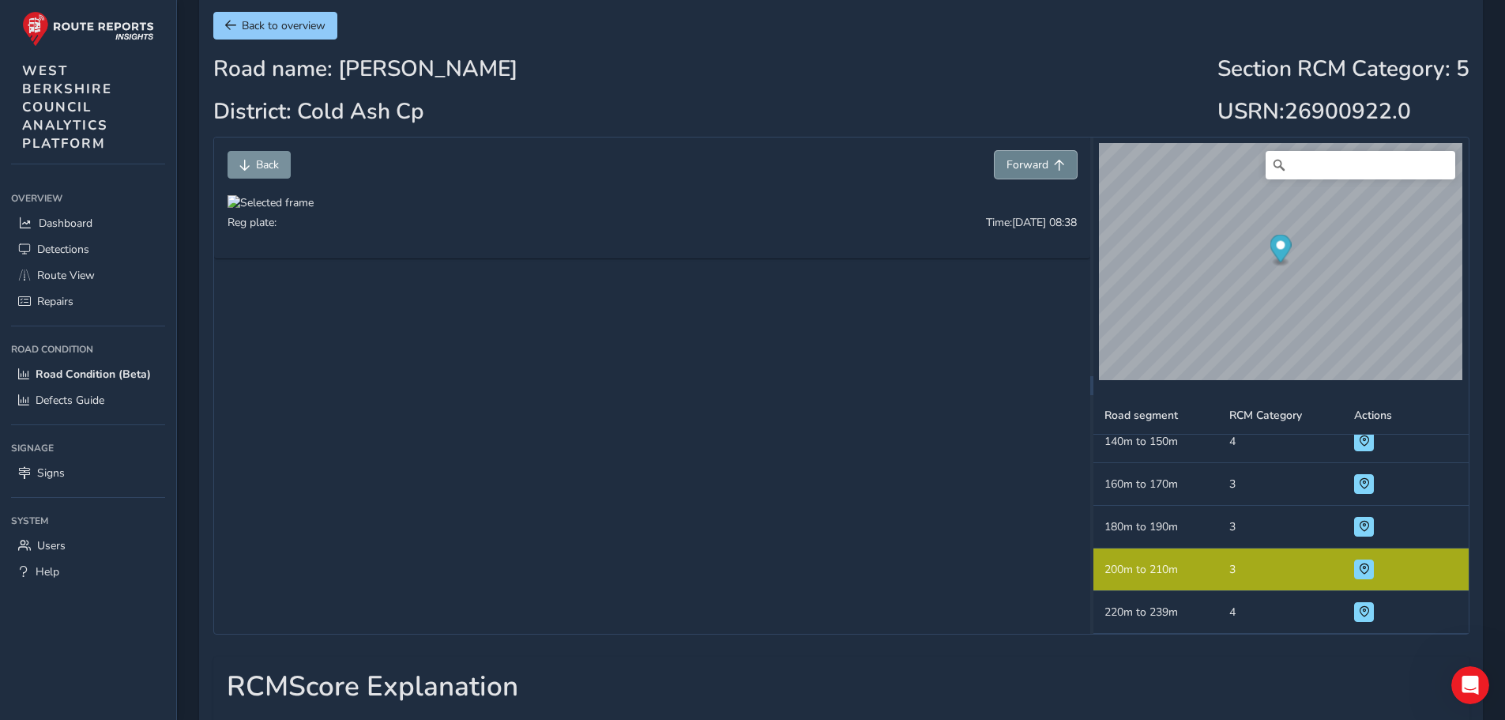
click at [1037, 167] on span "Forward" at bounding box center [1027, 164] width 42 height 15
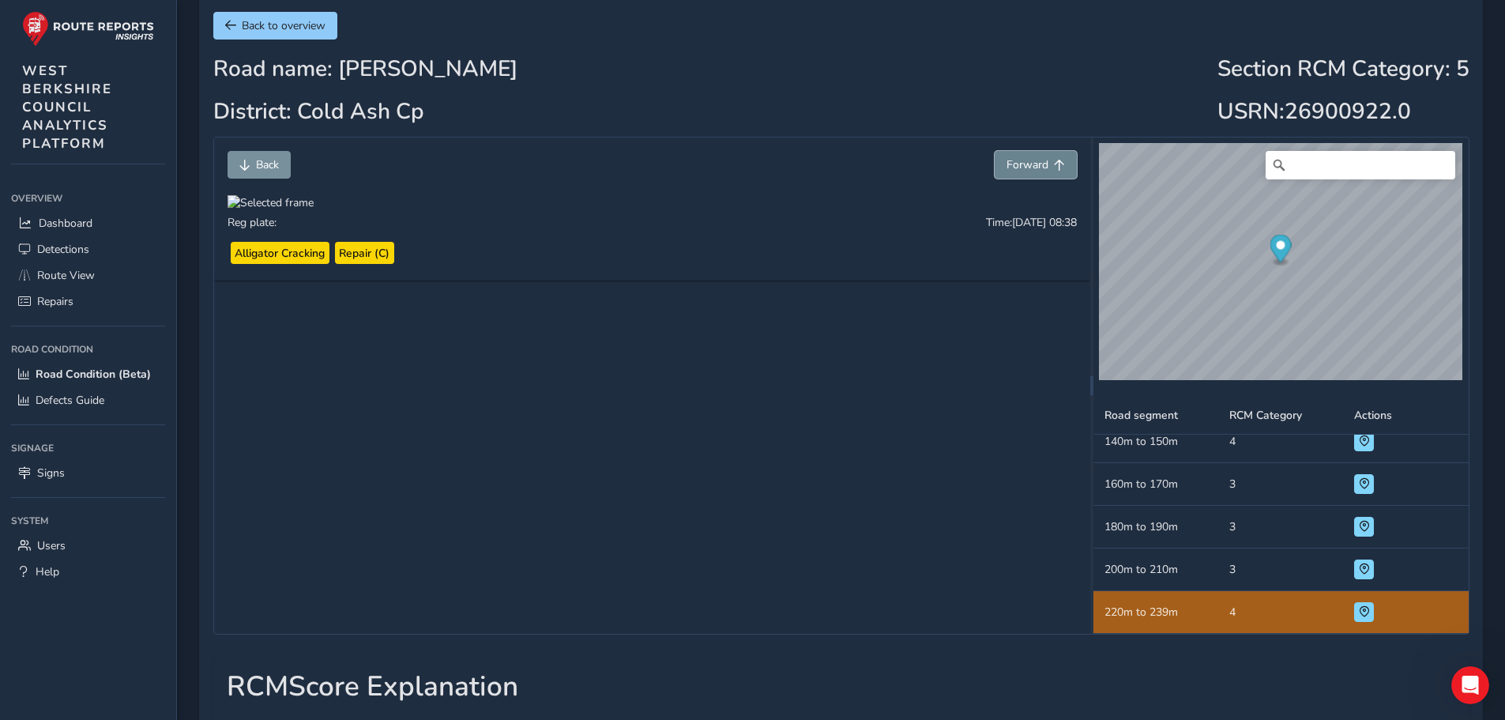
click at [1011, 160] on span "Forward" at bounding box center [1027, 164] width 42 height 15
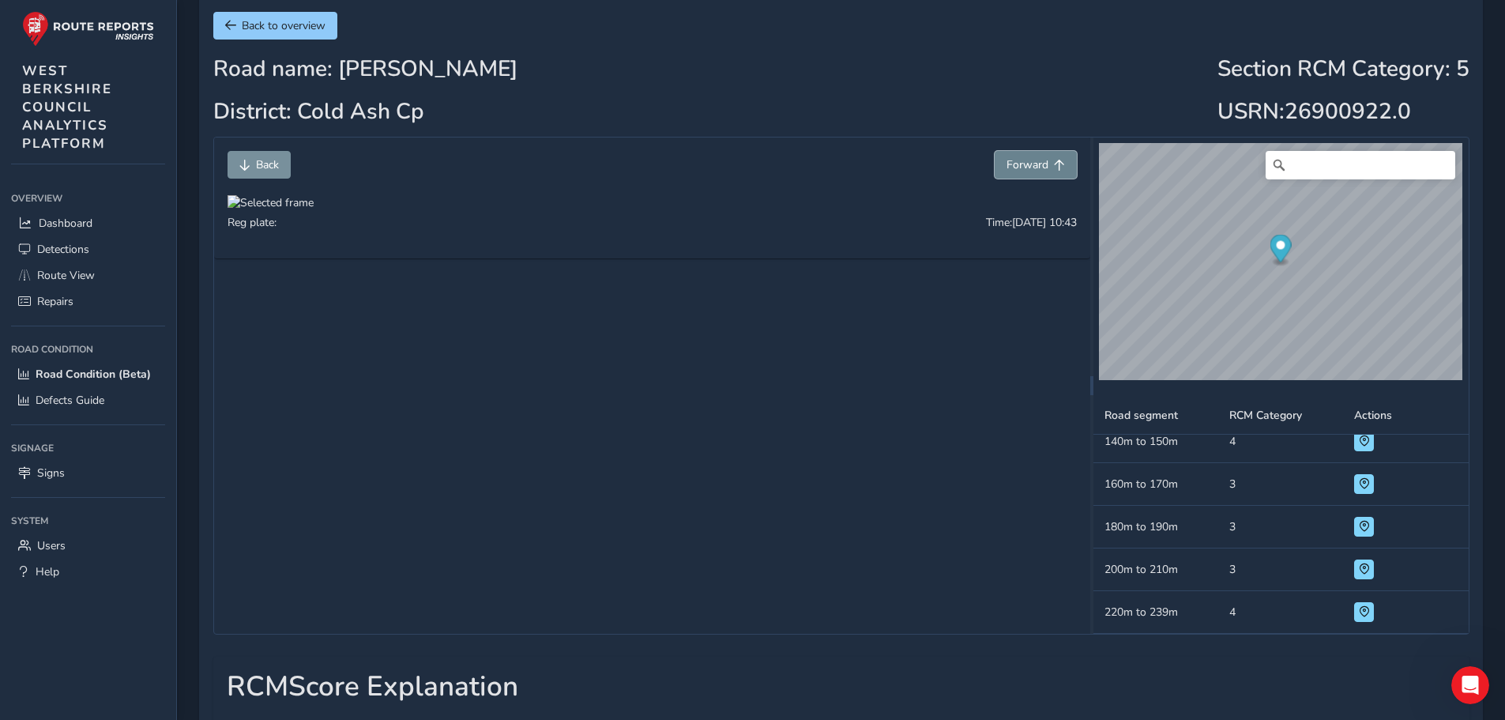
click at [1013, 160] on span "Forward" at bounding box center [1027, 164] width 42 height 15
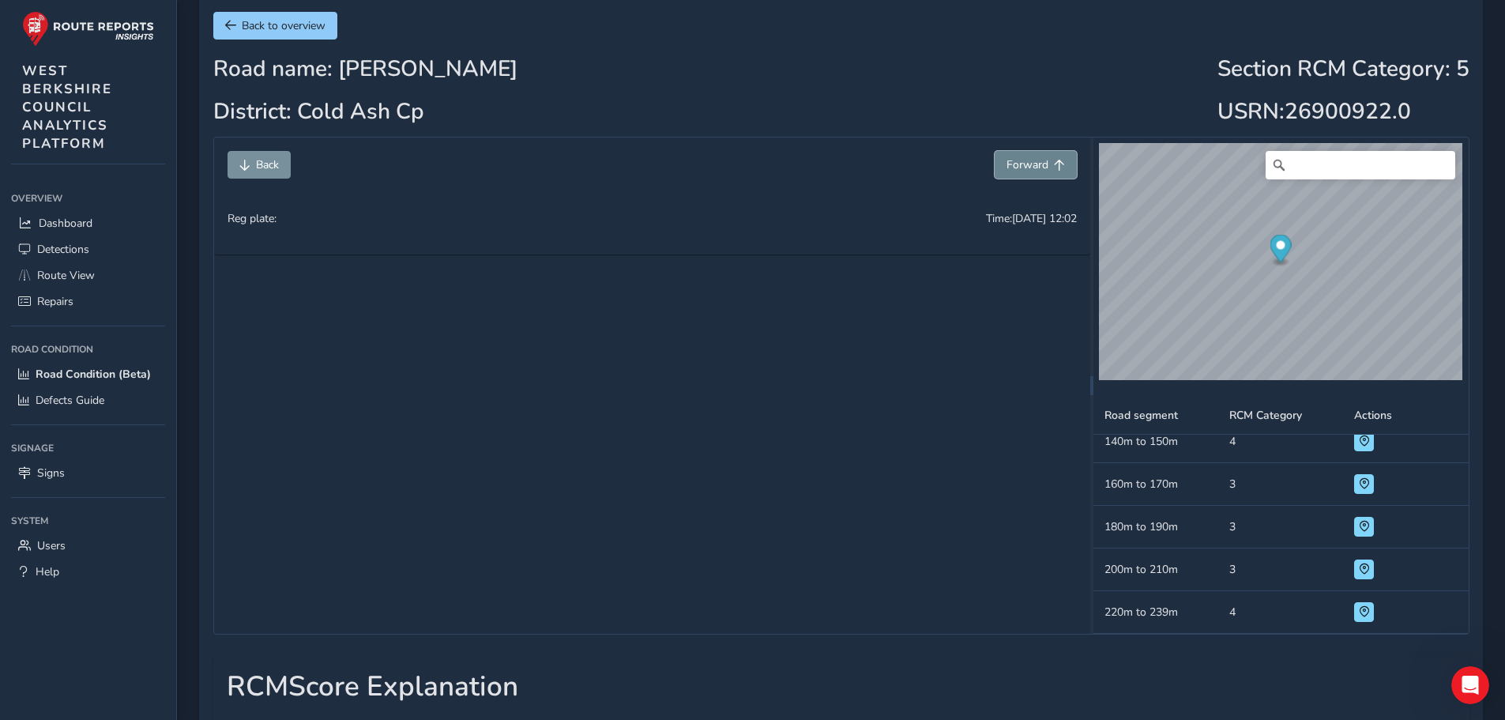
click at [1013, 160] on span "Forward" at bounding box center [1027, 164] width 42 height 15
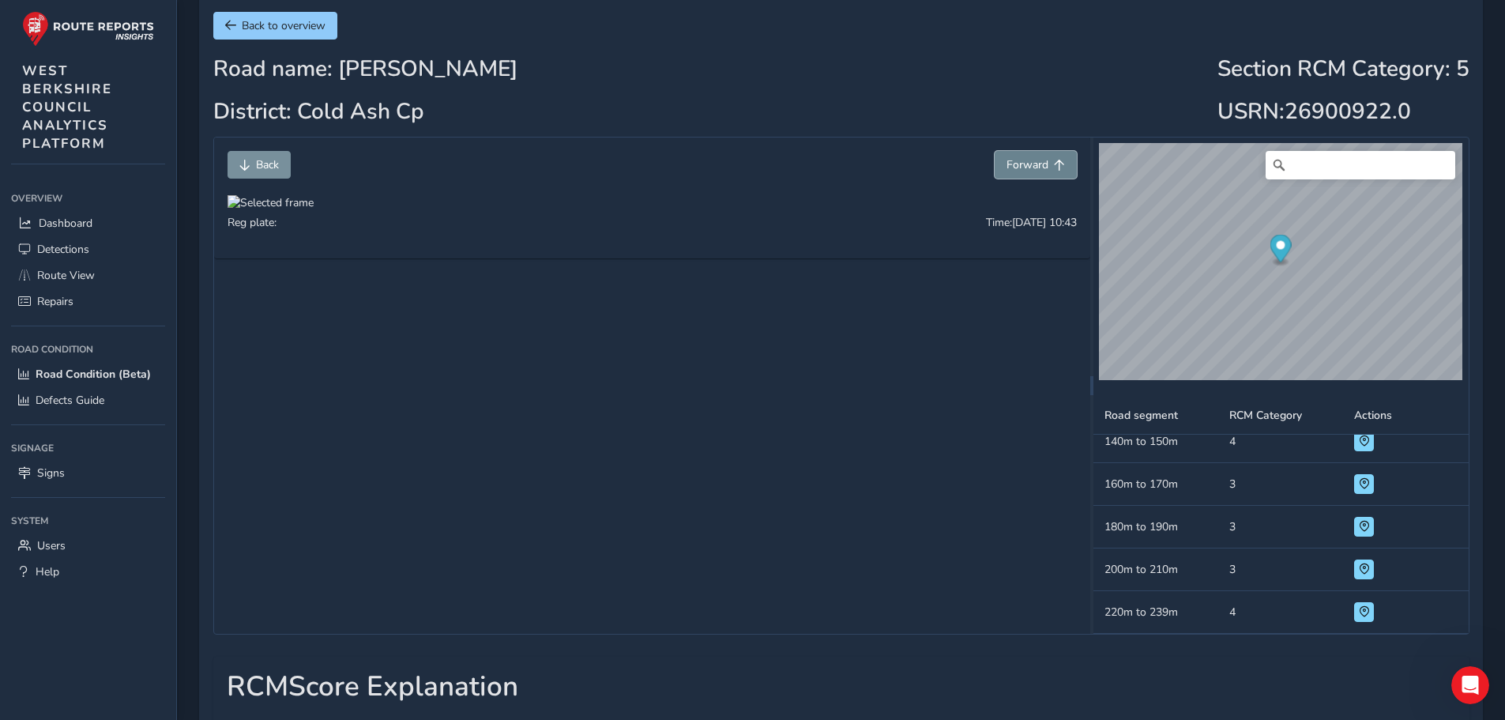
click at [1013, 160] on span "Forward" at bounding box center [1027, 164] width 42 height 15
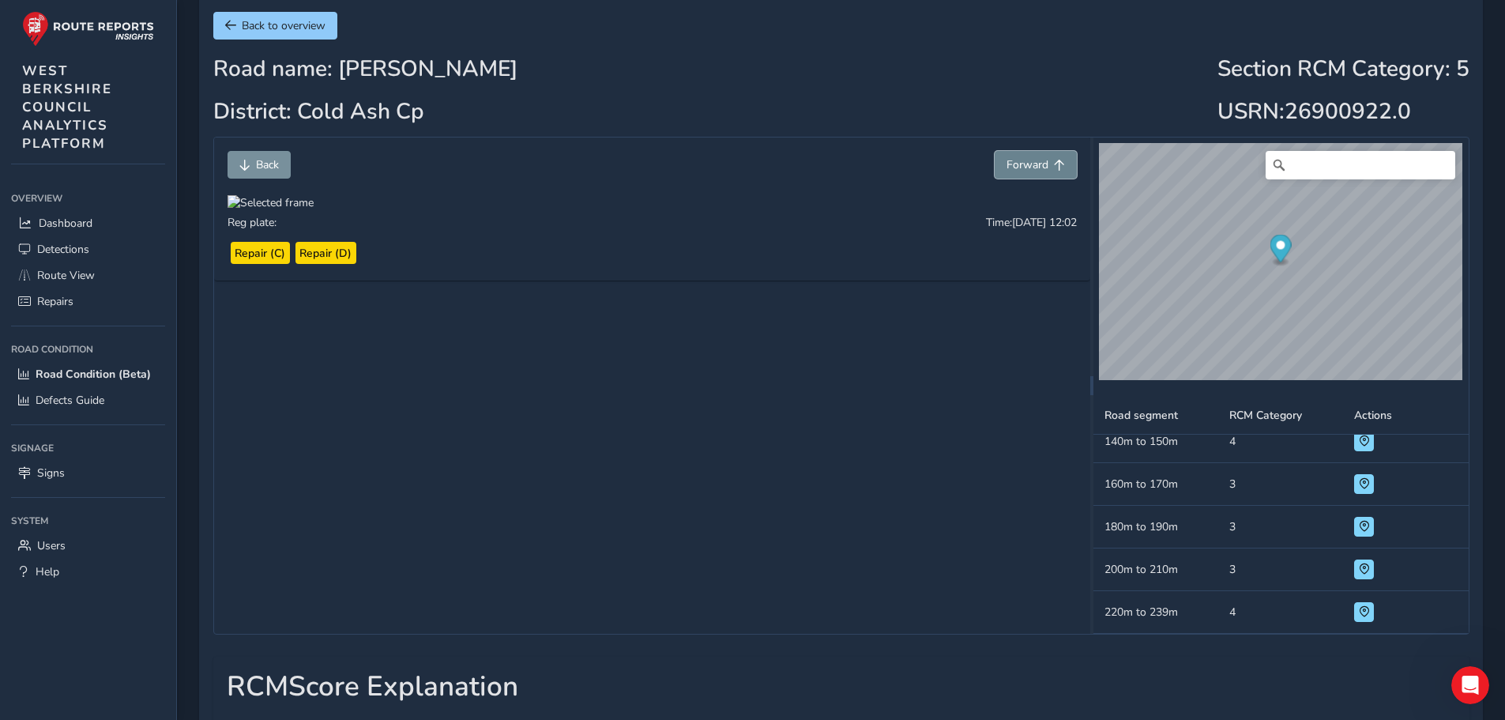
click at [1013, 160] on span "Forward" at bounding box center [1027, 164] width 42 height 15
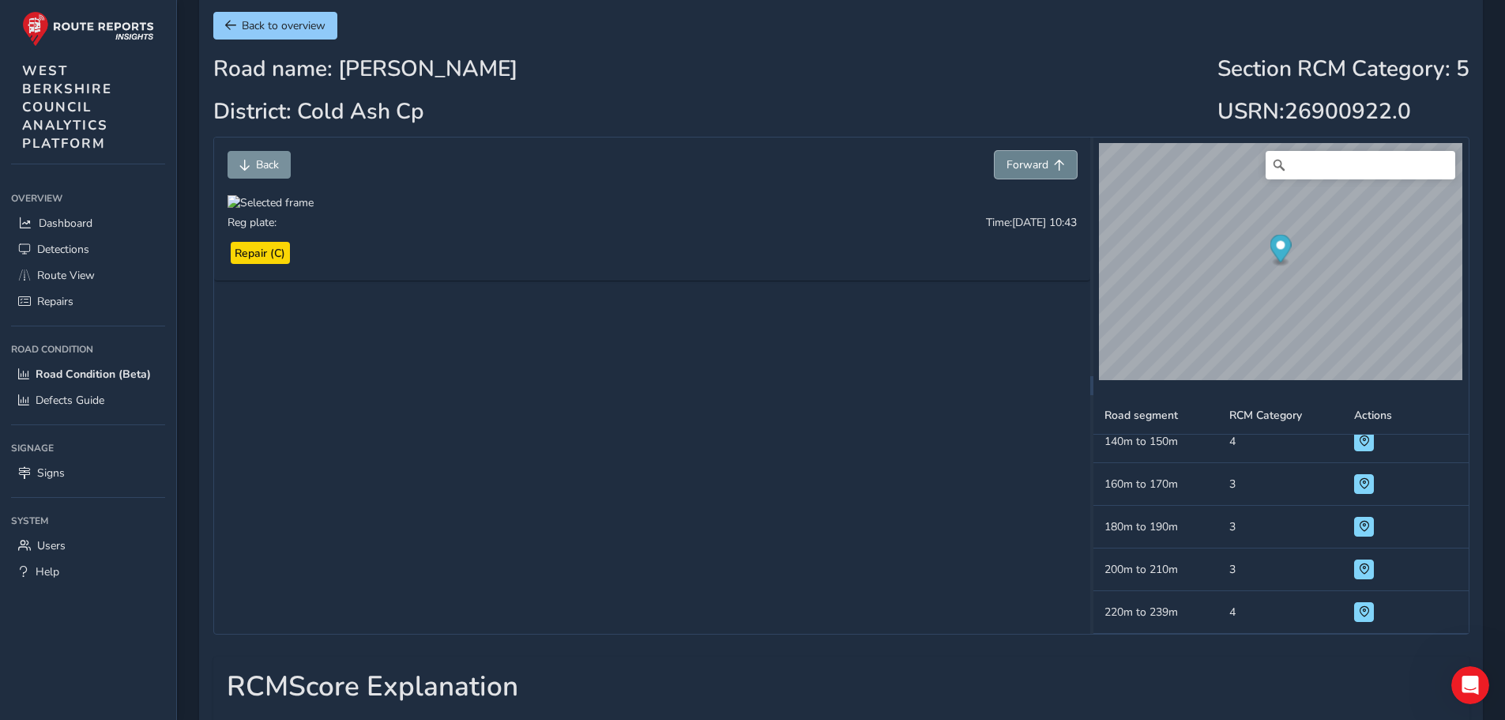
click at [1013, 160] on span "Forward" at bounding box center [1027, 164] width 42 height 15
click at [1015, 160] on span "Forward" at bounding box center [1027, 164] width 42 height 15
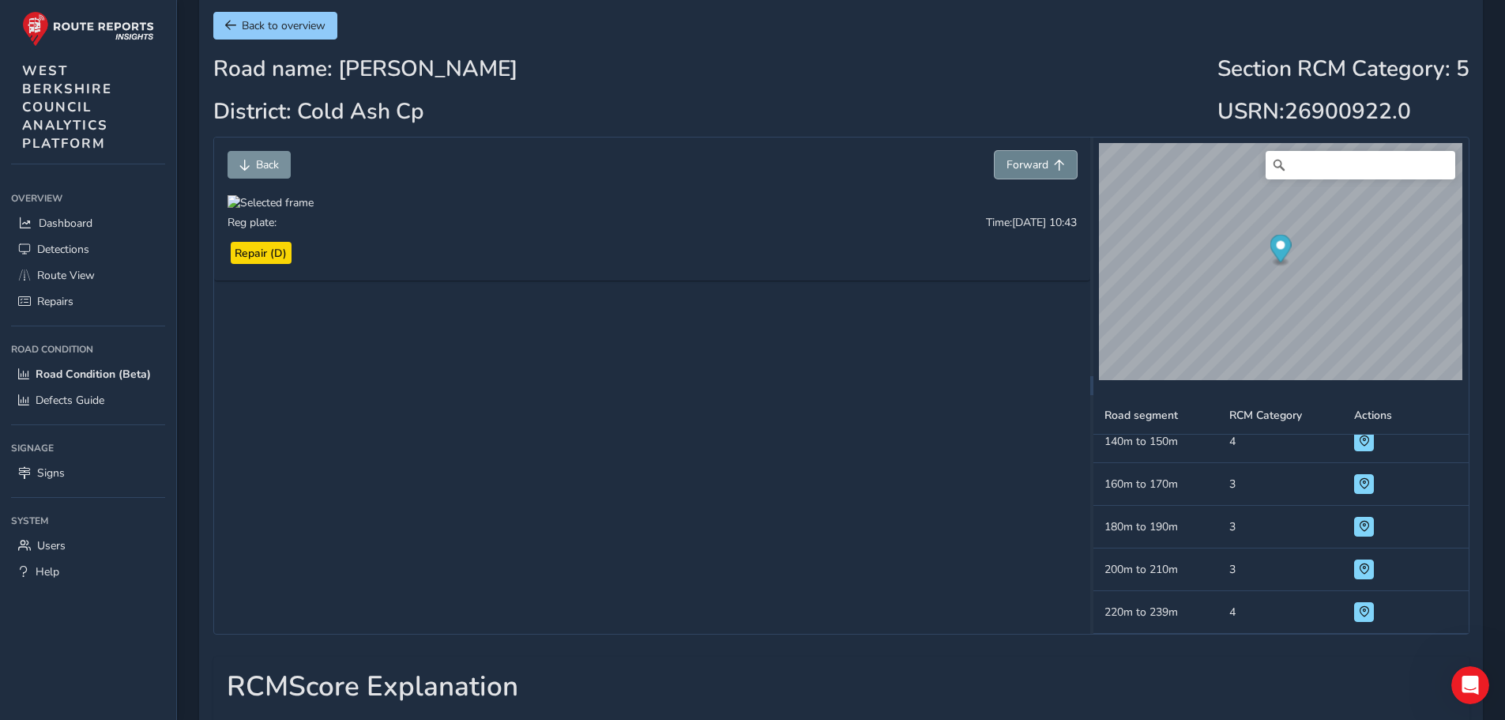
click at [1016, 160] on span "Forward" at bounding box center [1027, 164] width 42 height 15
click at [1017, 160] on span "Forward" at bounding box center [1027, 164] width 42 height 15
click at [1017, 159] on span "Forward" at bounding box center [1027, 164] width 42 height 15
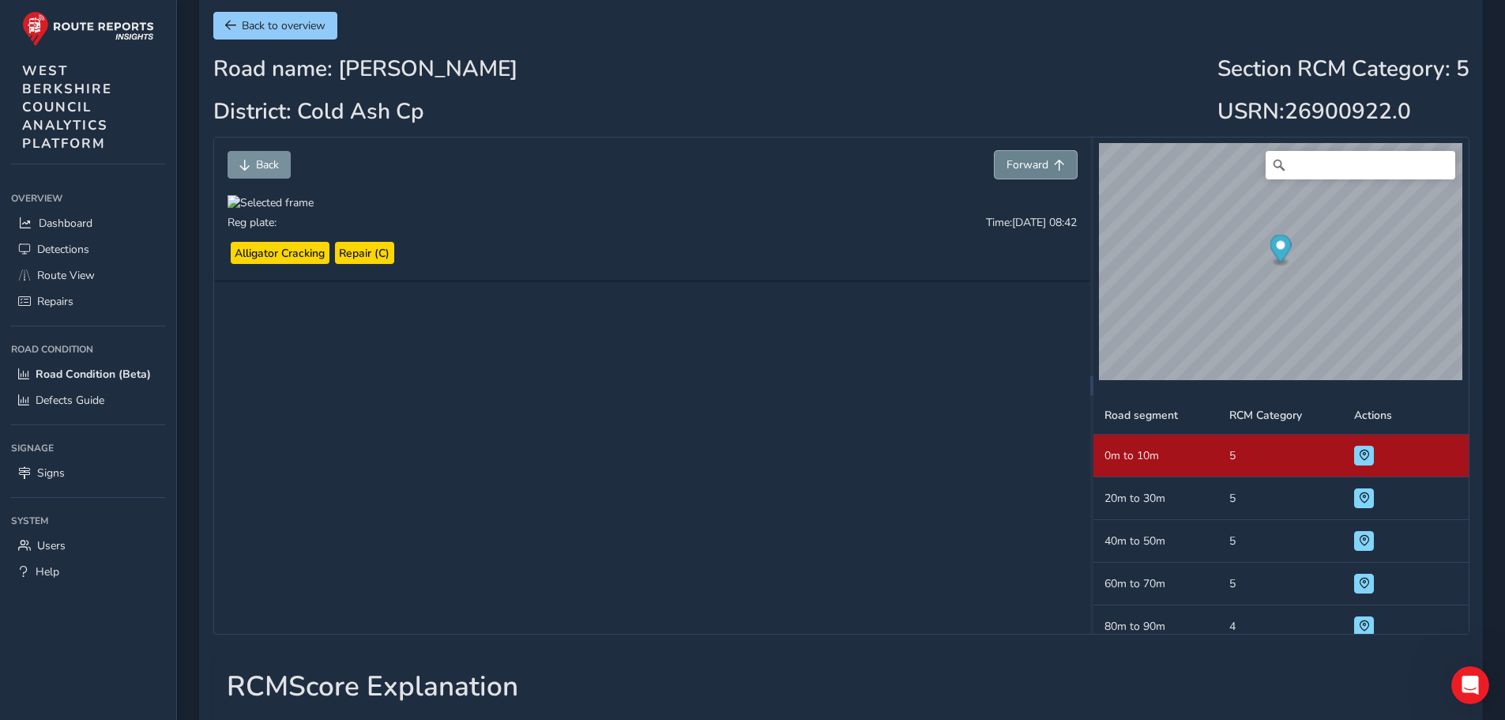
click at [1033, 168] on span "Forward" at bounding box center [1027, 164] width 42 height 15
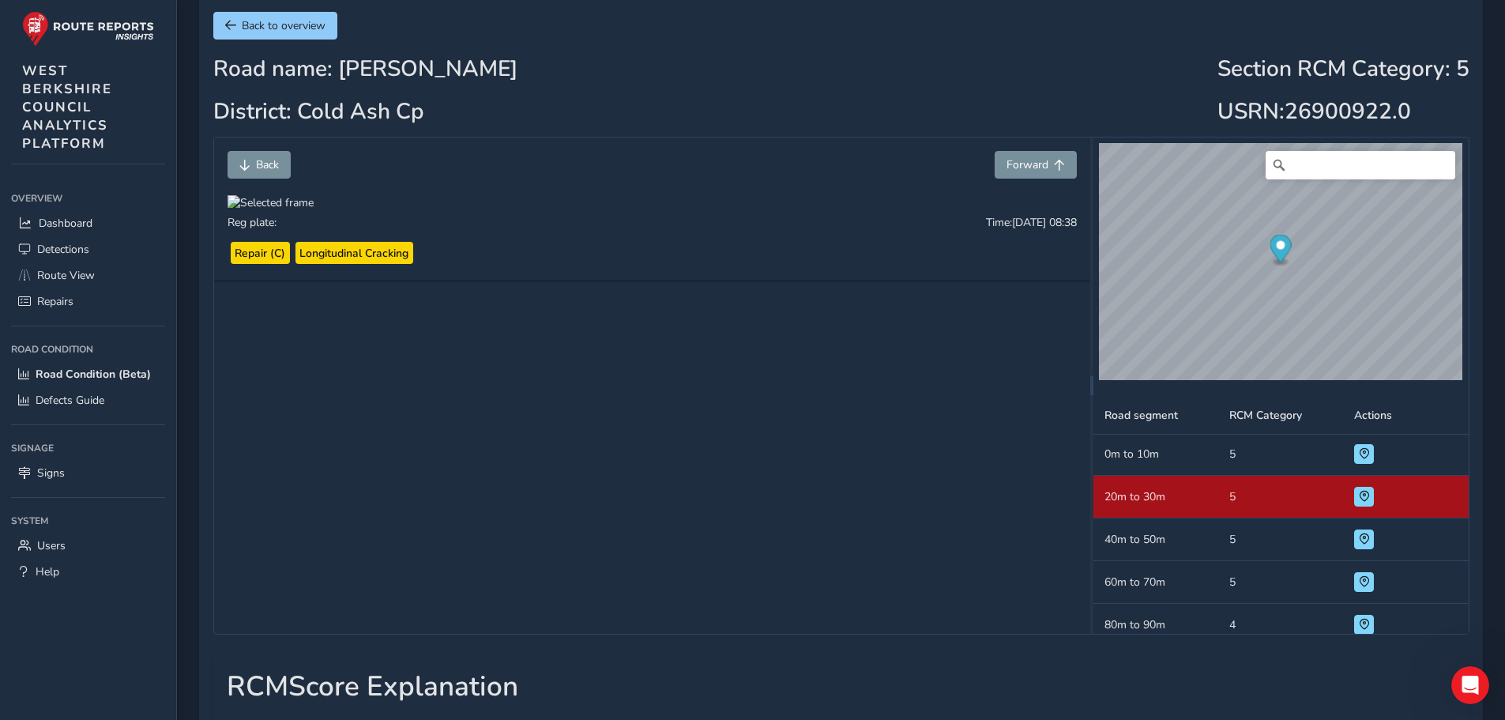
click at [314, 210] on div at bounding box center [270, 202] width 86 height 15
click at [283, 22] on span "Back to overview" at bounding box center [284, 25] width 84 height 15
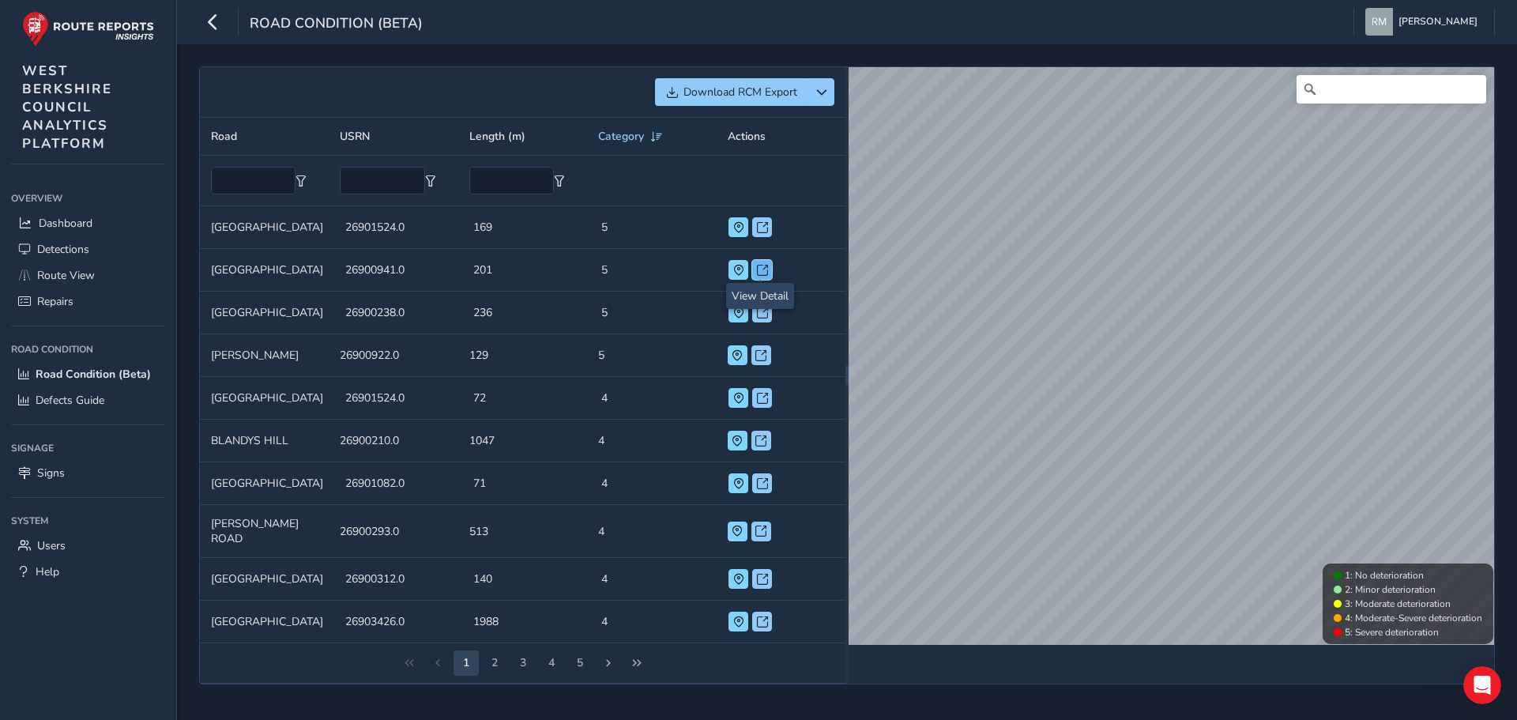
click at [762, 272] on span at bounding box center [762, 270] width 11 height 11
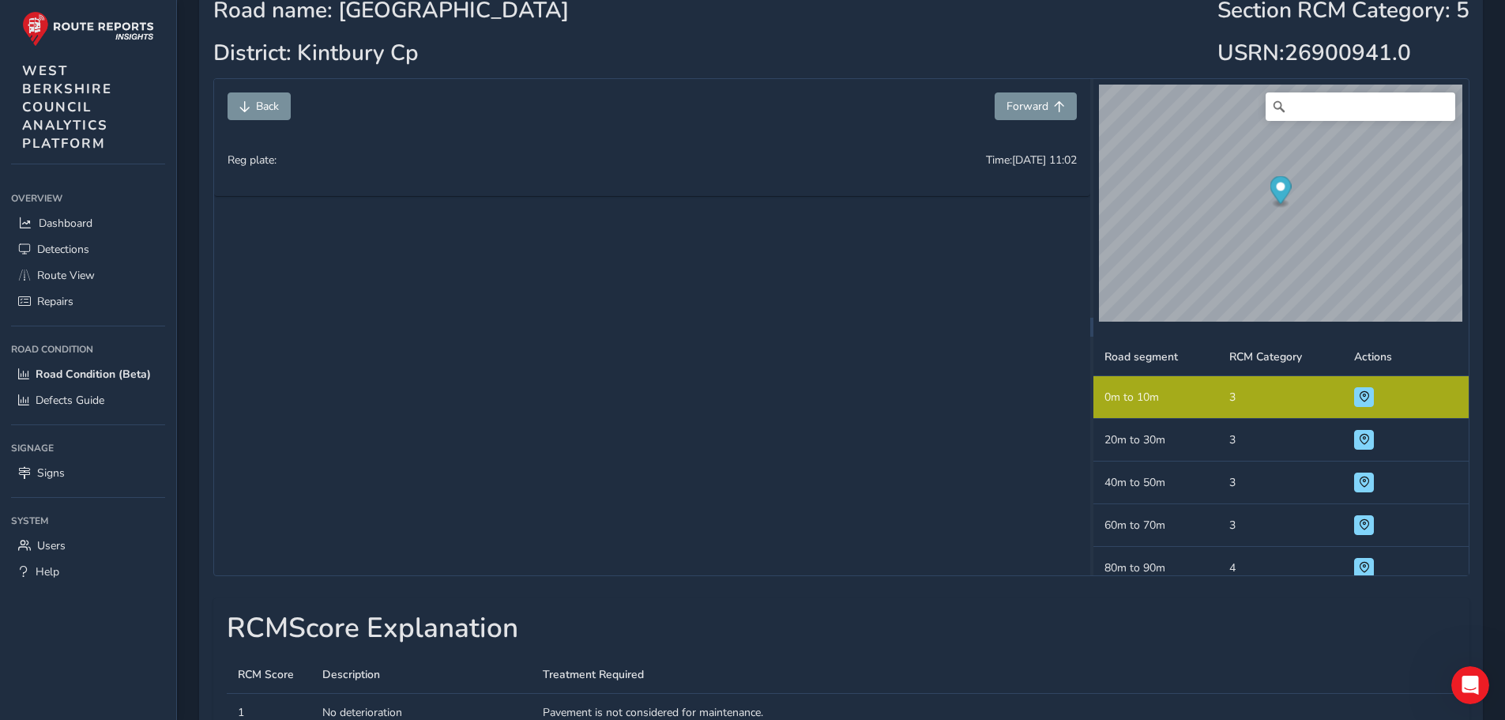
scroll to position [158, 0]
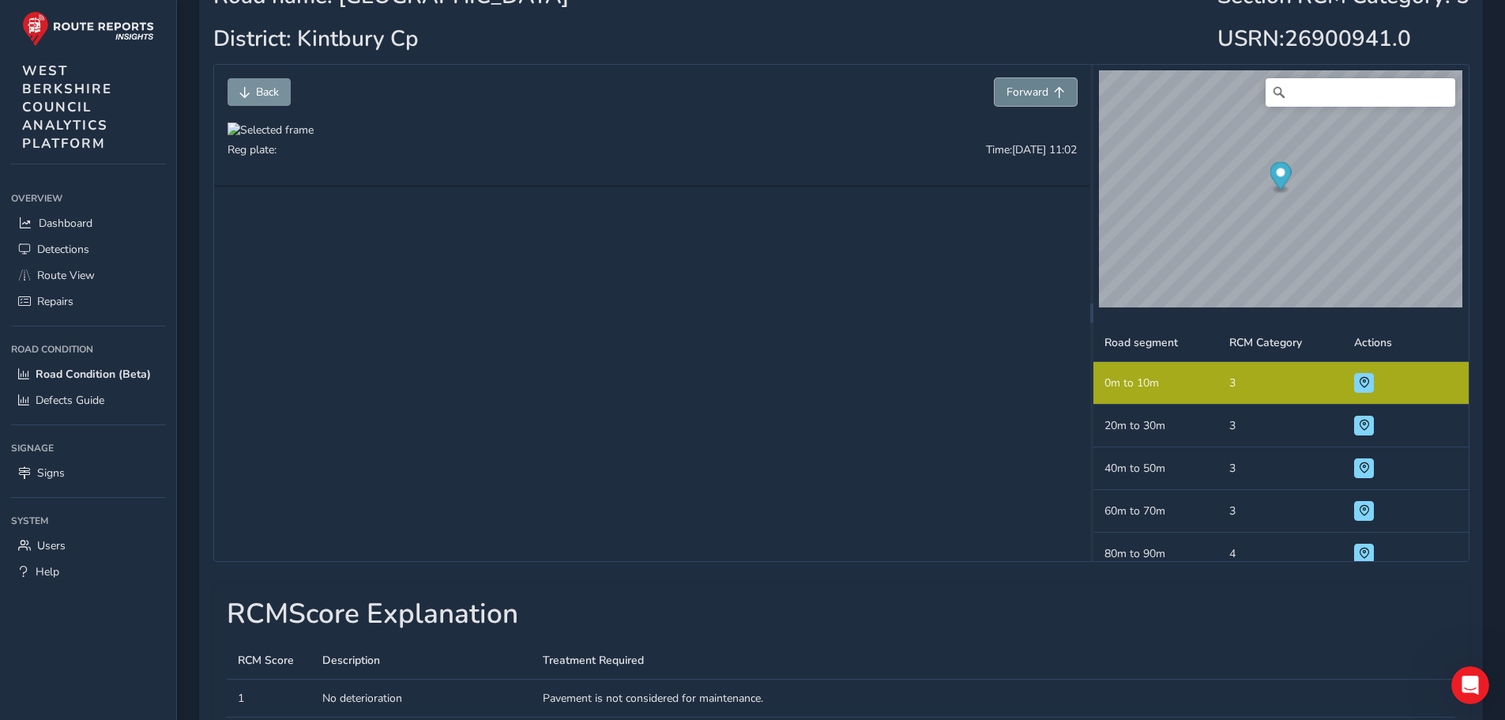
click at [1034, 88] on span "Forward" at bounding box center [1027, 92] width 42 height 15
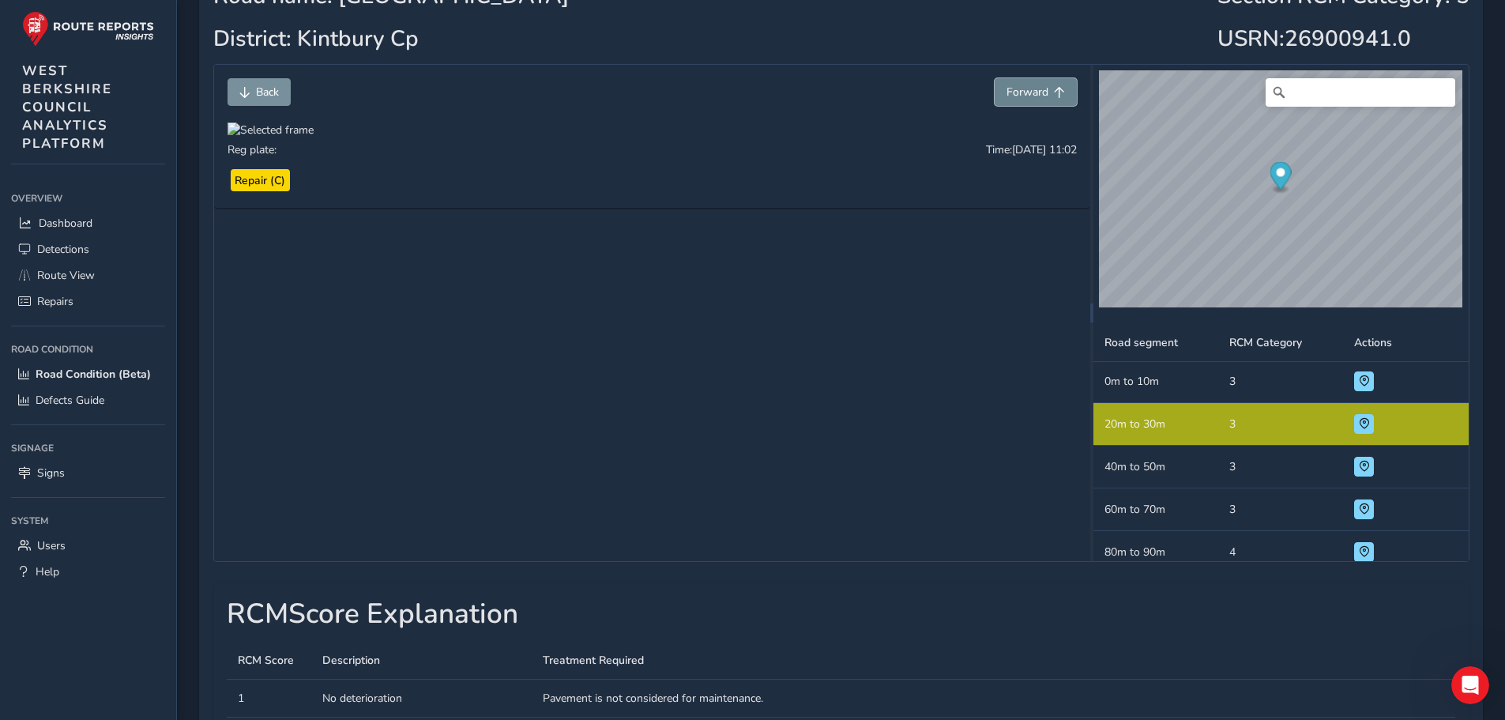
click at [1034, 88] on span "Forward" at bounding box center [1027, 92] width 42 height 15
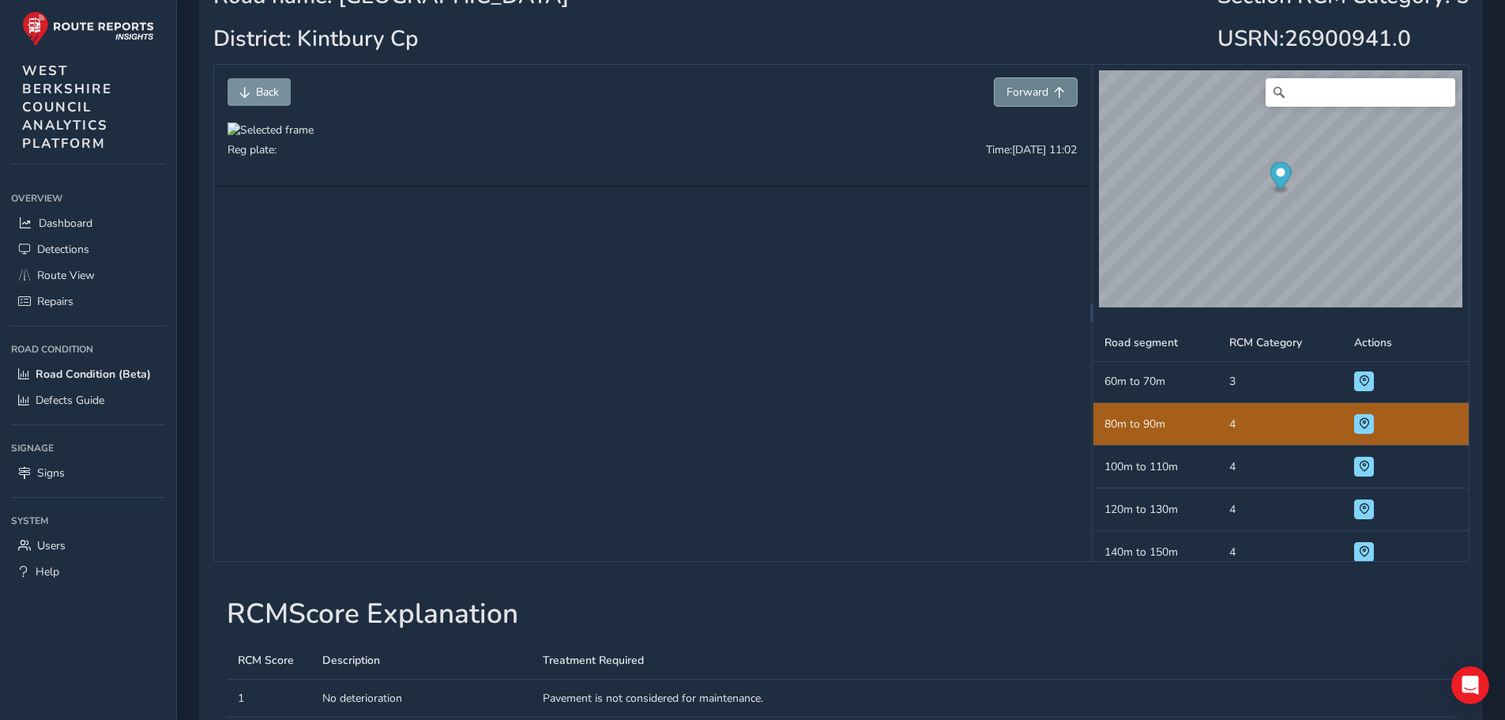
click at [1034, 88] on span "Forward" at bounding box center [1027, 92] width 42 height 15
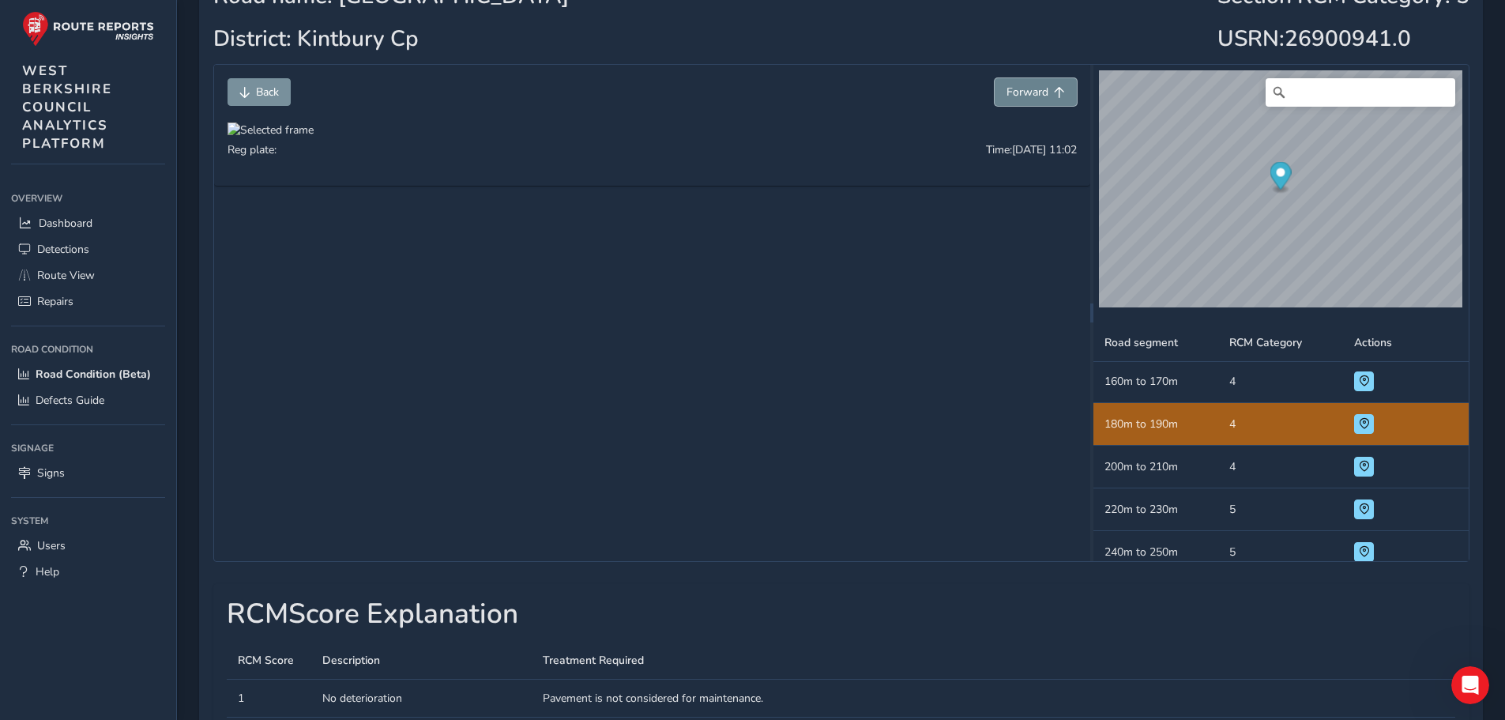
click at [1034, 88] on span "Forward" at bounding box center [1027, 92] width 42 height 15
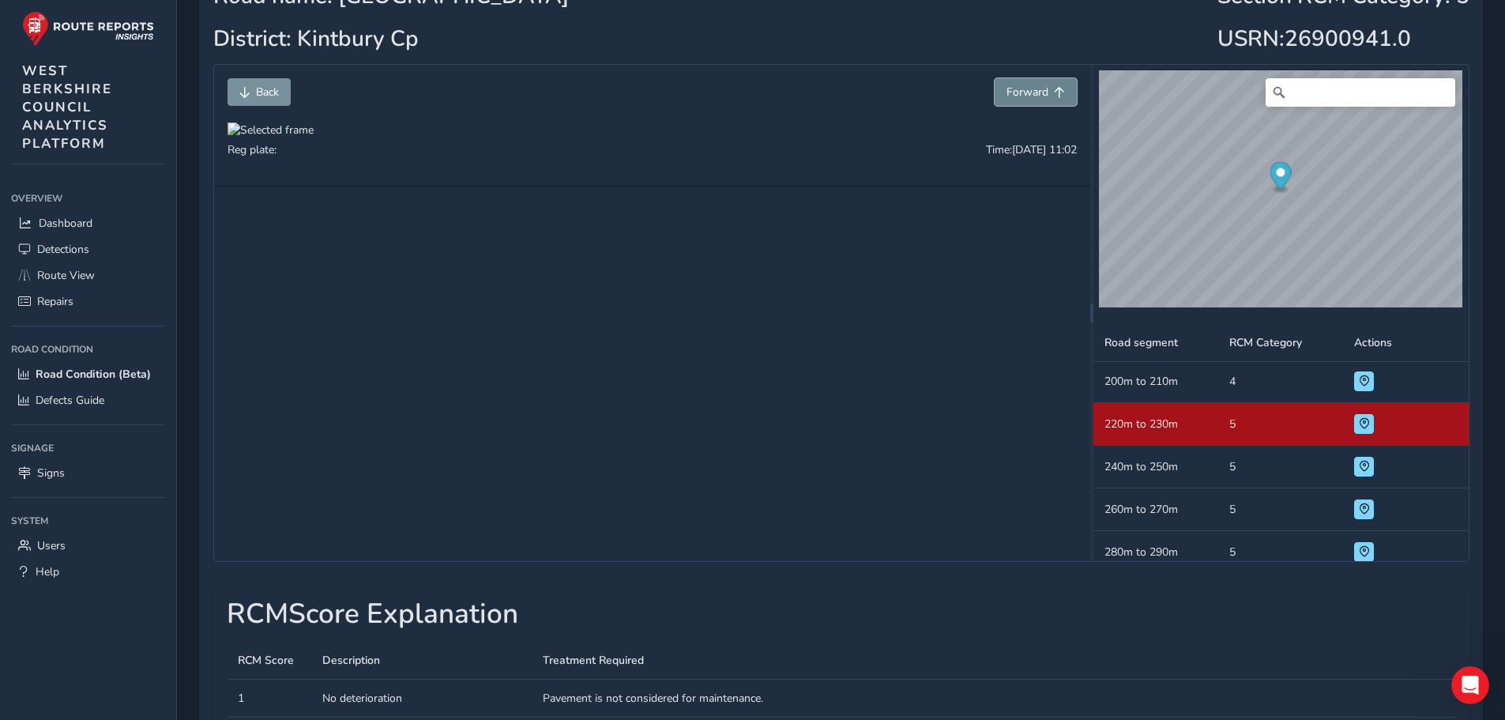
click at [1034, 88] on span "Forward" at bounding box center [1027, 92] width 42 height 15
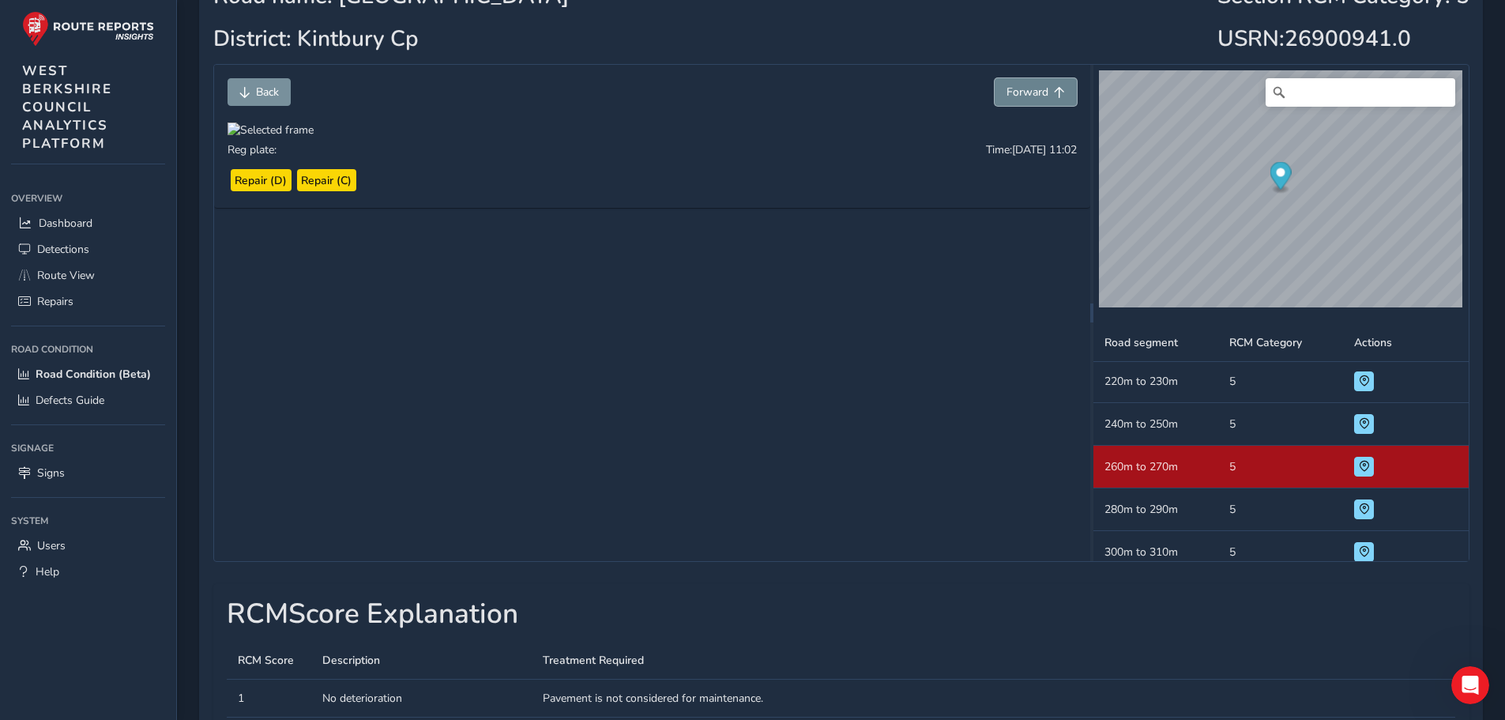
scroll to position [513, 0]
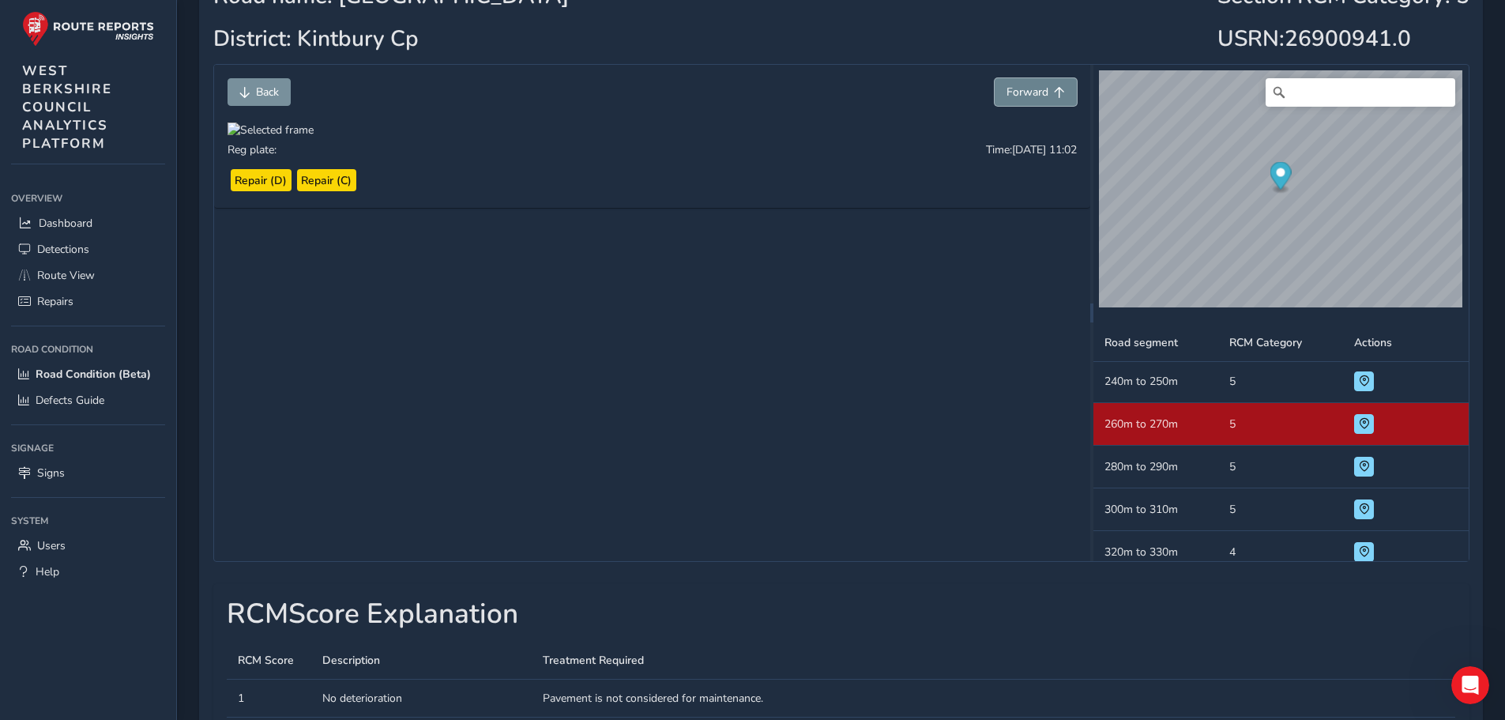
click at [1034, 88] on span "Forward" at bounding box center [1027, 92] width 42 height 15
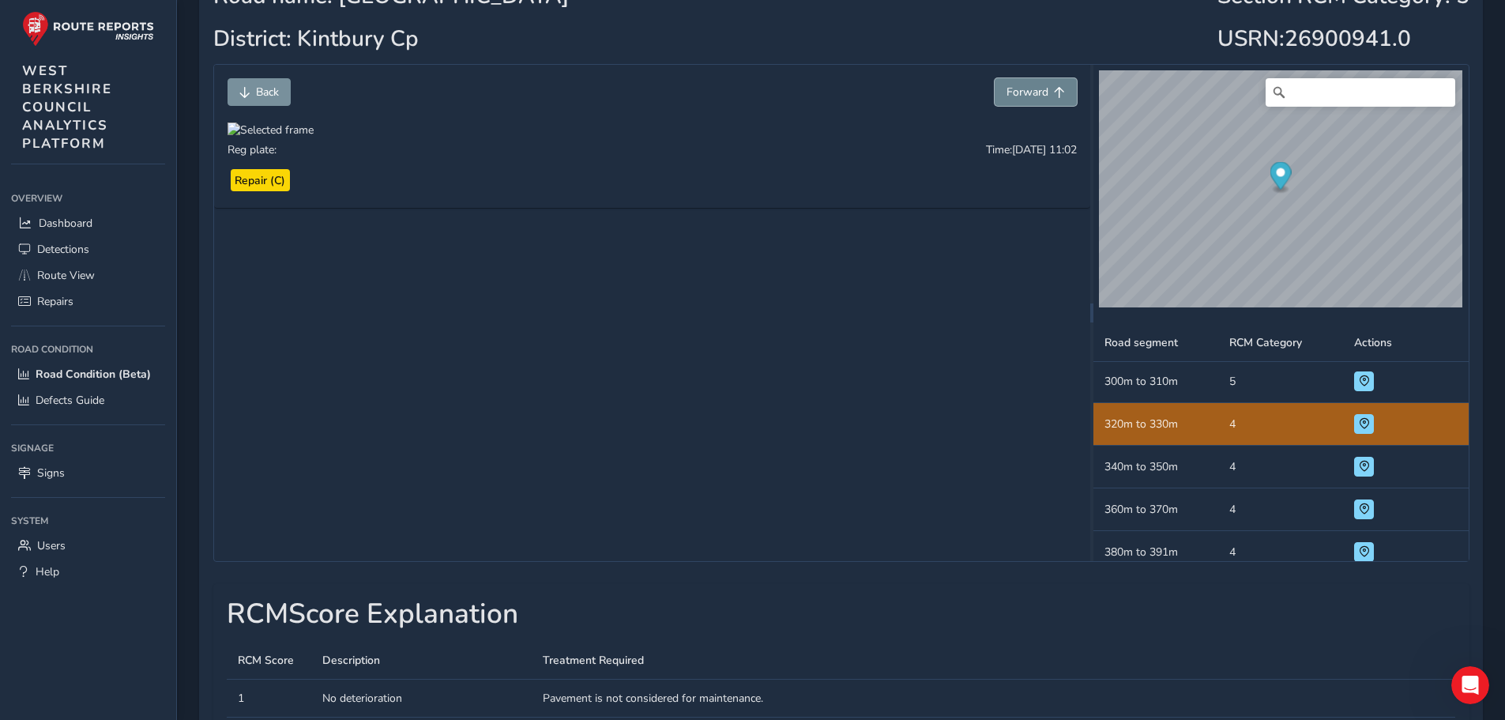
click at [1034, 88] on span "Forward" at bounding box center [1027, 92] width 42 height 15
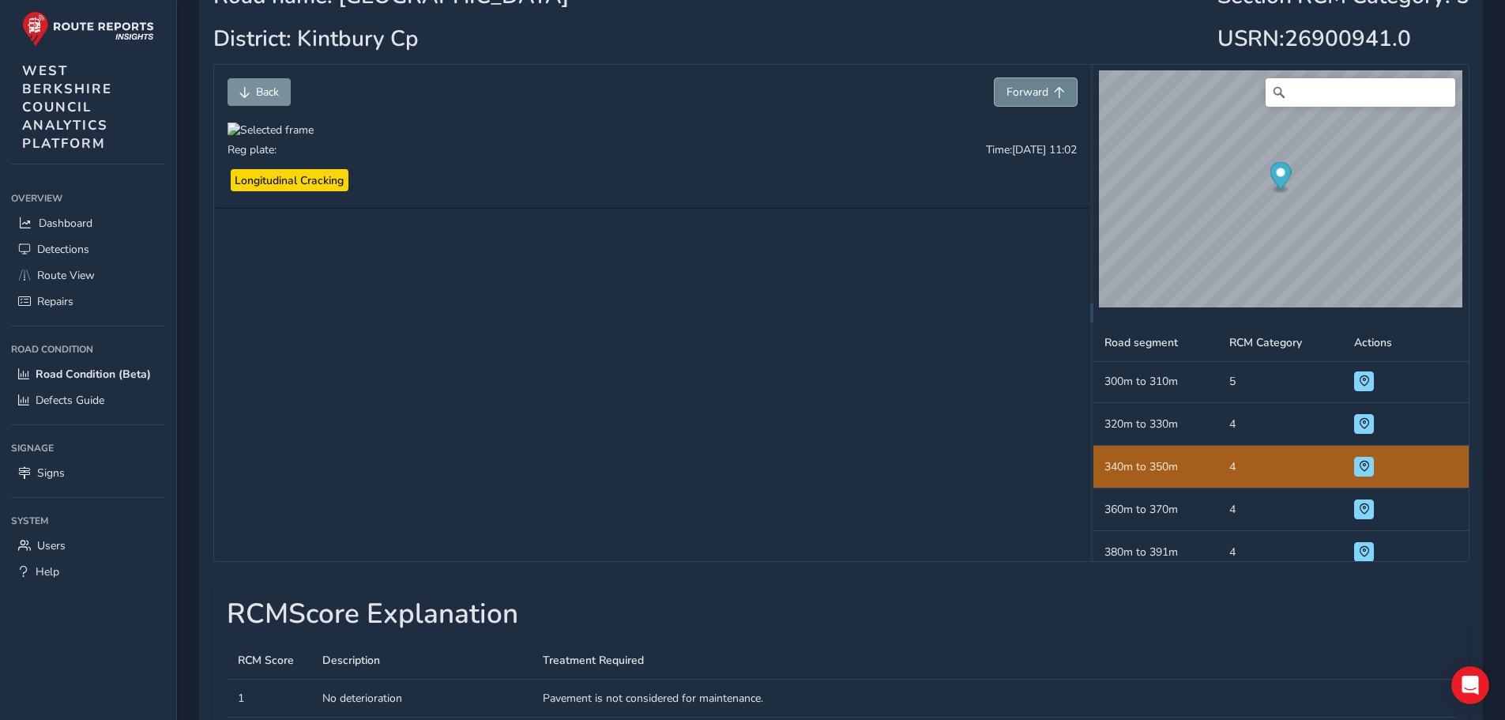
scroll to position [654, 0]
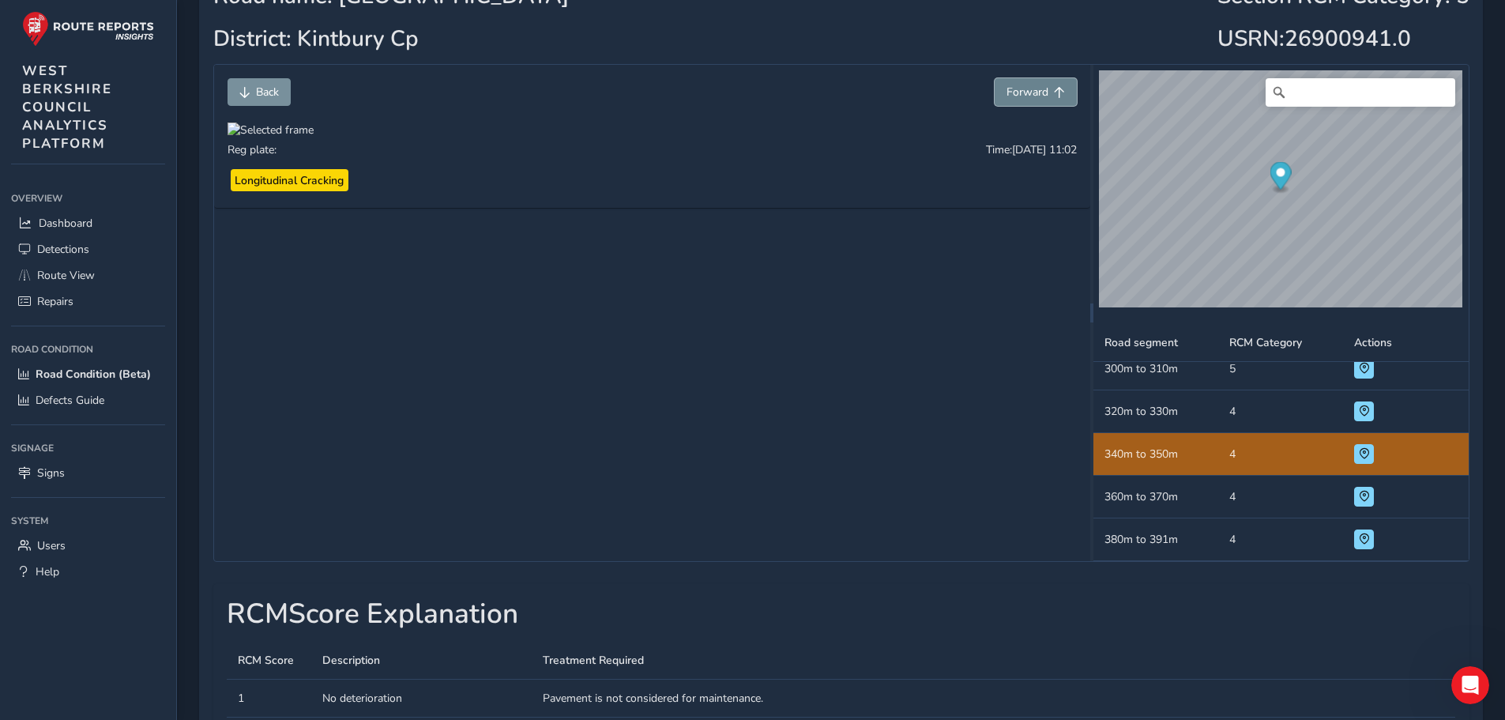
click at [1034, 88] on span "Forward" at bounding box center [1027, 92] width 42 height 15
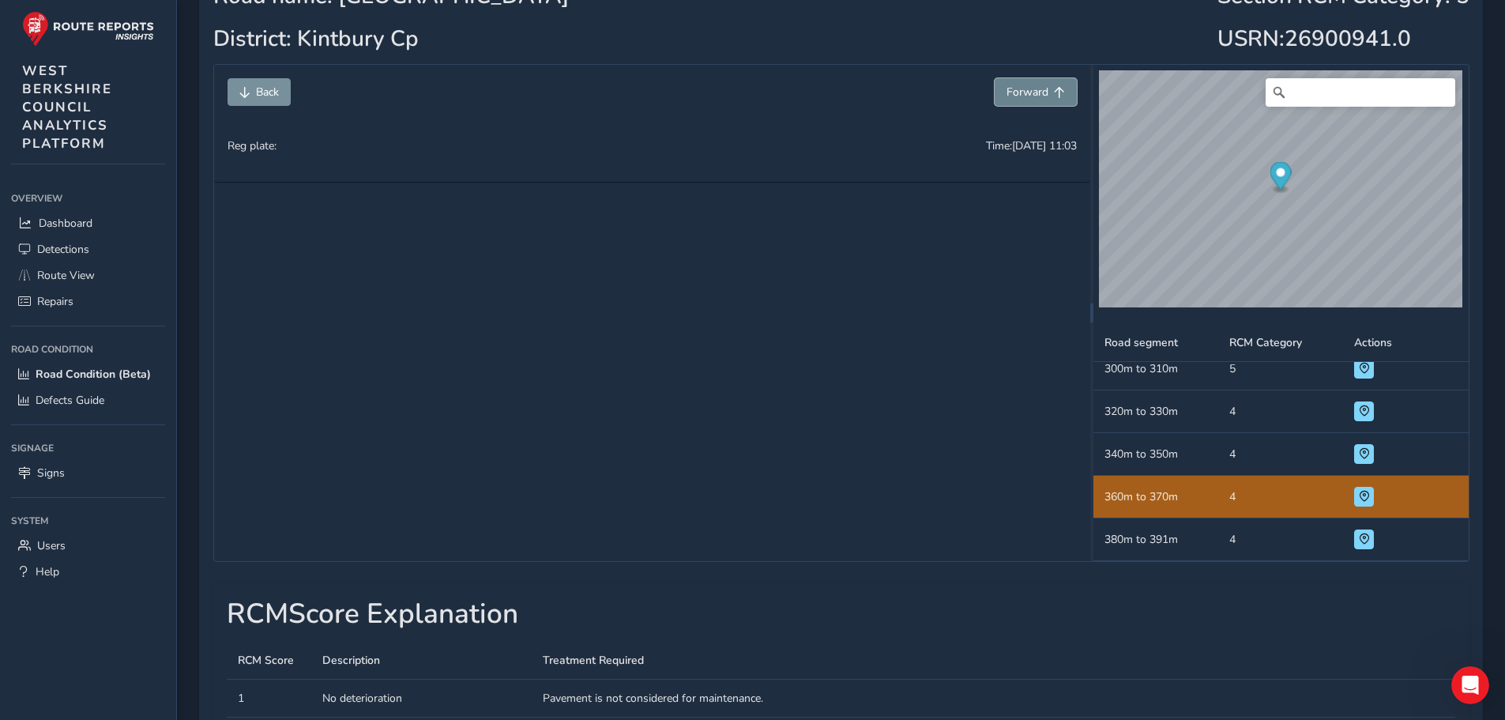
click at [1034, 88] on span "Forward" at bounding box center [1027, 92] width 42 height 15
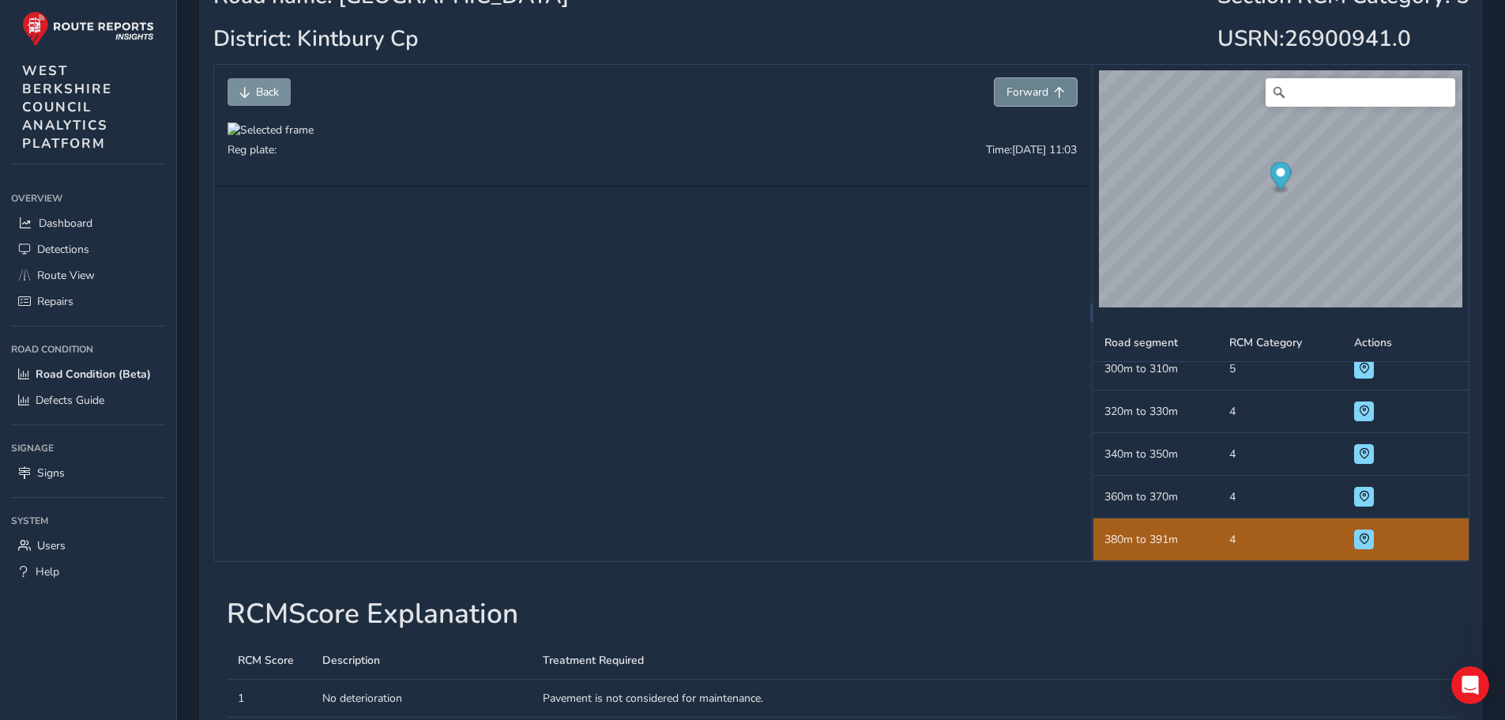
click at [1034, 88] on span "Forward" at bounding box center [1027, 92] width 42 height 15
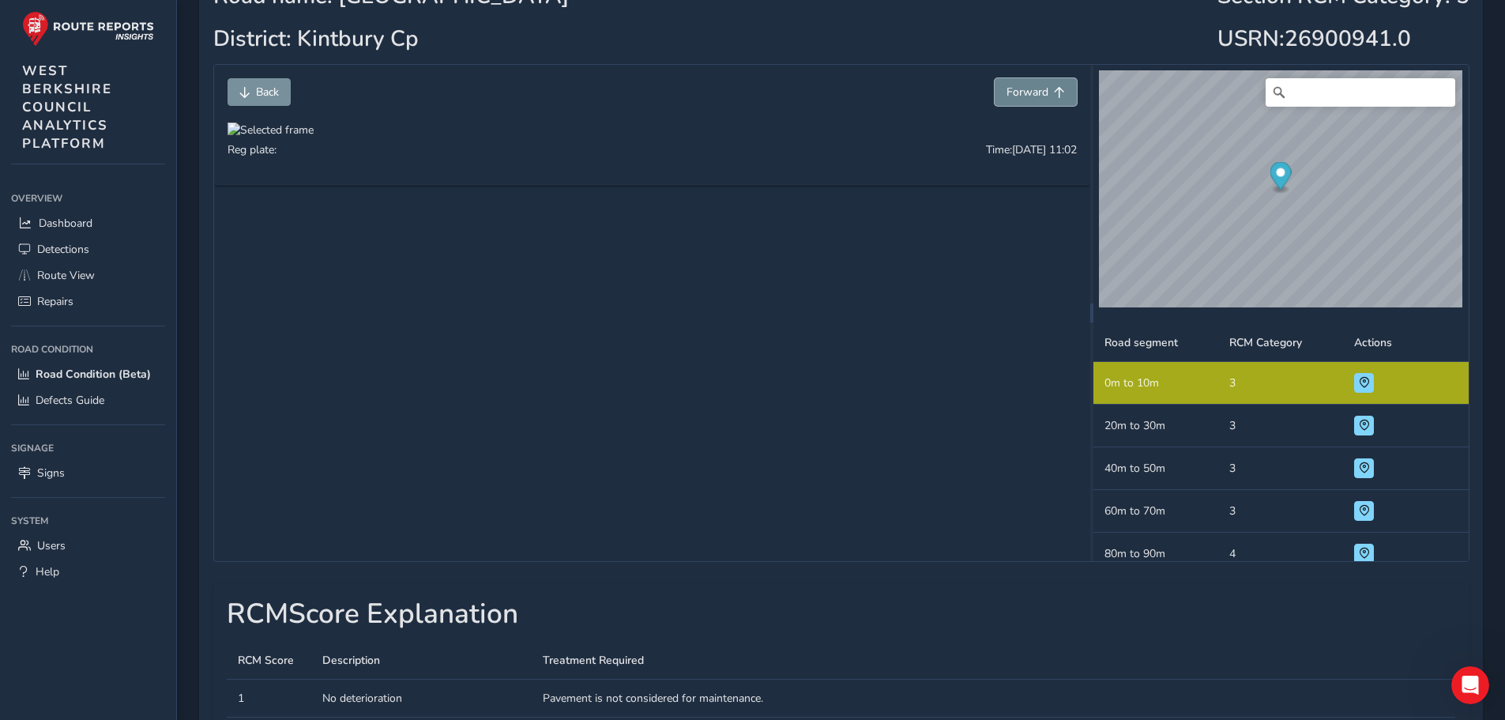
click at [1034, 88] on span "Forward" at bounding box center [1027, 92] width 42 height 15
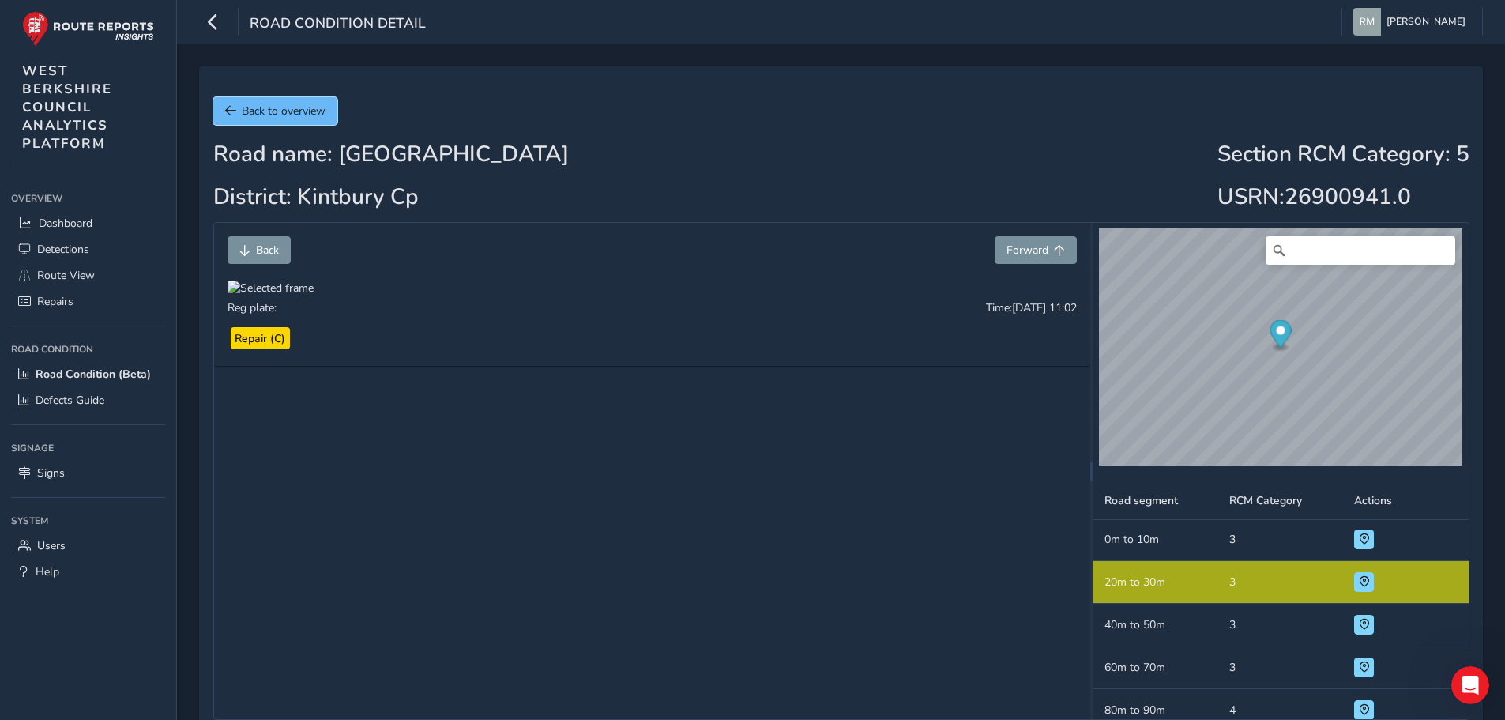
click at [312, 114] on span "Back to overview" at bounding box center [284, 110] width 84 height 15
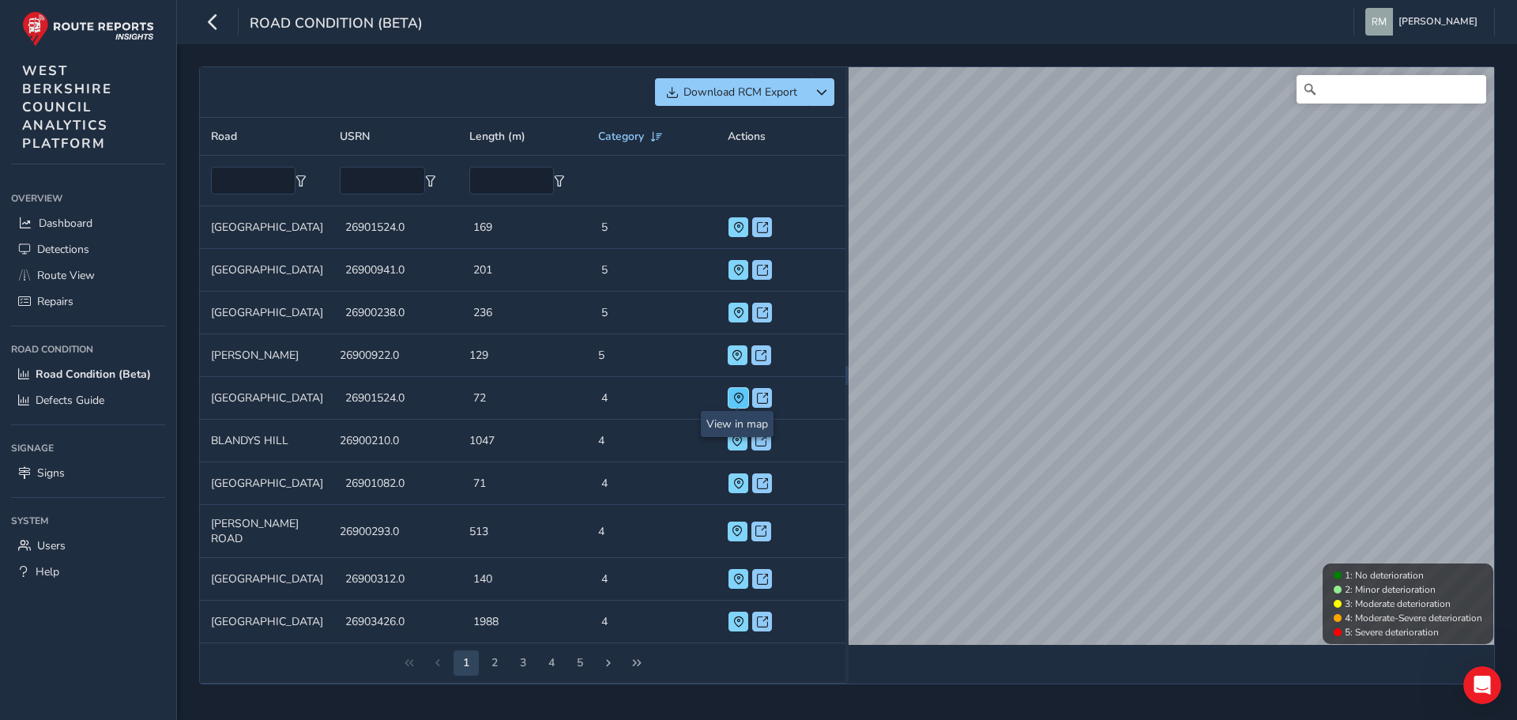
click at [737, 399] on span at bounding box center [738, 398] width 11 height 11
click at [738, 438] on span at bounding box center [736, 440] width 11 height 11
click at [739, 573] on span at bounding box center [738, 578] width 11 height 11
click at [739, 525] on span at bounding box center [736, 530] width 11 height 11
click at [761, 528] on span at bounding box center [760, 530] width 11 height 11
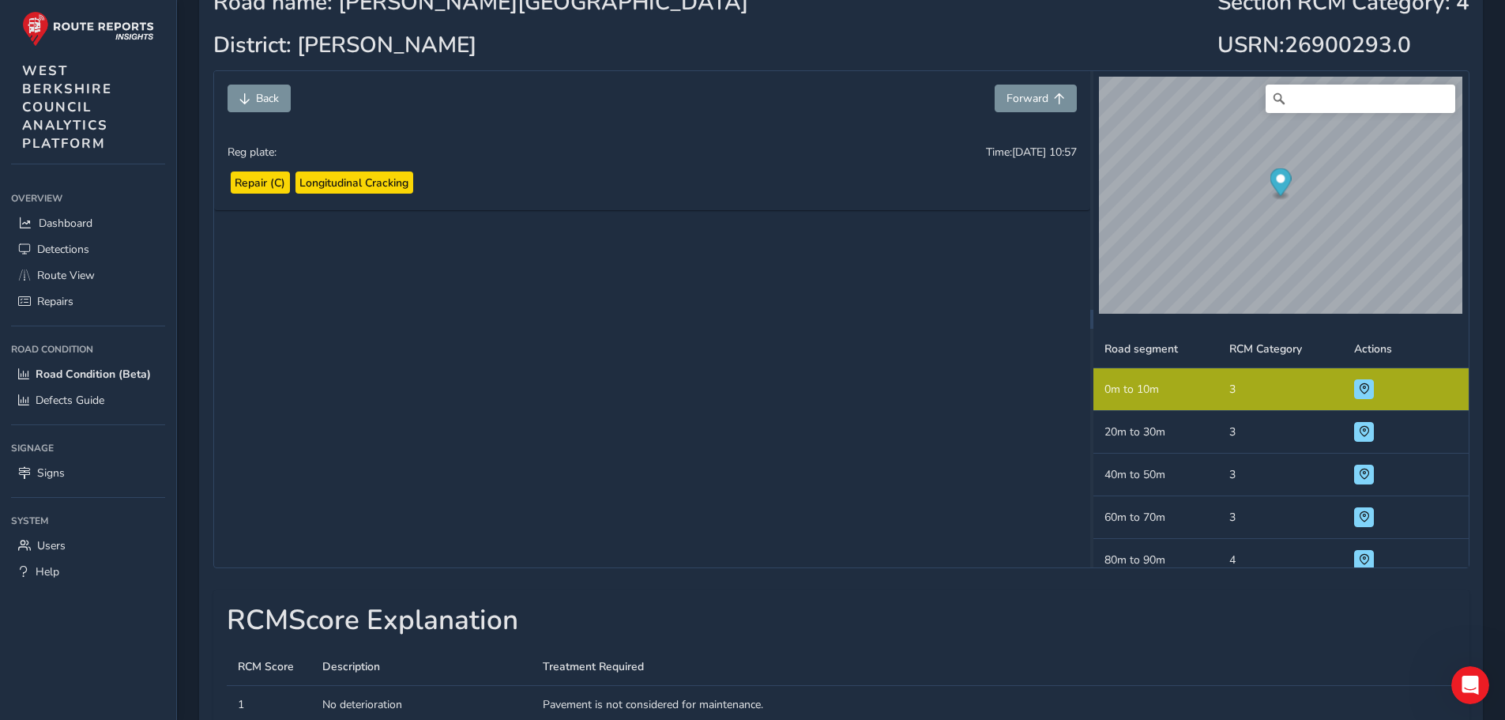
scroll to position [158, 0]
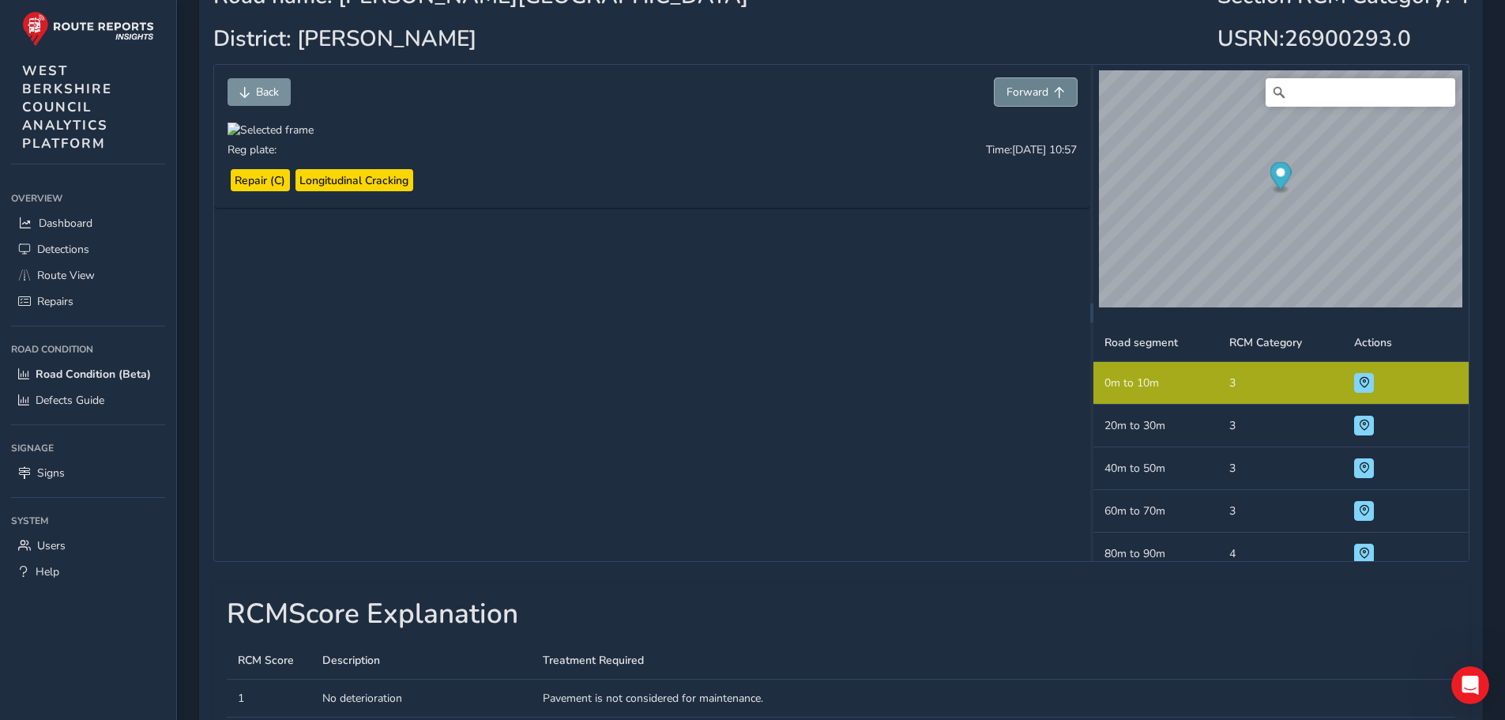
click at [1021, 92] on span "Forward" at bounding box center [1027, 92] width 42 height 15
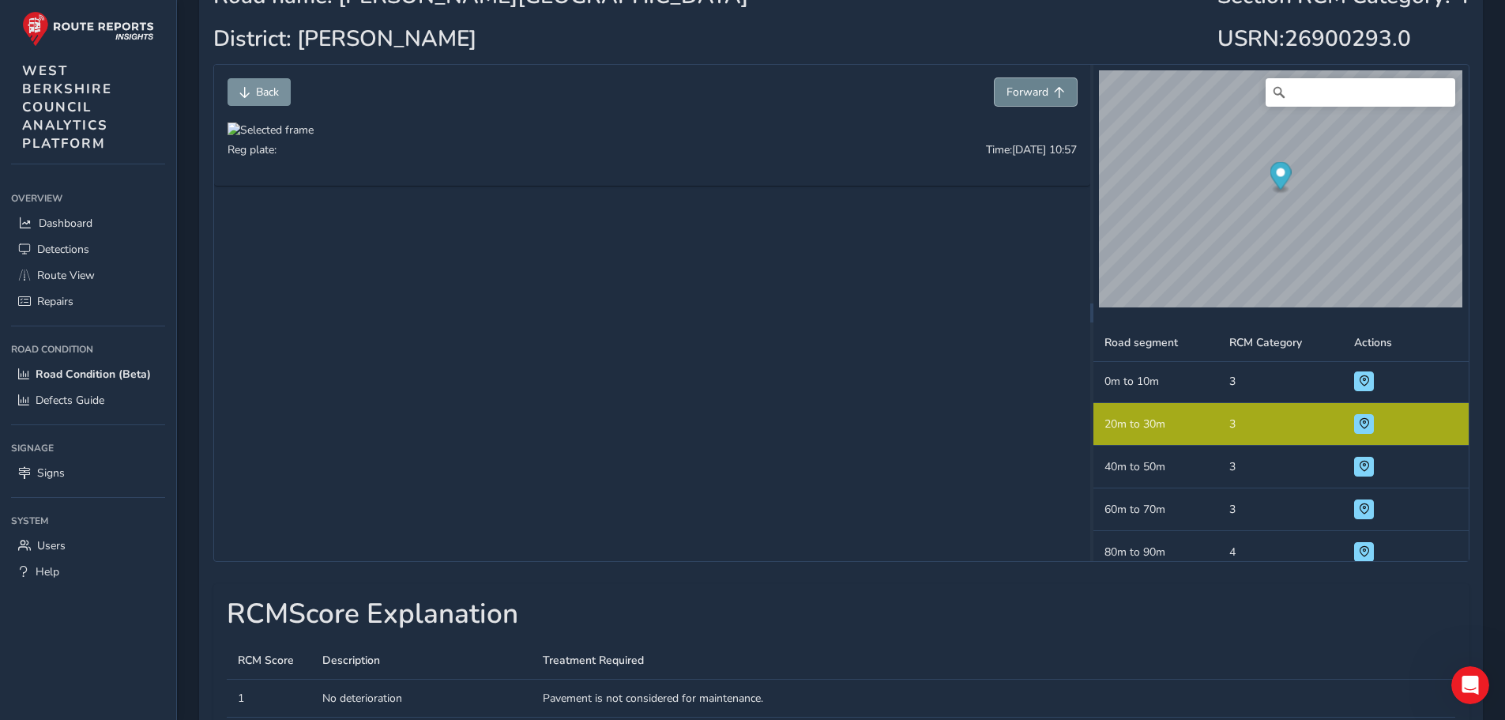
click at [1021, 92] on span "Forward" at bounding box center [1027, 92] width 42 height 15
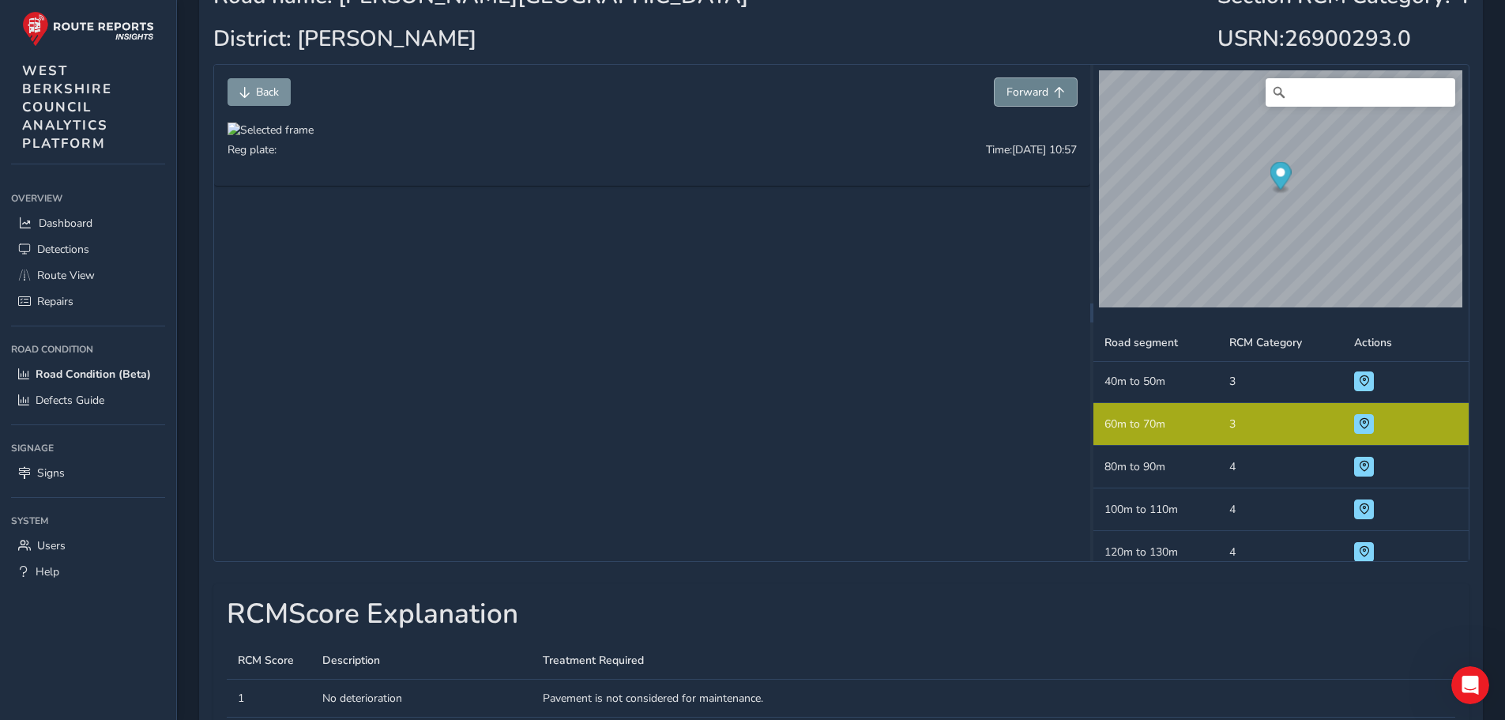
click at [1021, 92] on span "Forward" at bounding box center [1027, 92] width 42 height 15
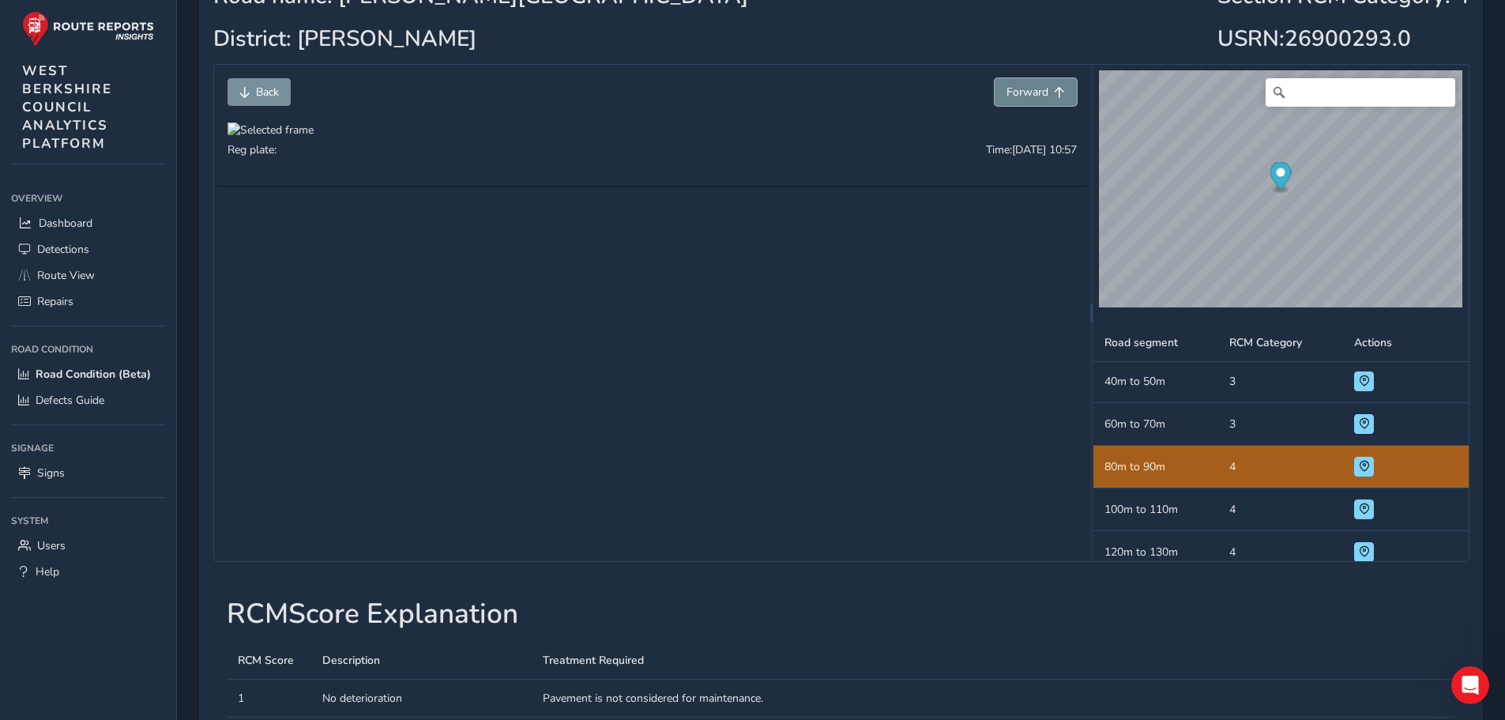
scroll to position [130, 0]
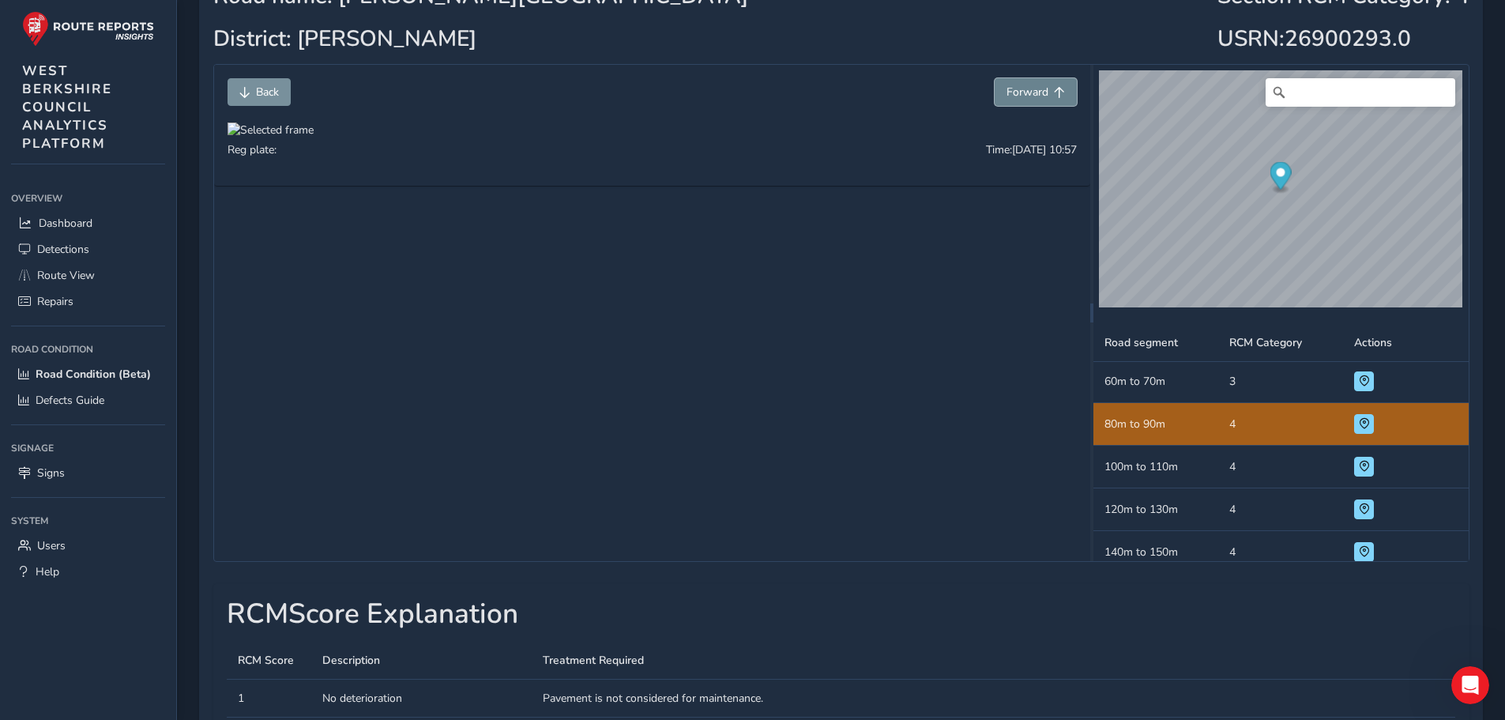
click at [1021, 92] on span "Forward" at bounding box center [1027, 92] width 42 height 15
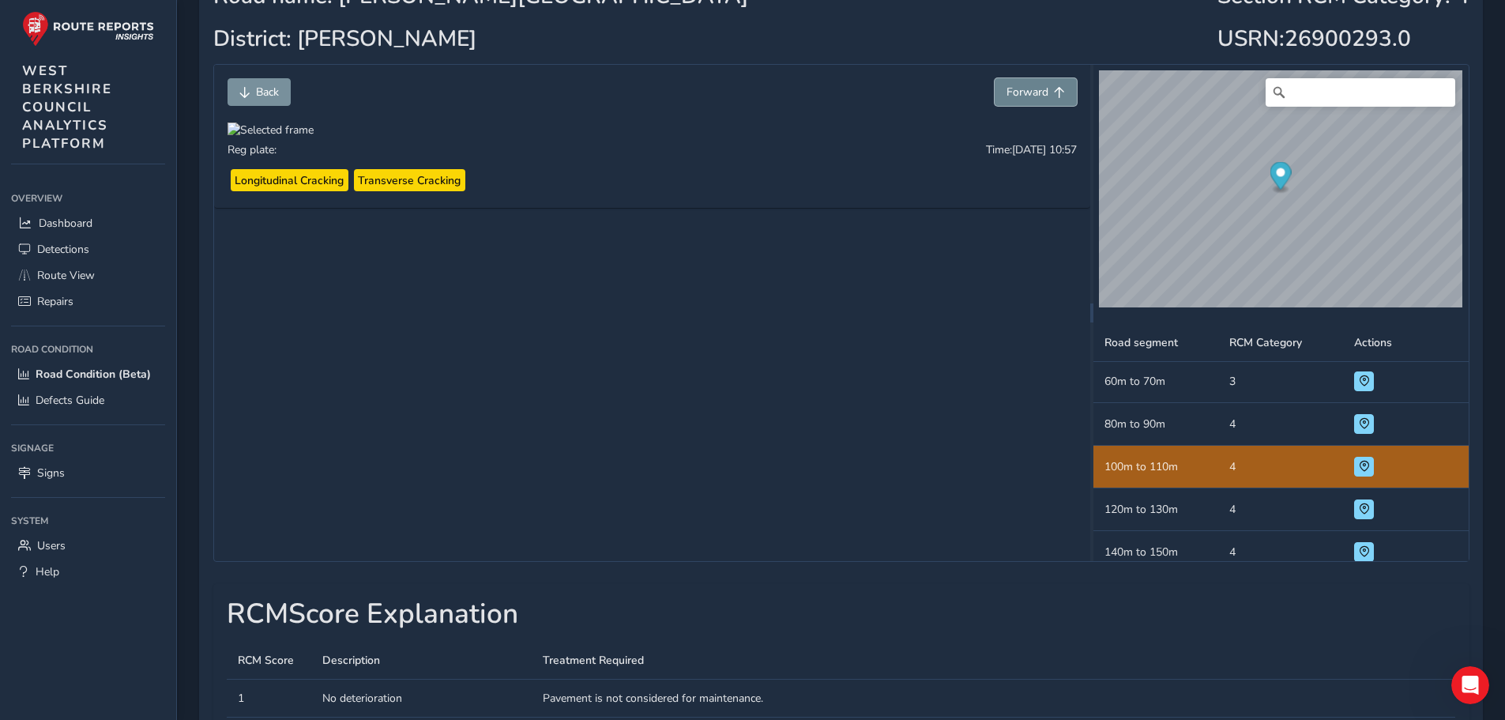
scroll to position [172, 0]
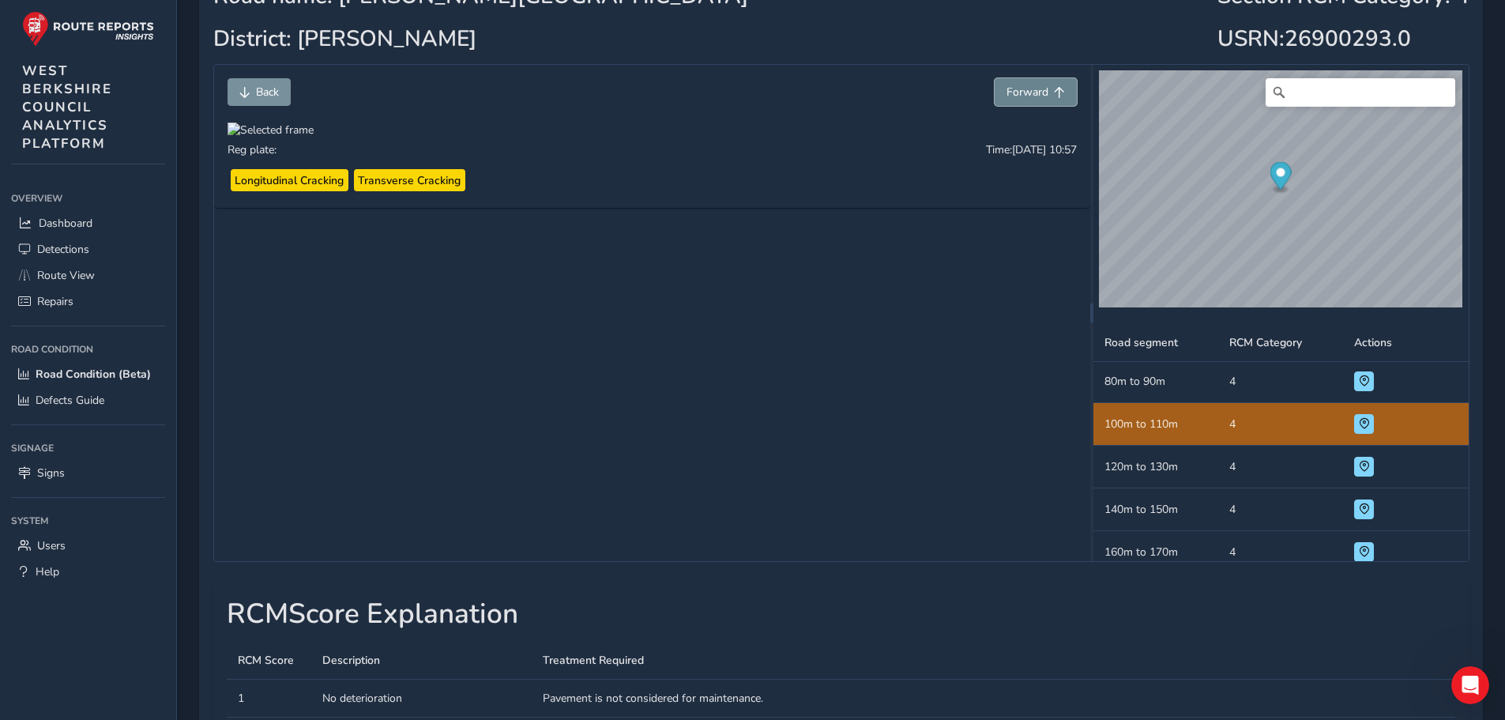
click at [1021, 92] on span "Forward" at bounding box center [1027, 92] width 42 height 15
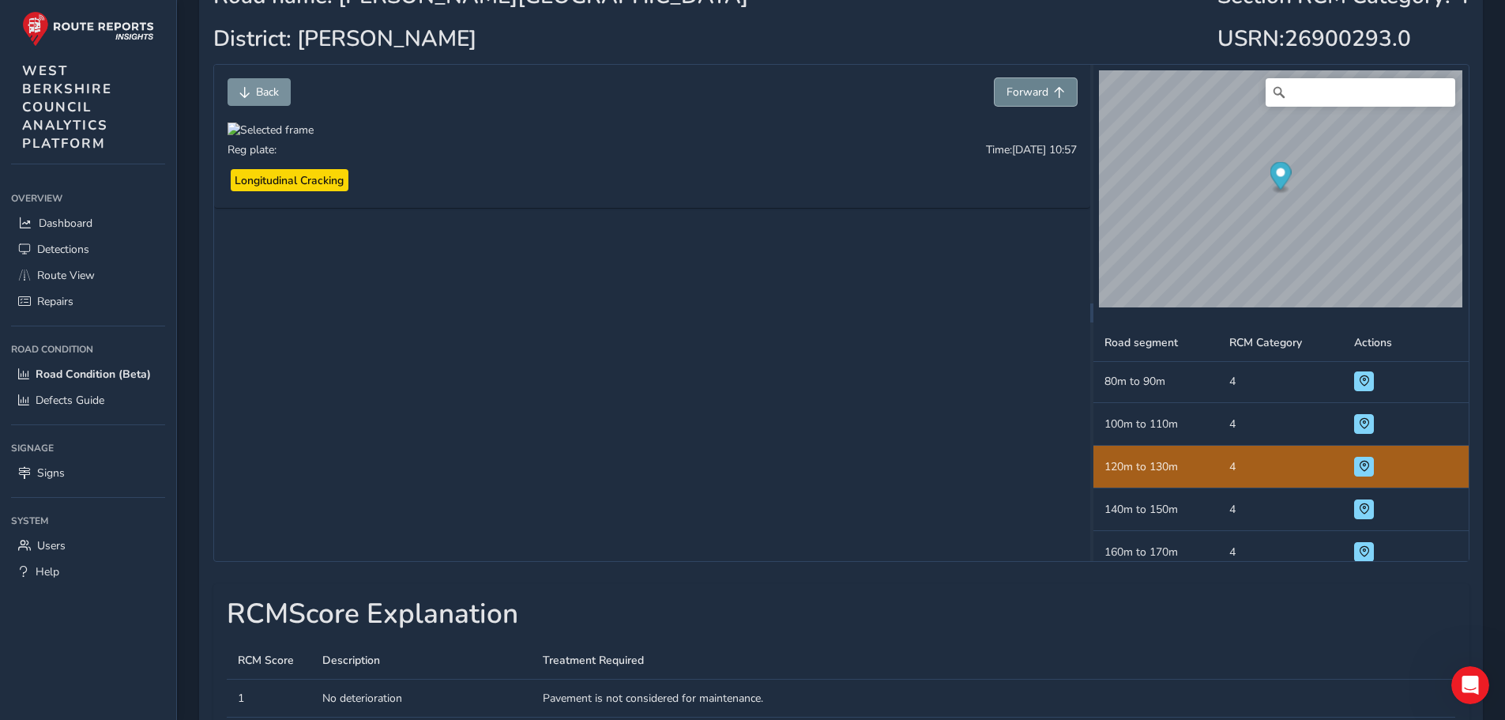
scroll to position [215, 0]
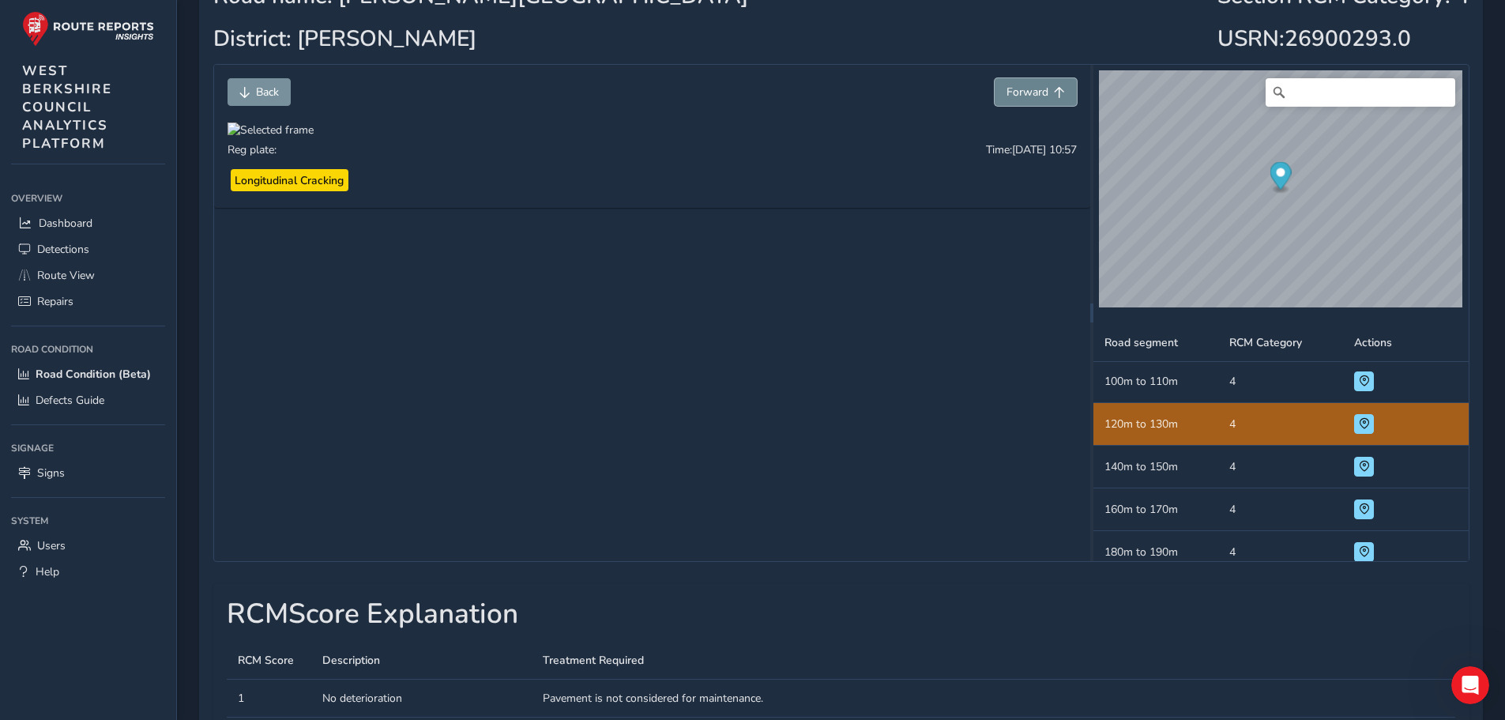
click at [1021, 92] on span "Forward" at bounding box center [1027, 92] width 42 height 15
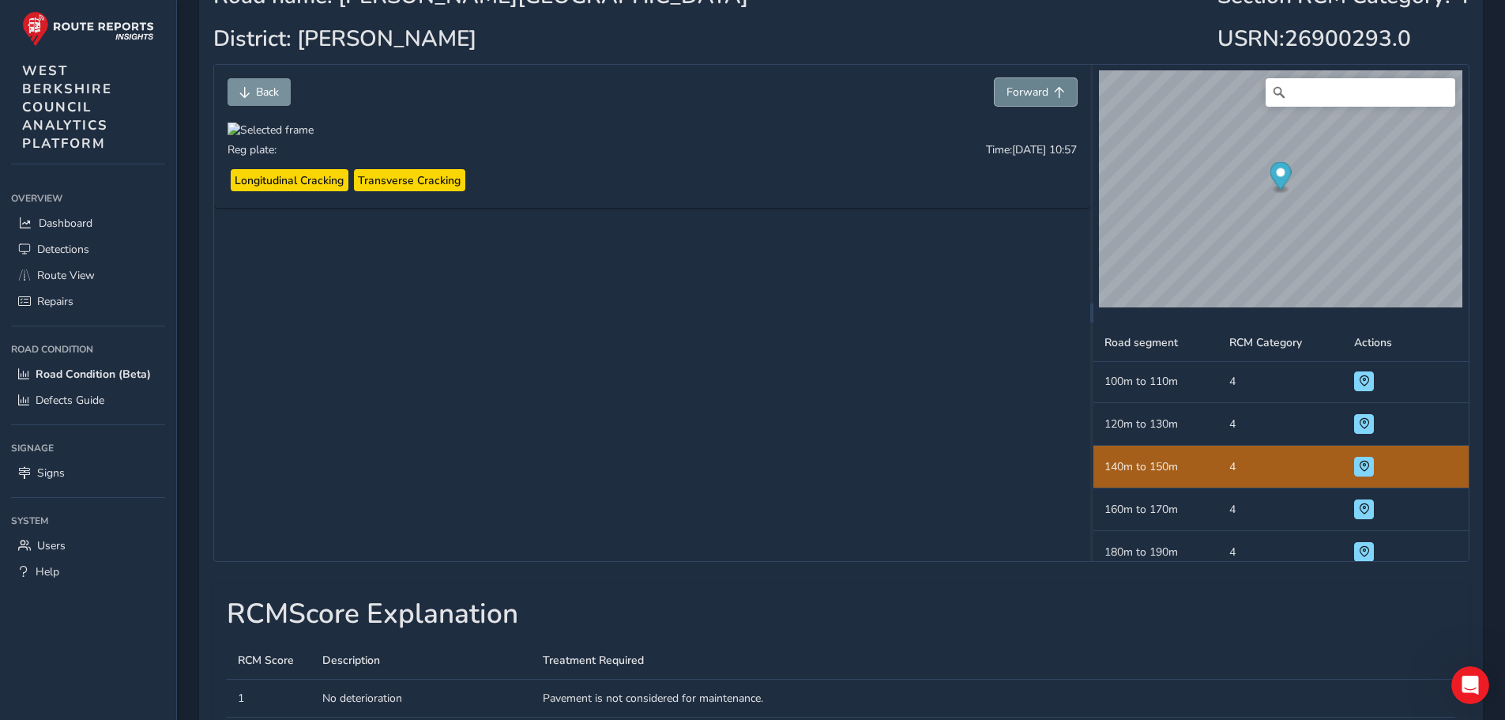
scroll to position [258, 0]
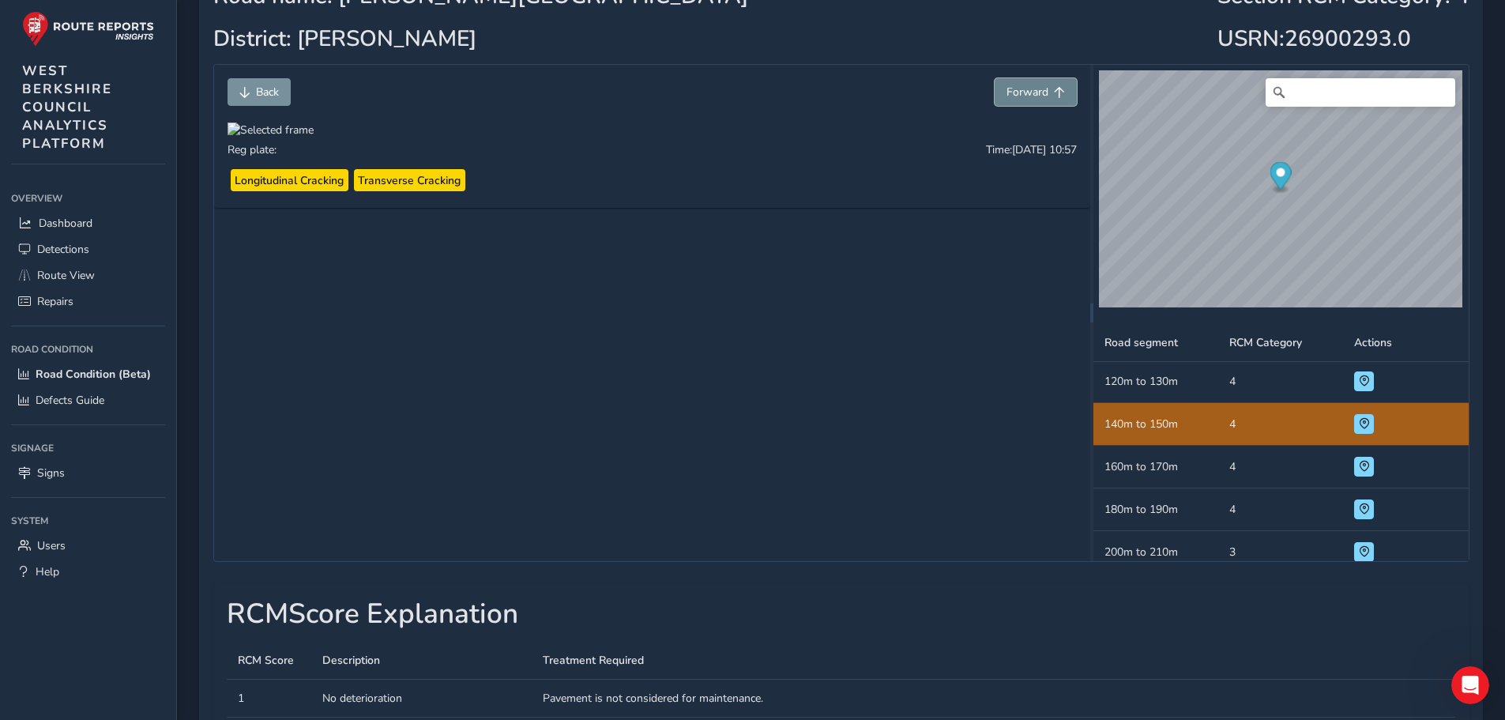
click at [1021, 92] on span "Forward" at bounding box center [1027, 92] width 42 height 15
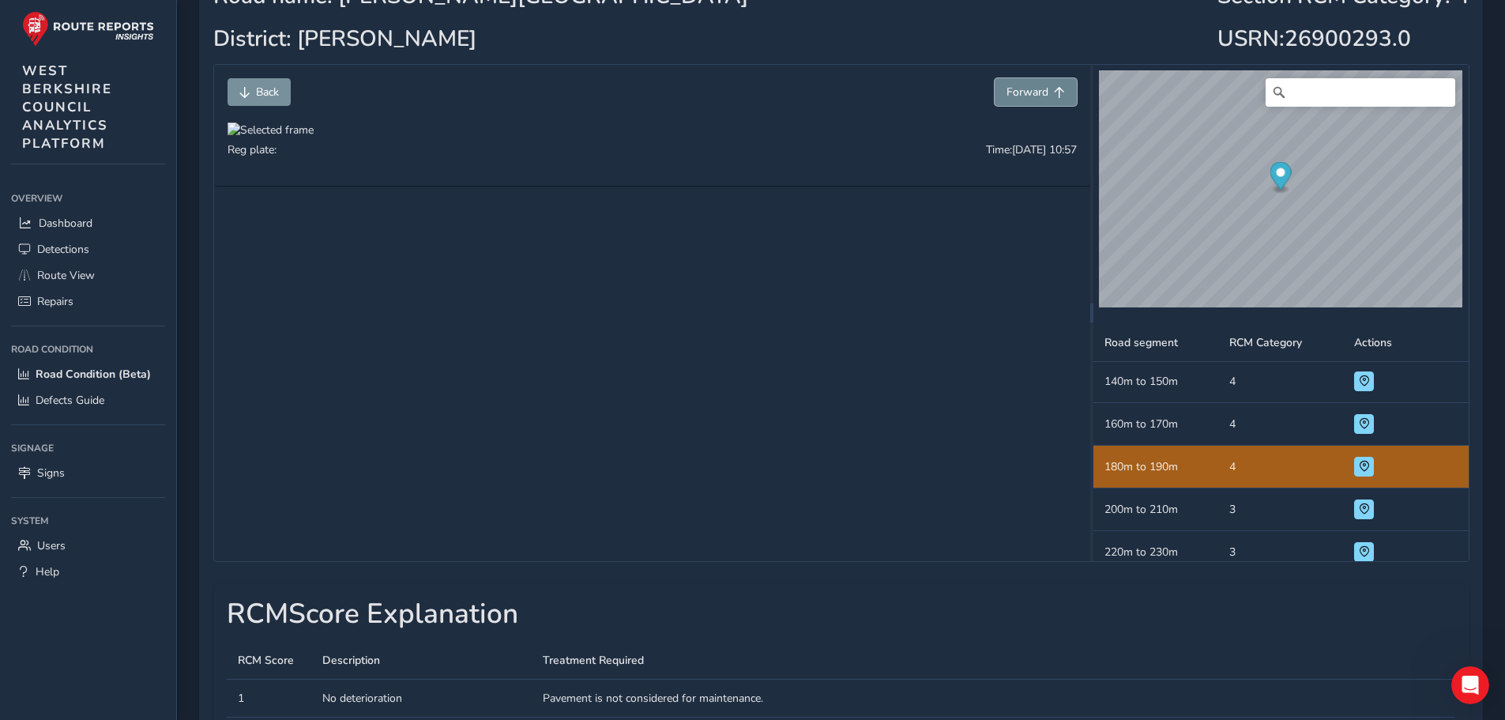
scroll to position [343, 0]
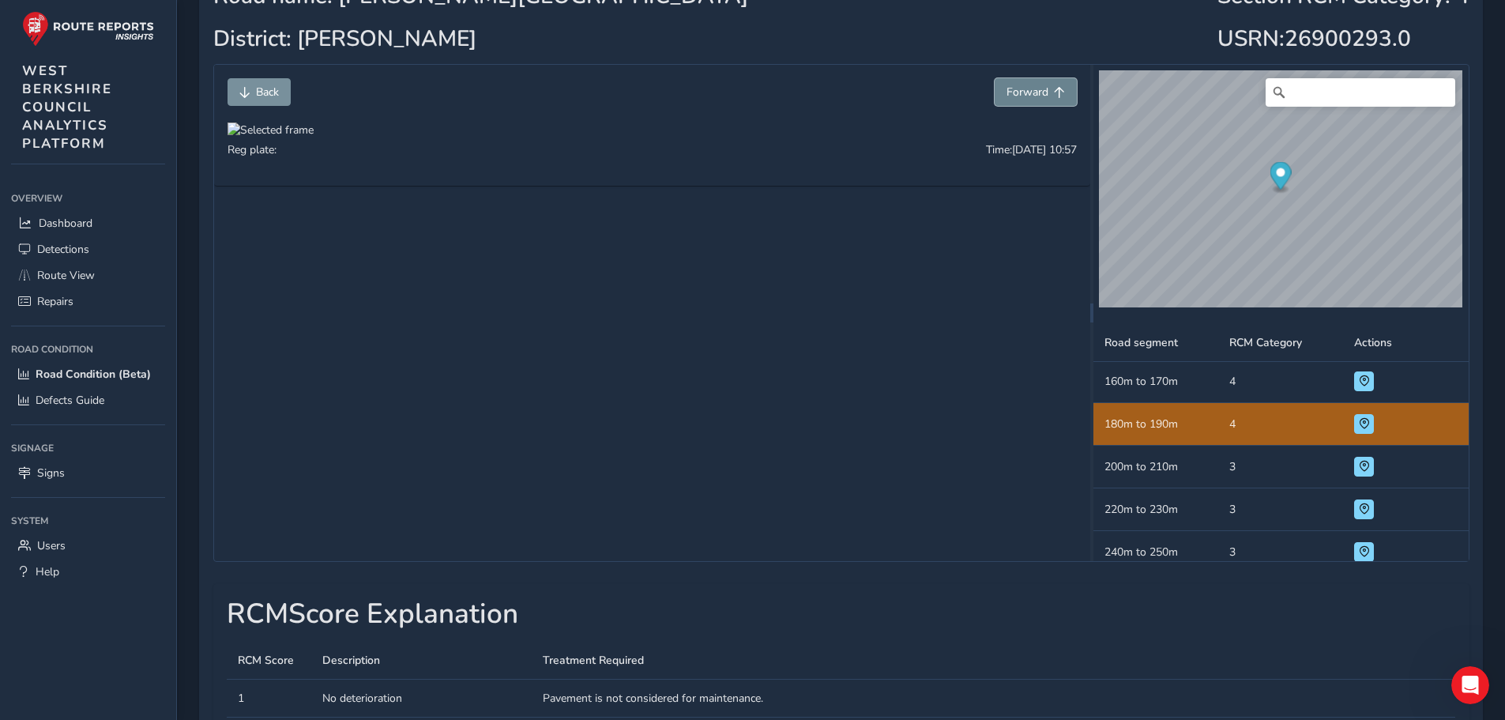
click at [1021, 92] on span "Forward" at bounding box center [1027, 92] width 42 height 15
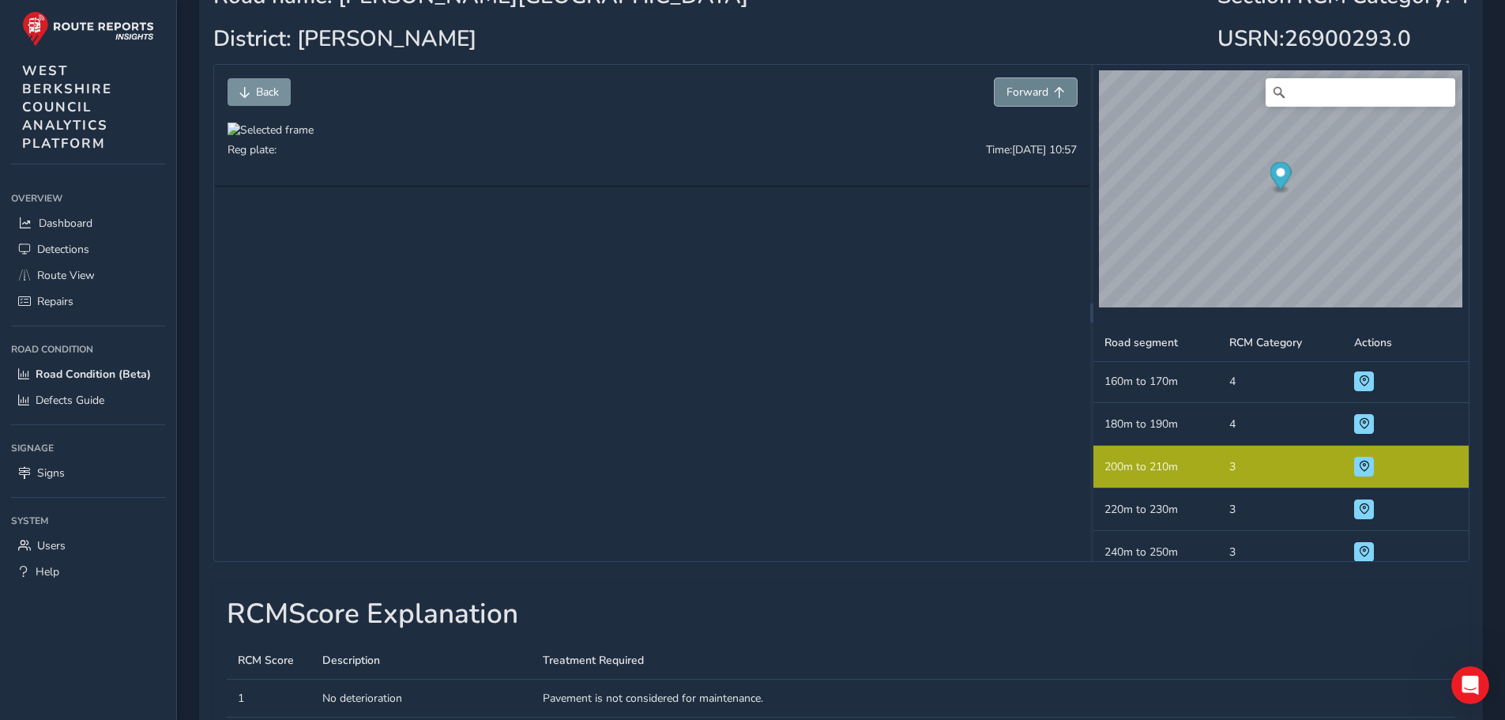
scroll to position [385, 0]
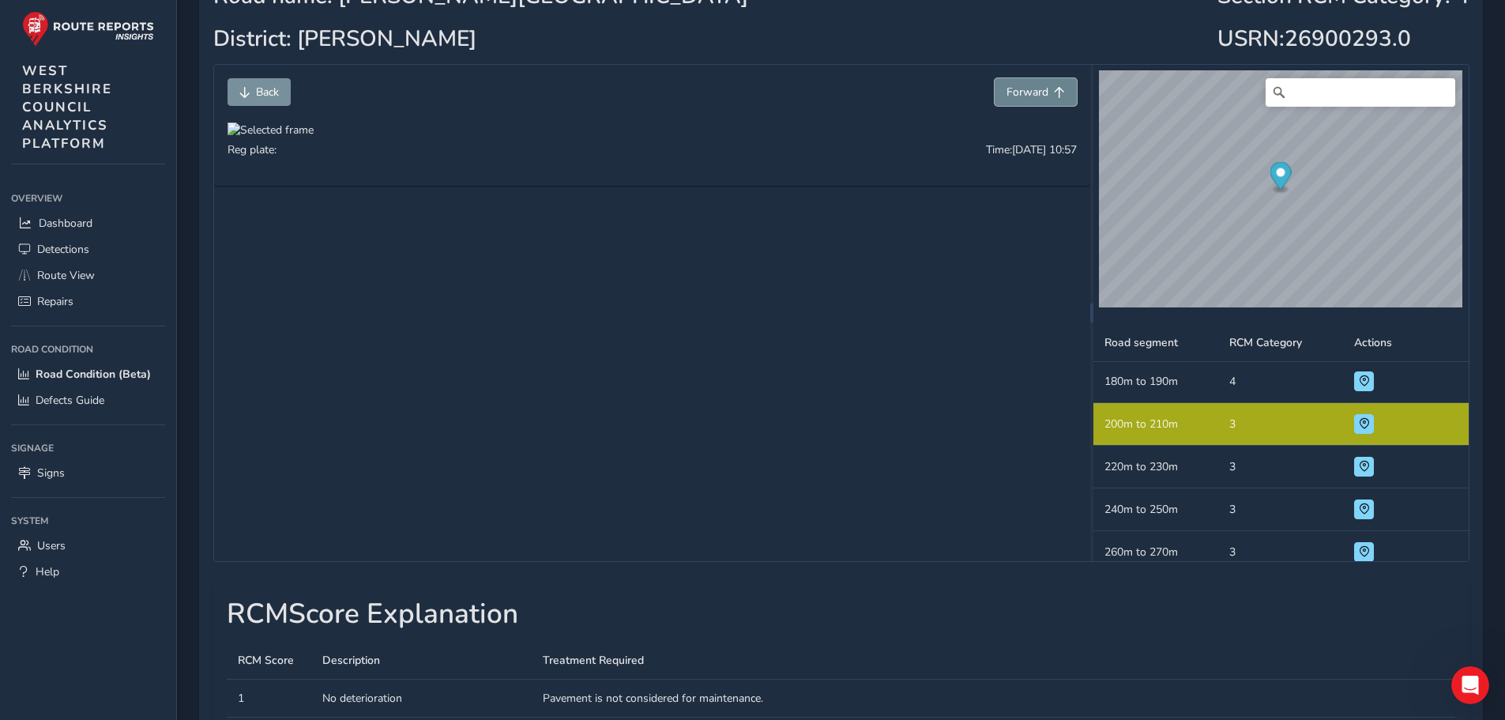
click at [1021, 92] on span "Forward" at bounding box center [1027, 92] width 42 height 15
click at [1021, 94] on span "Forward" at bounding box center [1027, 92] width 42 height 15
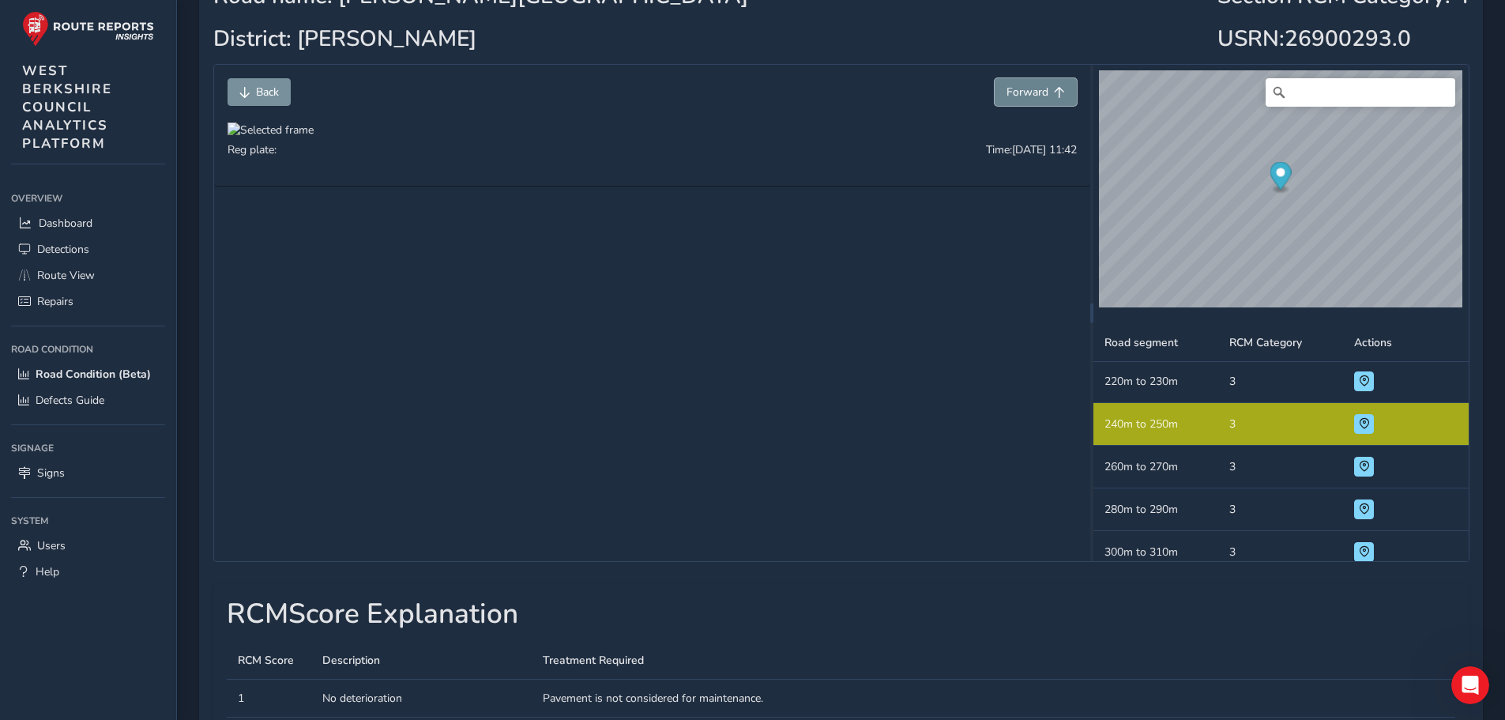
click at [1021, 94] on span "Forward" at bounding box center [1027, 92] width 42 height 15
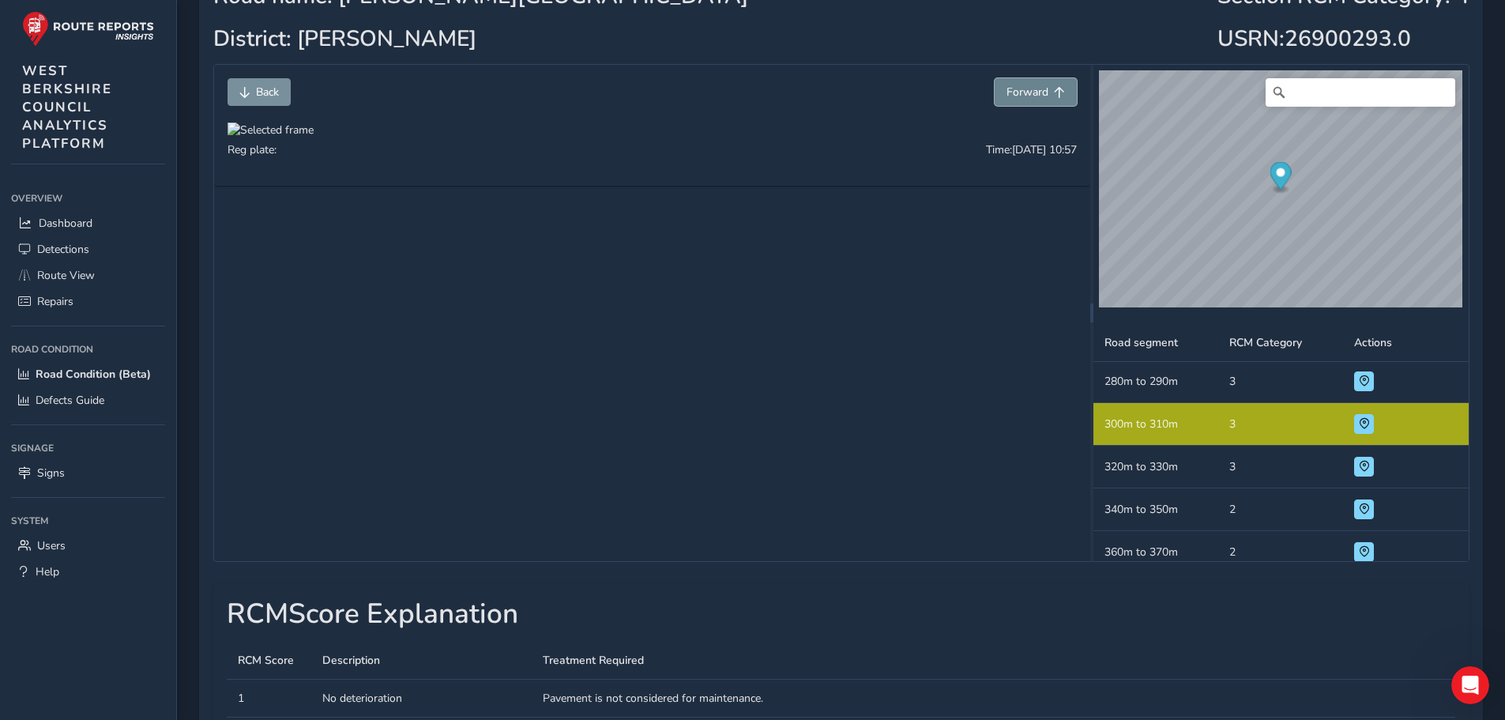
click at [1021, 94] on span "Forward" at bounding box center [1027, 92] width 42 height 15
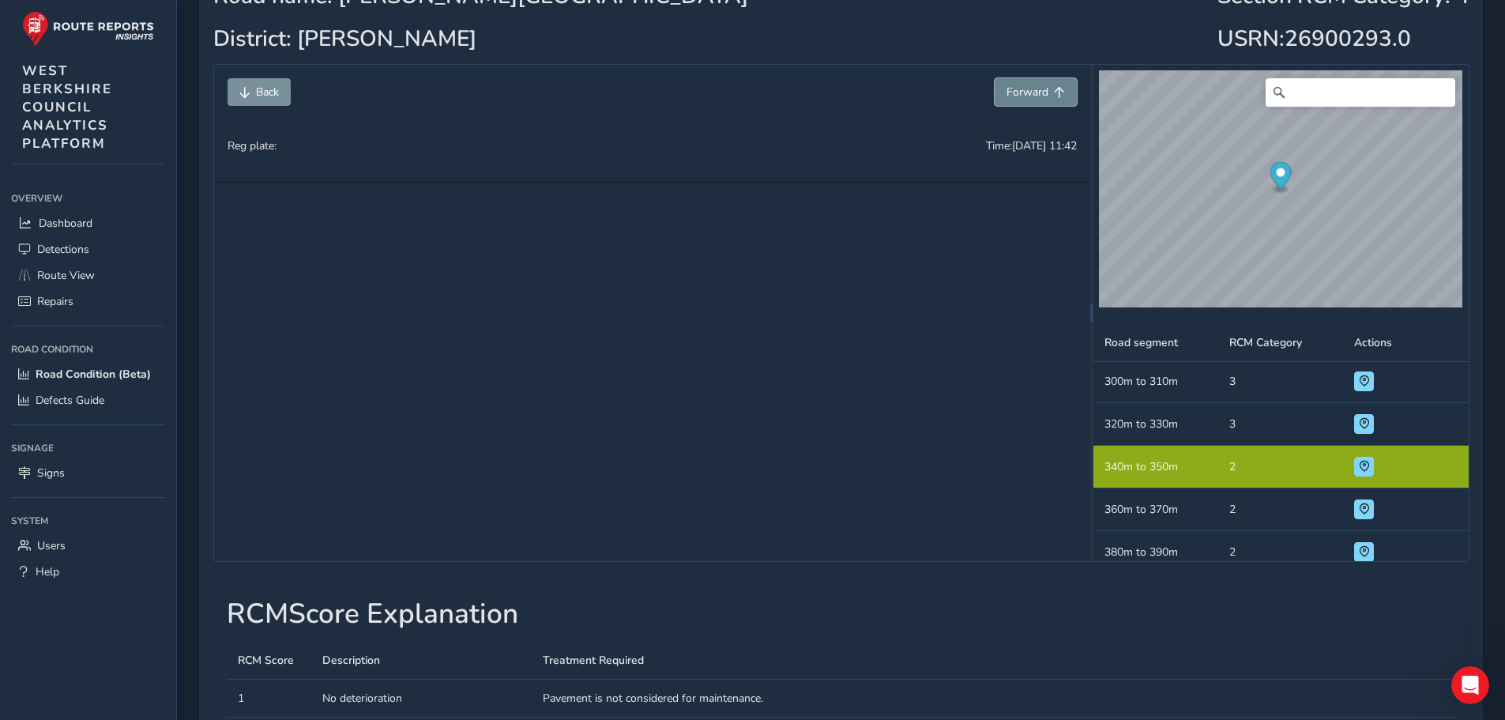
scroll to position [684, 0]
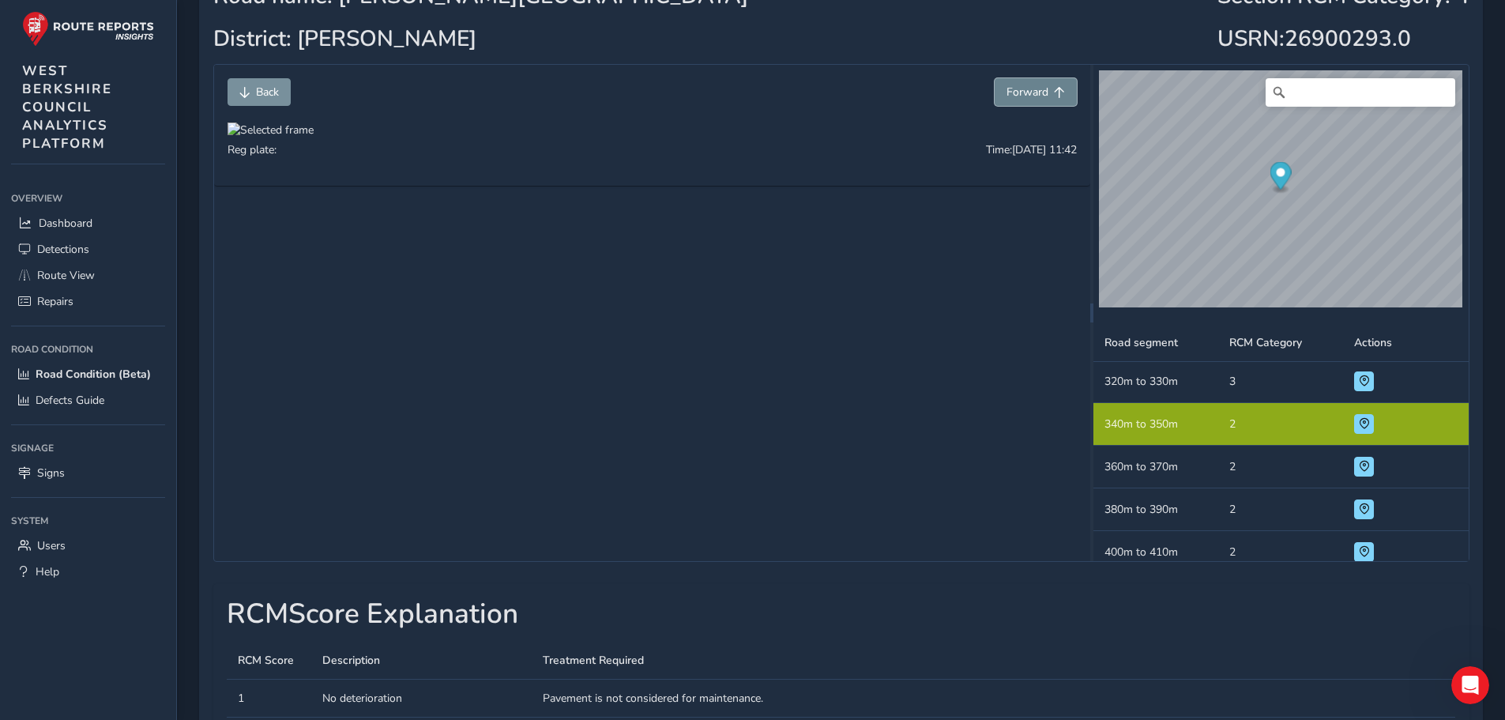
click at [1021, 94] on span "Forward" at bounding box center [1027, 92] width 42 height 15
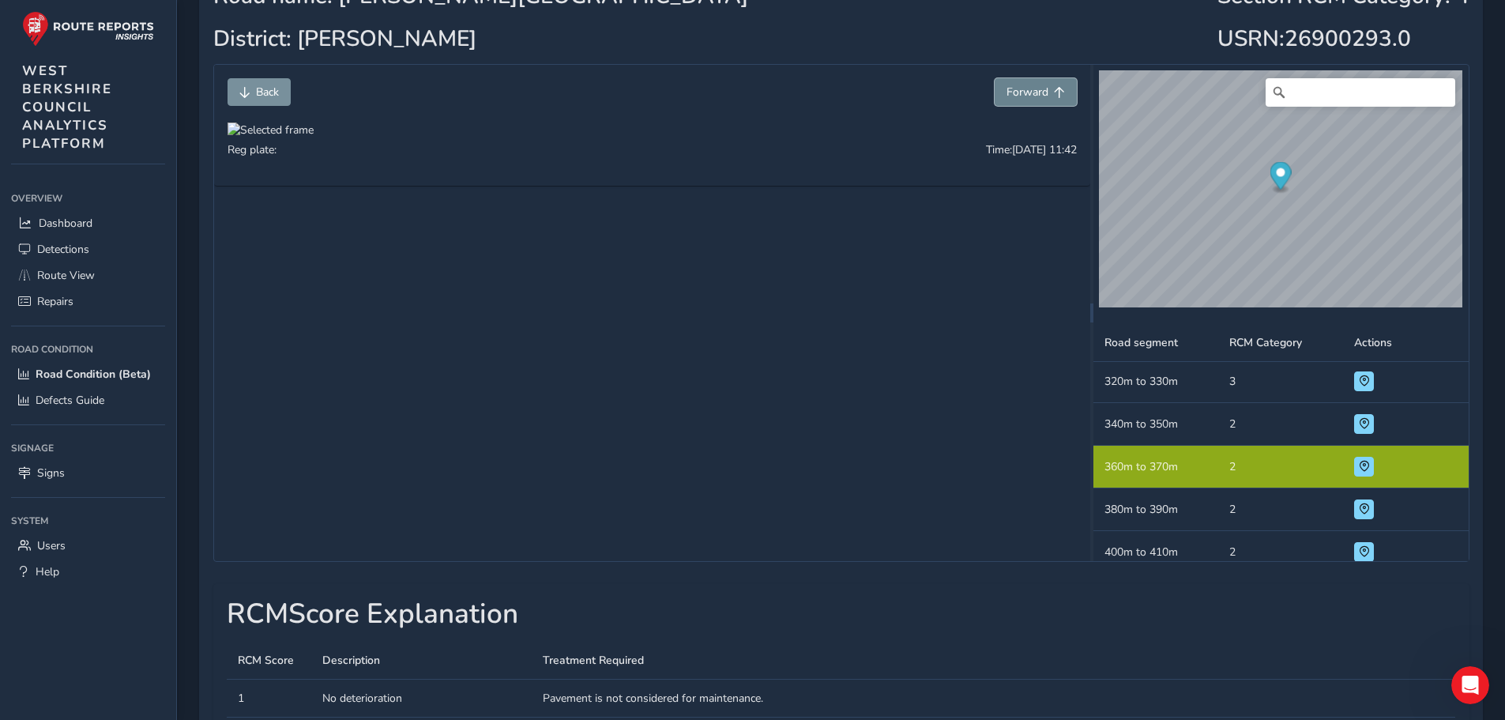
scroll to position [727, 0]
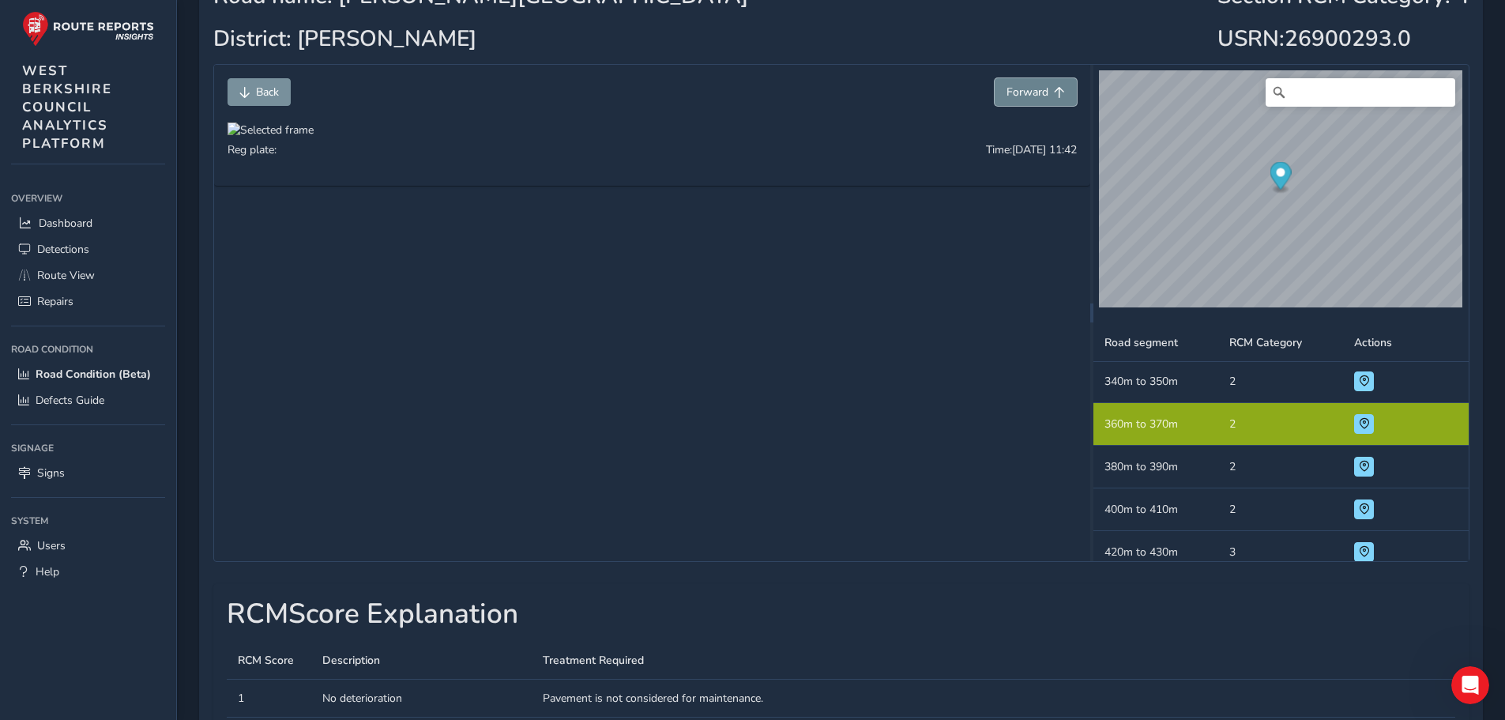
click at [1021, 94] on span "Forward" at bounding box center [1027, 92] width 42 height 15
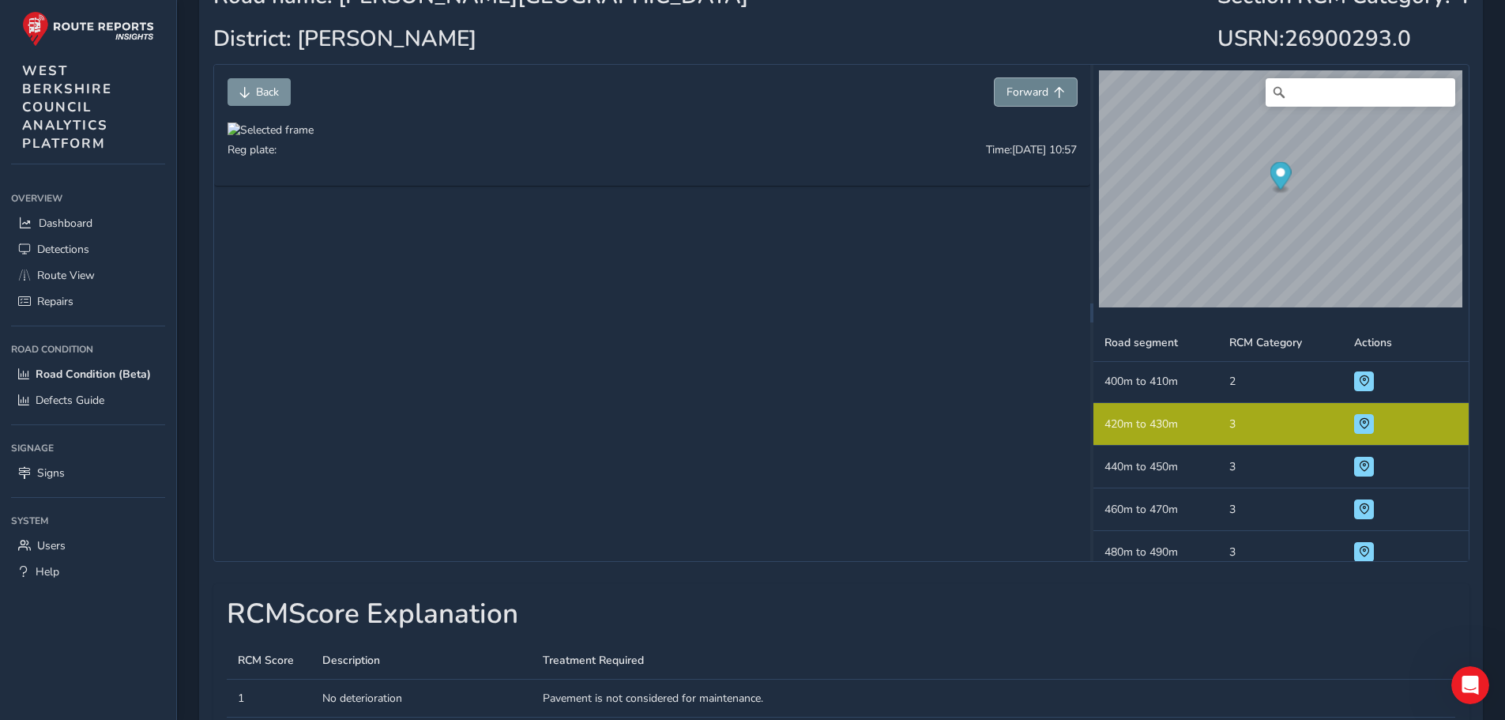
click at [1021, 94] on span "Forward" at bounding box center [1027, 92] width 42 height 15
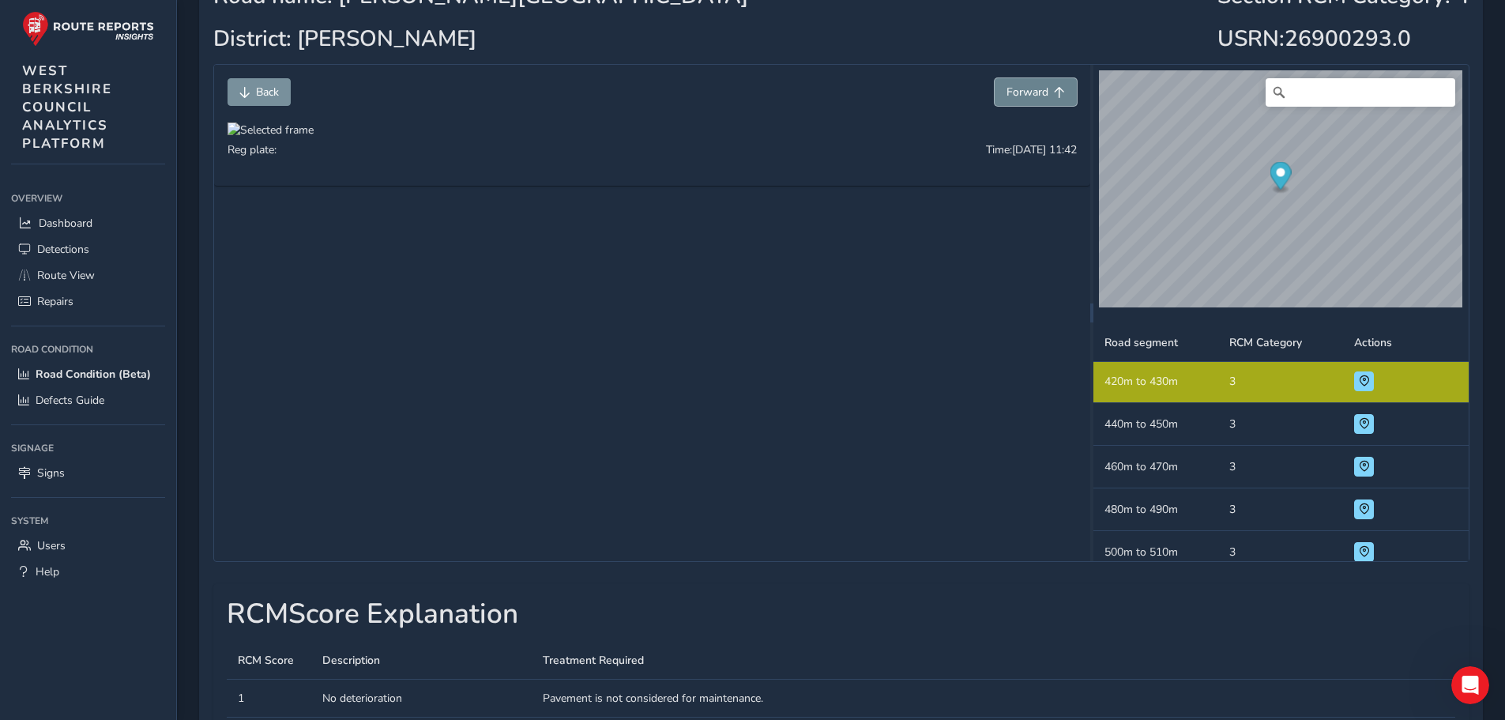
click at [1021, 94] on span "Forward" at bounding box center [1027, 92] width 42 height 15
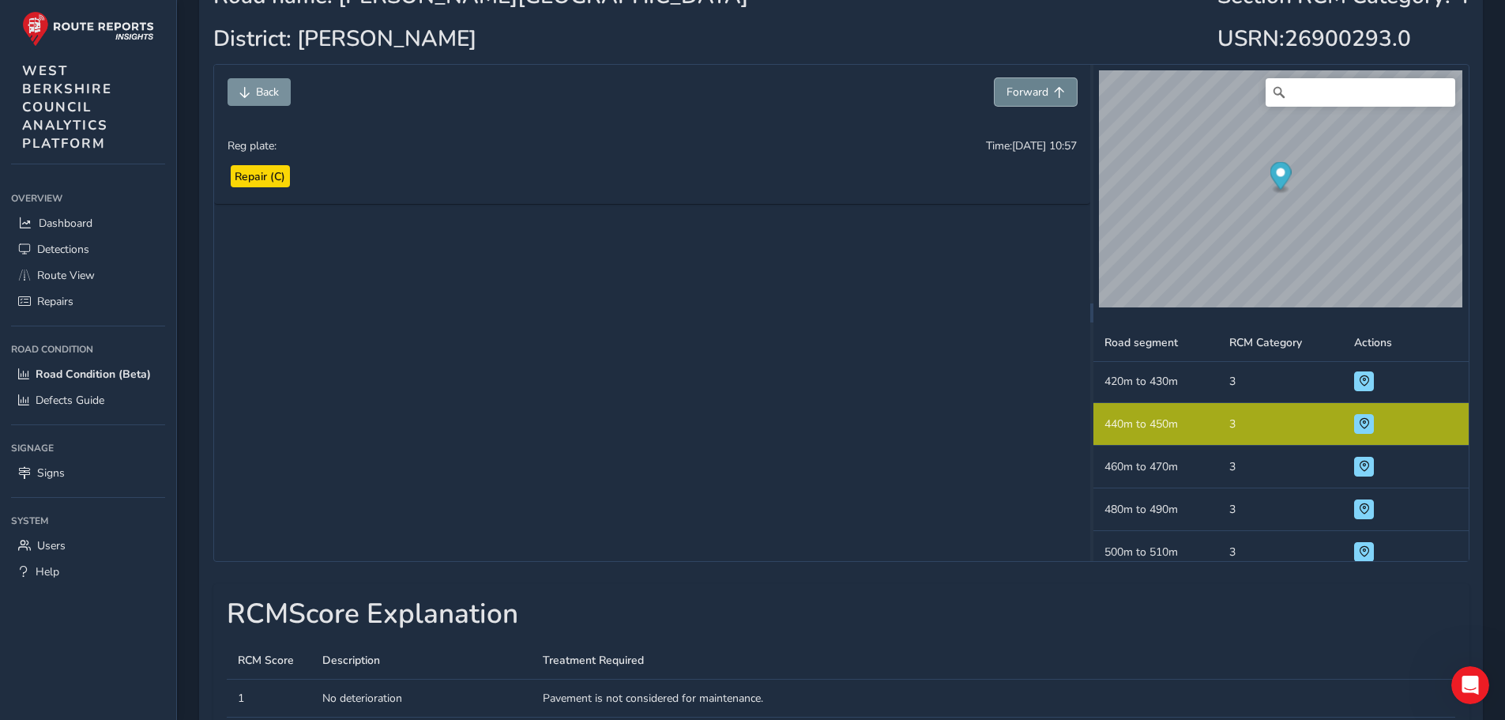
click at [1021, 94] on span "Forward" at bounding box center [1027, 92] width 42 height 15
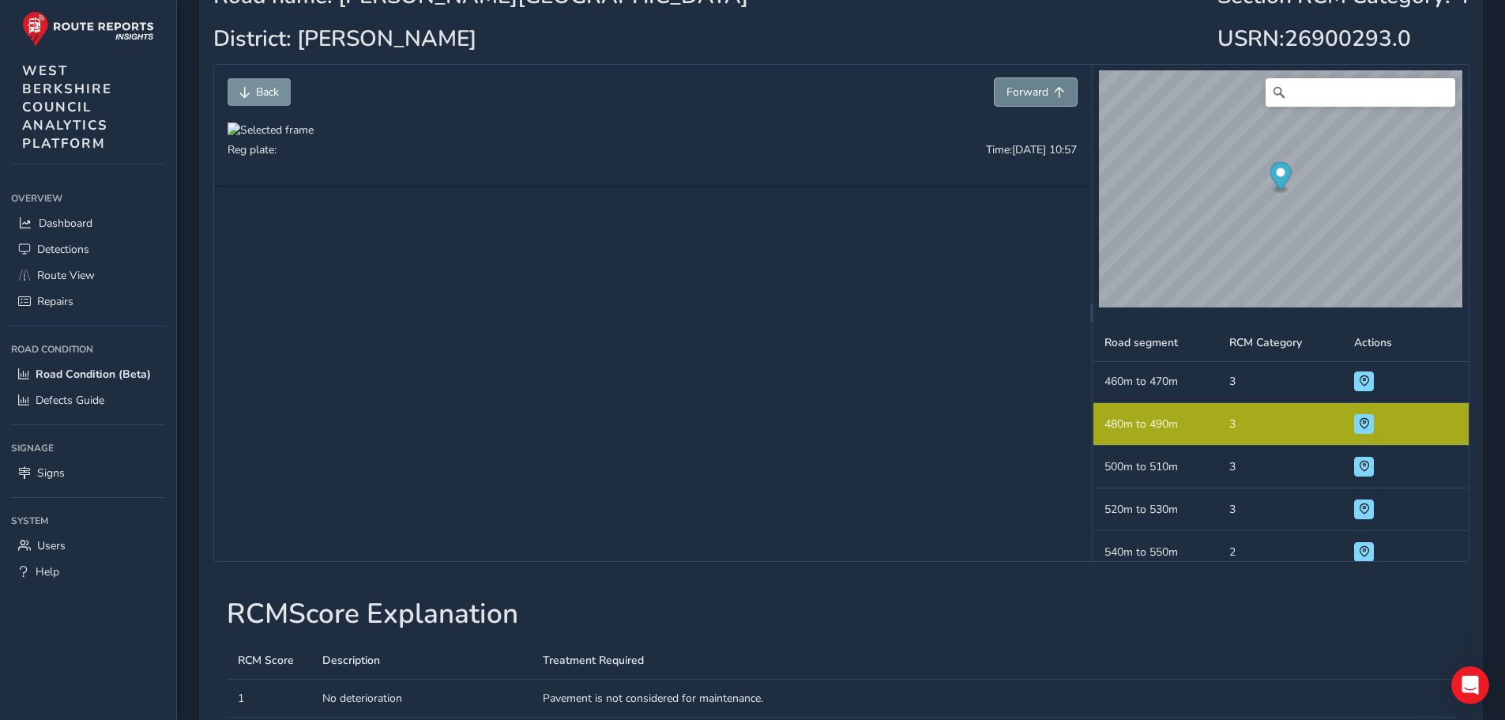
scroll to position [1025, 0]
click at [1021, 94] on span "Forward" at bounding box center [1027, 92] width 42 height 15
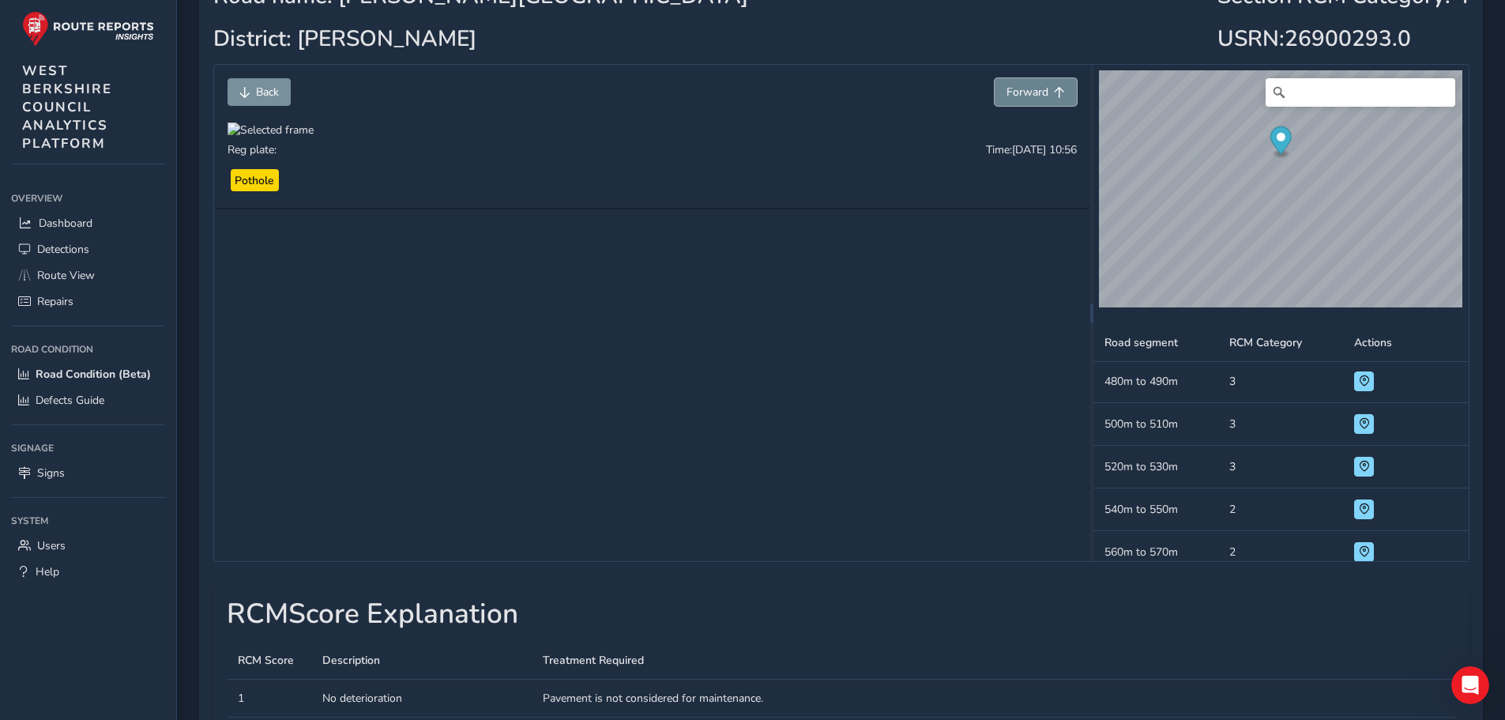
click at [1021, 94] on span "Forward" at bounding box center [1027, 92] width 42 height 15
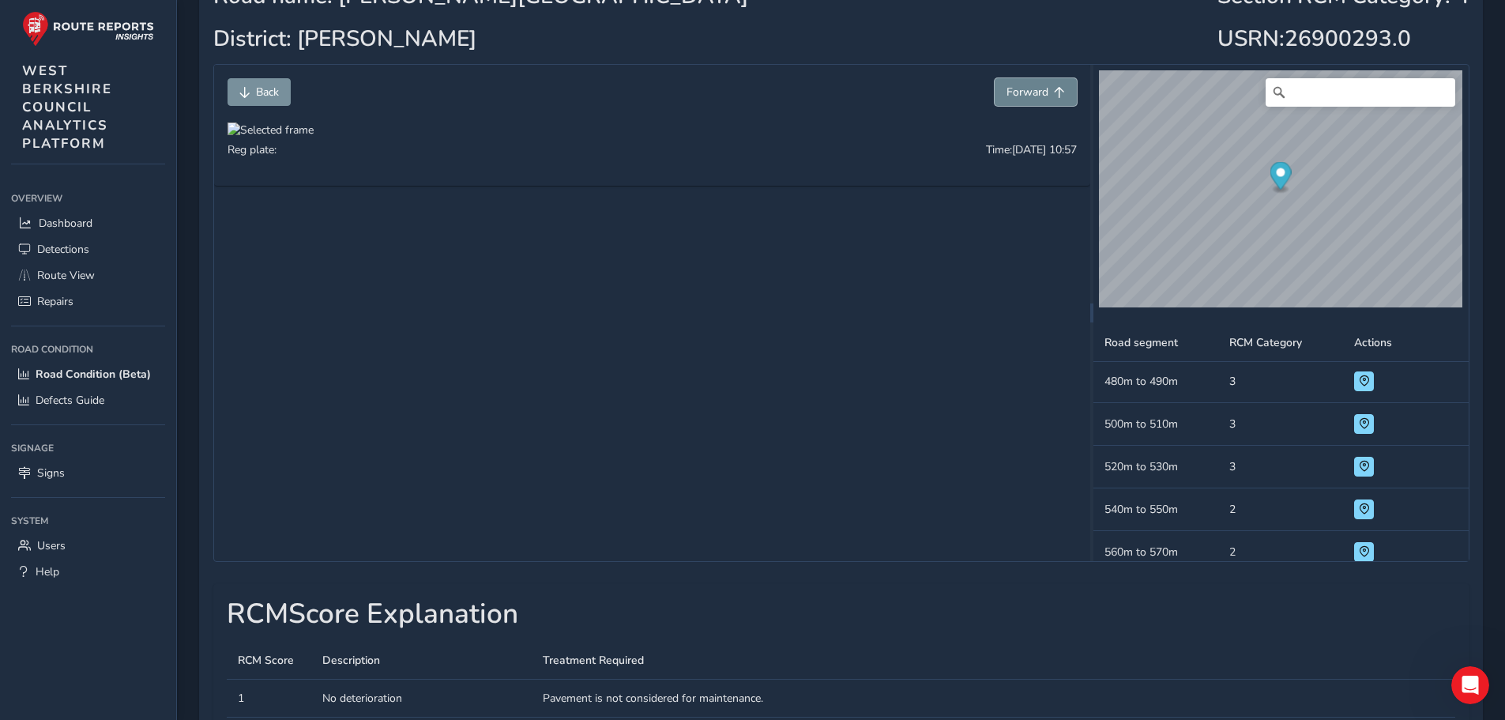
click at [1021, 94] on span "Forward" at bounding box center [1027, 92] width 42 height 15
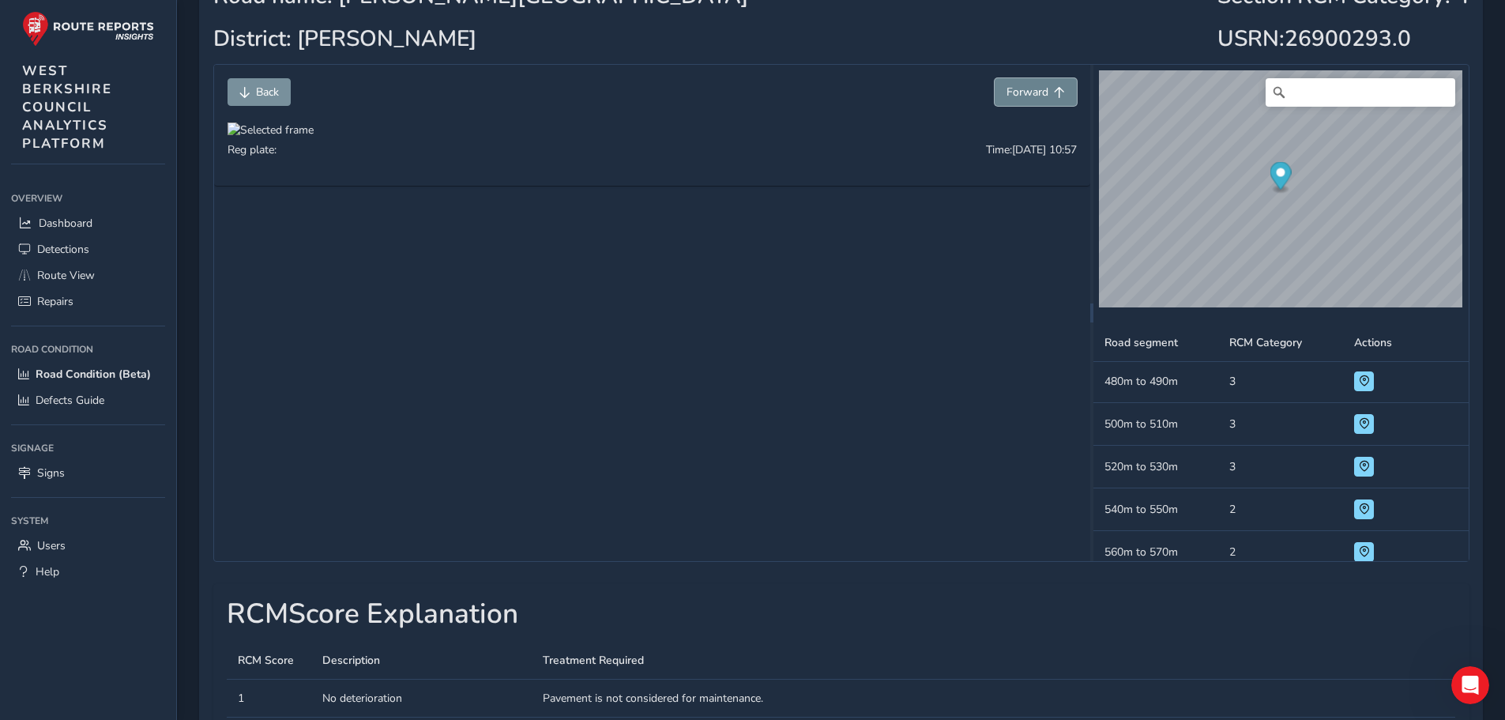
click at [1021, 94] on span "Forward" at bounding box center [1027, 92] width 42 height 15
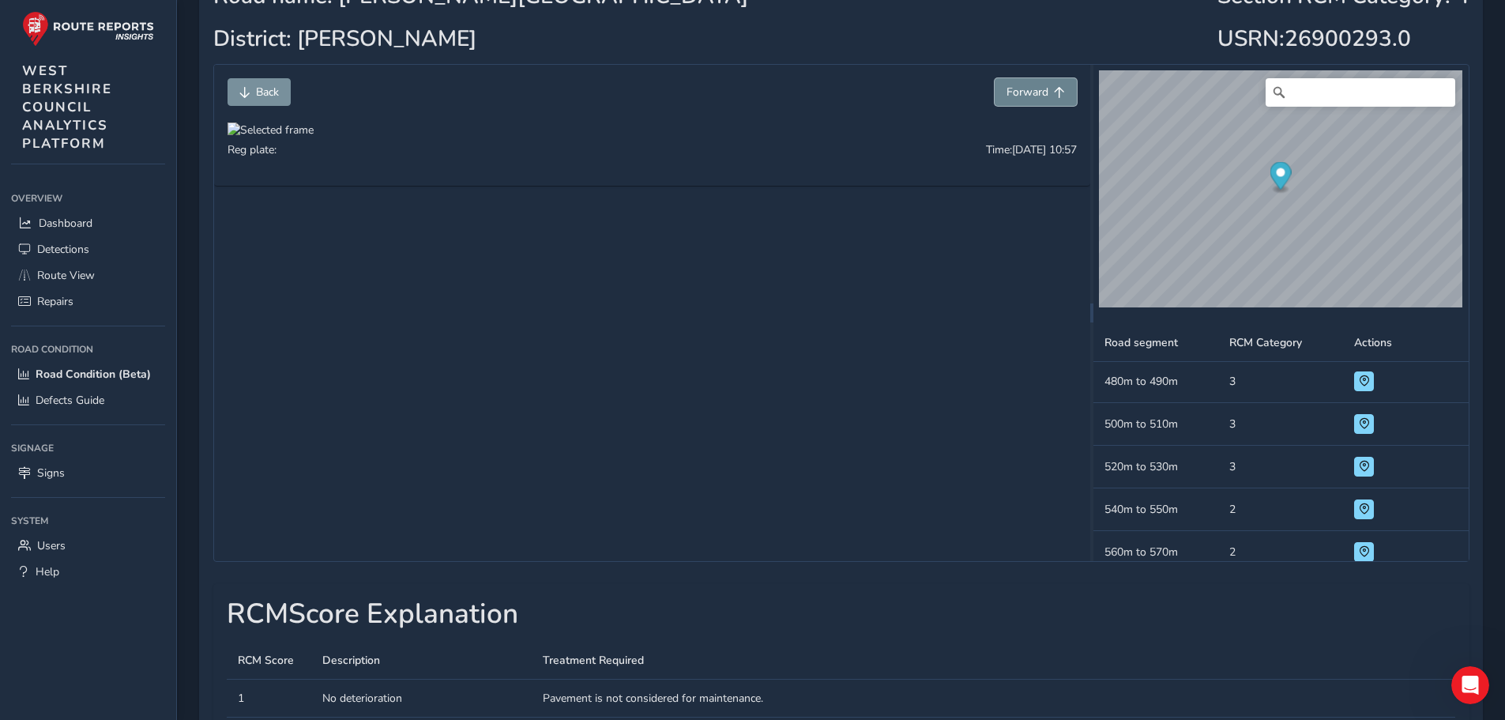
click at [1021, 94] on span "Forward" at bounding box center [1027, 92] width 42 height 15
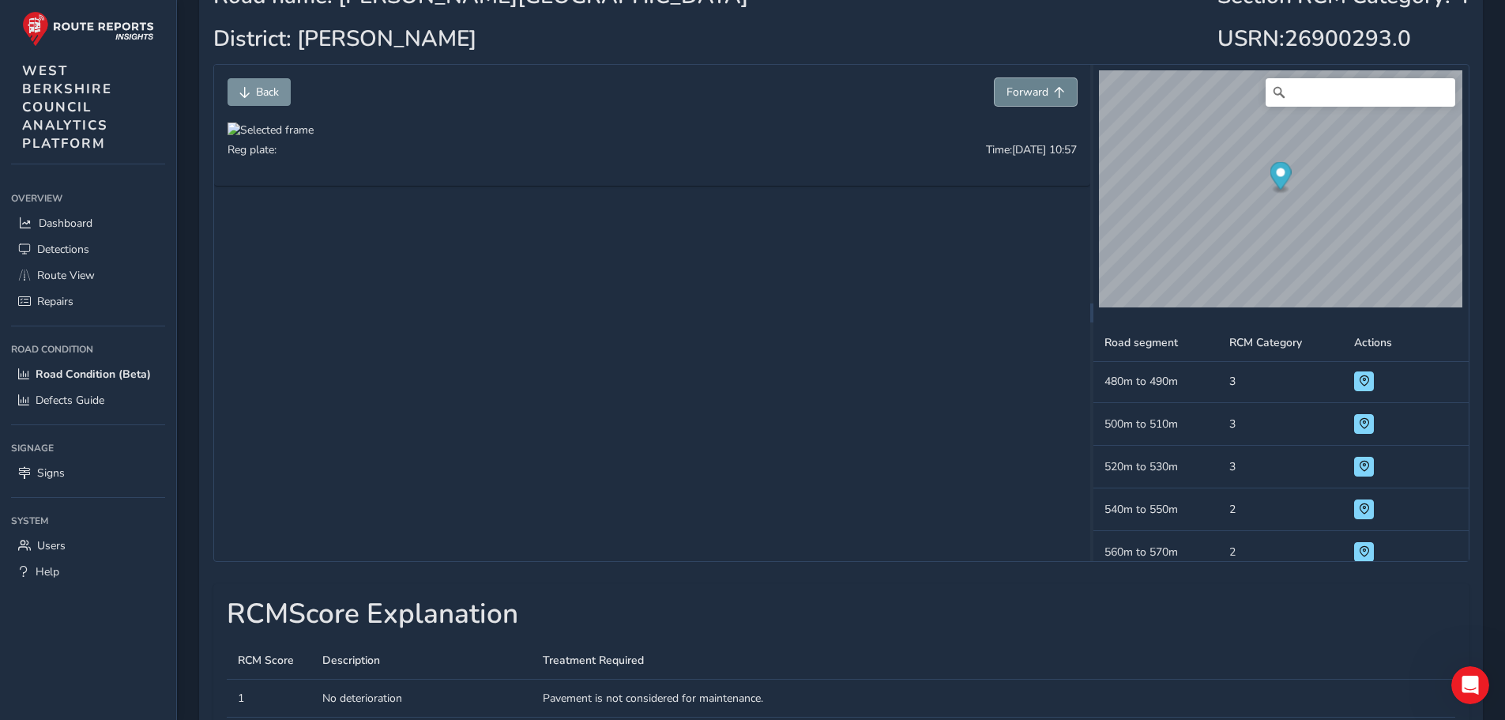
click at [1021, 94] on span "Forward" at bounding box center [1027, 92] width 42 height 15
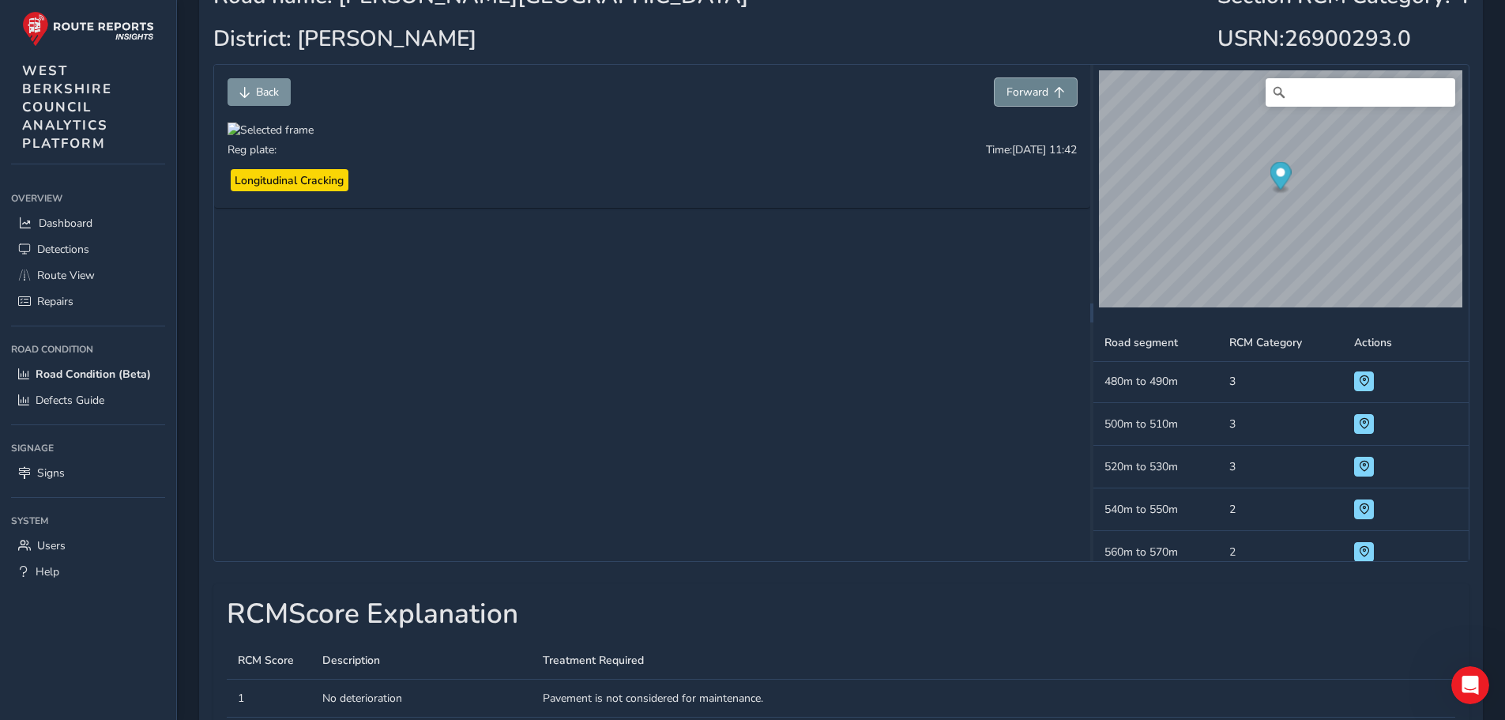
click at [1021, 94] on span "Forward" at bounding box center [1027, 92] width 42 height 15
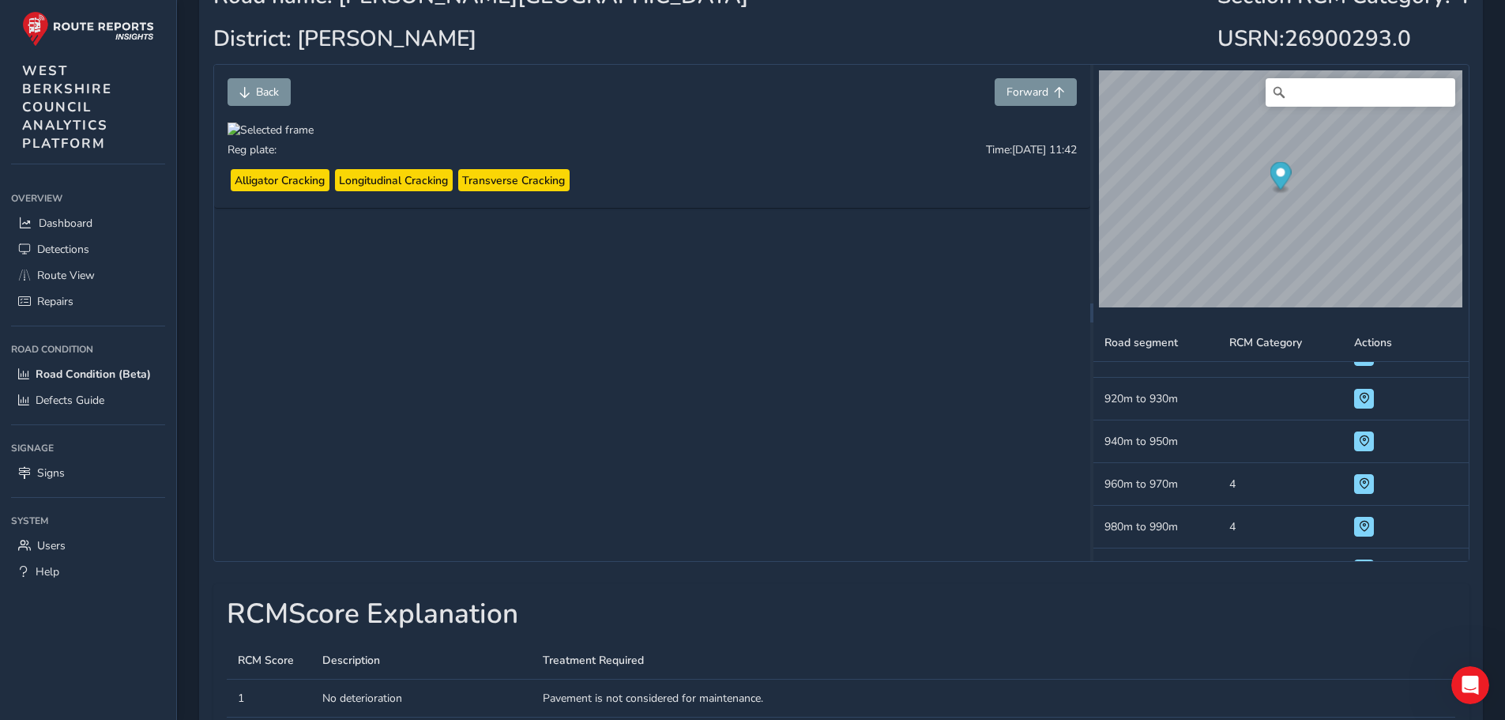
scroll to position [1976, 0]
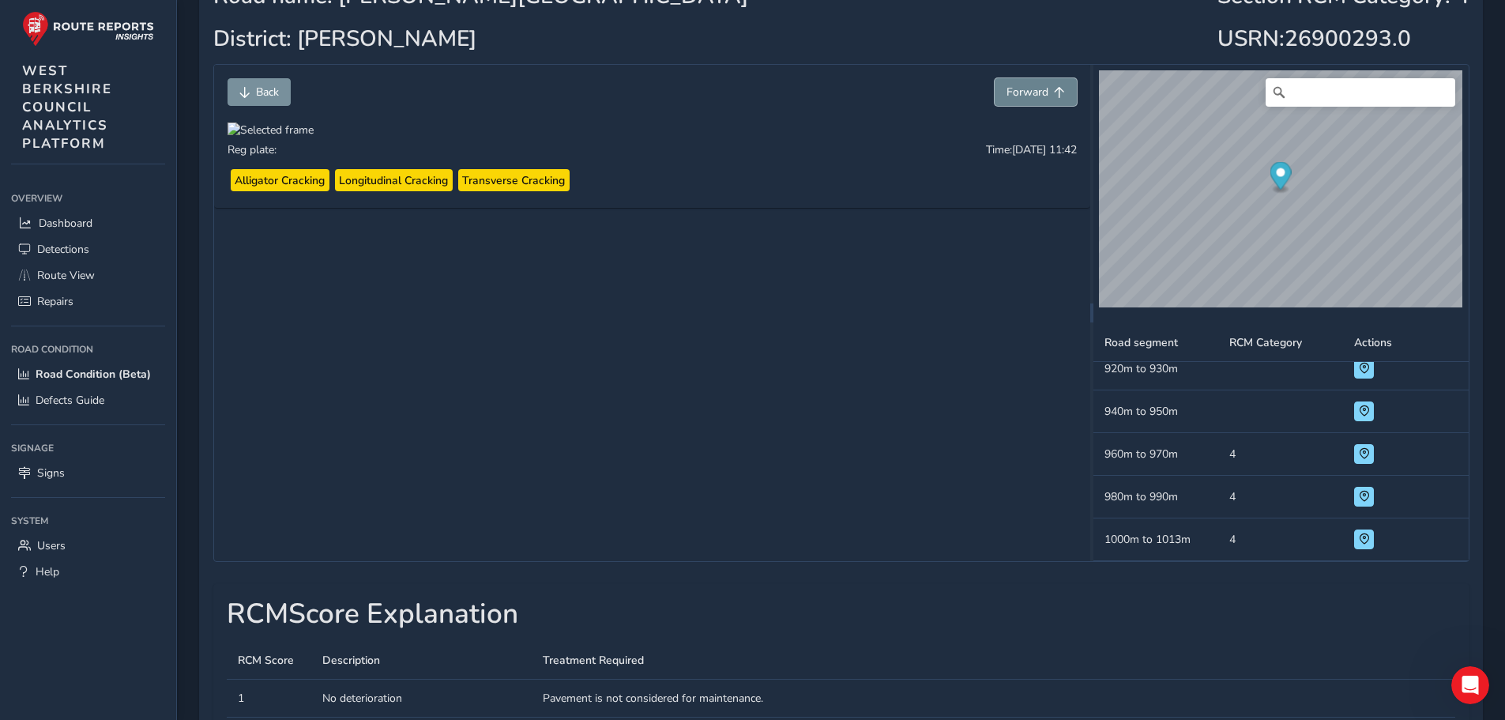
click at [1032, 98] on span "Forward" at bounding box center [1027, 92] width 42 height 15
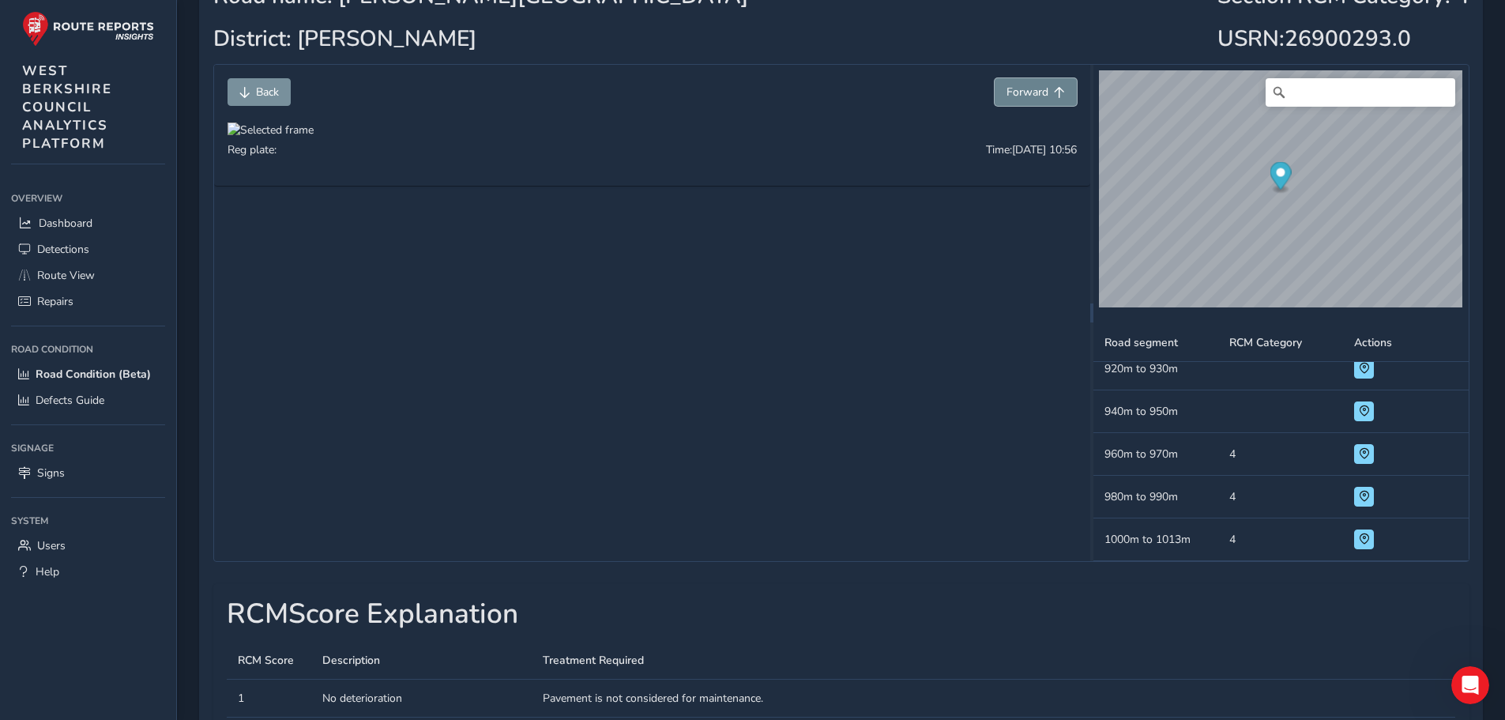
click at [1032, 98] on span "Forward" at bounding box center [1027, 92] width 42 height 15
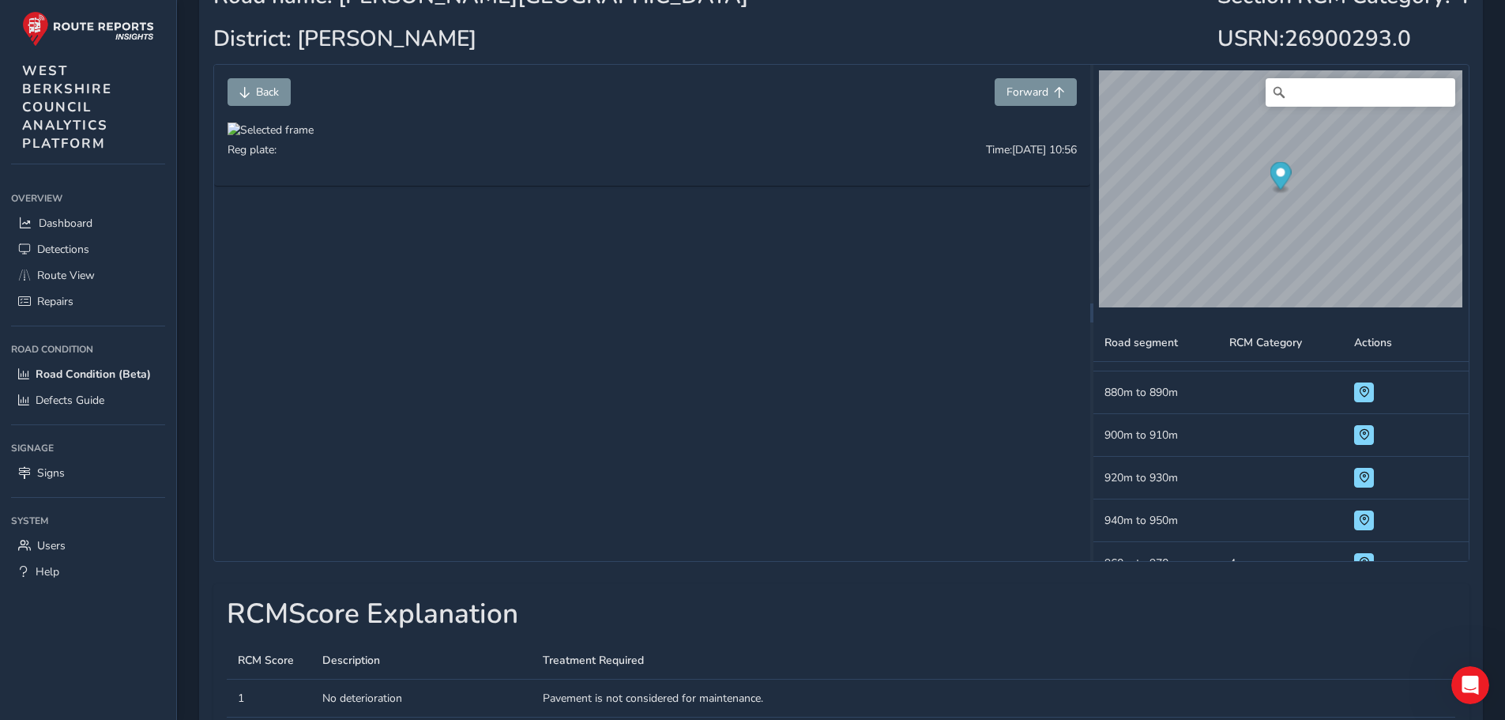
scroll to position [1976, 0]
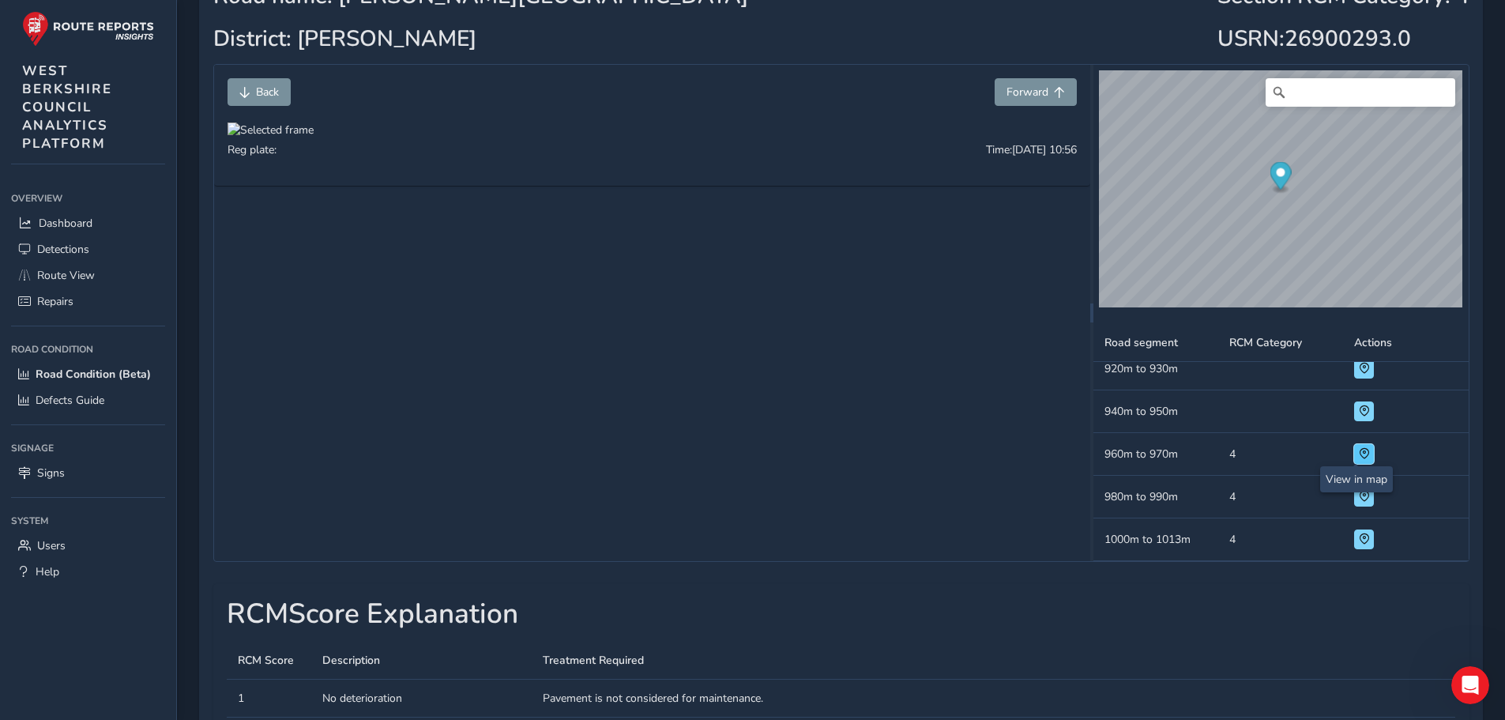
click at [1359, 453] on span at bounding box center [1364, 453] width 11 height 11
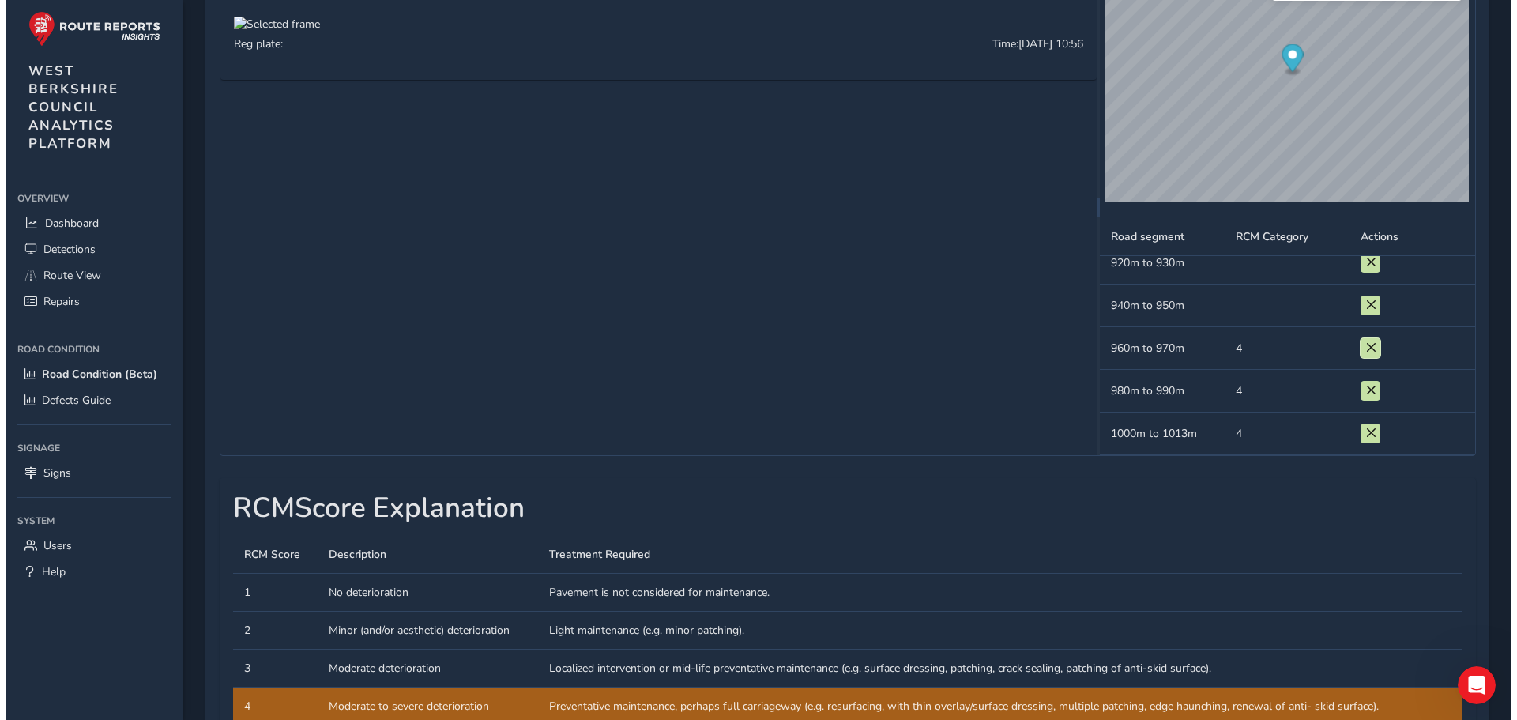
scroll to position [0, 0]
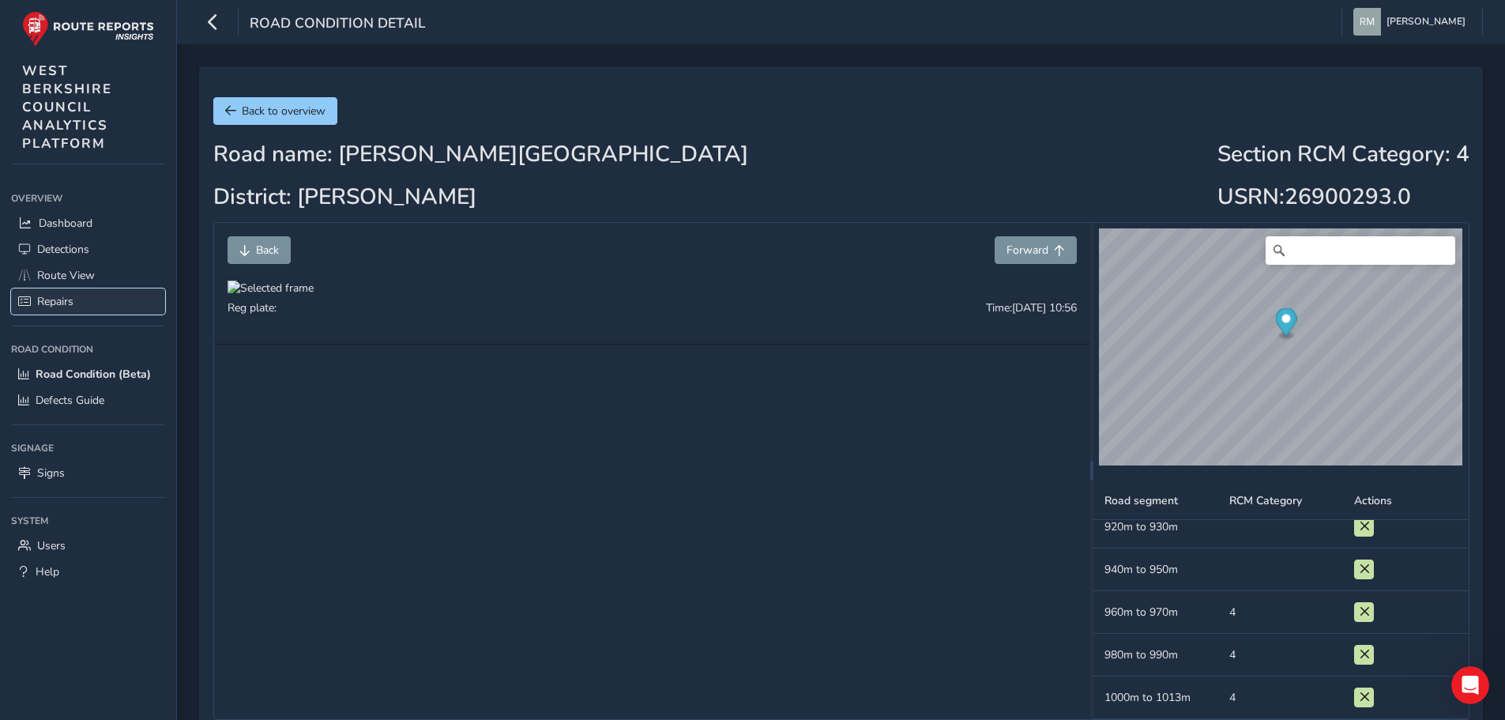
click at [66, 304] on span "Repairs" at bounding box center [55, 301] width 36 height 15
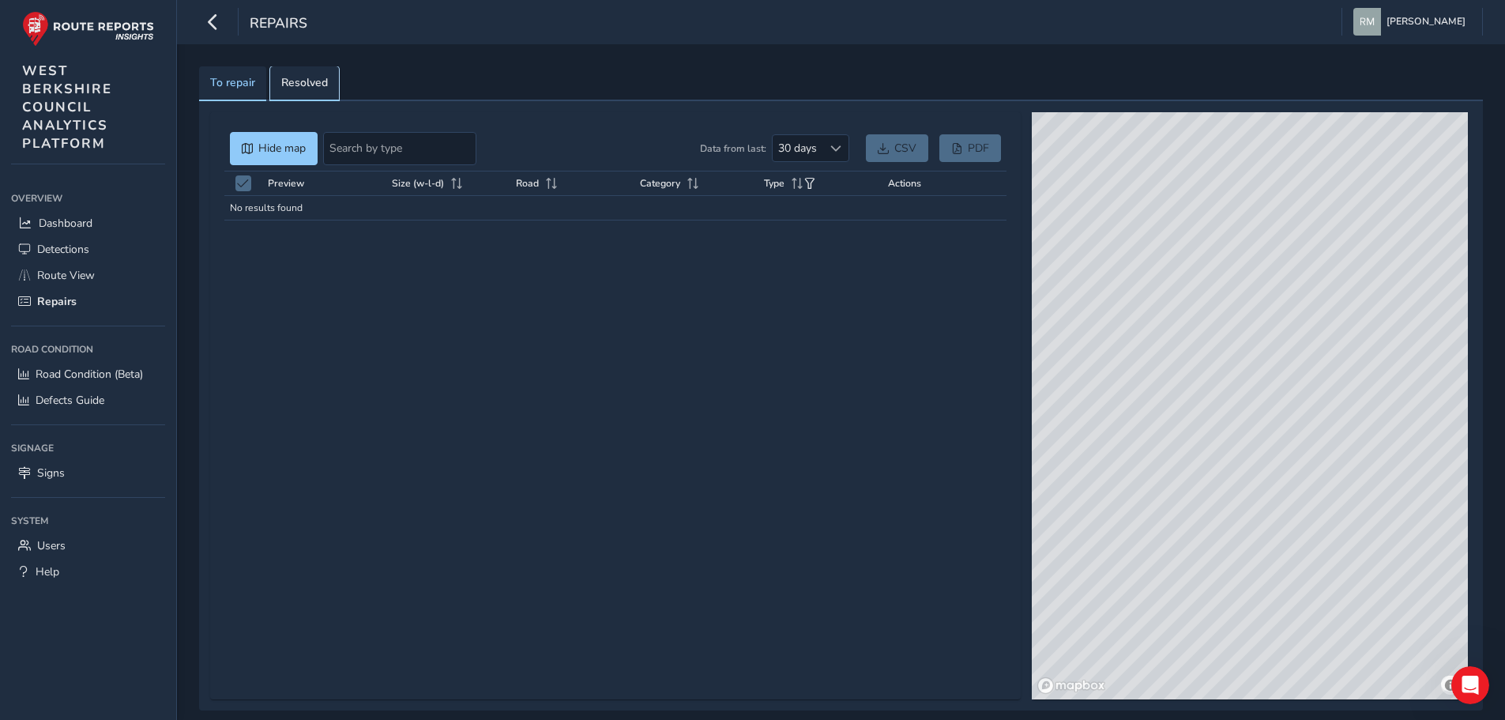
click at [278, 85] on link "Resolved" at bounding box center [304, 83] width 69 height 35
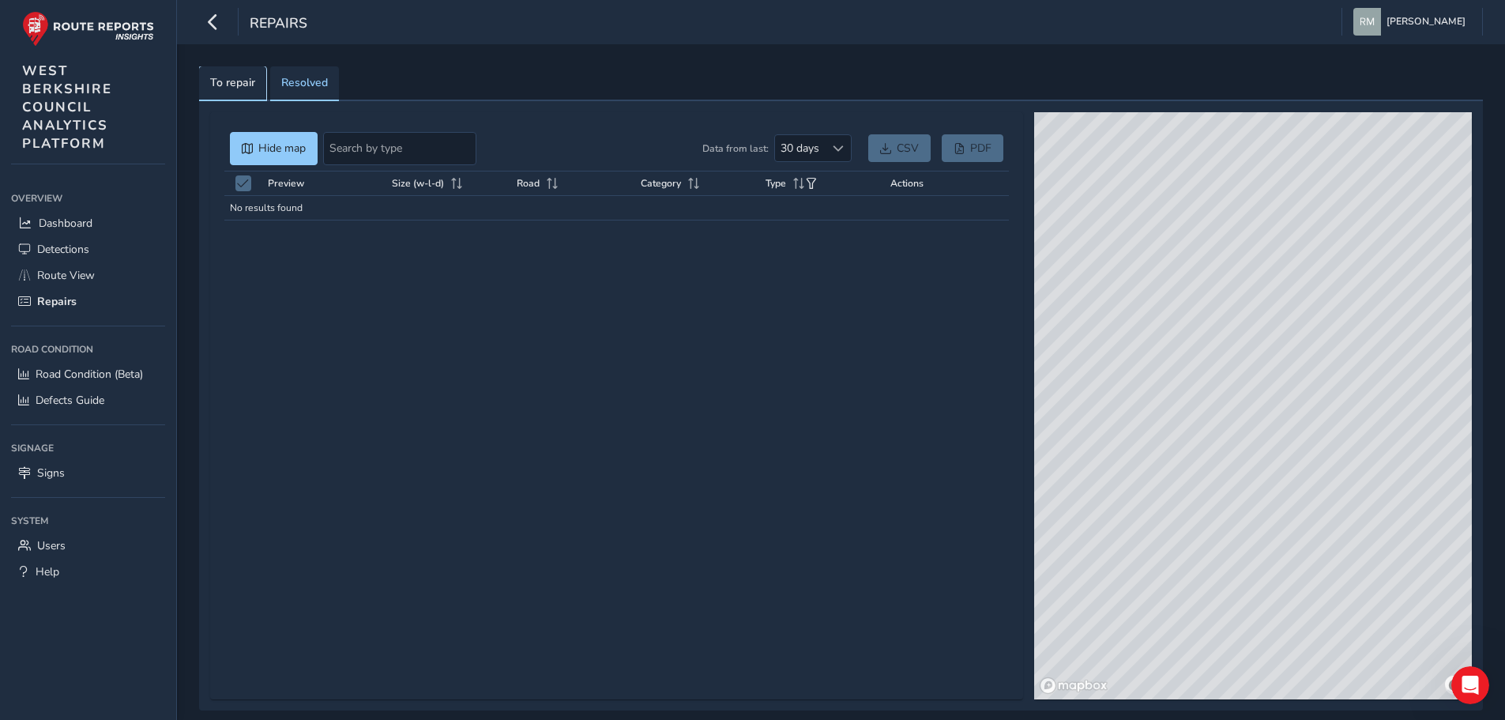
click at [218, 88] on span "To repair" at bounding box center [232, 82] width 45 height 11
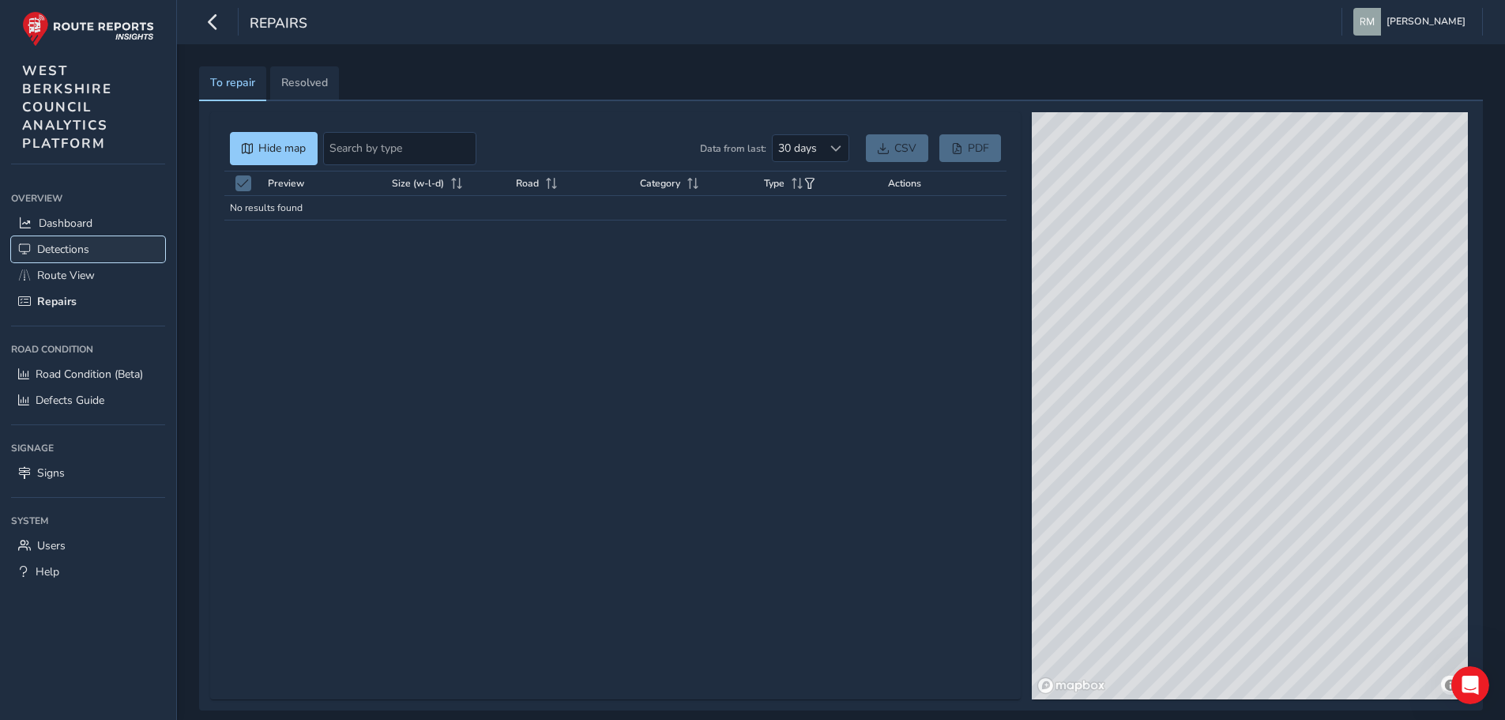
click at [50, 246] on span "Detections" at bounding box center [63, 249] width 52 height 15
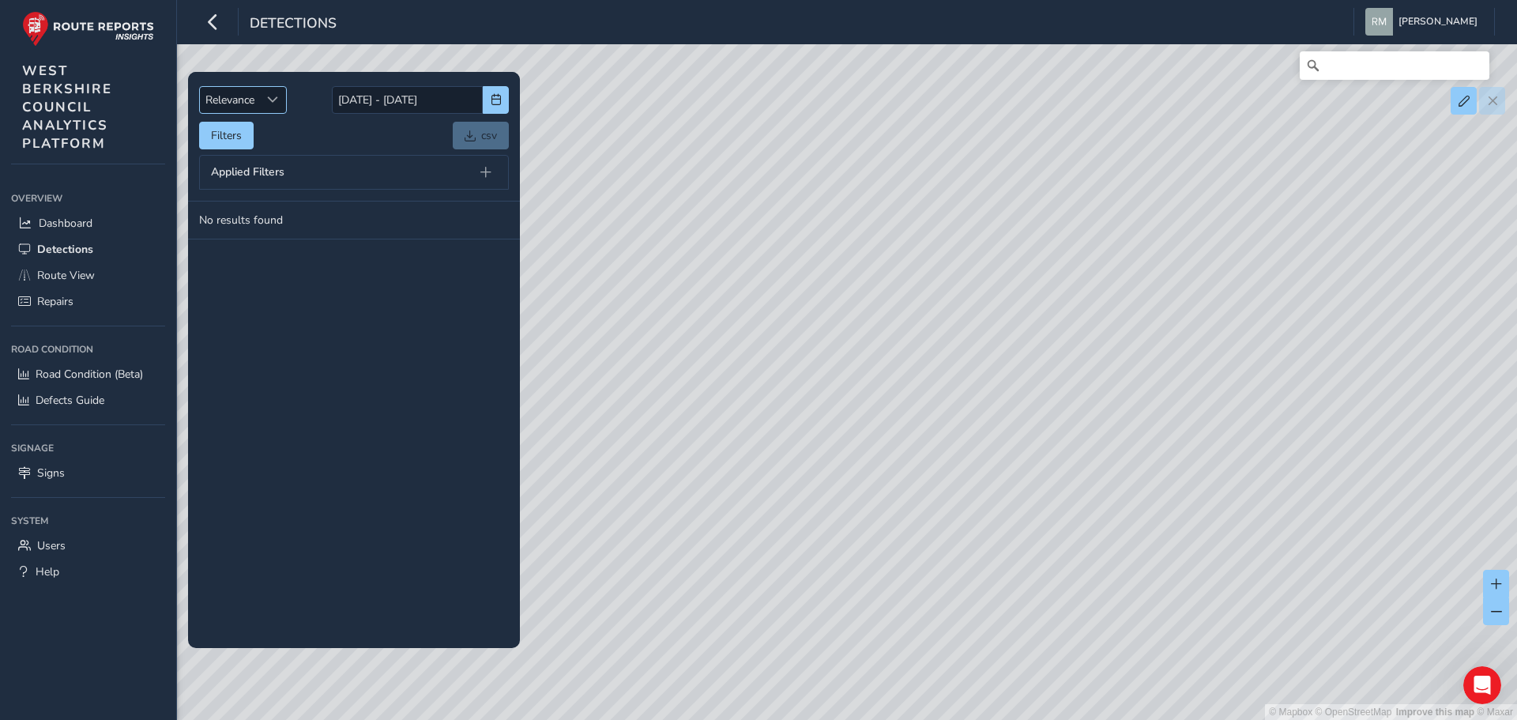
click at [264, 101] on div "Sort by Date" at bounding box center [273, 100] width 26 height 26
click at [231, 153] on li "Newest" at bounding box center [244, 159] width 88 height 26
click at [479, 170] on button at bounding box center [486, 172] width 22 height 22
click at [447, 215] on span at bounding box center [441, 214] width 11 height 17
click at [318, 219] on span at bounding box center [316, 214] width 11 height 17
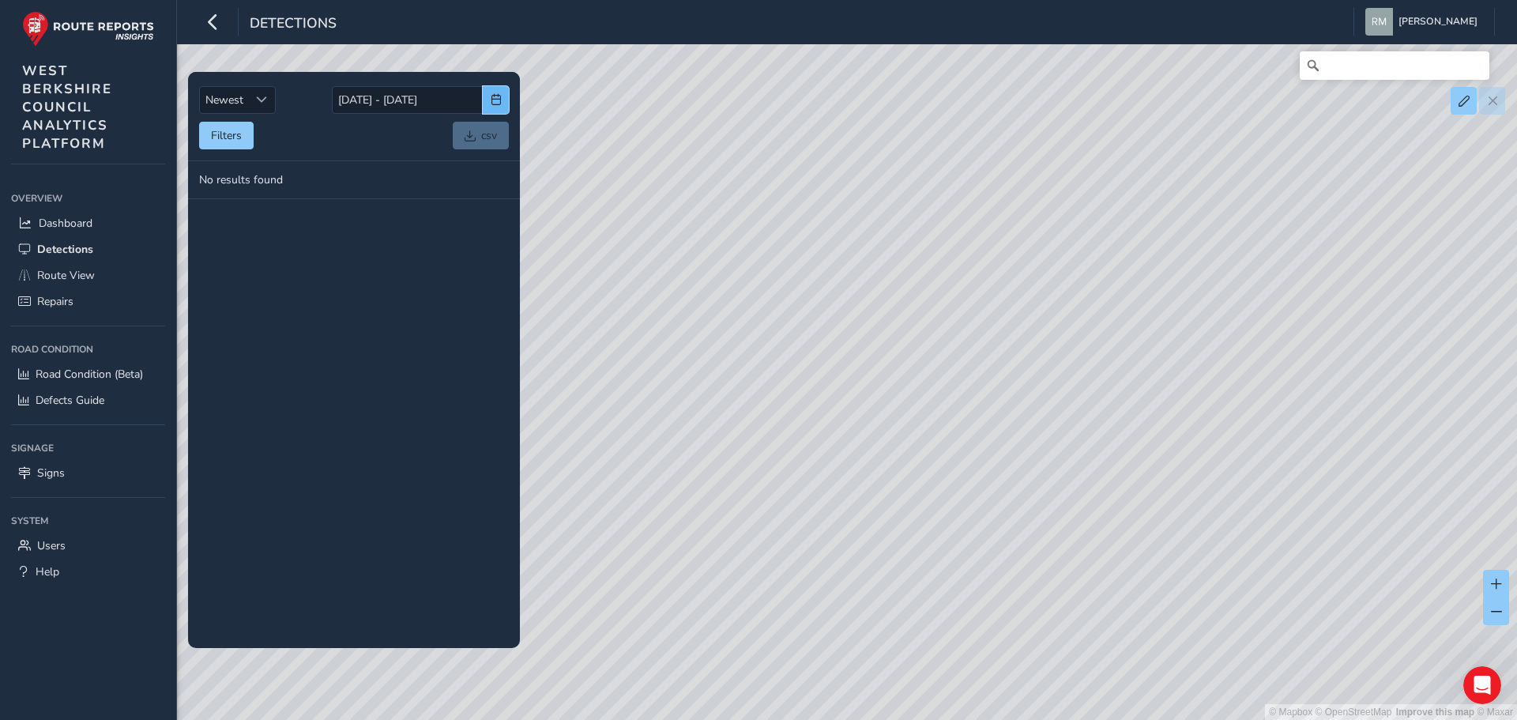
click at [491, 99] on span "button" at bounding box center [496, 99] width 11 height 11
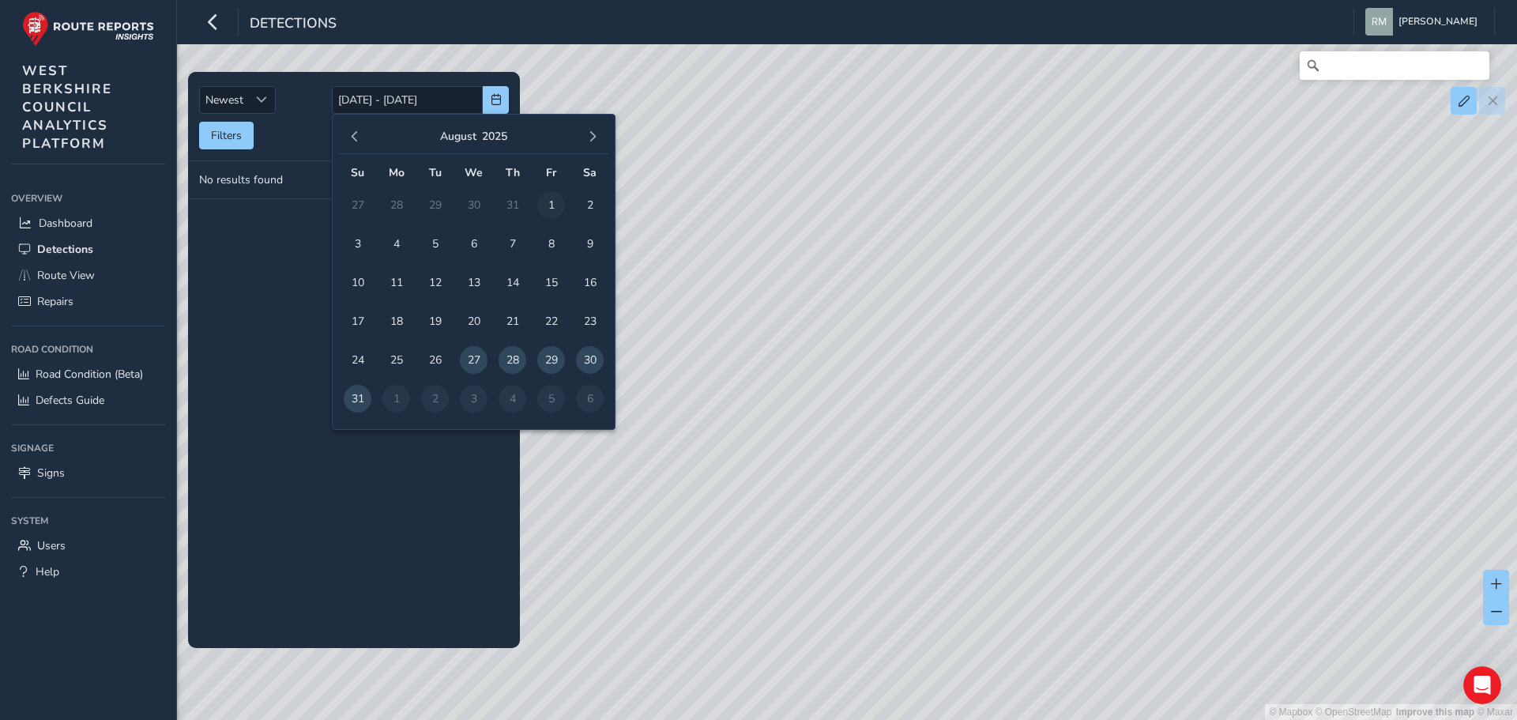
click at [545, 207] on span "1" at bounding box center [551, 205] width 28 height 28
type input "[DATE]"
click at [356, 398] on span "31" at bounding box center [358, 399] width 28 height 28
